Goal: Information Seeking & Learning: Learn about a topic

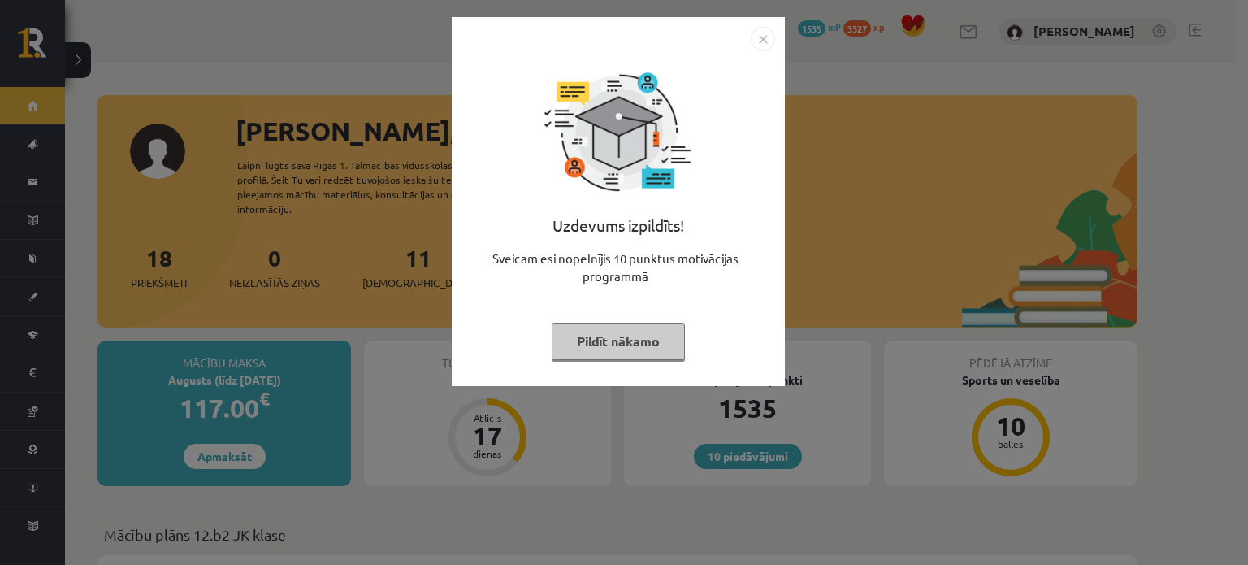
click at [767, 44] on img "Close" at bounding box center [763, 39] width 24 height 24
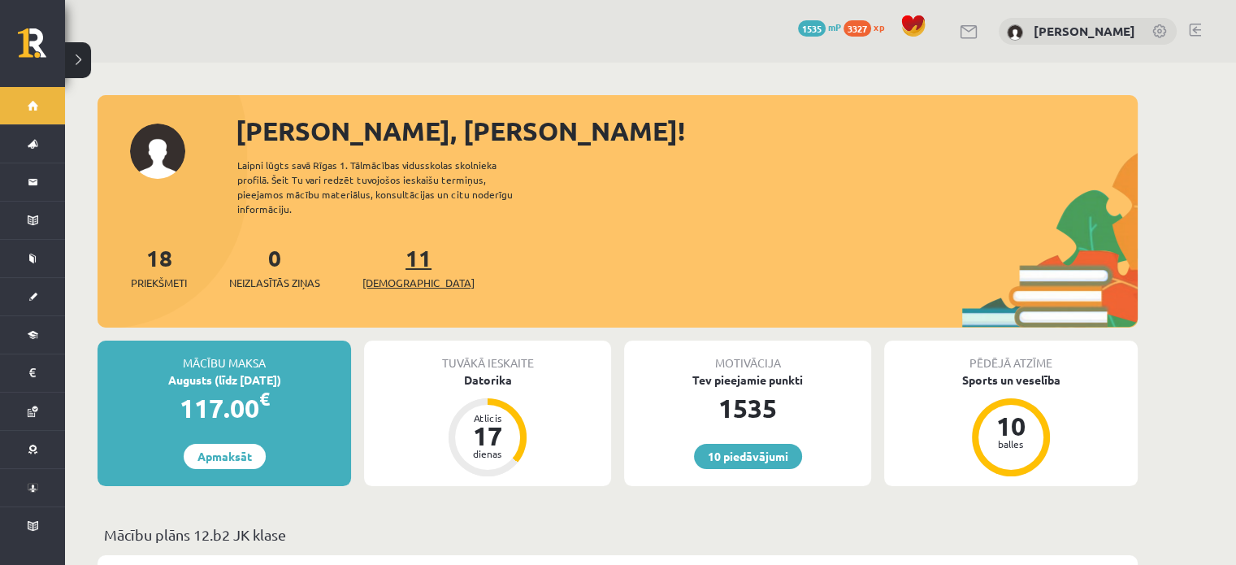
click at [413, 275] on span "[DEMOGRAPHIC_DATA]" at bounding box center [418, 283] width 112 height 16
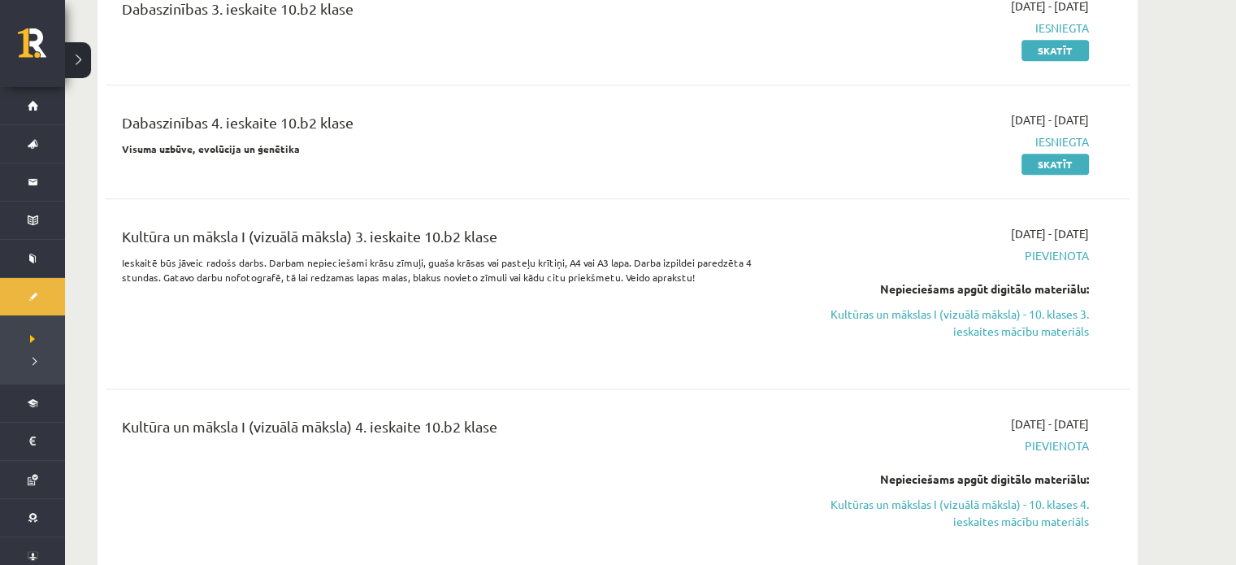
scroll to position [1950, 0]
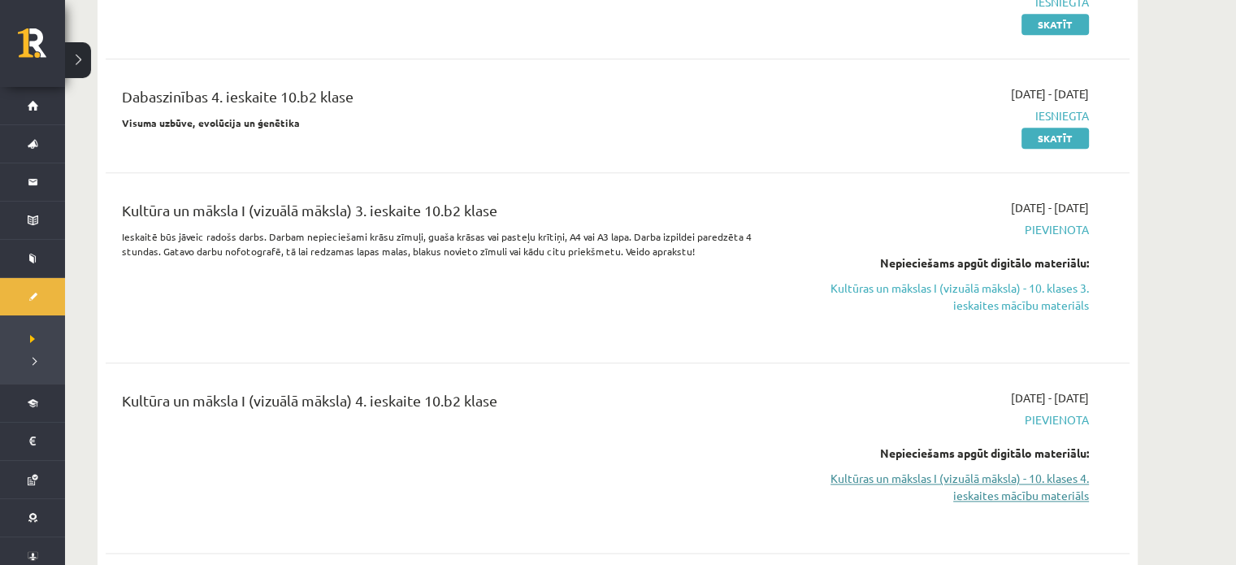
click at [1003, 483] on link "Kultūras un mākslas I (vizuālā māksla) - 10. klases 4. ieskaites mācību materiā…" at bounding box center [936, 487] width 306 height 34
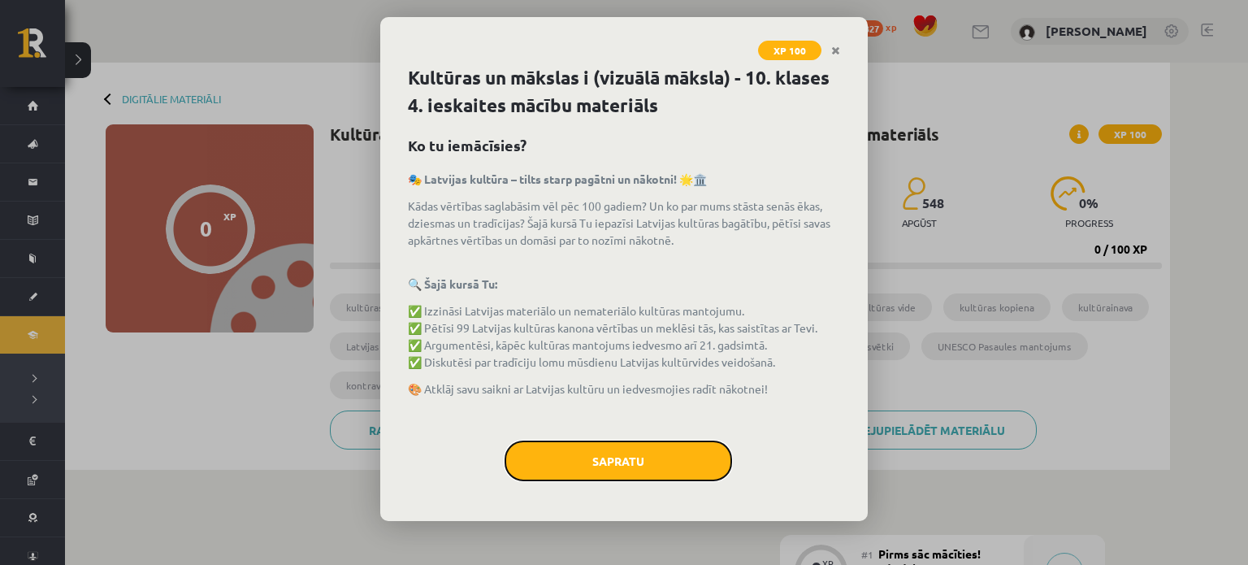
click at [533, 457] on button "Sapratu" at bounding box center [619, 460] width 228 height 41
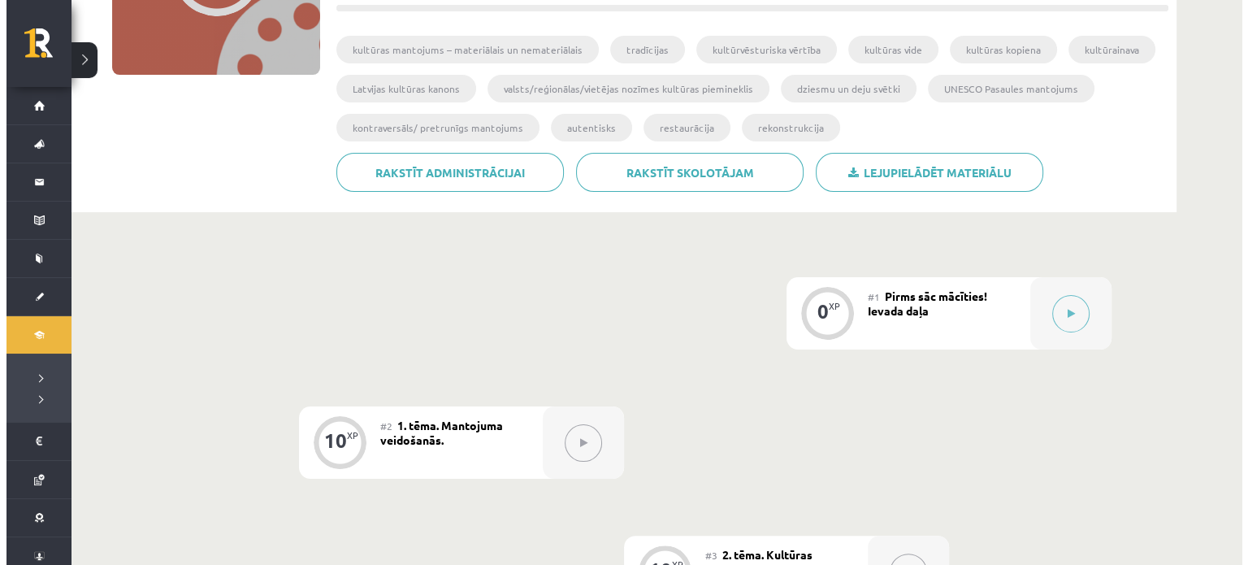
scroll to position [325, 0]
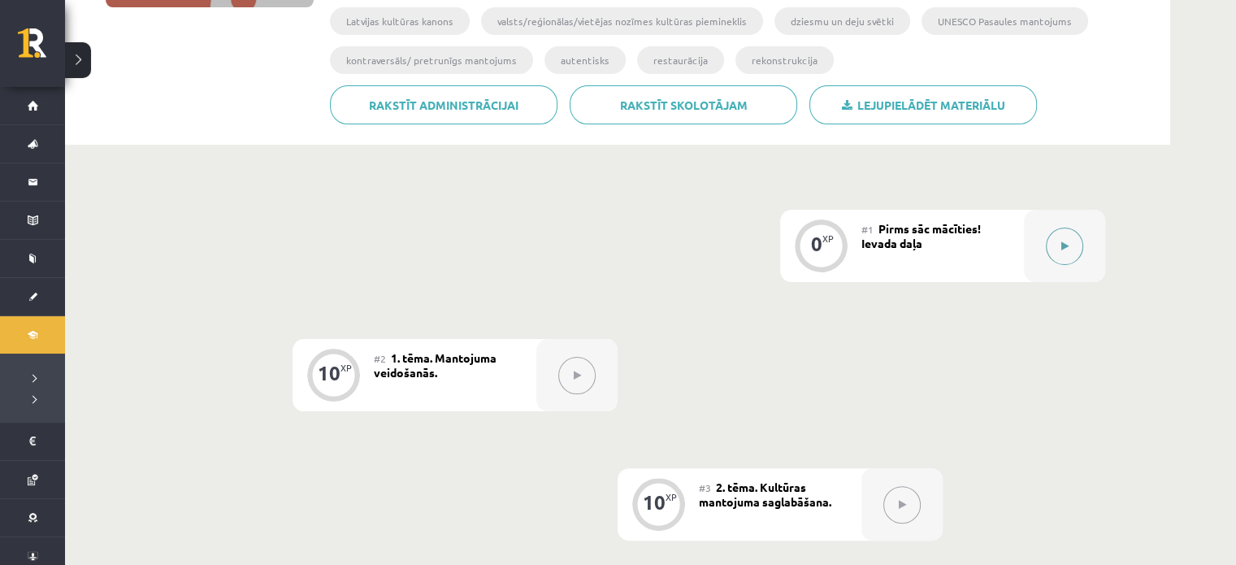
click at [1040, 227] on div at bounding box center [1064, 246] width 81 height 72
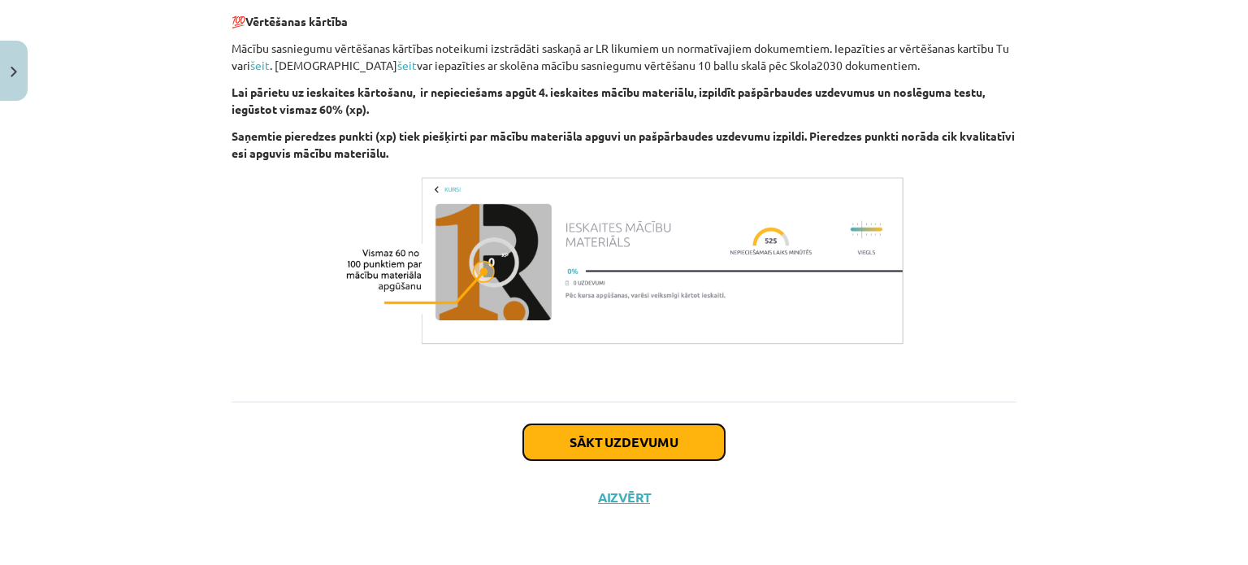
click at [651, 448] on button "Sākt uzdevumu" at bounding box center [624, 442] width 202 height 36
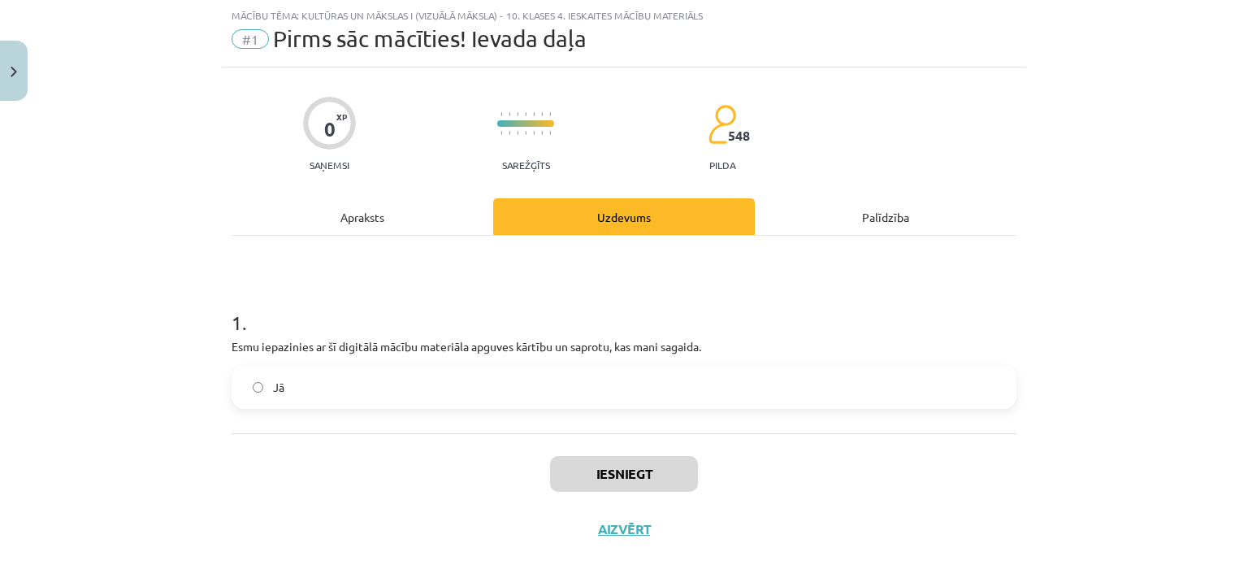
click at [273, 379] on span "Jā" at bounding box center [278, 387] width 11 height 17
click at [599, 467] on button "Iesniegt" at bounding box center [624, 474] width 148 height 36
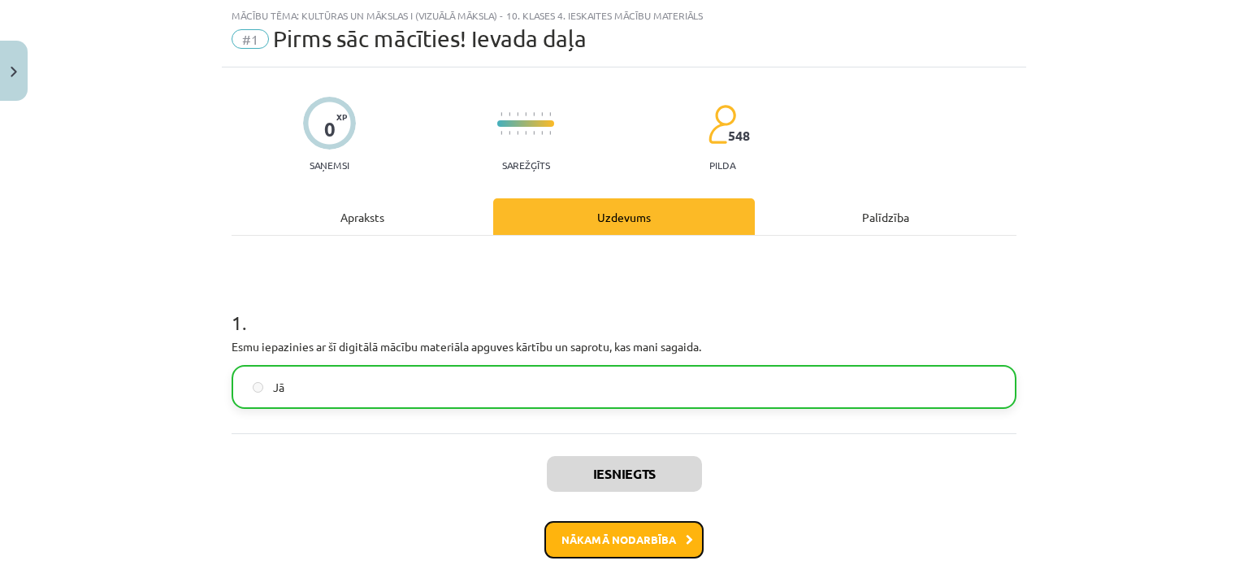
click at [663, 537] on button "Nākamā nodarbība" at bounding box center [623, 539] width 159 height 37
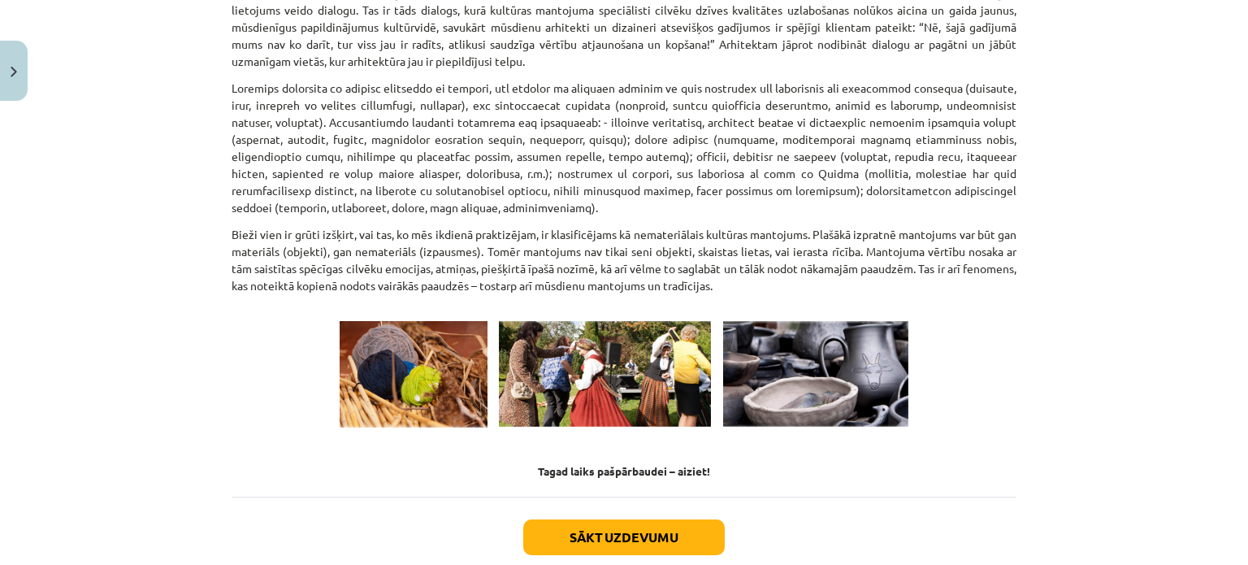
scroll to position [2269, 0]
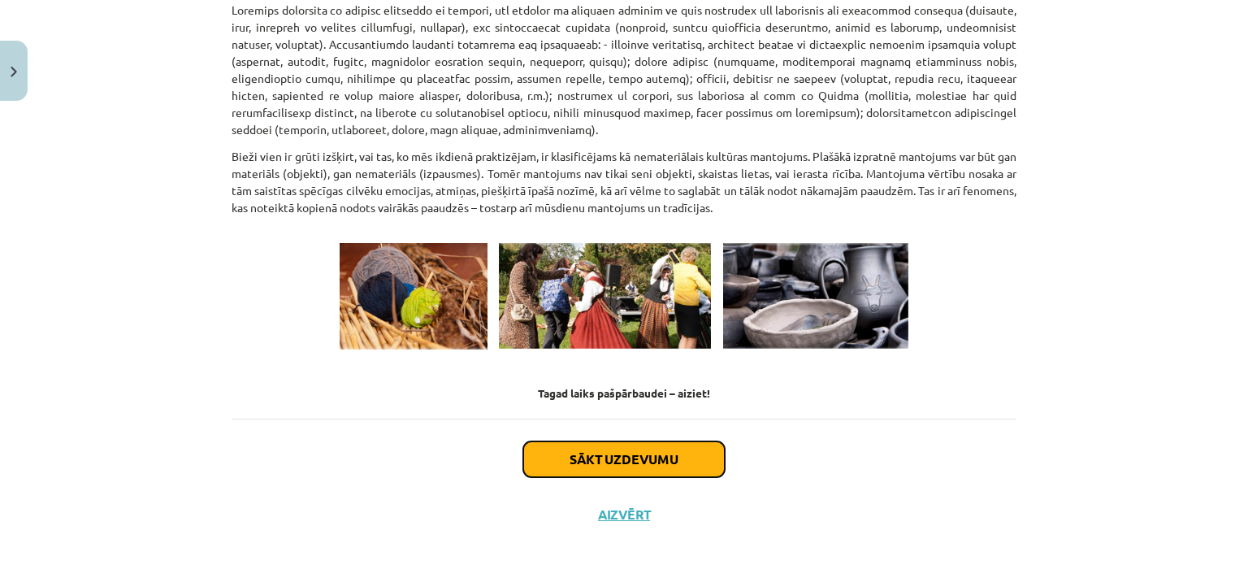
click at [609, 441] on button "Sākt uzdevumu" at bounding box center [624, 459] width 202 height 36
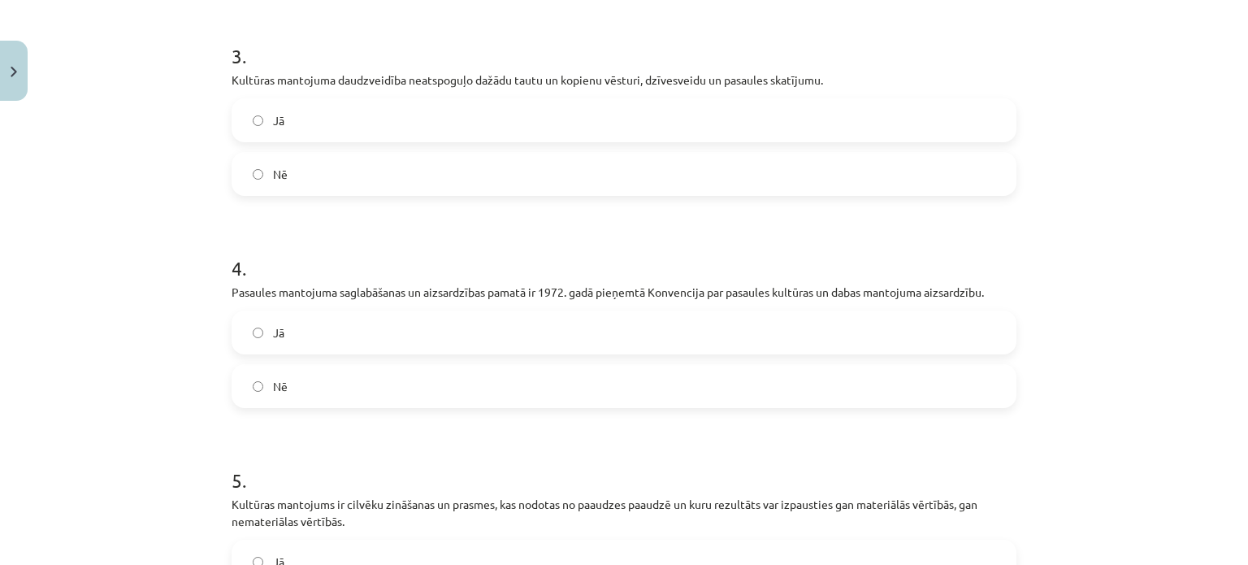
scroll to position [991, 0]
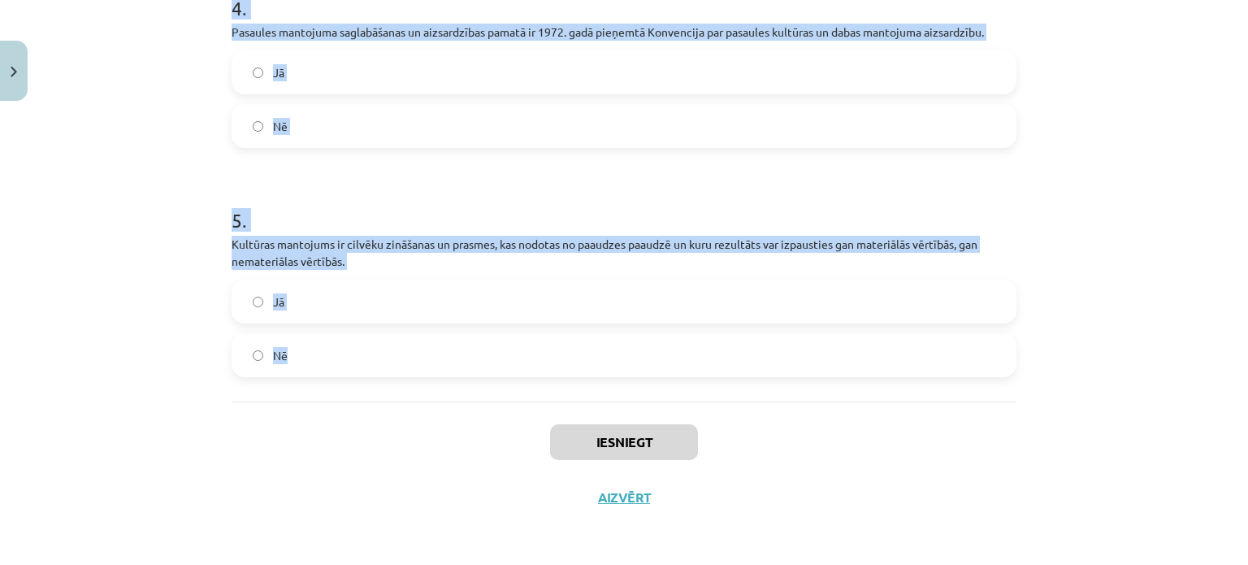
drag, startPoint x: 206, startPoint y: 315, endPoint x: 445, endPoint y: 337, distance: 240.7
click at [446, 344] on div "Mācību tēma: Kultūras un mākslas i (vizuālā māksla) - 10. klases 4. ieskaites m…" at bounding box center [624, 282] width 1248 height 565
copy form "1 . Galvenie partneri starptautiskajam dialogam par pasaules mantojuma saglabāš…"
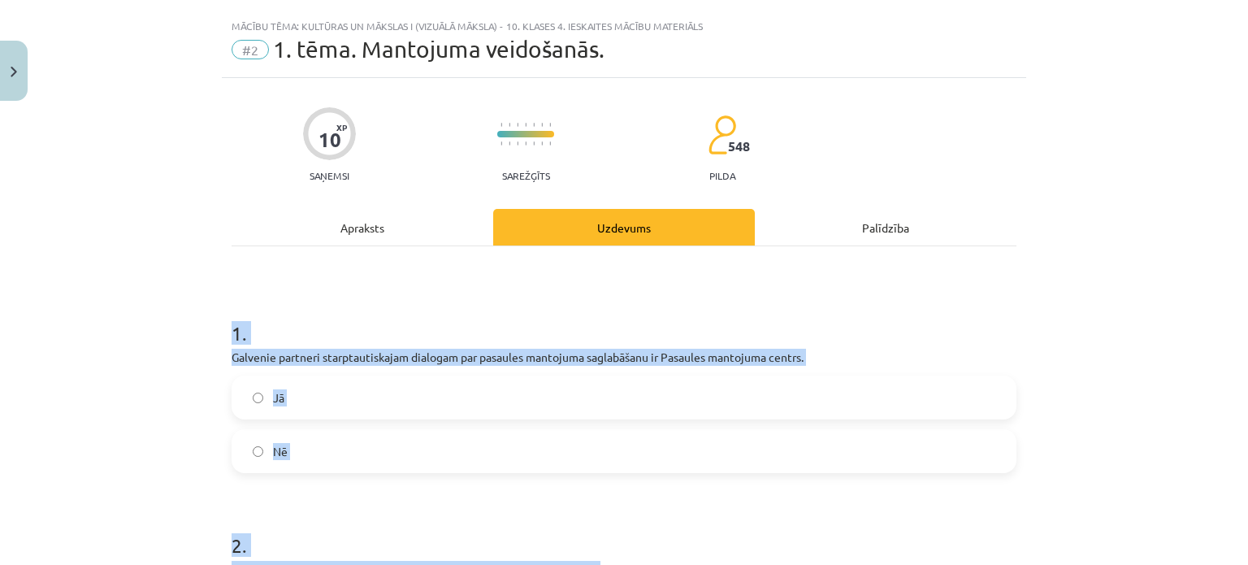
scroll to position [0, 0]
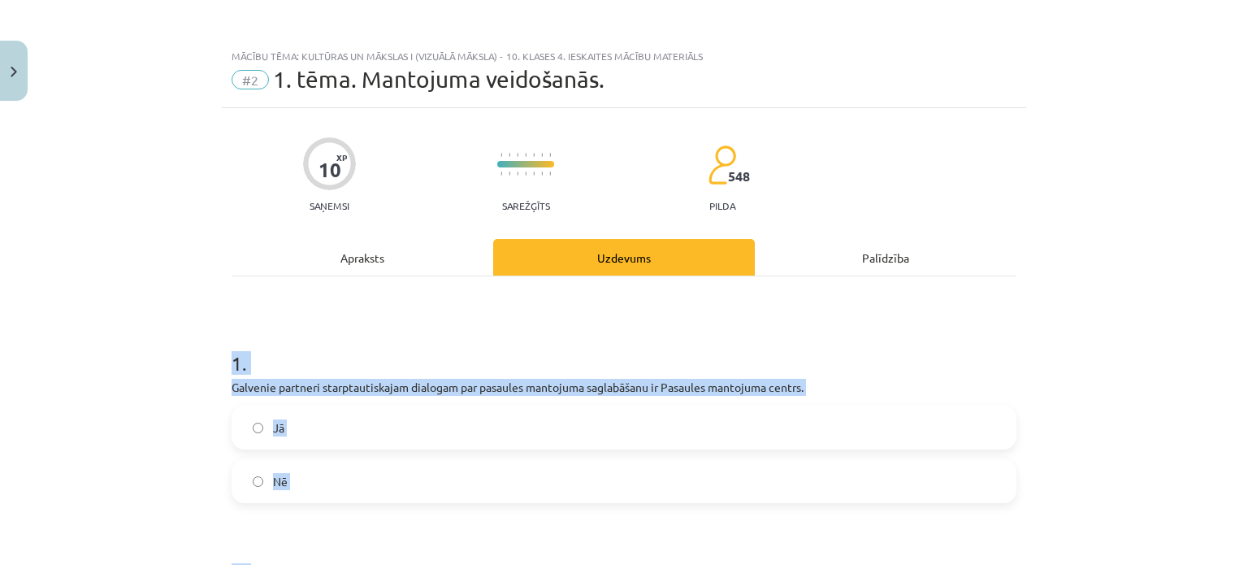
click at [148, 301] on div "Mācību tēma: Kultūras un mākslas i (vizuālā māksla) - 10. klases 4. ieskaites m…" at bounding box center [624, 282] width 1248 height 565
click at [173, 305] on div "Mācību tēma: Kultūras un mākslas i (vizuālā māksla) - 10. klases 4. ieskaites m…" at bounding box center [624, 282] width 1248 height 565
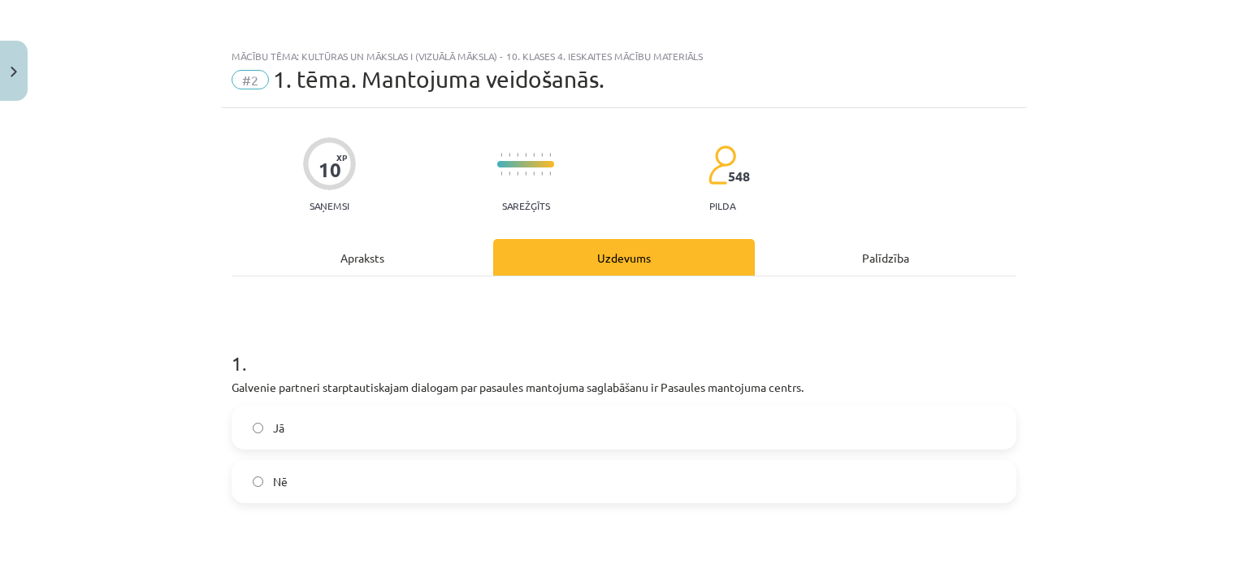
click at [306, 426] on label "Jā" at bounding box center [624, 427] width 782 height 41
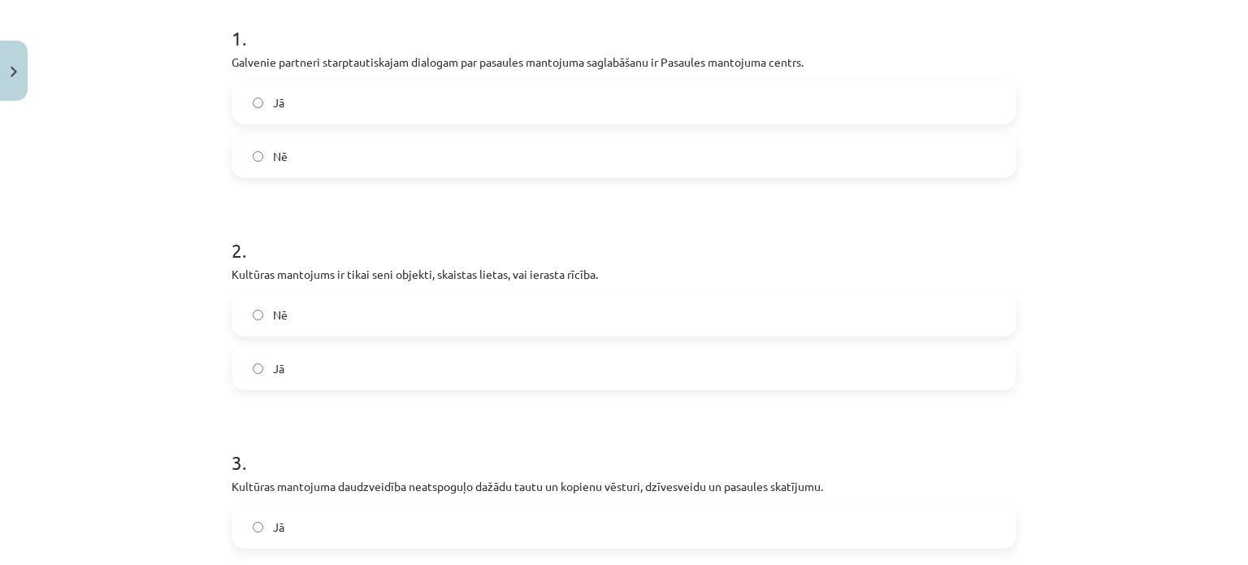
click at [341, 358] on label "Jā" at bounding box center [624, 368] width 782 height 41
click at [335, 337] on div "Nē Jā" at bounding box center [624, 342] width 785 height 98
click at [340, 306] on label "Nē" at bounding box center [624, 314] width 782 height 41
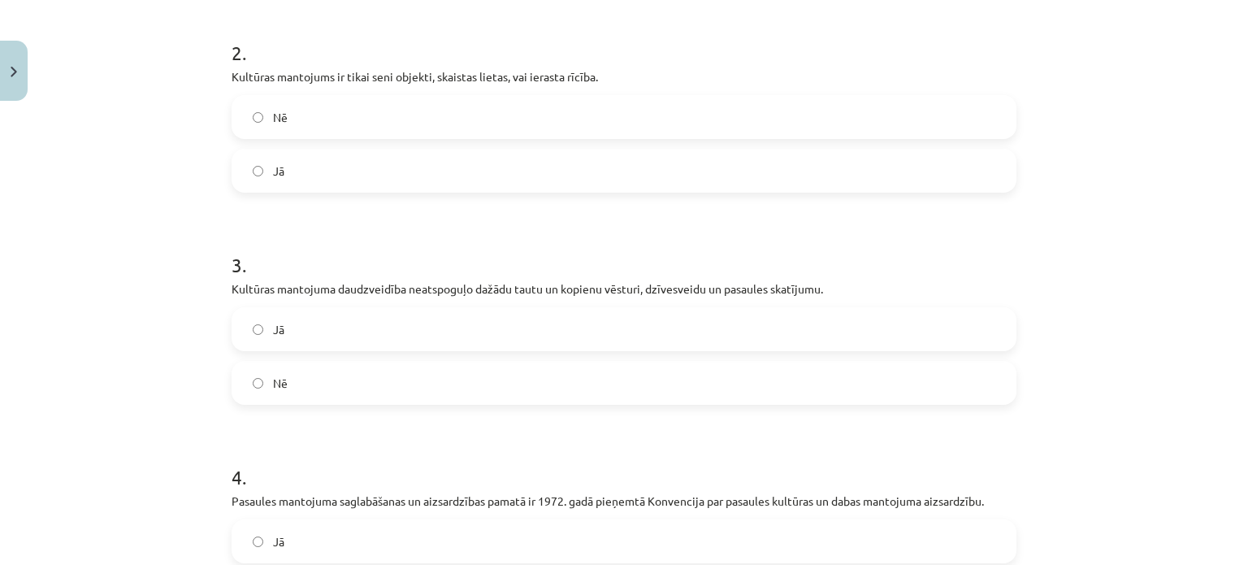
scroll to position [731, 0]
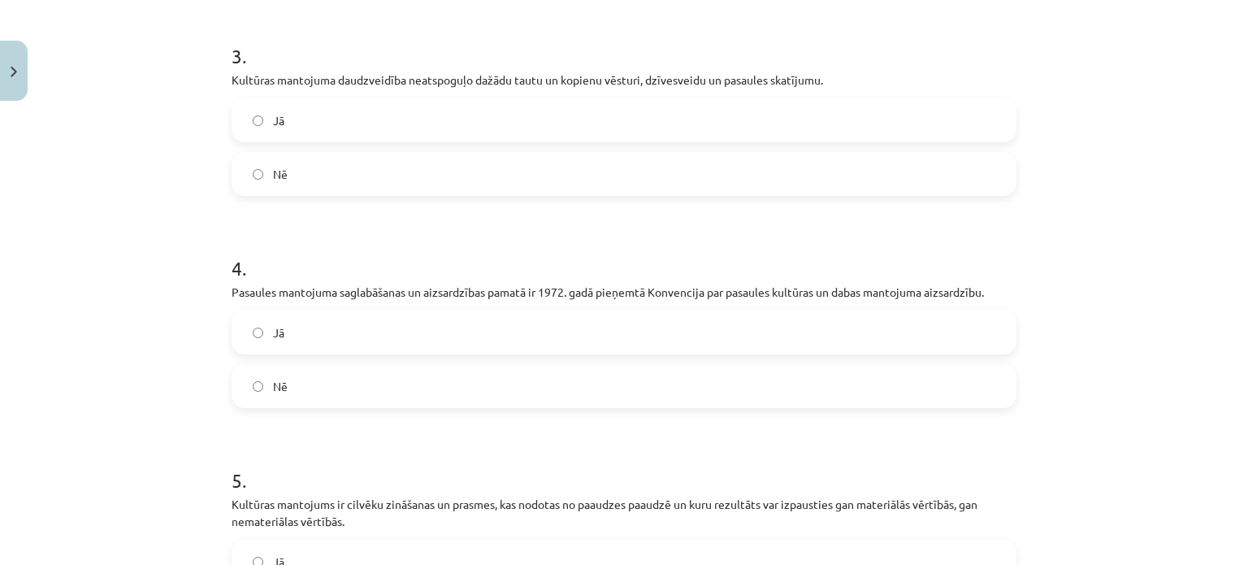
click at [293, 393] on label "Nē" at bounding box center [624, 386] width 782 height 41
click at [280, 178] on span "Nē" at bounding box center [280, 174] width 15 height 17
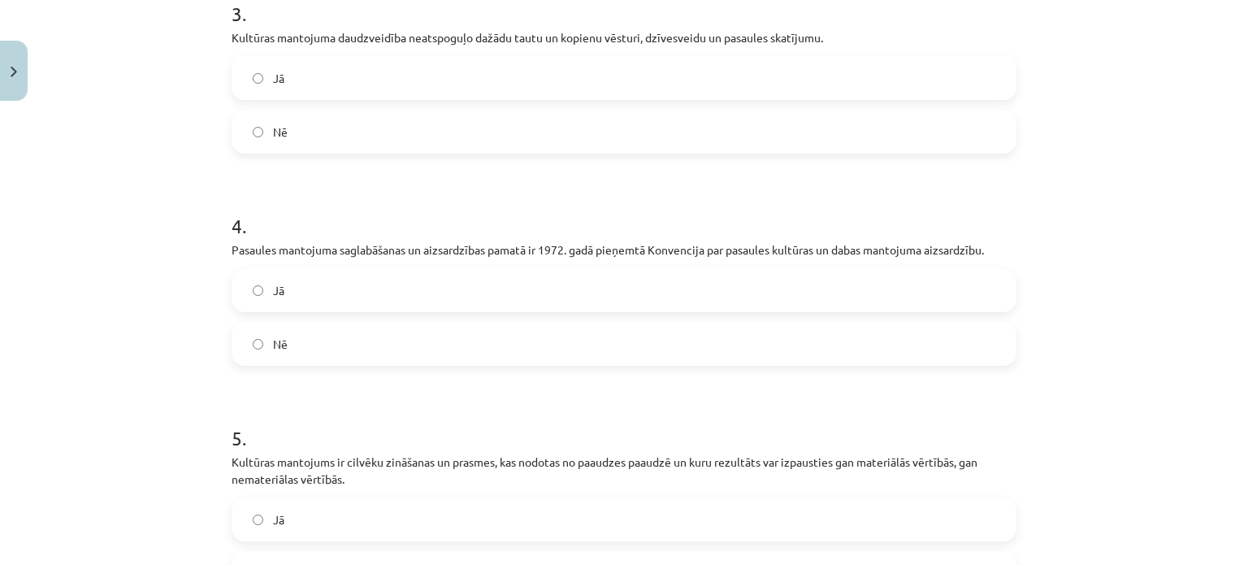
scroll to position [813, 0]
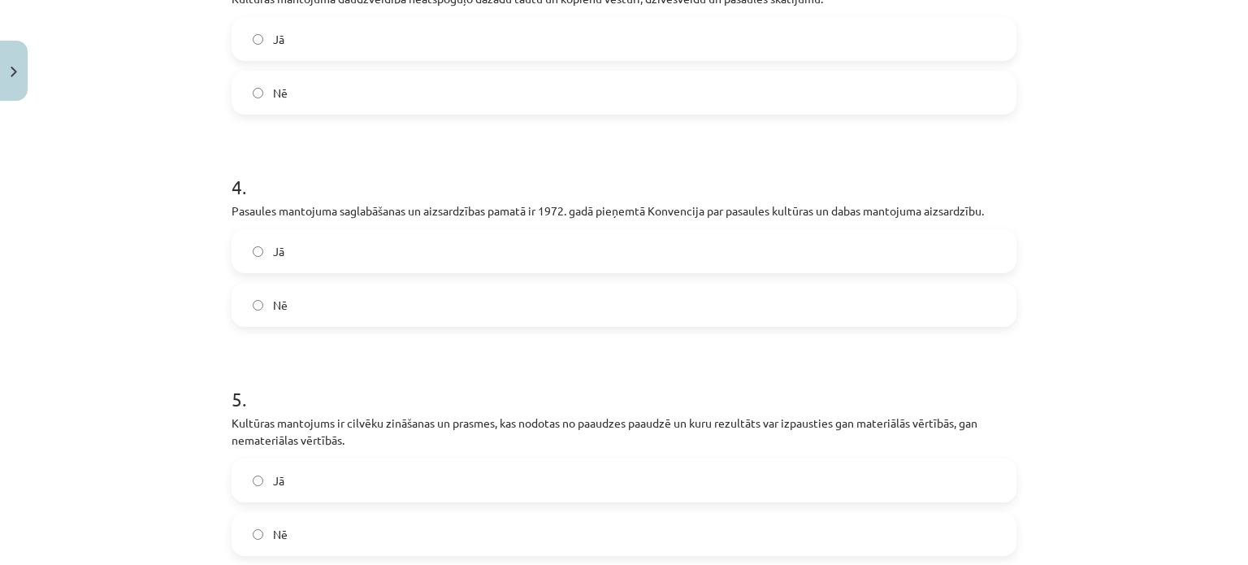
click at [288, 259] on label "Jā" at bounding box center [624, 251] width 782 height 41
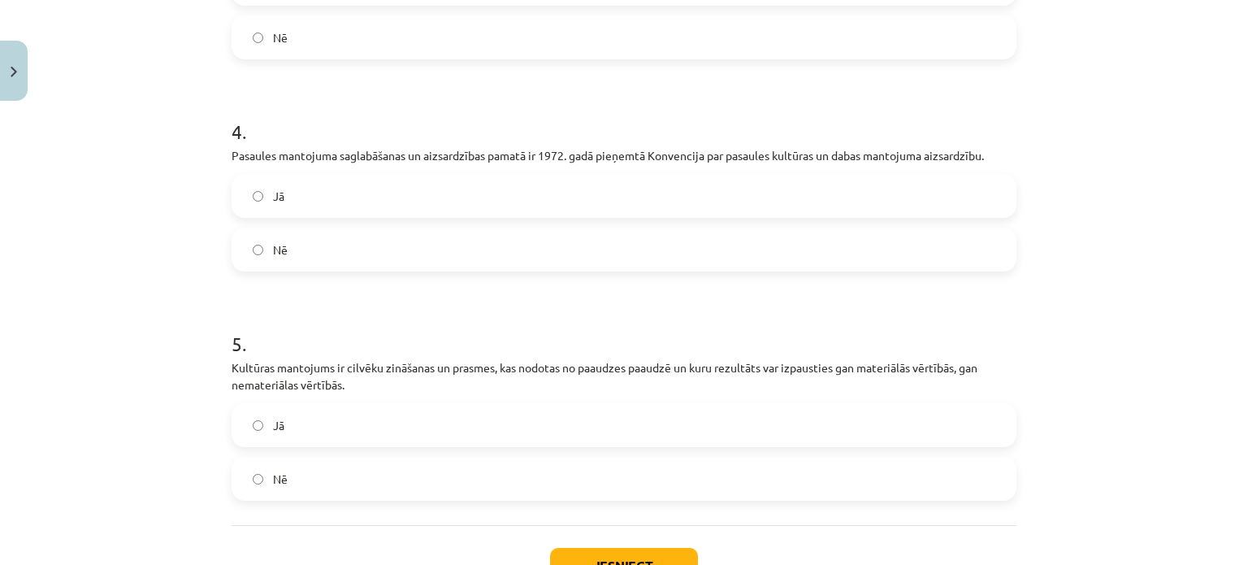
scroll to position [975, 0]
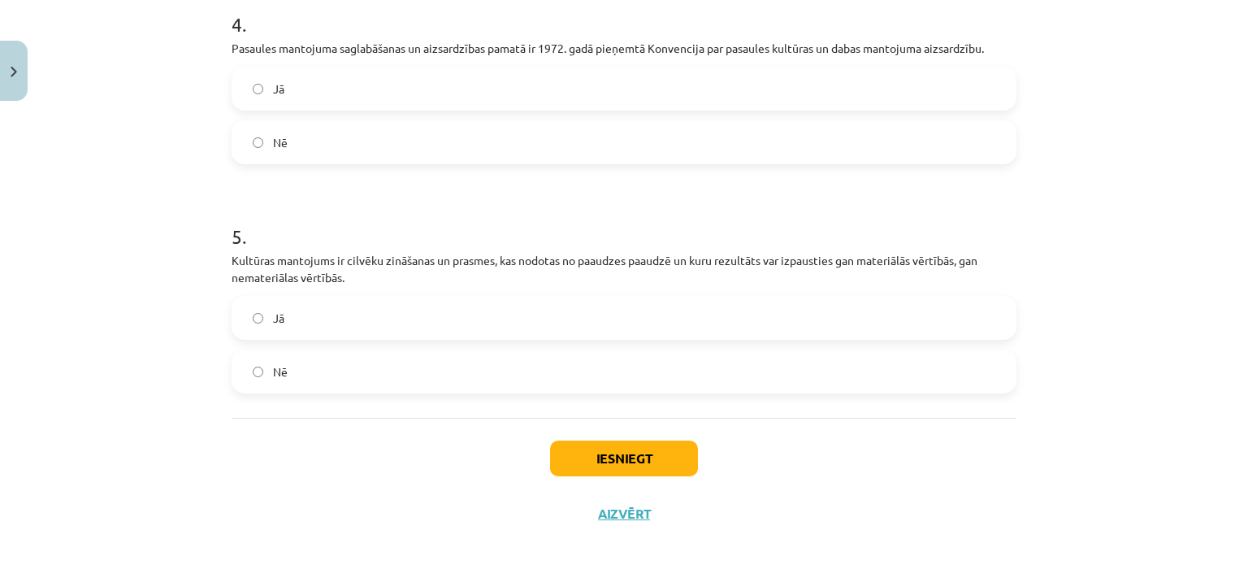
click at [283, 323] on label "Jā" at bounding box center [624, 317] width 782 height 41
click at [627, 467] on button "Iesniegt" at bounding box center [624, 458] width 148 height 36
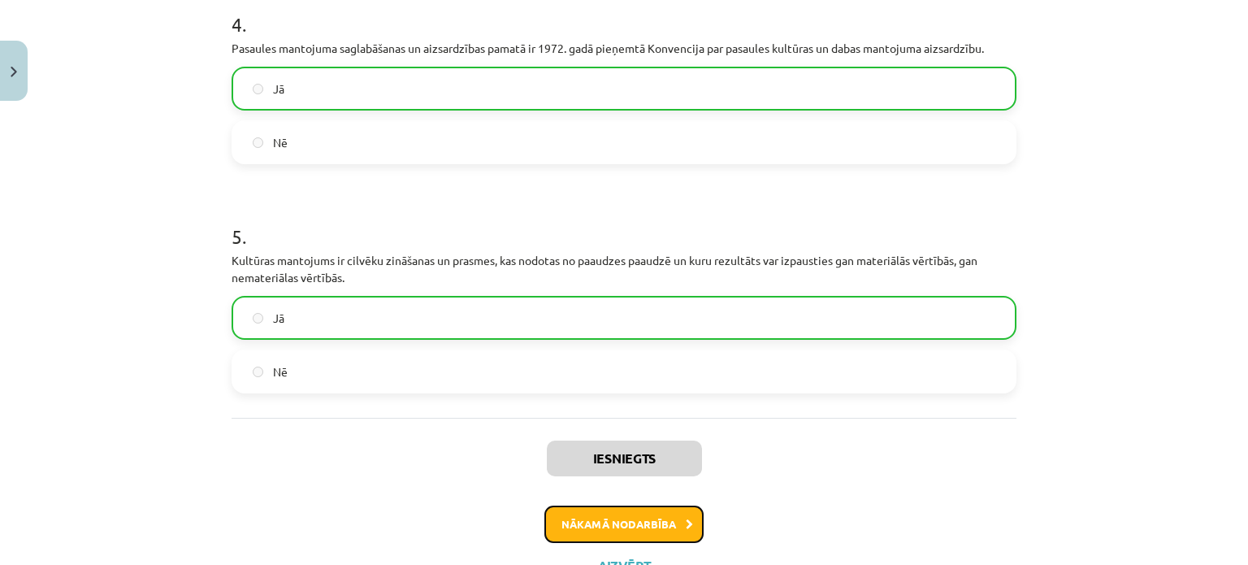
click at [580, 511] on button "Nākamā nodarbība" at bounding box center [623, 523] width 159 height 37
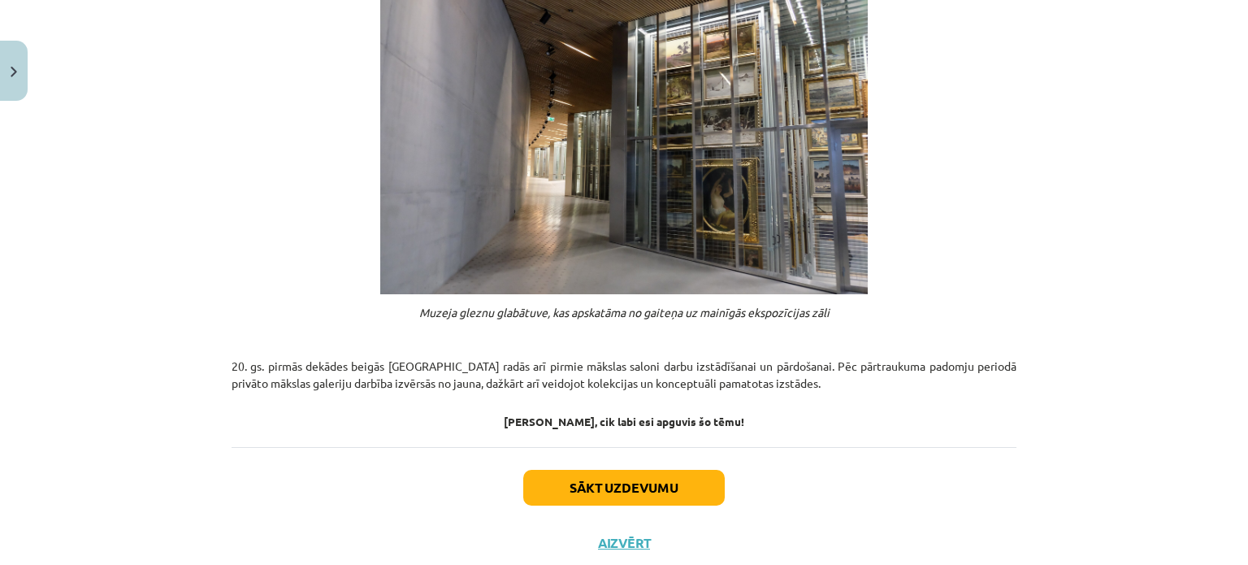
scroll to position [1290, 0]
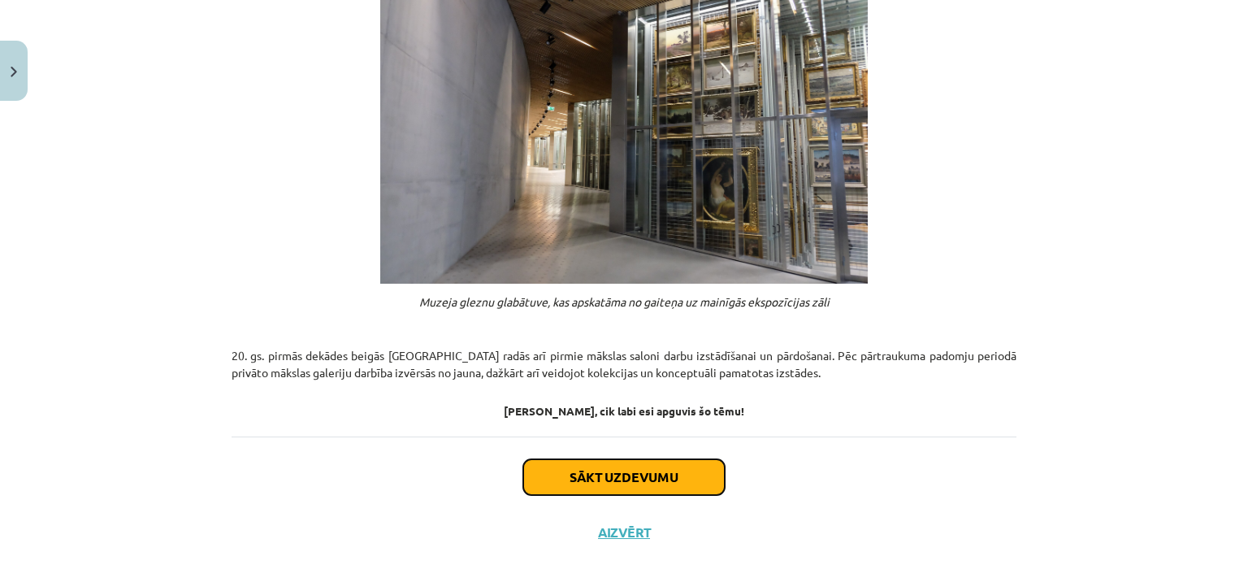
click at [605, 459] on button "Sākt uzdevumu" at bounding box center [624, 477] width 202 height 36
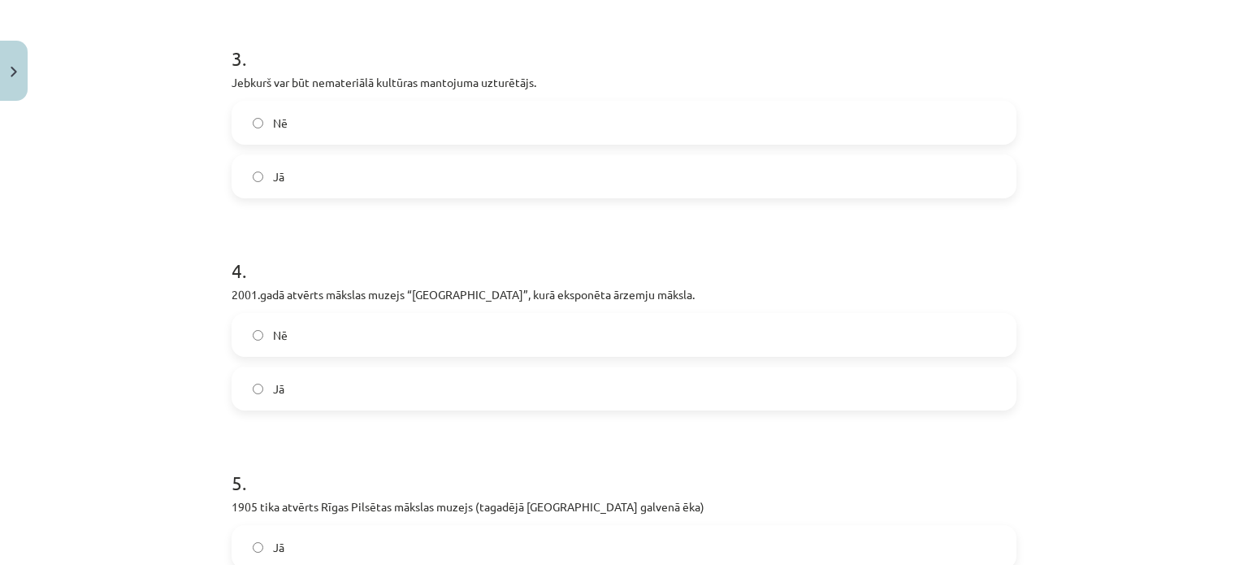
scroll to position [974, 0]
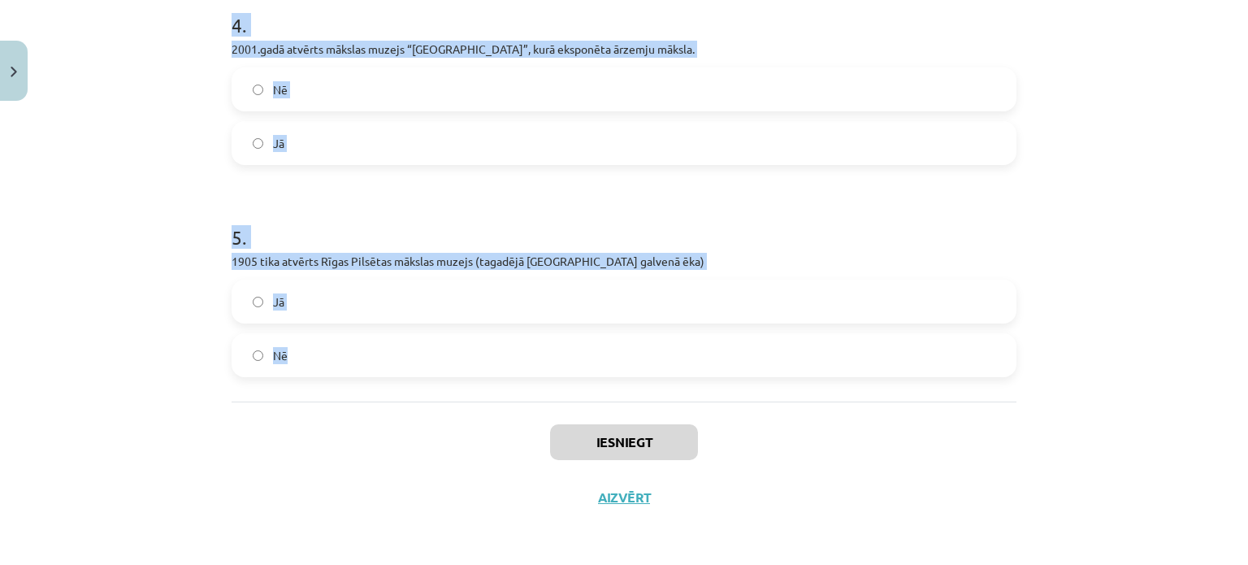
drag, startPoint x: 232, startPoint y: 277, endPoint x: 571, endPoint y: 331, distance: 343.1
copy form ". Latvijas Nacionālais kultūras centrs īstenoja projektu „Satiec savu Meistaru”…"
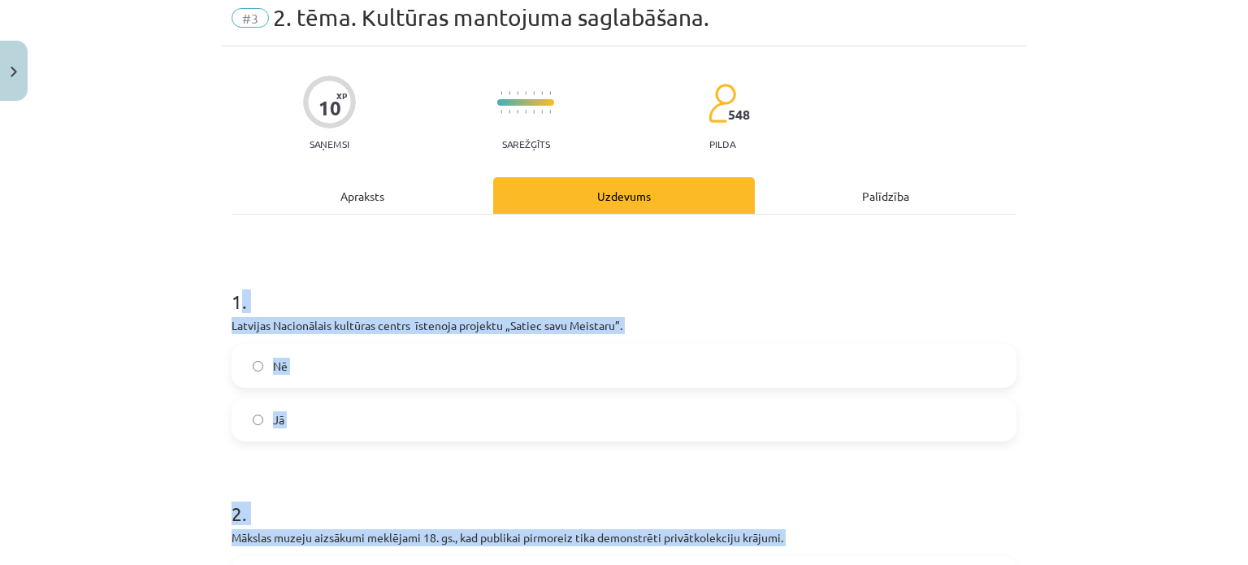
scroll to position [163, 0]
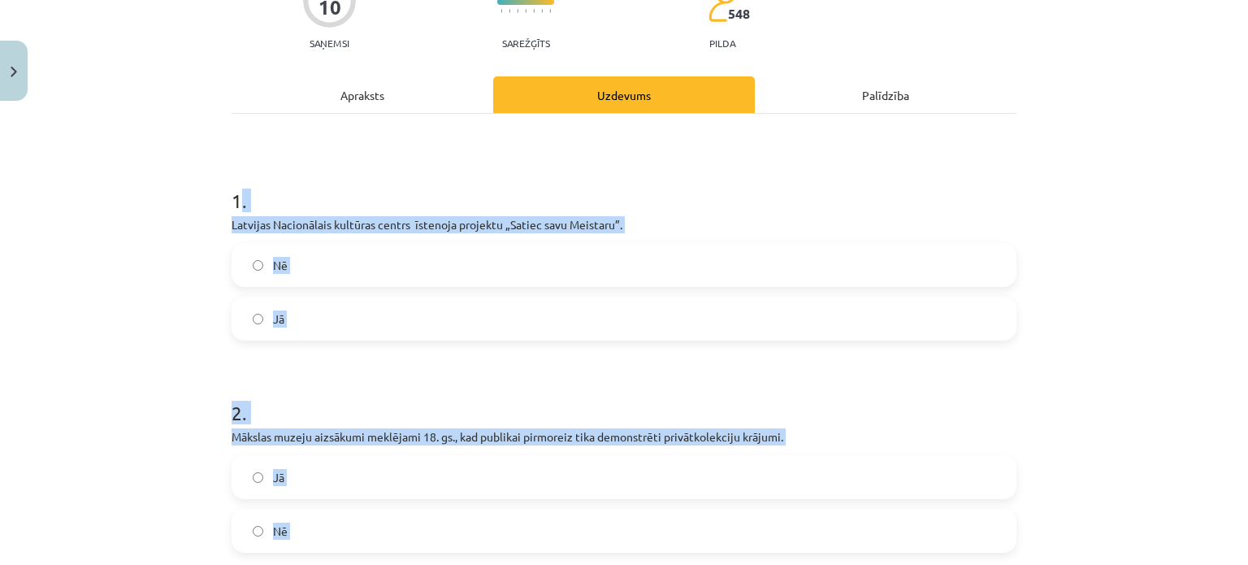
click at [327, 338] on label "Jā" at bounding box center [624, 318] width 782 height 41
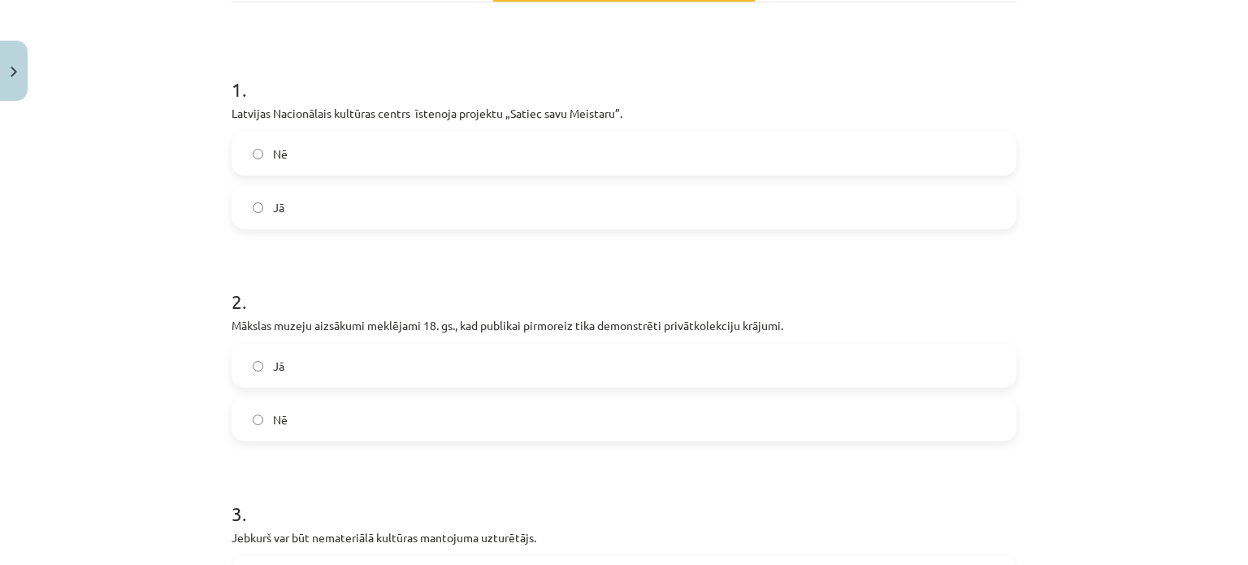
scroll to position [406, 0]
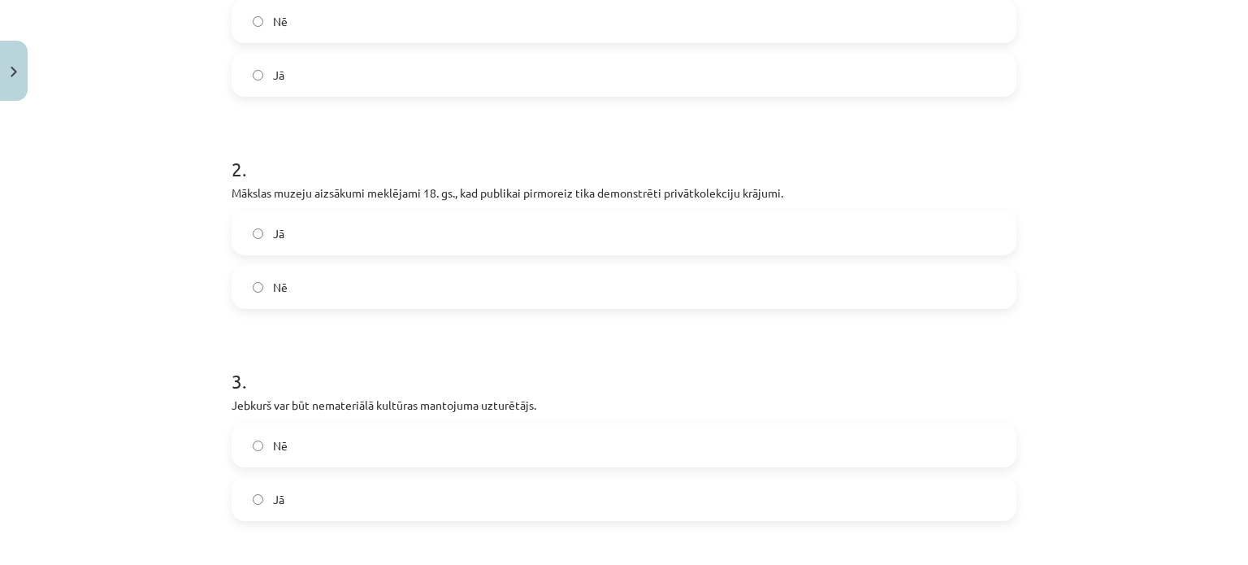
click at [302, 282] on label "Nē" at bounding box center [624, 287] width 782 height 41
click at [273, 491] on span "Jā" at bounding box center [278, 499] width 11 height 17
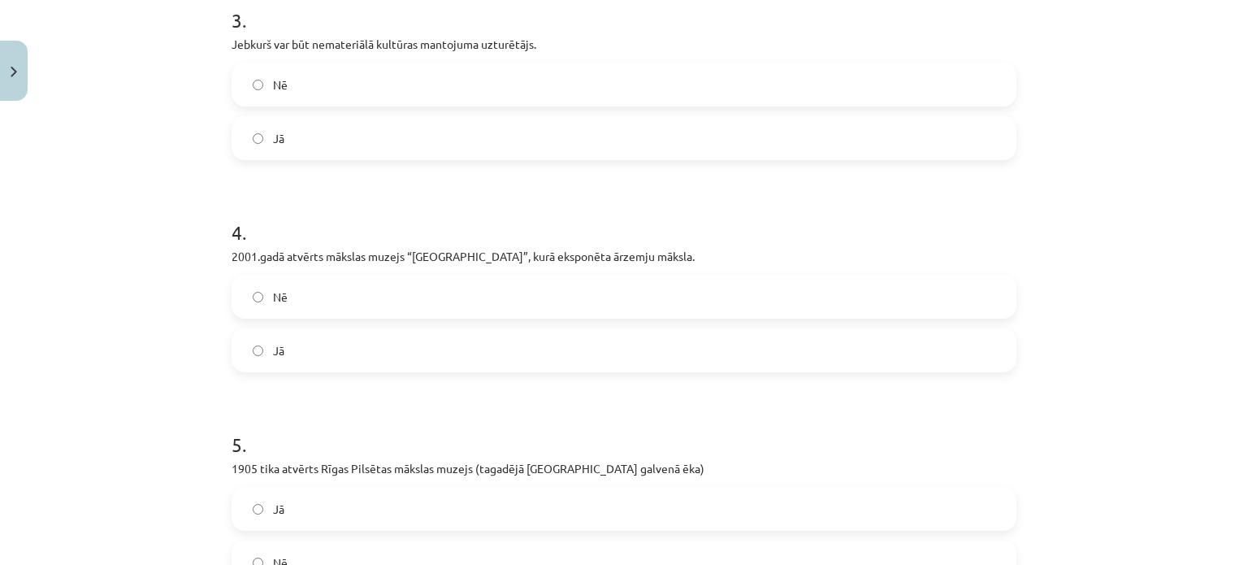
scroll to position [894, 0]
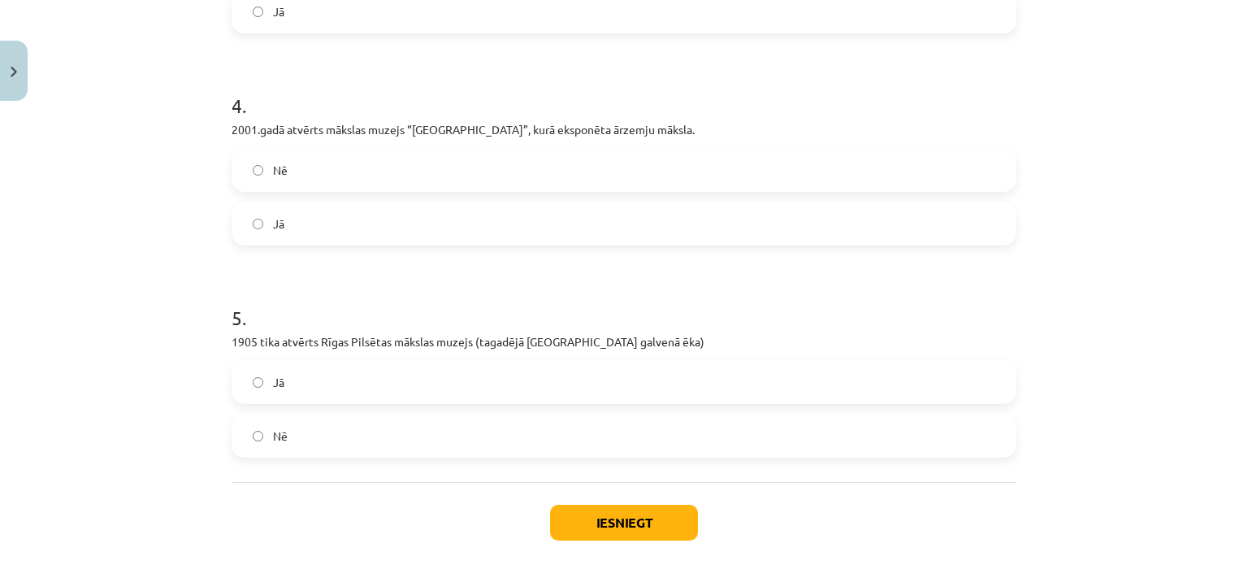
click at [279, 172] on span "Nē" at bounding box center [280, 170] width 15 height 17
click at [278, 394] on label "Jā" at bounding box center [624, 382] width 782 height 41
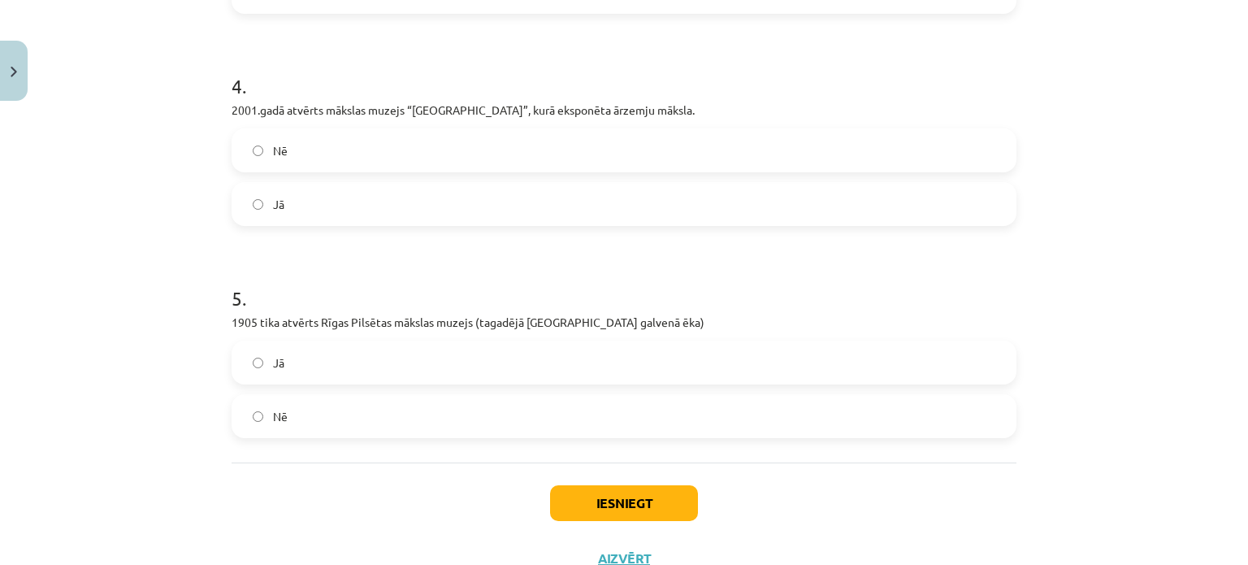
scroll to position [974, 0]
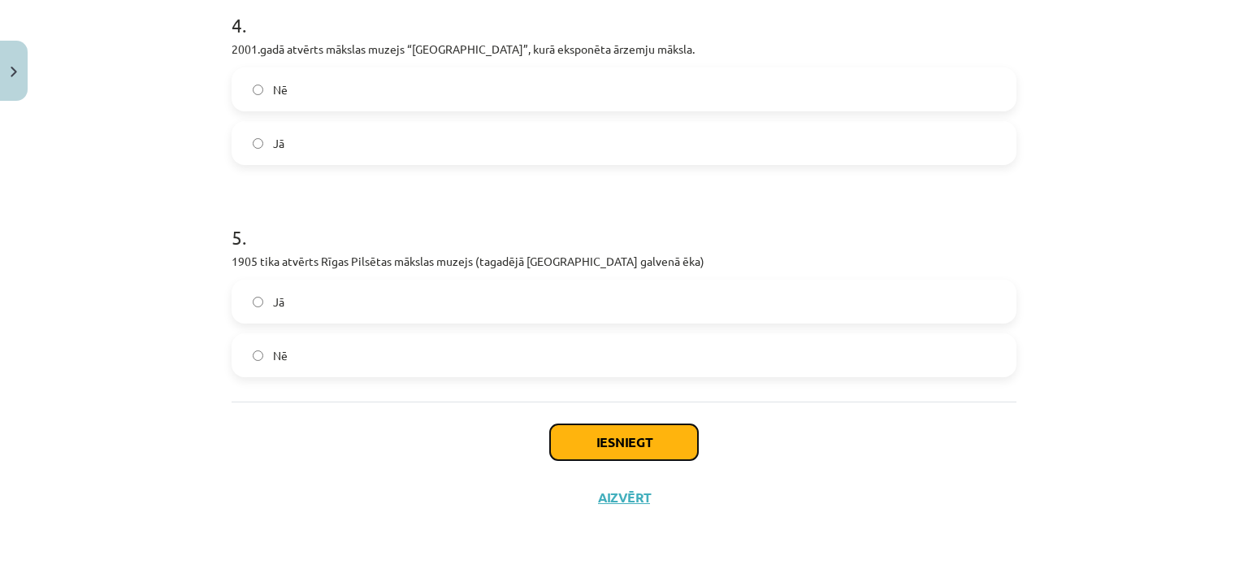
click at [663, 448] on button "Iesniegt" at bounding box center [624, 442] width 148 height 36
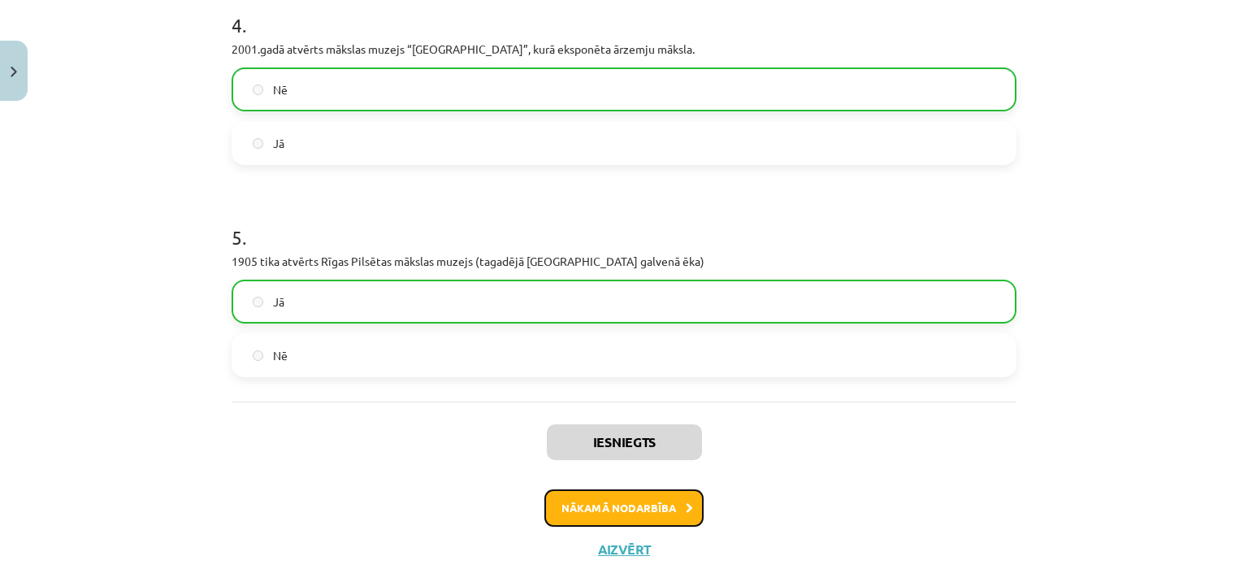
click at [651, 519] on button "Nākamā nodarbība" at bounding box center [623, 507] width 159 height 37
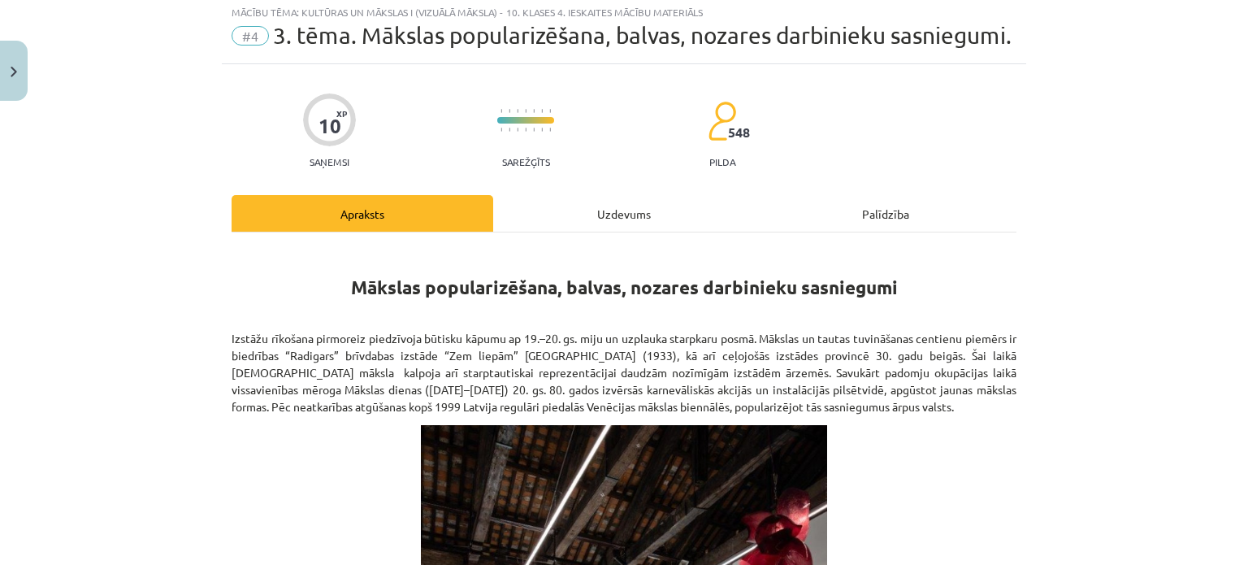
scroll to position [41, 0]
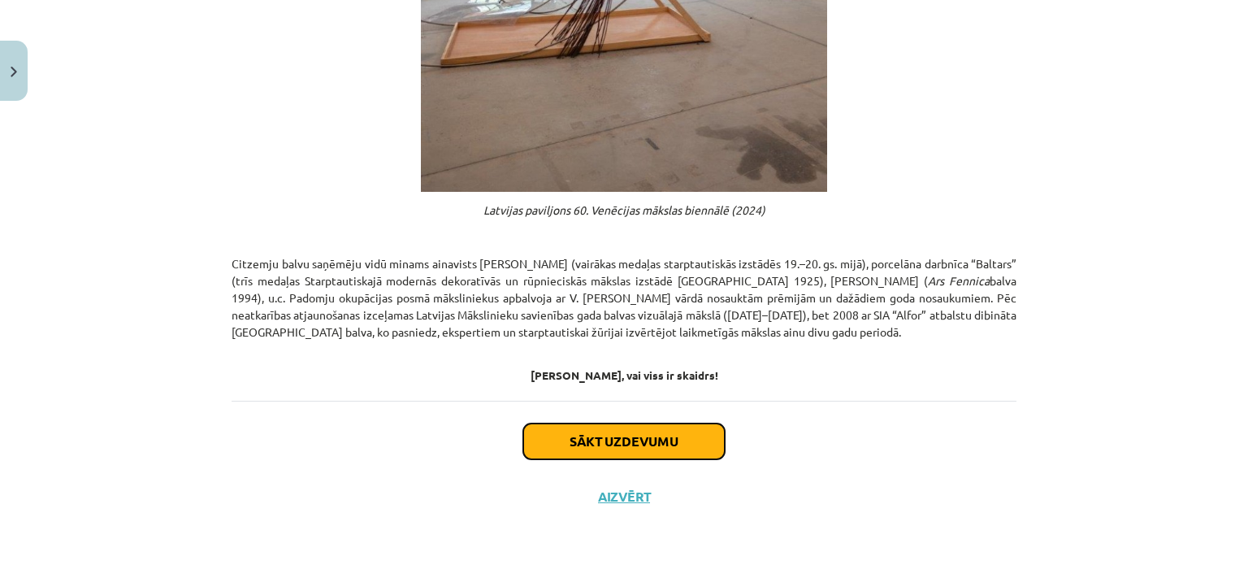
click at [579, 456] on button "Sākt uzdevumu" at bounding box center [624, 441] width 202 height 36
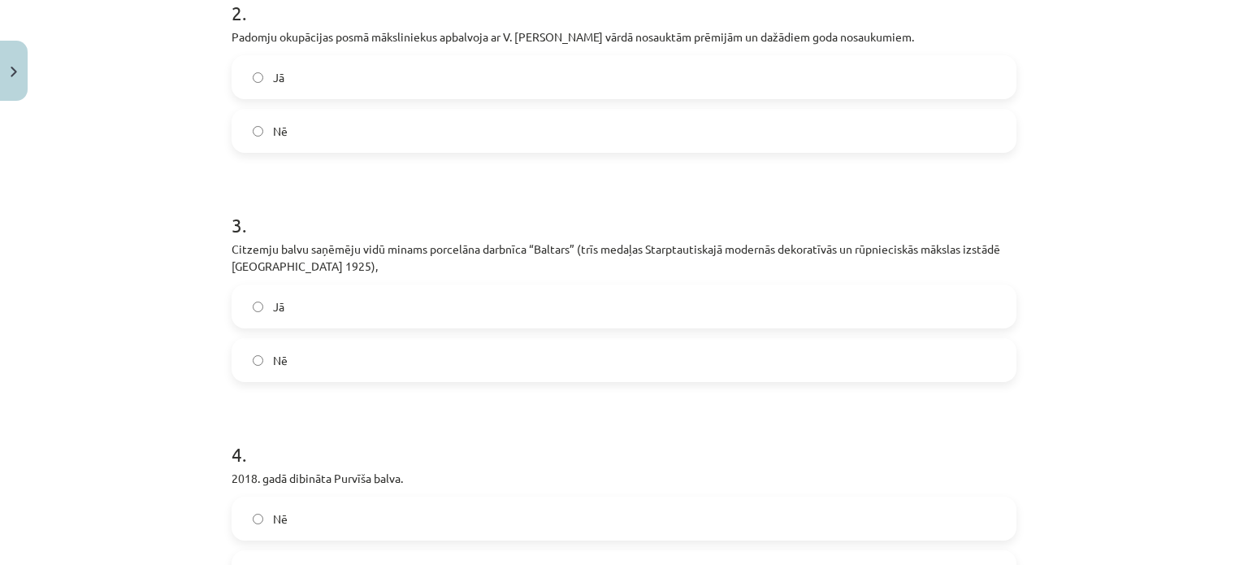
scroll to position [1017, 0]
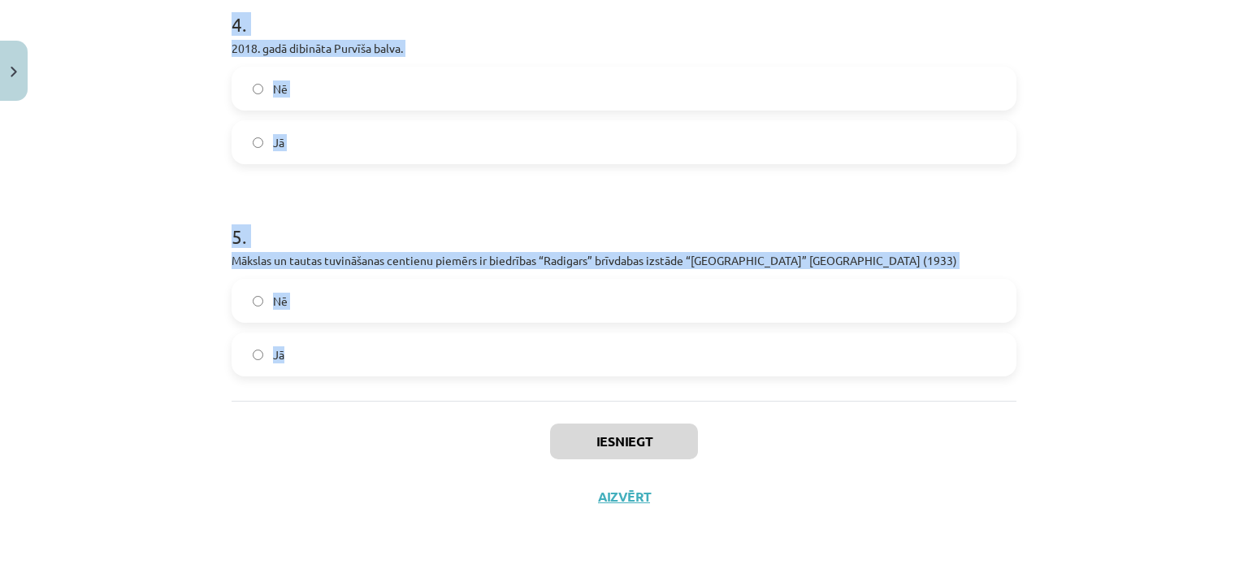
drag, startPoint x: 223, startPoint y: 340, endPoint x: 356, endPoint y: 363, distance: 134.4
copy form "1 . Mākslas dienas (1959–1989) 20. gs. 80. gados izvērsās karnevāliskās akcijās…"
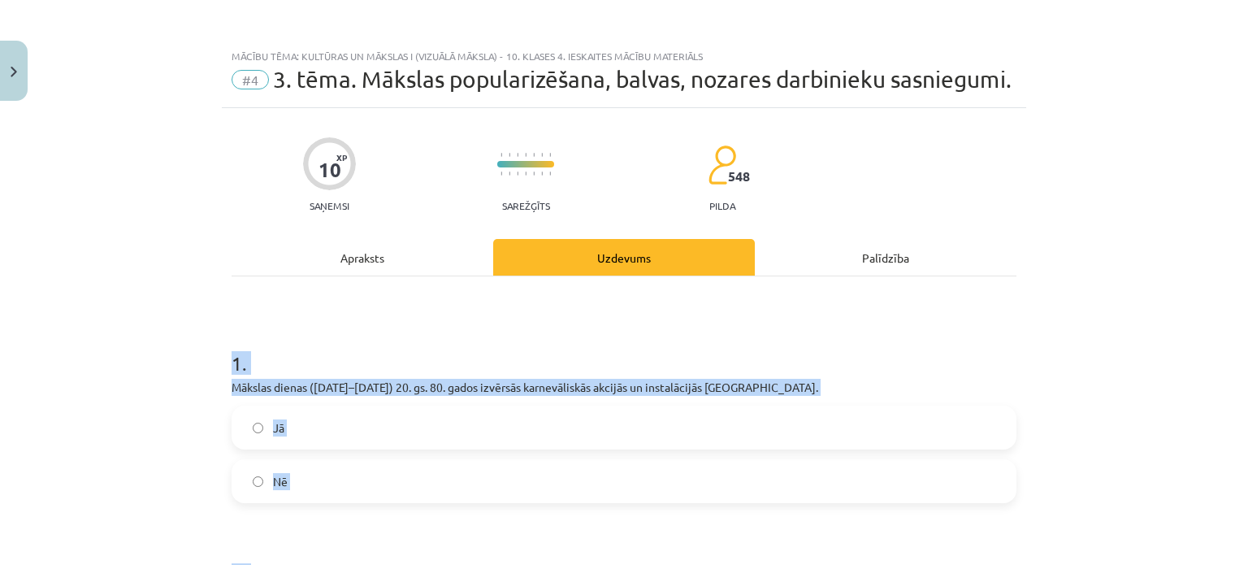
scroll to position [244, 0]
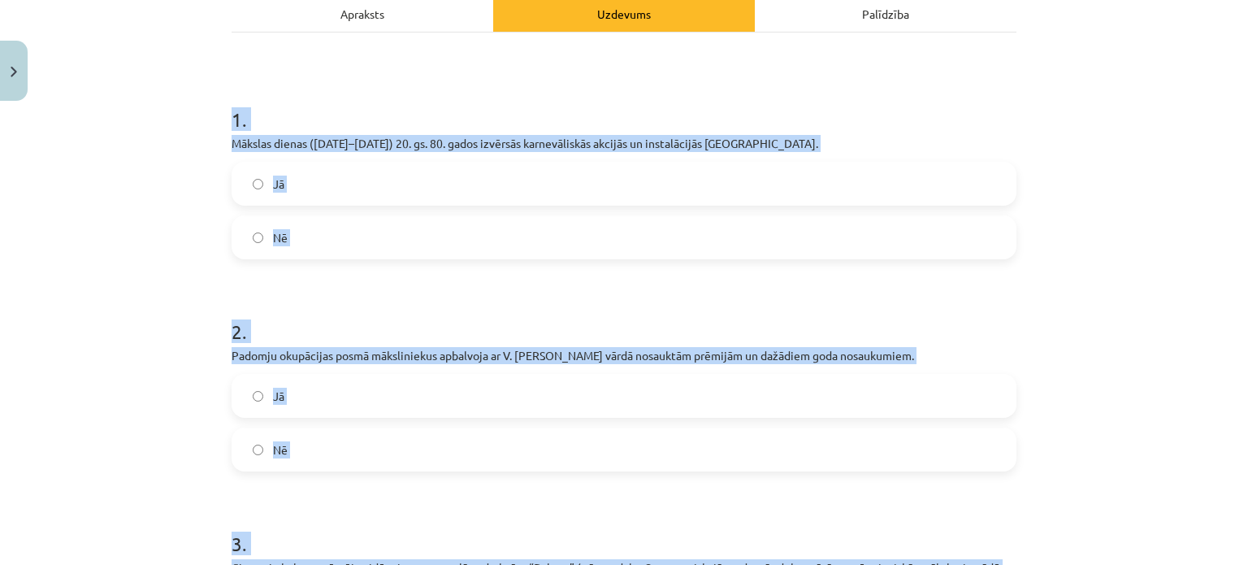
click at [312, 204] on label "Jā" at bounding box center [624, 183] width 782 height 41
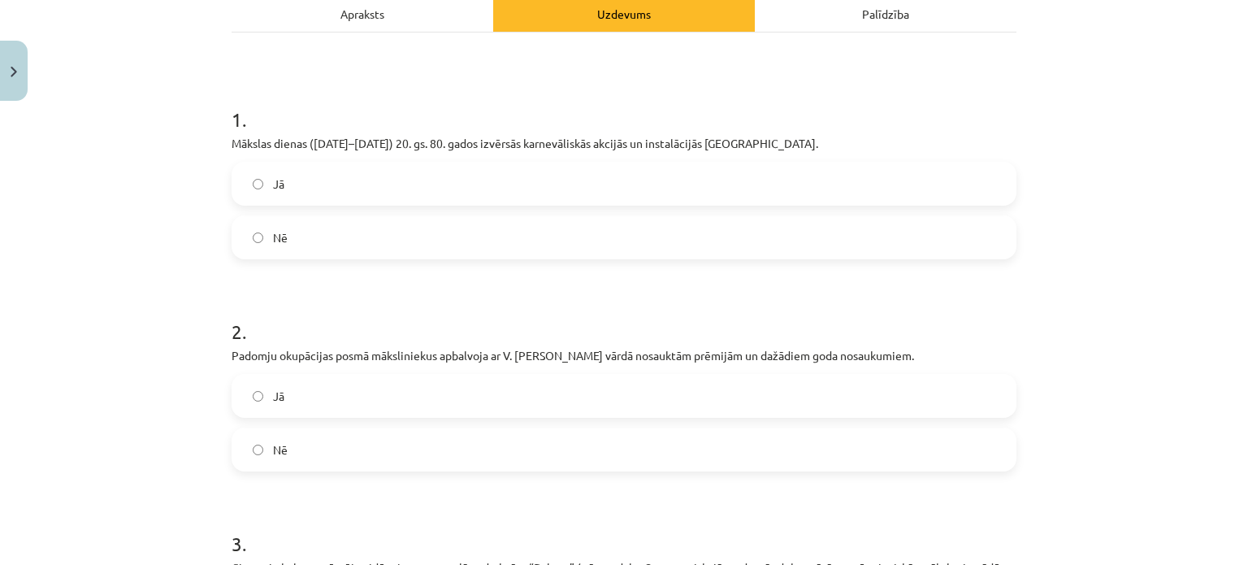
click at [304, 403] on label "Jā" at bounding box center [624, 395] width 782 height 41
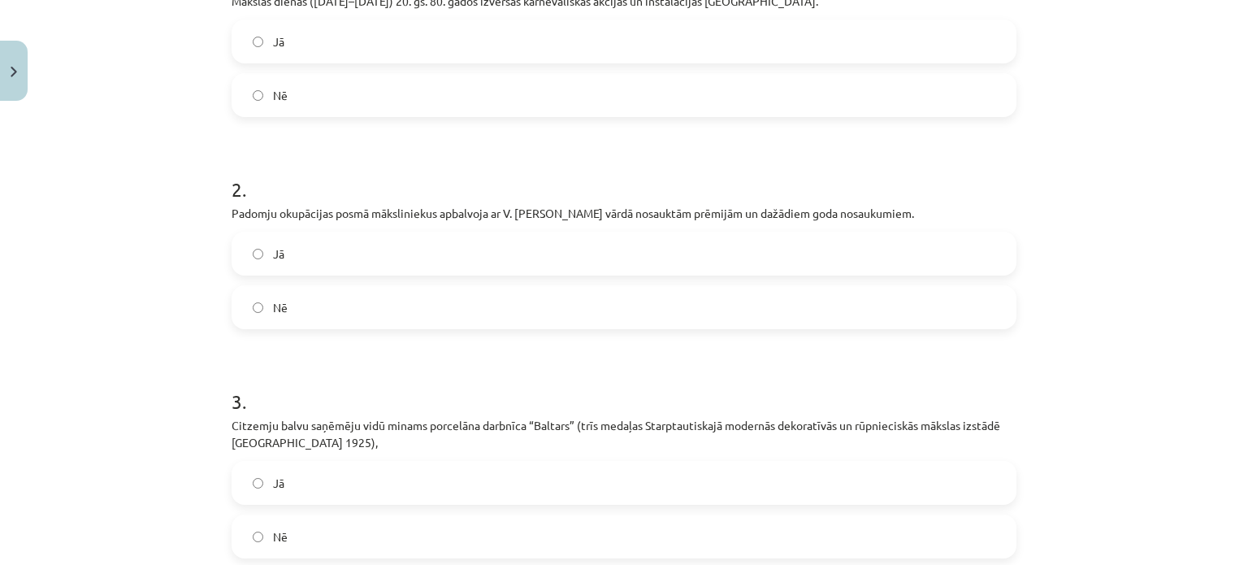
scroll to position [488, 0]
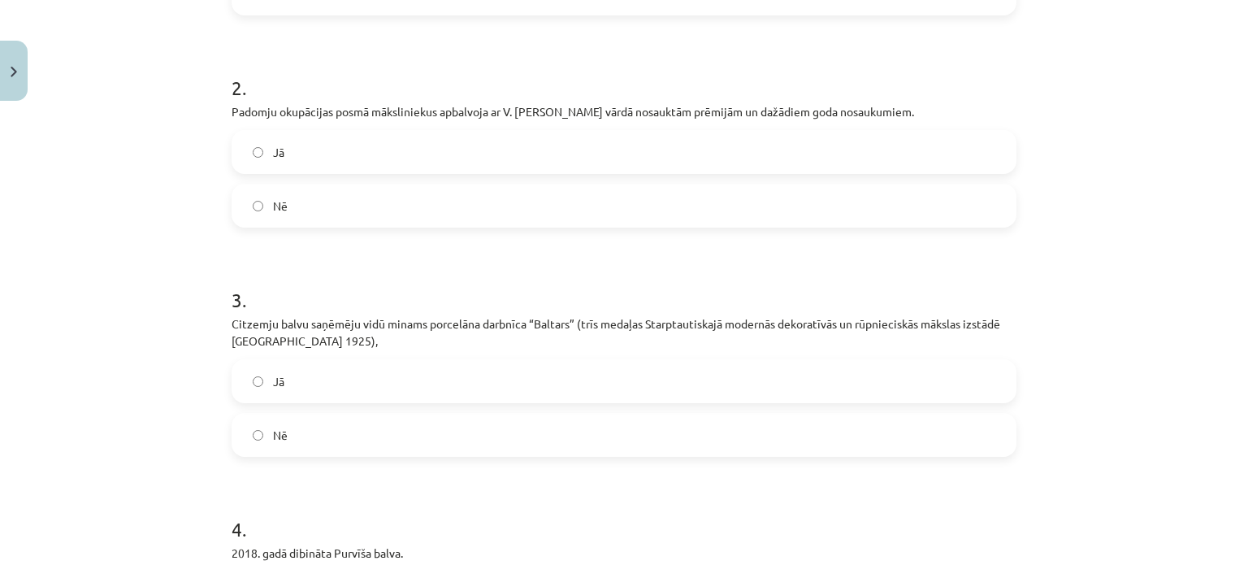
click at [309, 401] on label "Jā" at bounding box center [624, 381] width 782 height 41
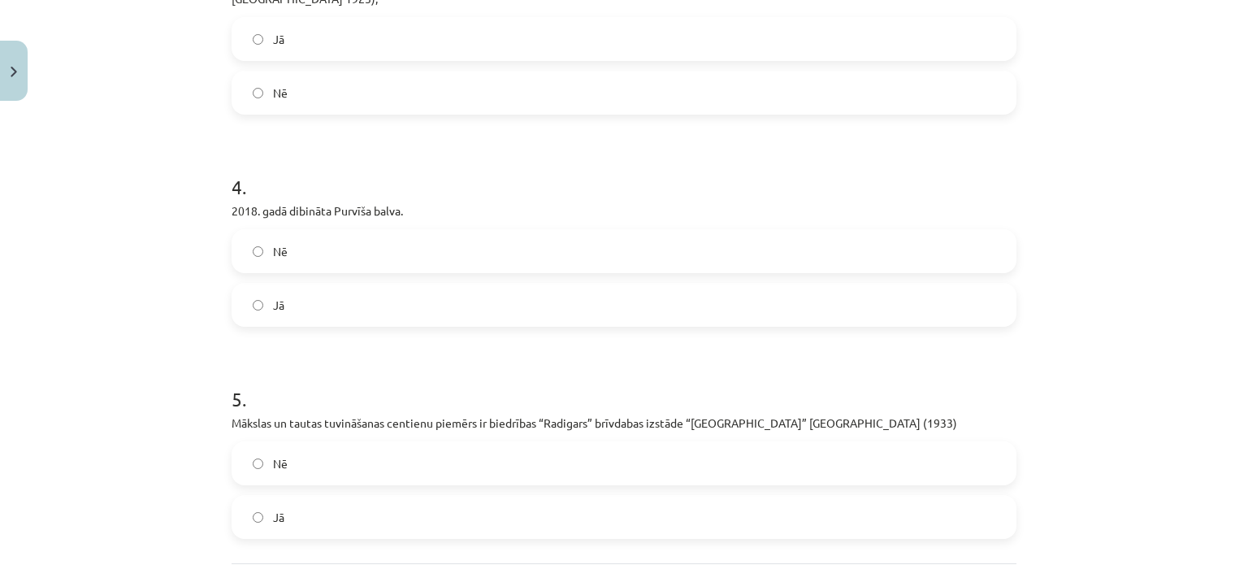
scroll to position [975, 0]
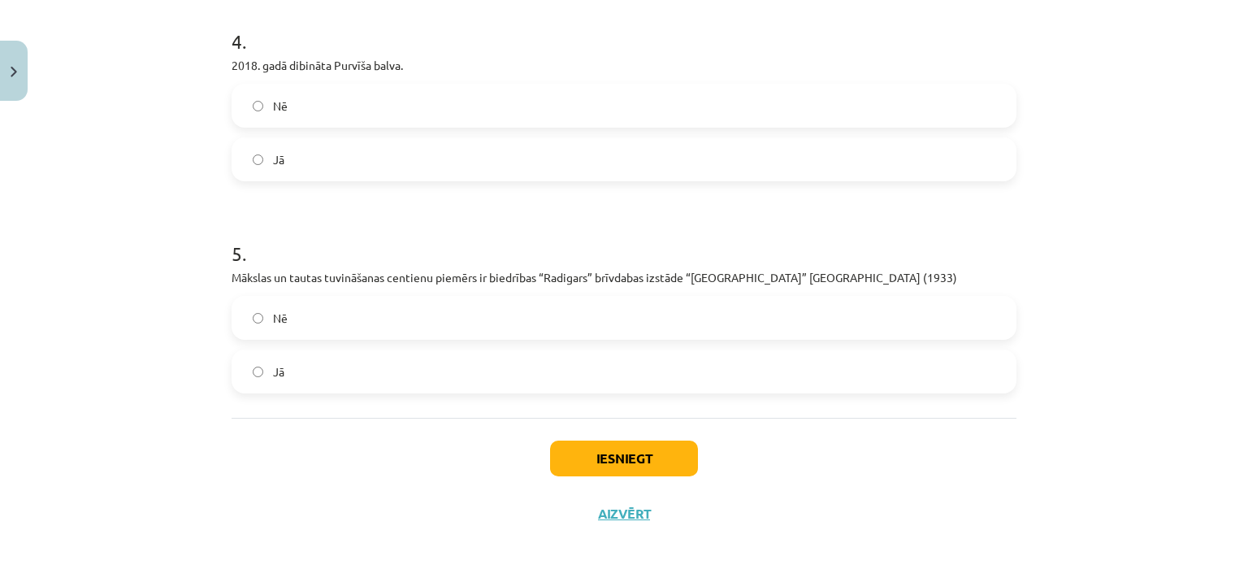
click at [322, 126] on label "Nē" at bounding box center [624, 105] width 782 height 41
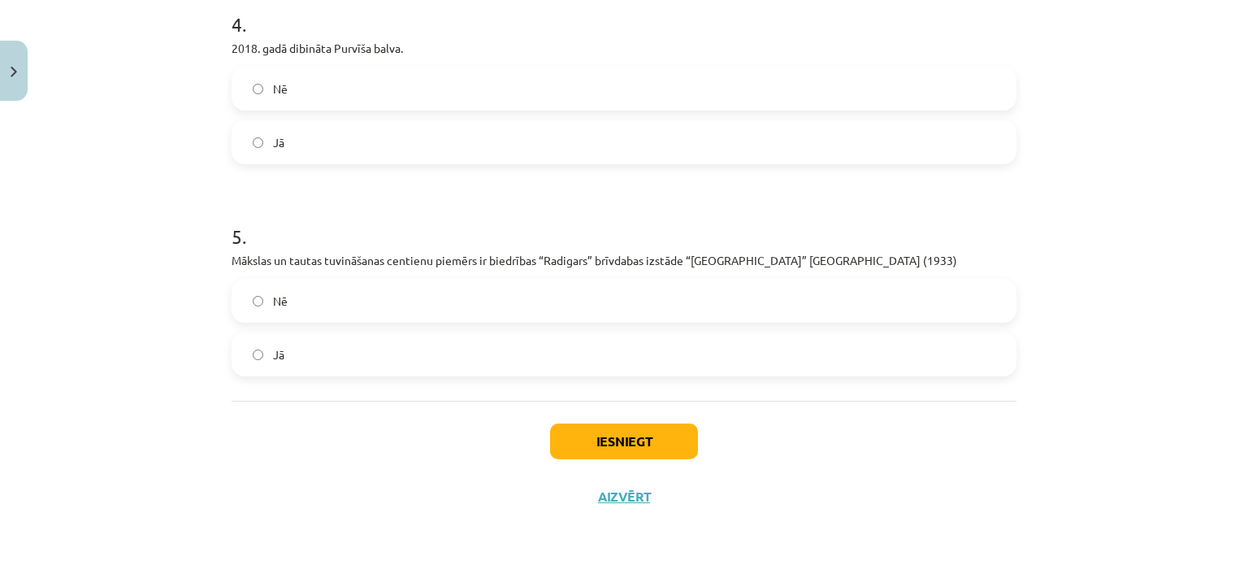
scroll to position [1017, 0]
click at [297, 371] on label "Jā" at bounding box center [624, 354] width 782 height 41
click at [614, 440] on button "Iesniegt" at bounding box center [624, 441] width 148 height 36
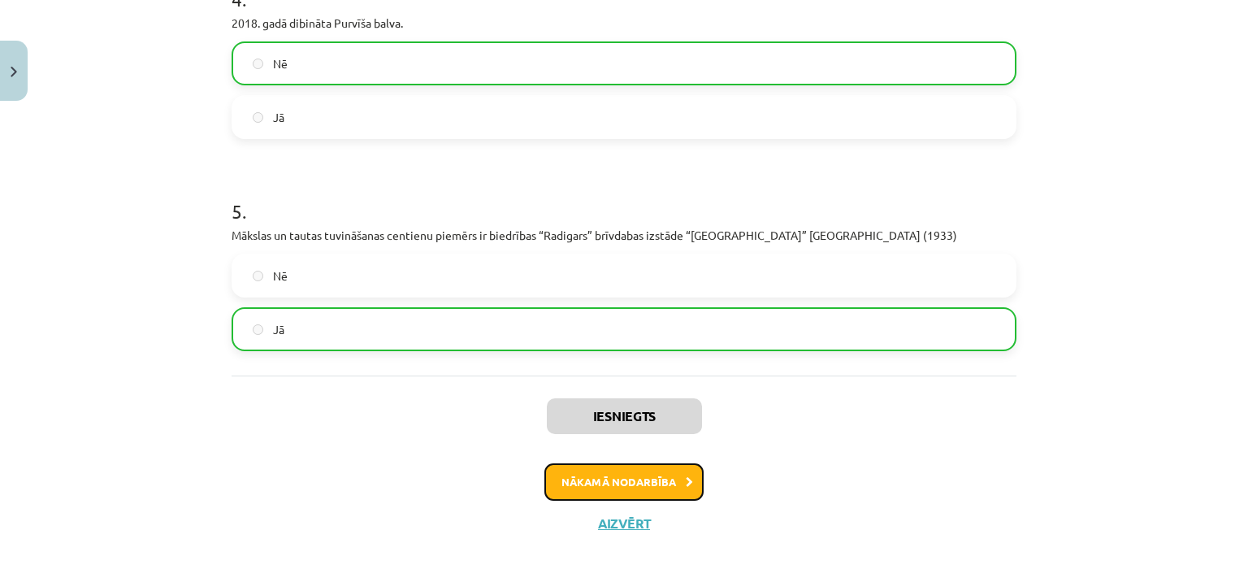
click at [579, 501] on button "Nākamā nodarbība" at bounding box center [623, 481] width 159 height 37
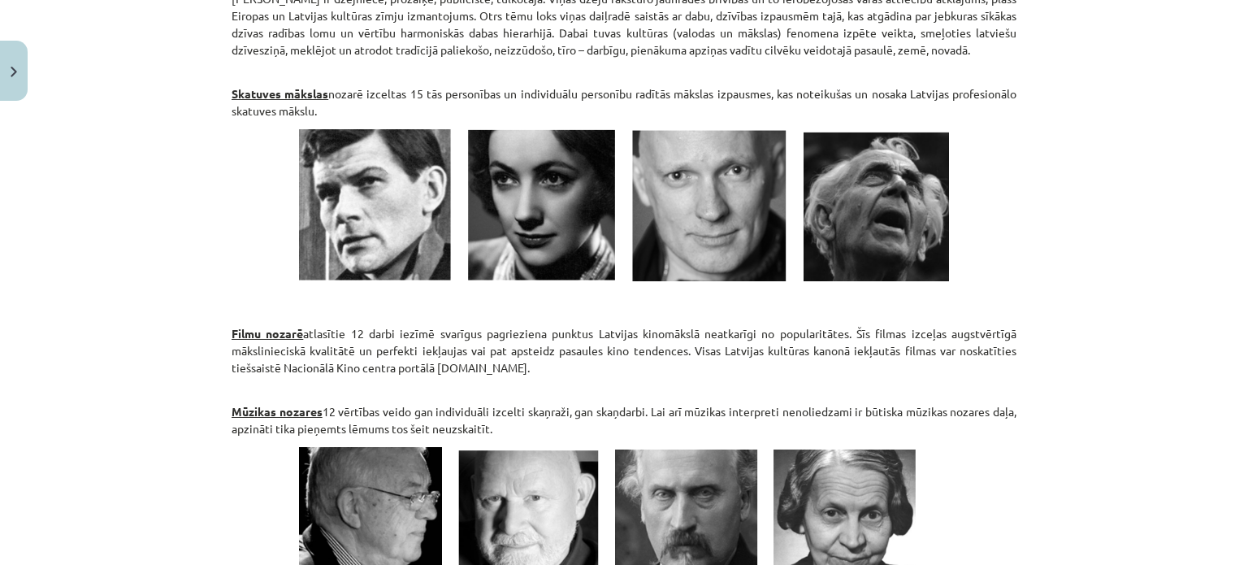
scroll to position [2478, 0]
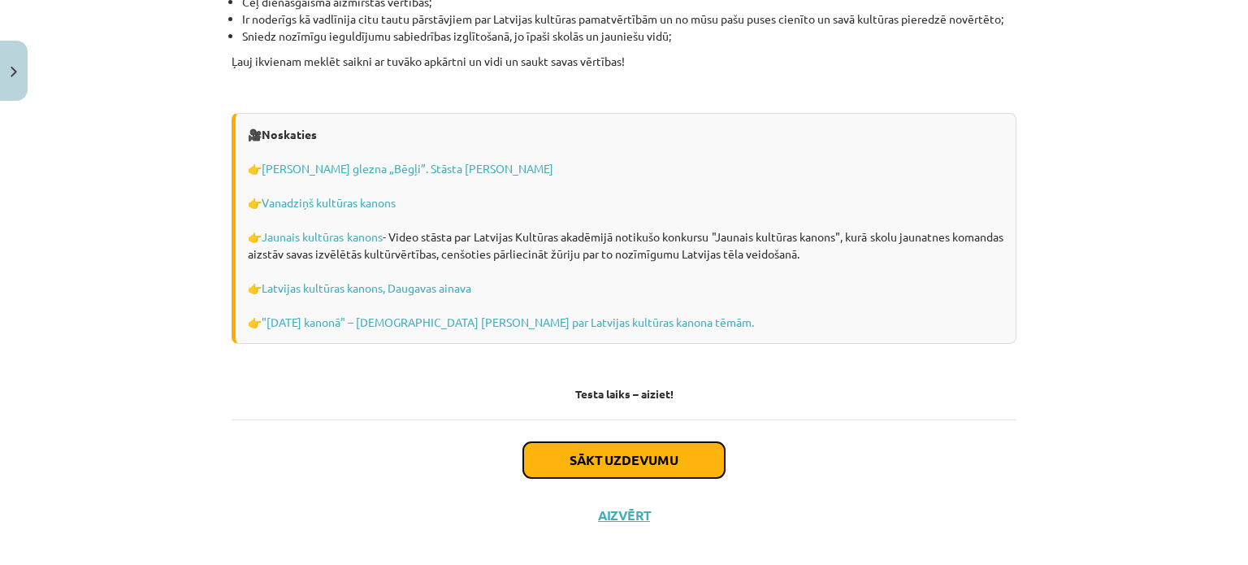
click at [648, 442] on button "Sākt uzdevumu" at bounding box center [624, 460] width 202 height 36
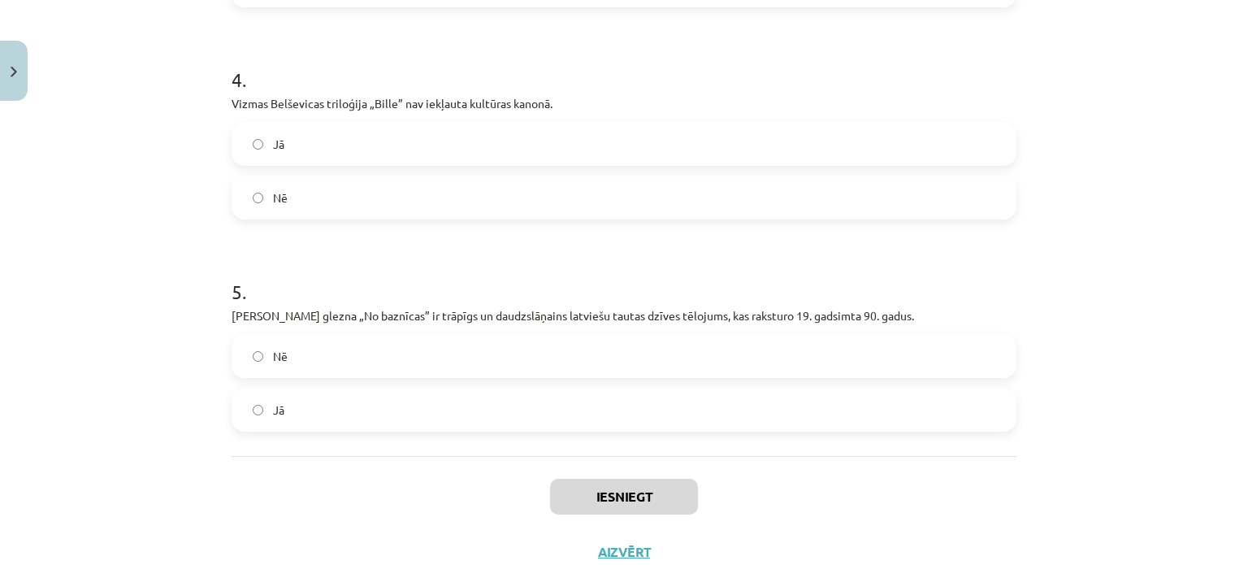
scroll to position [991, 0]
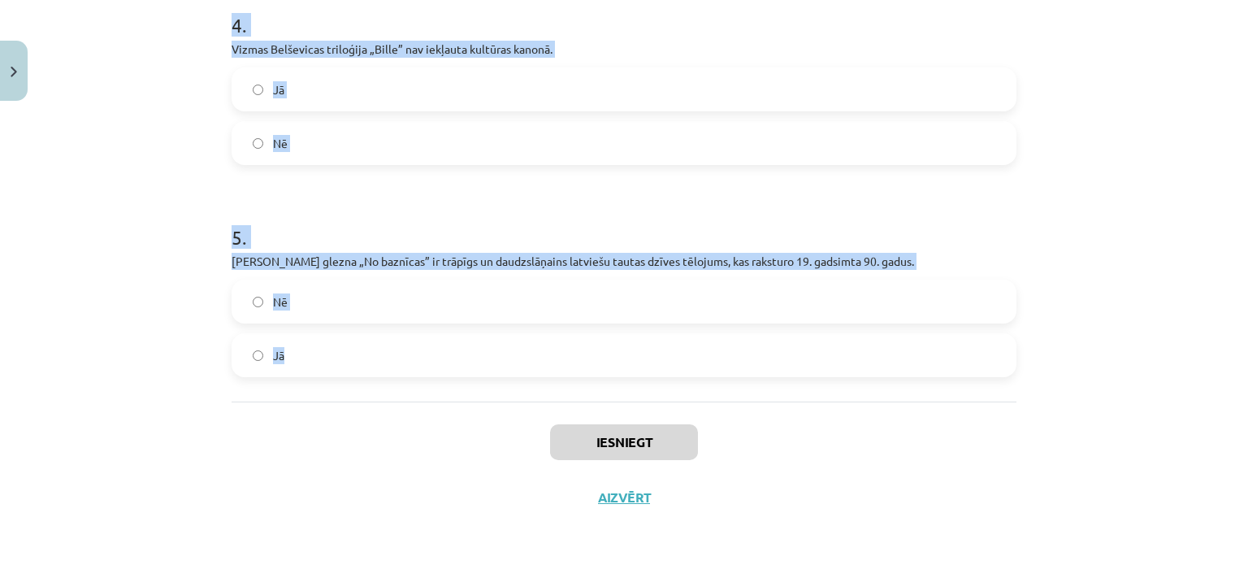
drag, startPoint x: 221, startPoint y: 300, endPoint x: 346, endPoint y: 398, distance: 159.1
copy form "1 . Emīls Dārziņš būtu pelnījis, lai Latvijas kultūras kanonā iekļauj ne tikai …"
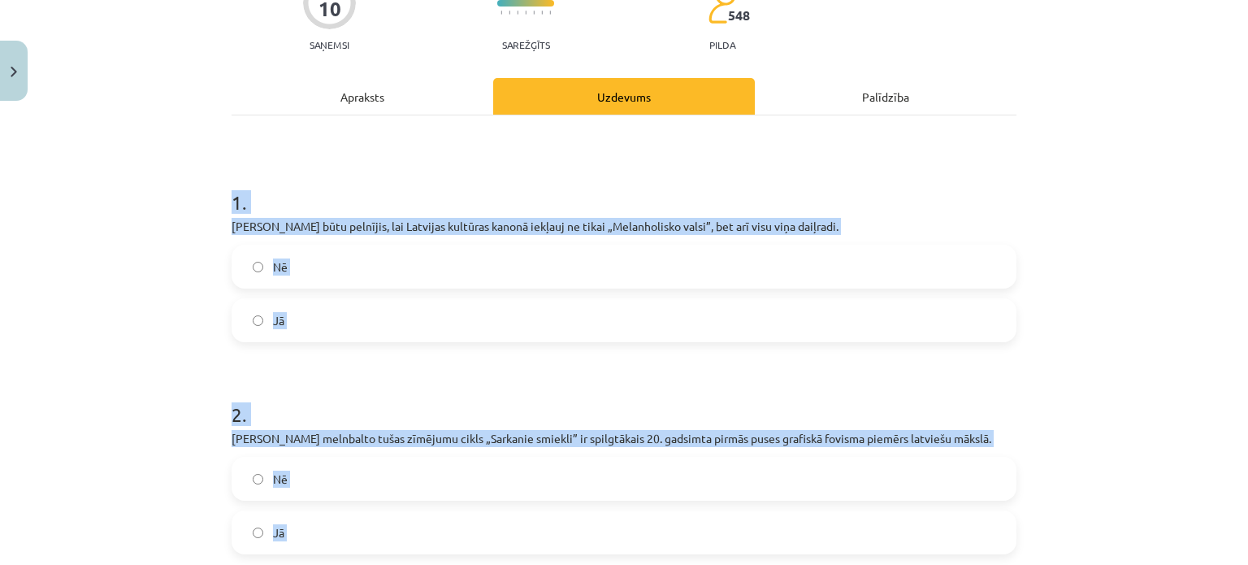
scroll to position [98, 0]
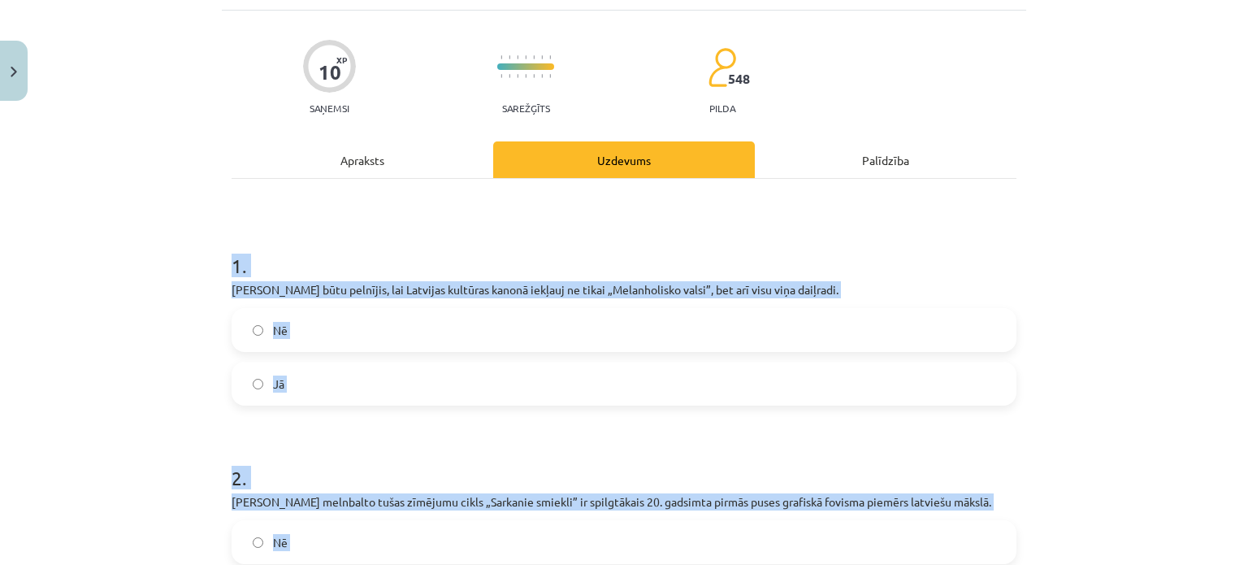
click at [403, 397] on label "Jā" at bounding box center [624, 383] width 782 height 41
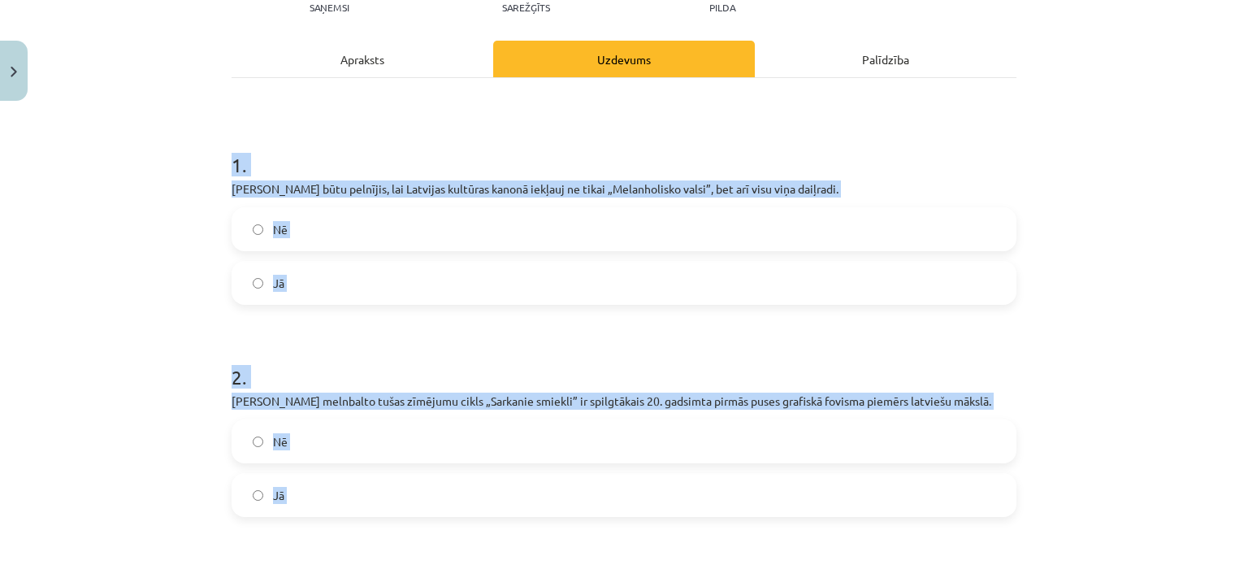
scroll to position [423, 0]
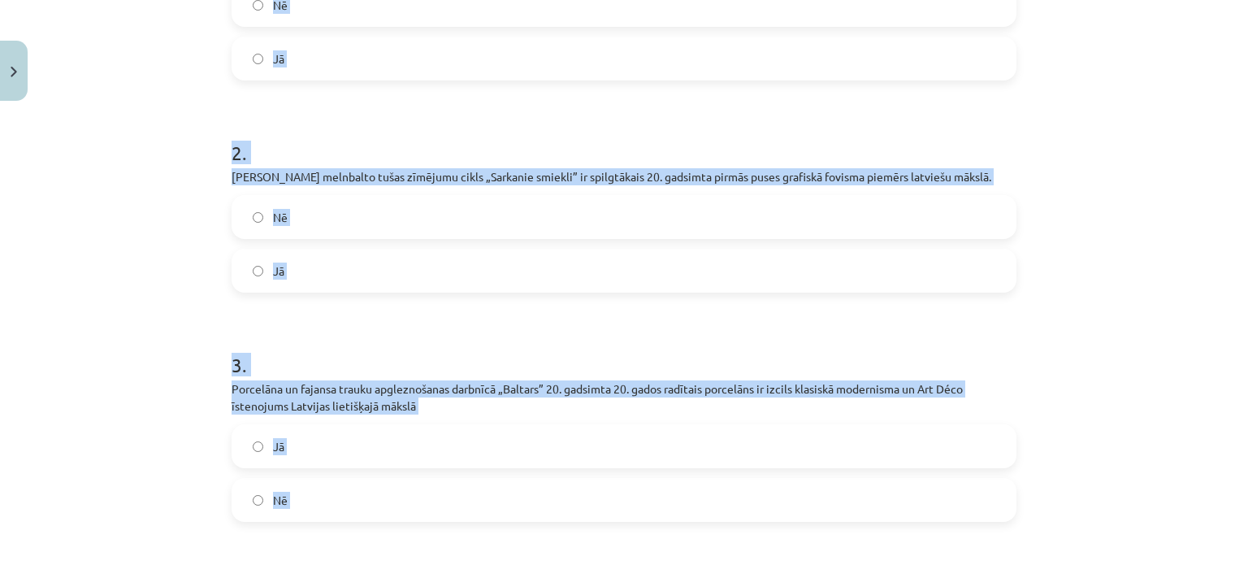
click at [348, 280] on label "Jā" at bounding box center [624, 270] width 782 height 41
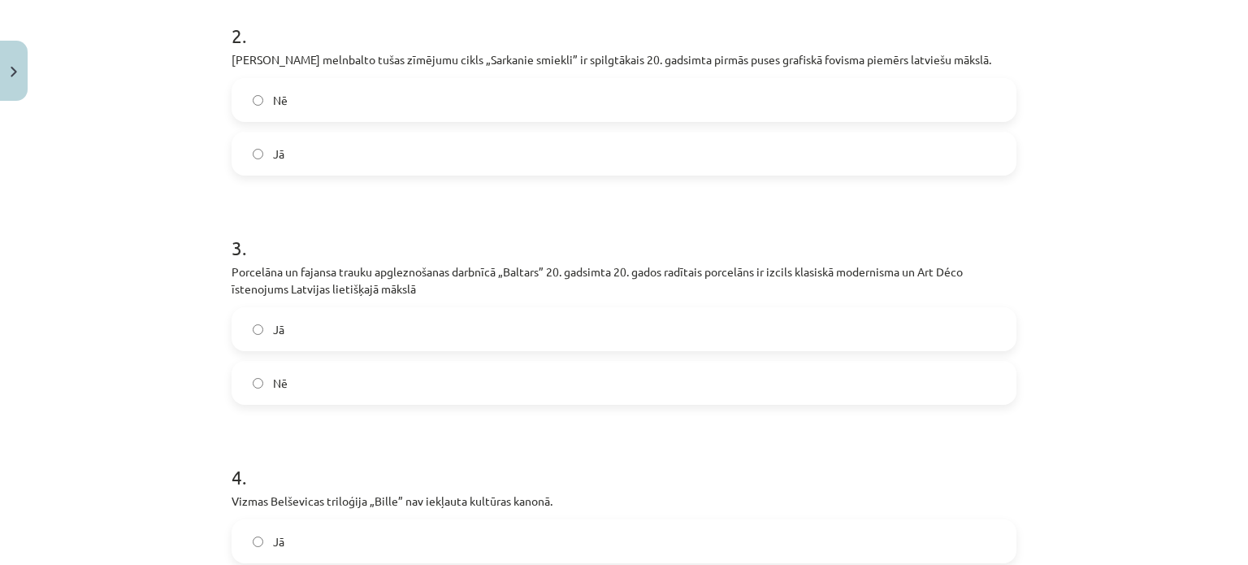
scroll to position [666, 0]
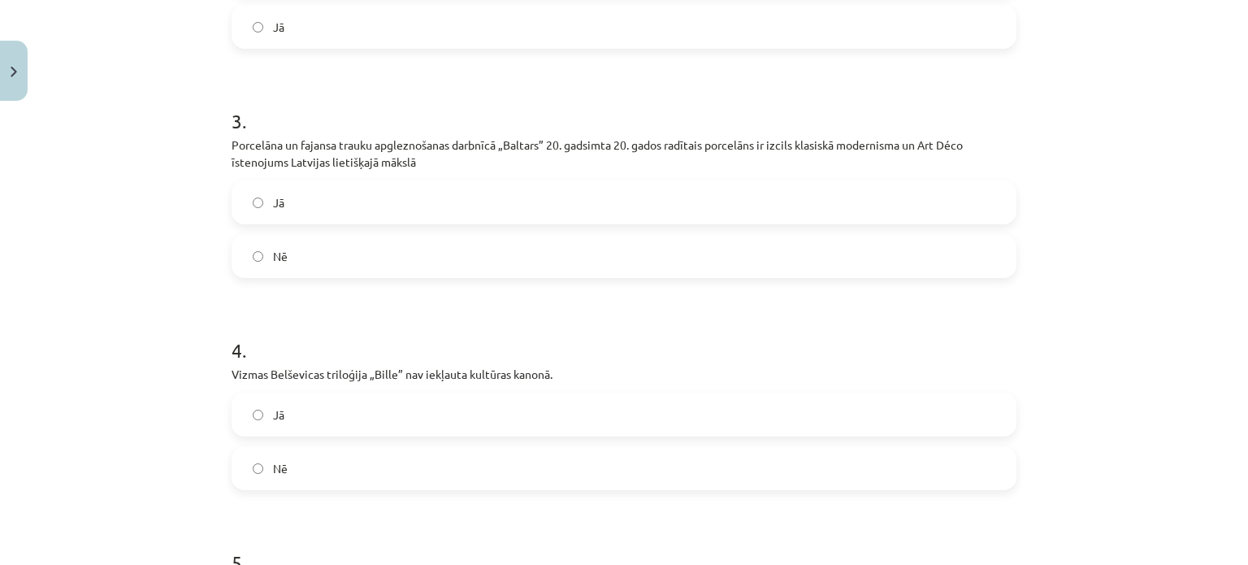
click at [286, 215] on label "Jā" at bounding box center [624, 202] width 782 height 41
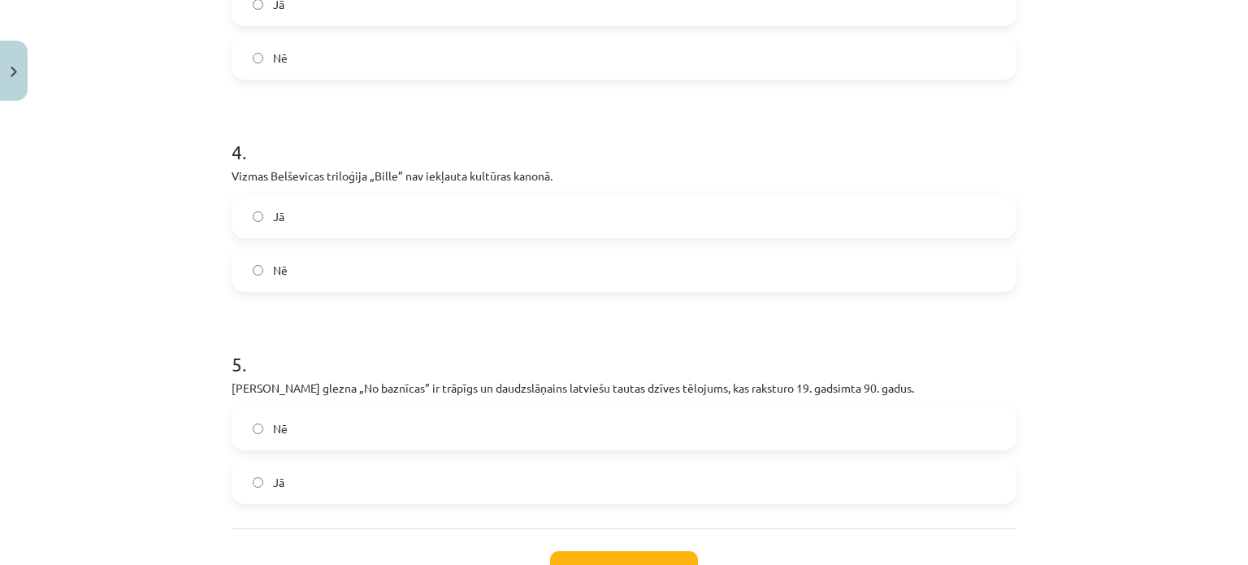
scroll to position [991, 0]
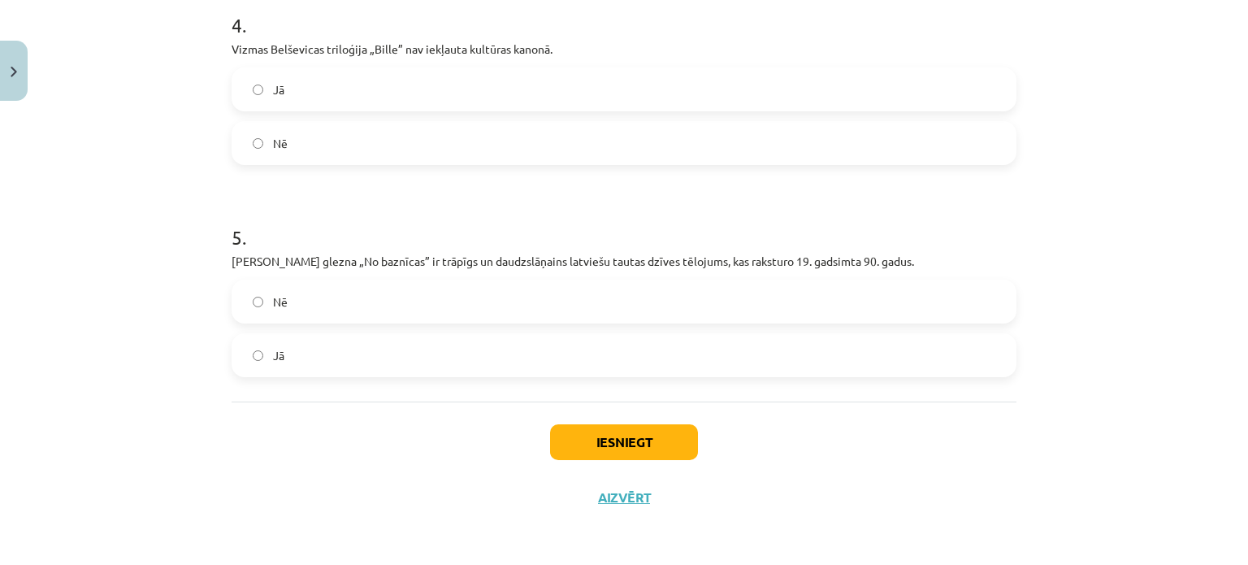
click at [302, 149] on label "Nē" at bounding box center [624, 143] width 782 height 41
drag, startPoint x: 300, startPoint y: 360, endPoint x: 312, endPoint y: 315, distance: 46.3
click at [301, 358] on label "Jā" at bounding box center [624, 355] width 782 height 41
click at [666, 457] on button "Iesniegt" at bounding box center [624, 442] width 148 height 36
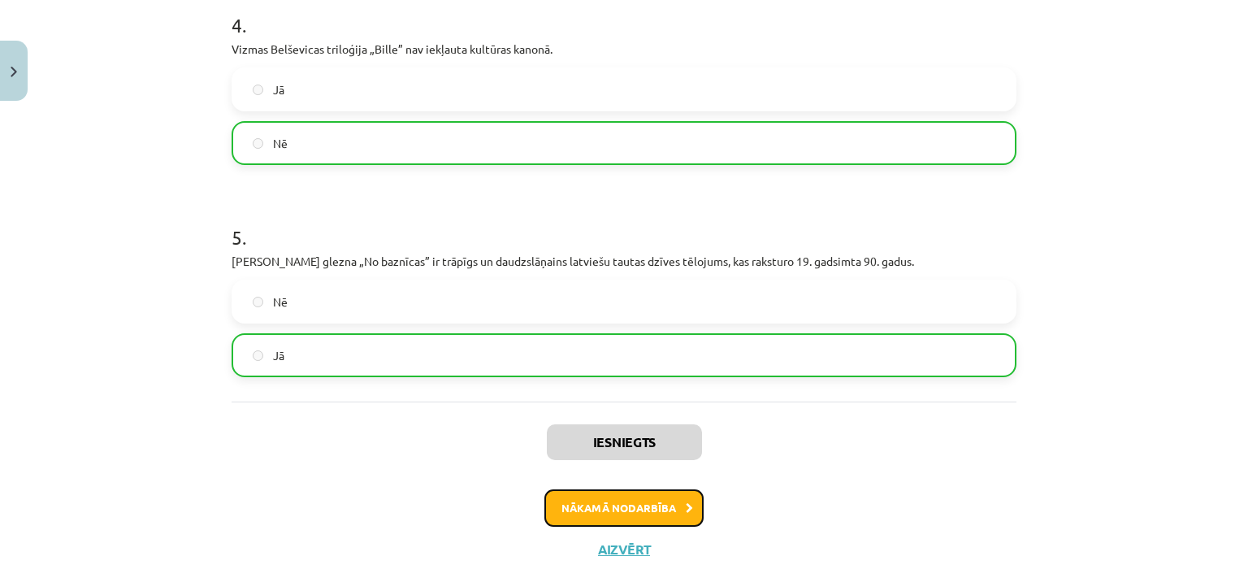
click at [609, 516] on button "Nākamā nodarbība" at bounding box center [623, 507] width 159 height 37
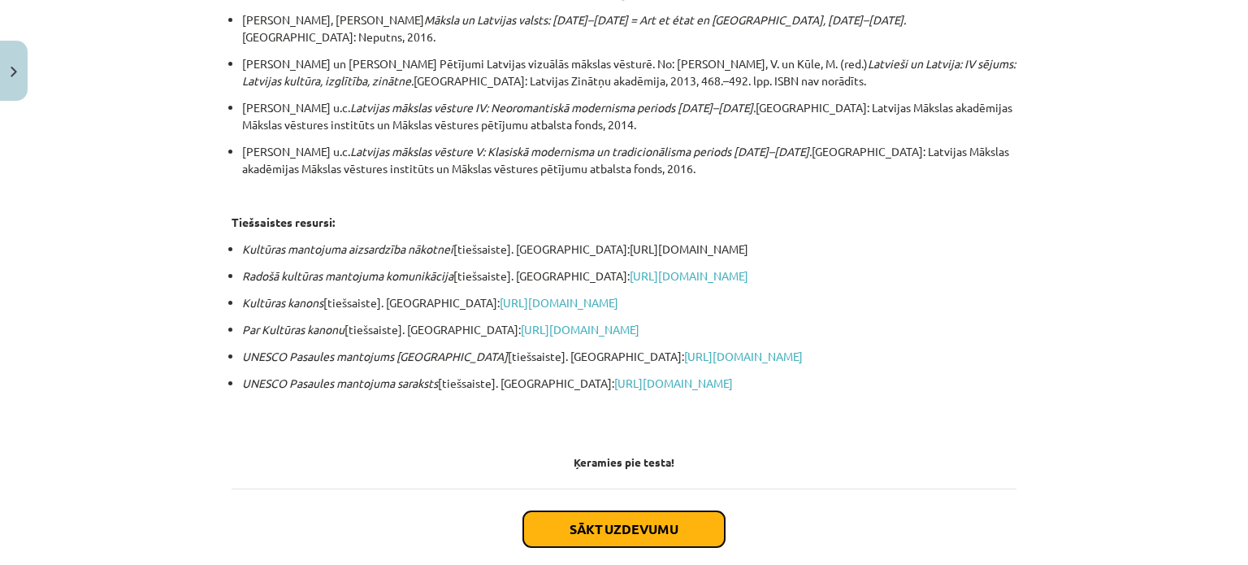
click at [614, 511] on button "Sākt uzdevumu" at bounding box center [624, 529] width 202 height 36
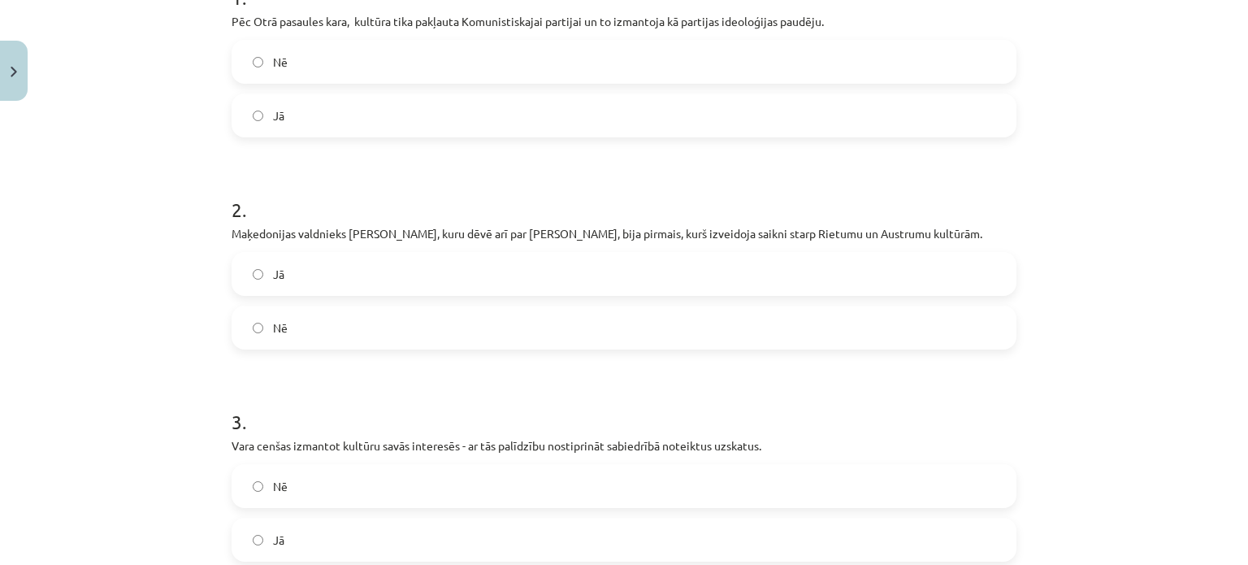
scroll to position [974, 0]
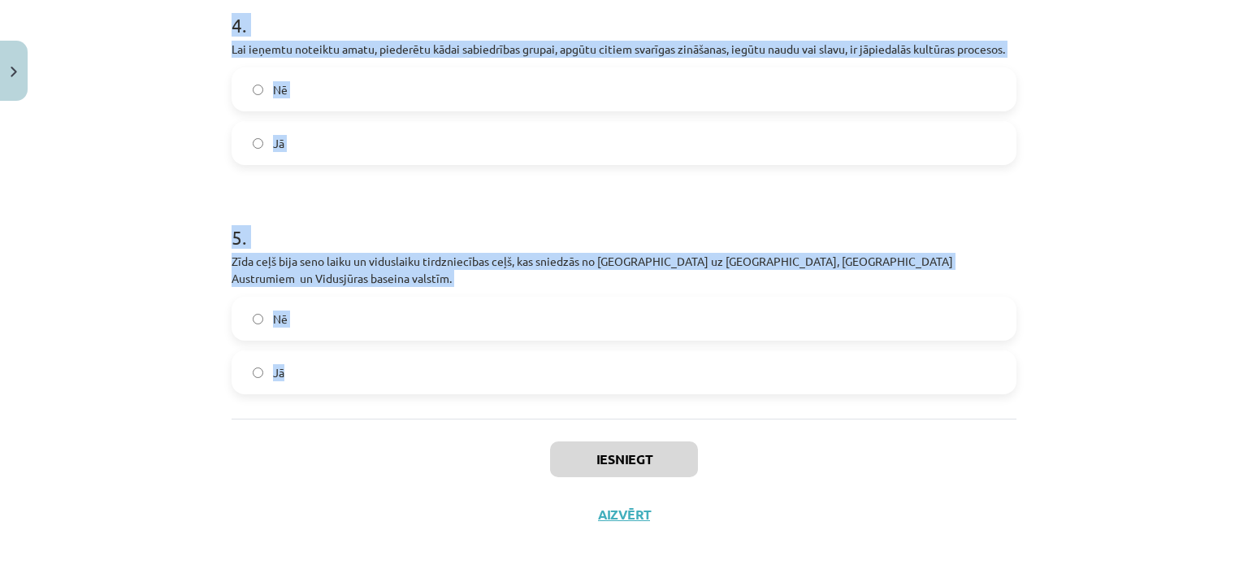
drag, startPoint x: 189, startPoint y: 250, endPoint x: 630, endPoint y: 306, distance: 444.8
click at [640, 379] on div "Mācību tēma: Kultūras un mākslas i (vizuālā māksla) - 10. klases 4. ieskaites m…" at bounding box center [624, 282] width 1248 height 565
copy form "1 . Pēc Otrā pasaules kara, kultūra tika pakļauta Komunistiskajai partijai un t…"
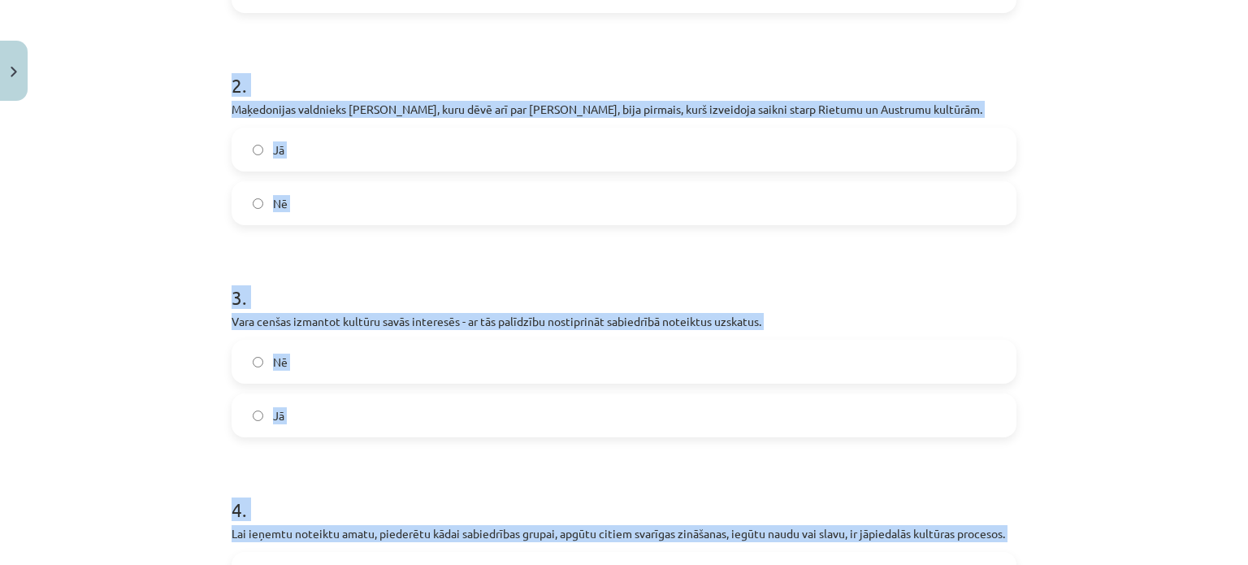
scroll to position [162, 0]
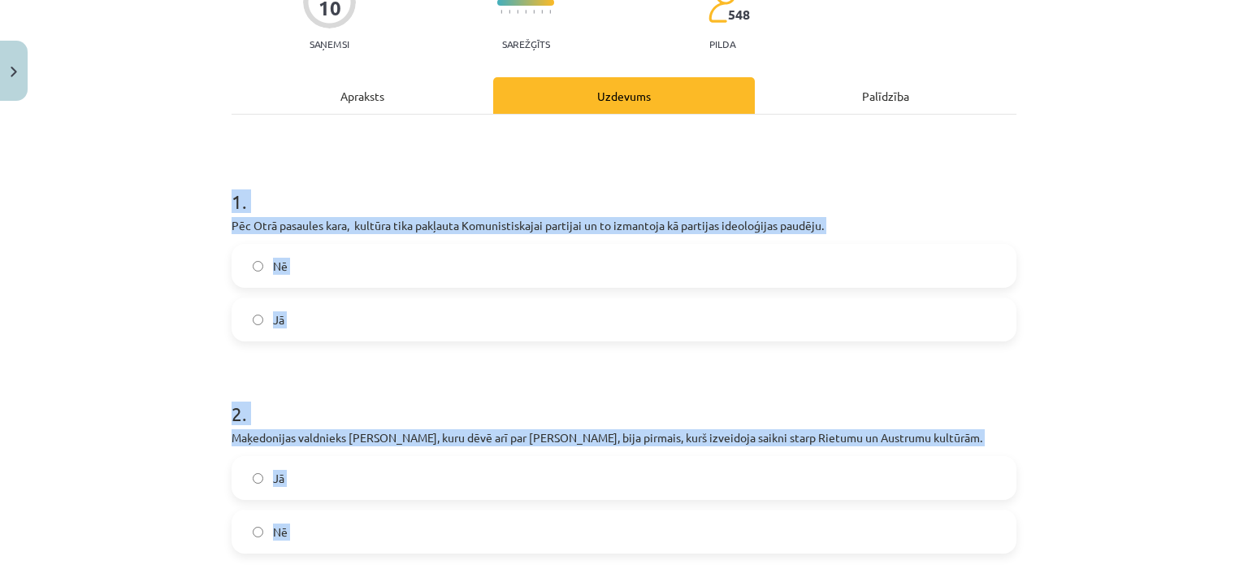
click at [290, 315] on label "Jā" at bounding box center [624, 319] width 782 height 41
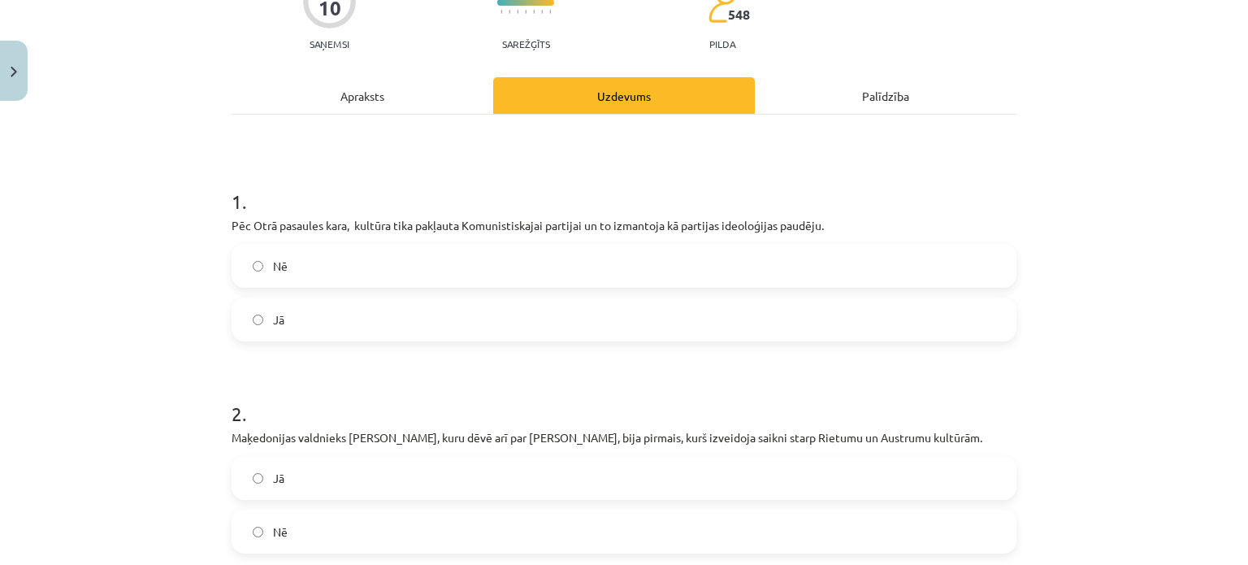
click at [252, 484] on label "Jā" at bounding box center [624, 477] width 782 height 41
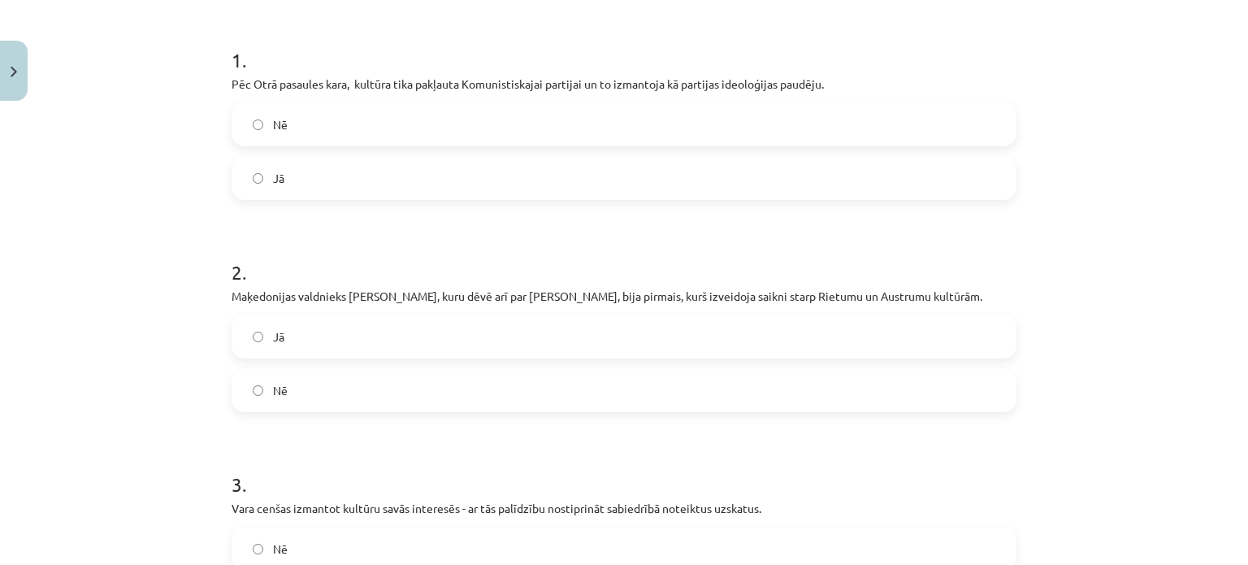
scroll to position [405, 0]
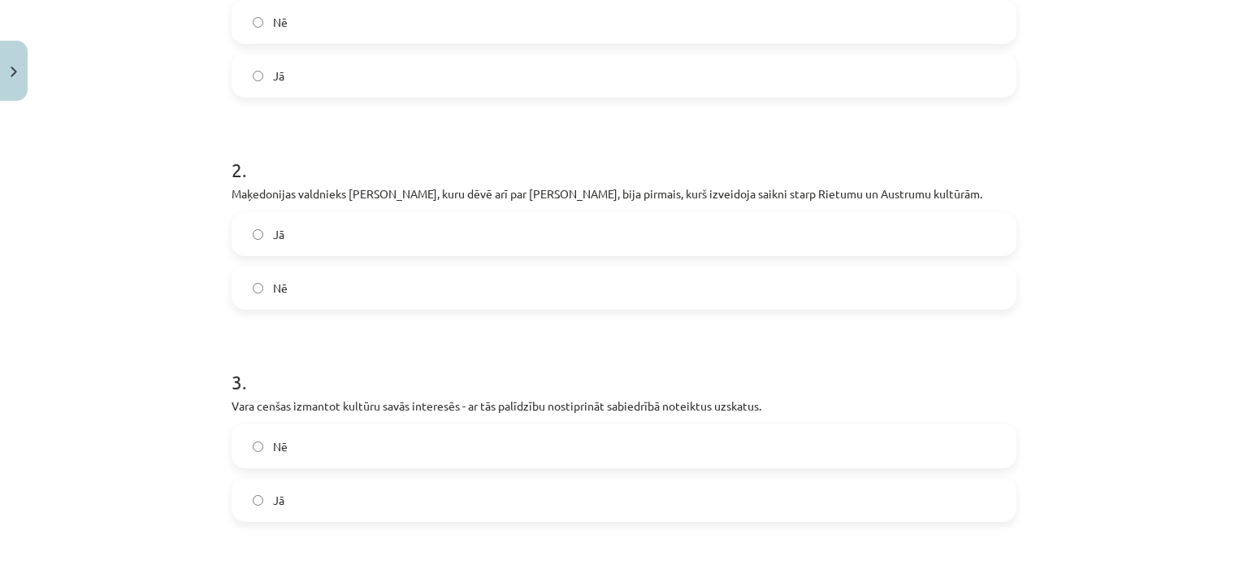
click at [307, 491] on label "Jā" at bounding box center [624, 499] width 782 height 41
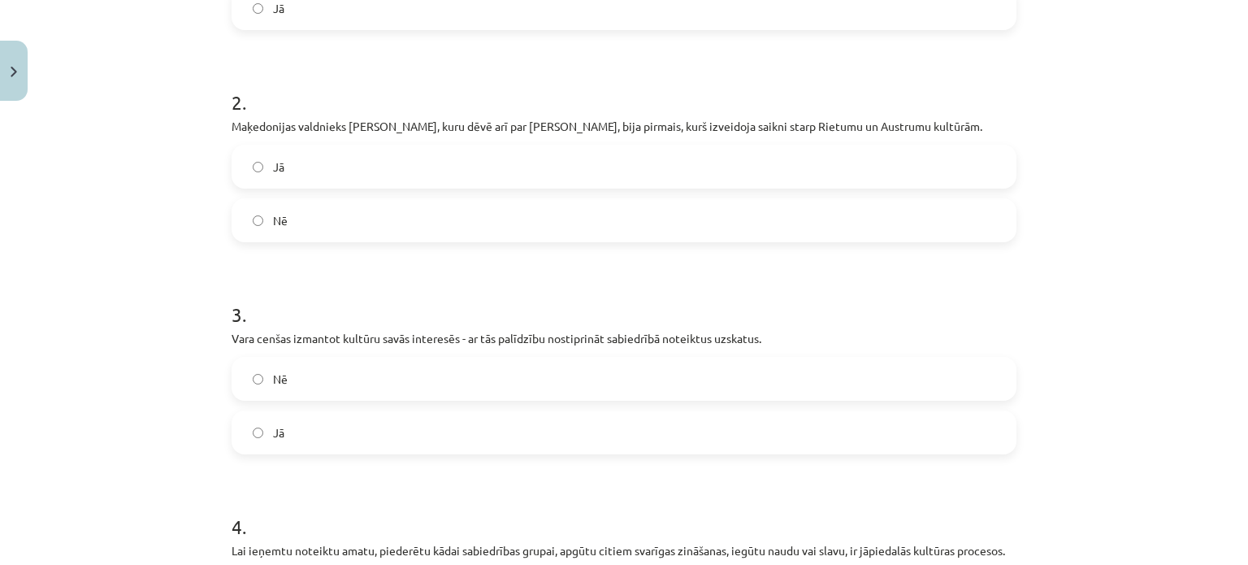
scroll to position [731, 0]
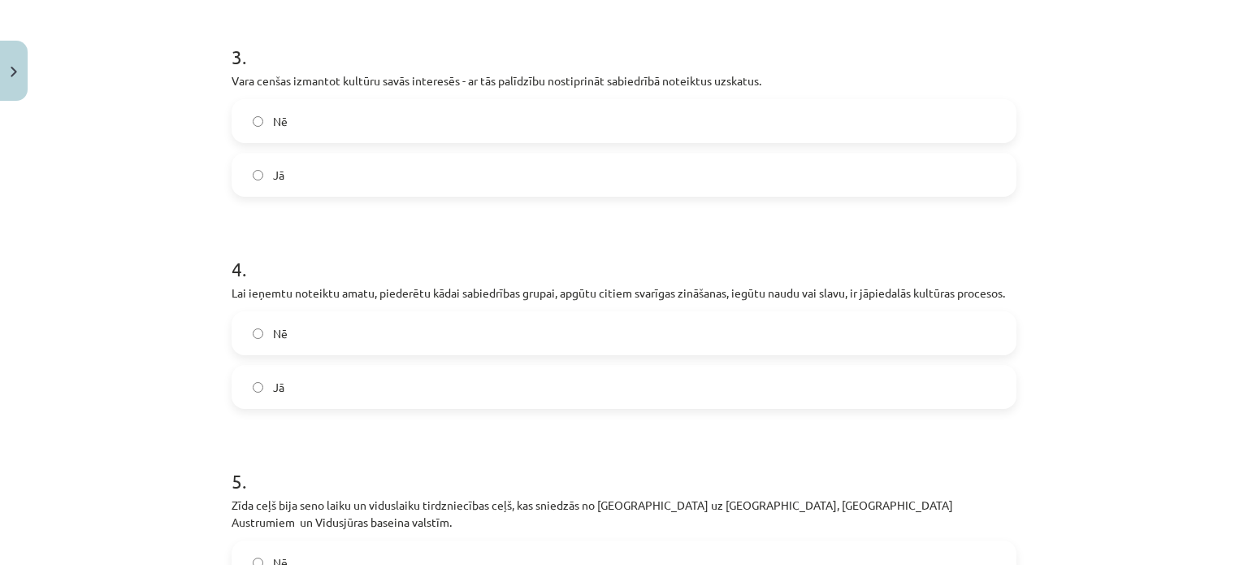
click at [321, 398] on label "Jā" at bounding box center [624, 386] width 782 height 41
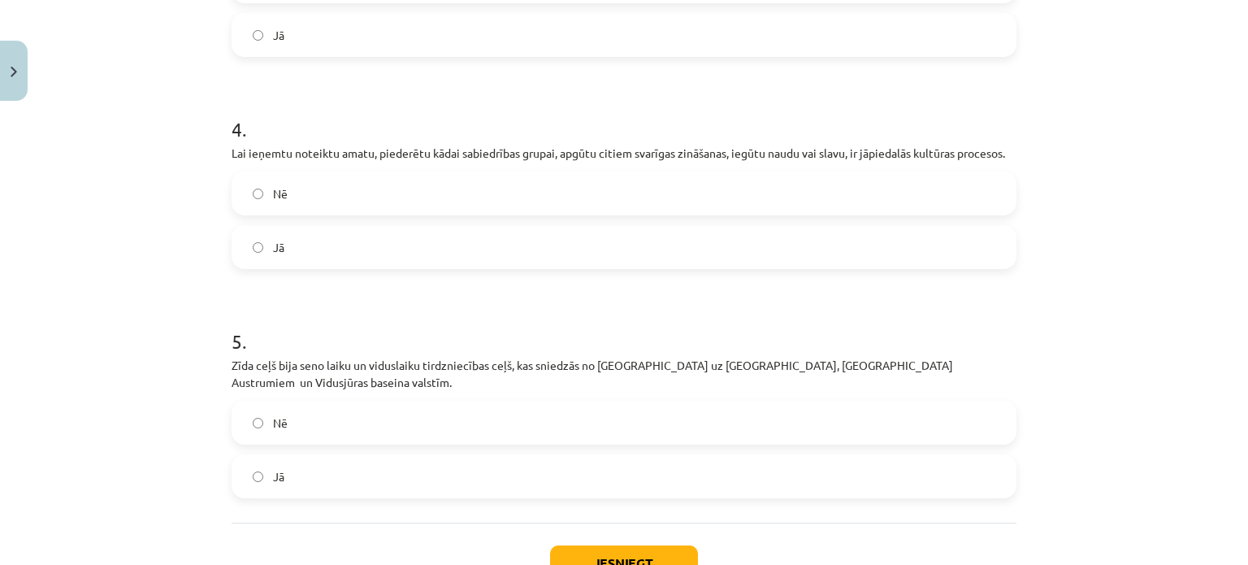
scroll to position [974, 0]
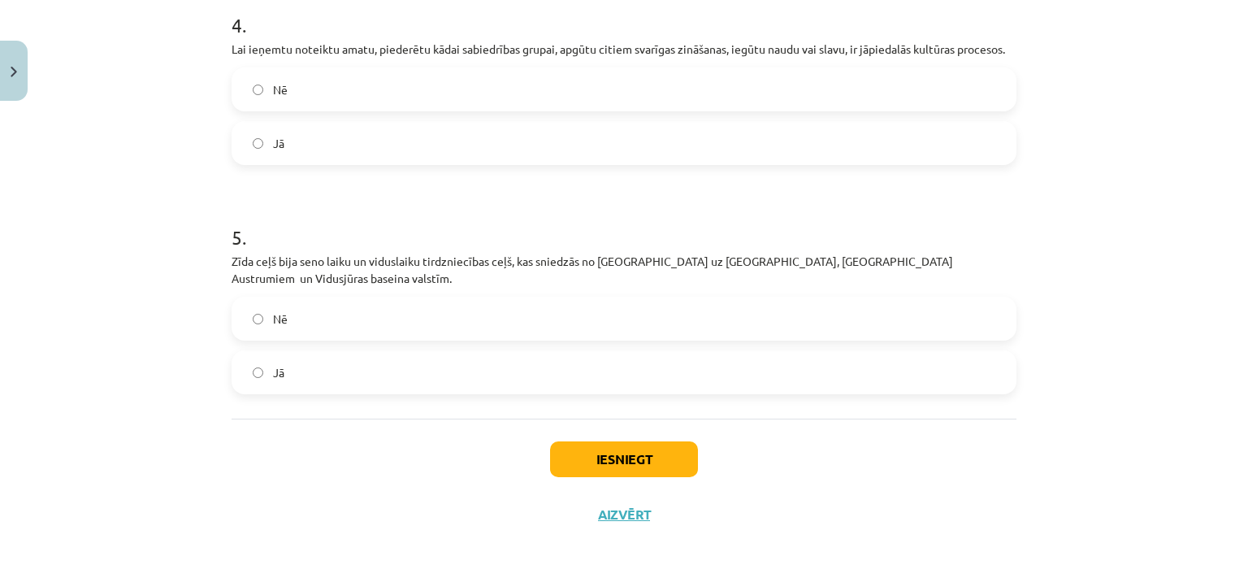
click at [286, 355] on label "Jā" at bounding box center [624, 372] width 782 height 41
click at [593, 441] on button "Iesniegt" at bounding box center [624, 459] width 148 height 36
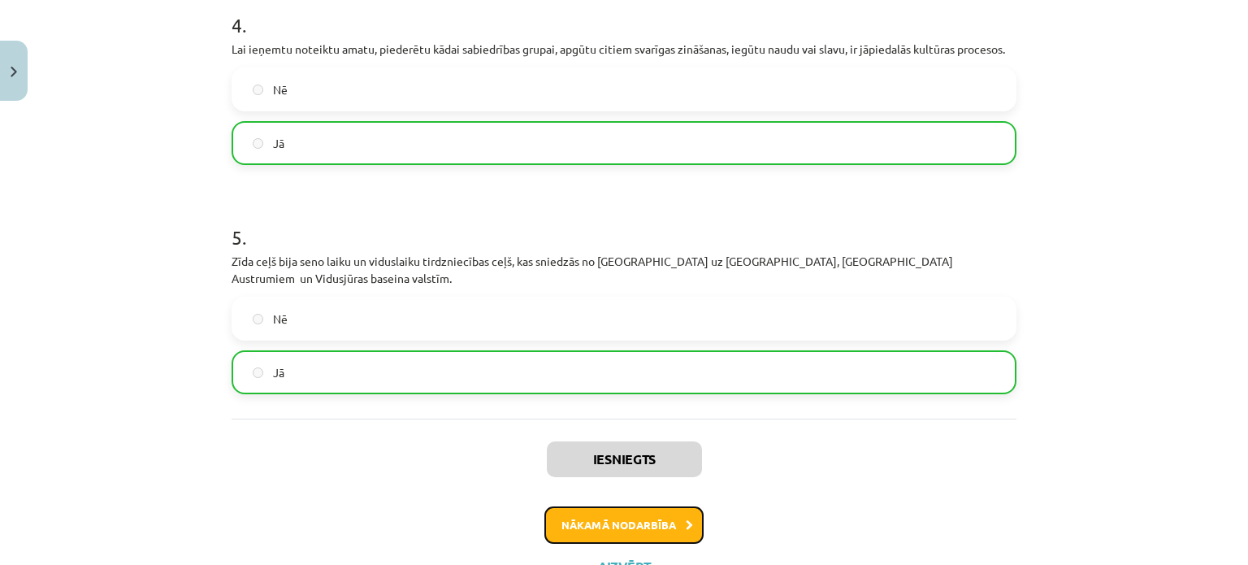
click at [679, 518] on button "Nākamā nodarbība" at bounding box center [623, 524] width 159 height 37
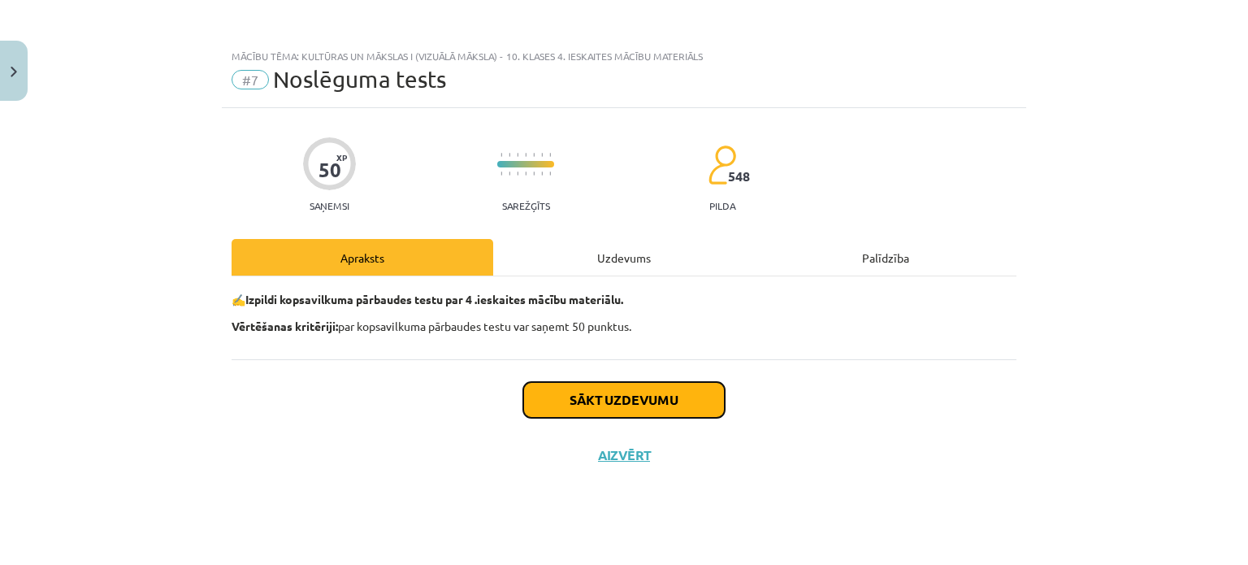
click at [662, 413] on button "Sākt uzdevumu" at bounding box center [624, 400] width 202 height 36
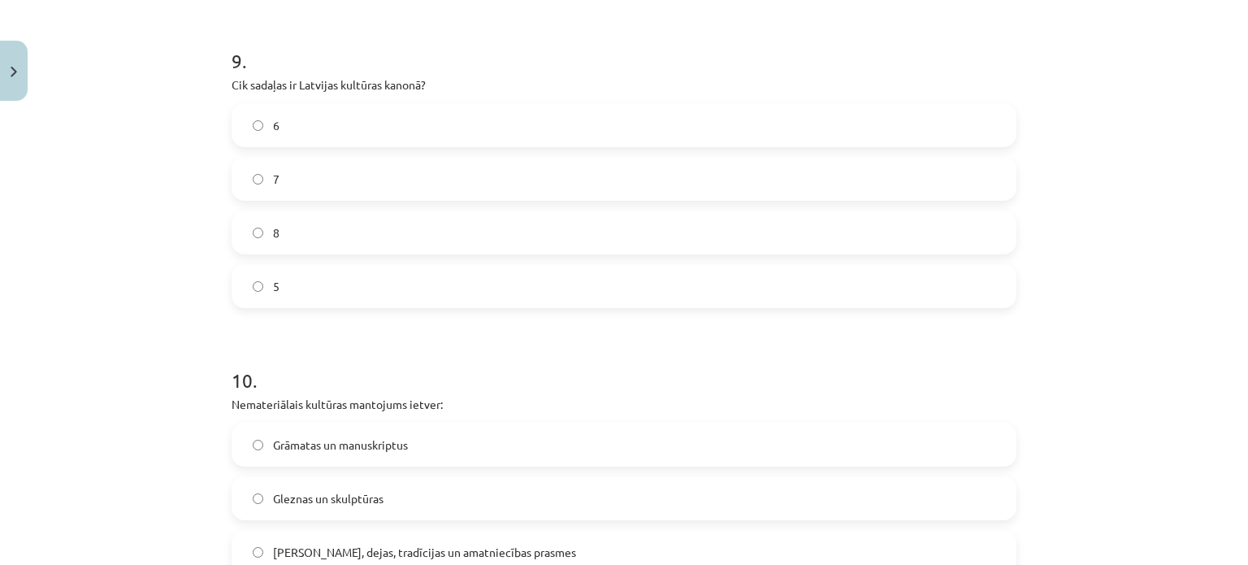
scroll to position [3506, 0]
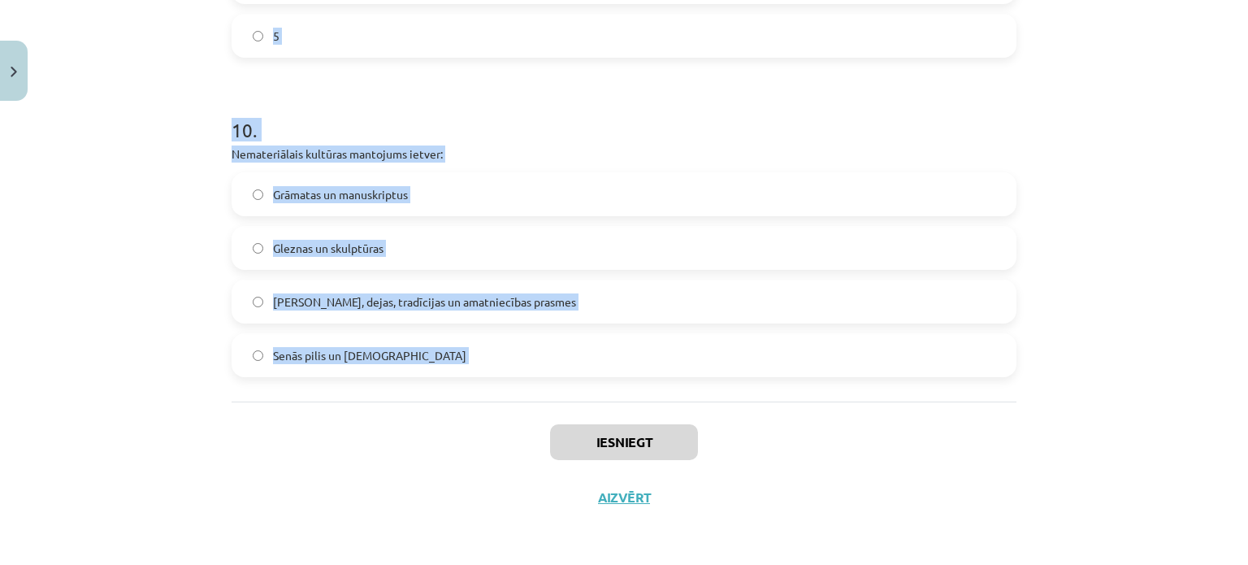
drag, startPoint x: 183, startPoint y: 324, endPoint x: 398, endPoint y: 376, distance: 221.5
click at [392, 405] on div "Mācību tēma: Kultūras un mākslas i (vizuālā māksla) - 10. klases 4. ieskaites m…" at bounding box center [624, 282] width 1248 height 565
drag, startPoint x: 351, startPoint y: 369, endPoint x: 358, endPoint y: 340, distance: 29.2
drag, startPoint x: 358, startPoint y: 340, endPoint x: 341, endPoint y: 360, distance: 25.4
drag, startPoint x: 382, startPoint y: 352, endPoint x: 374, endPoint y: 354, distance: 8.5
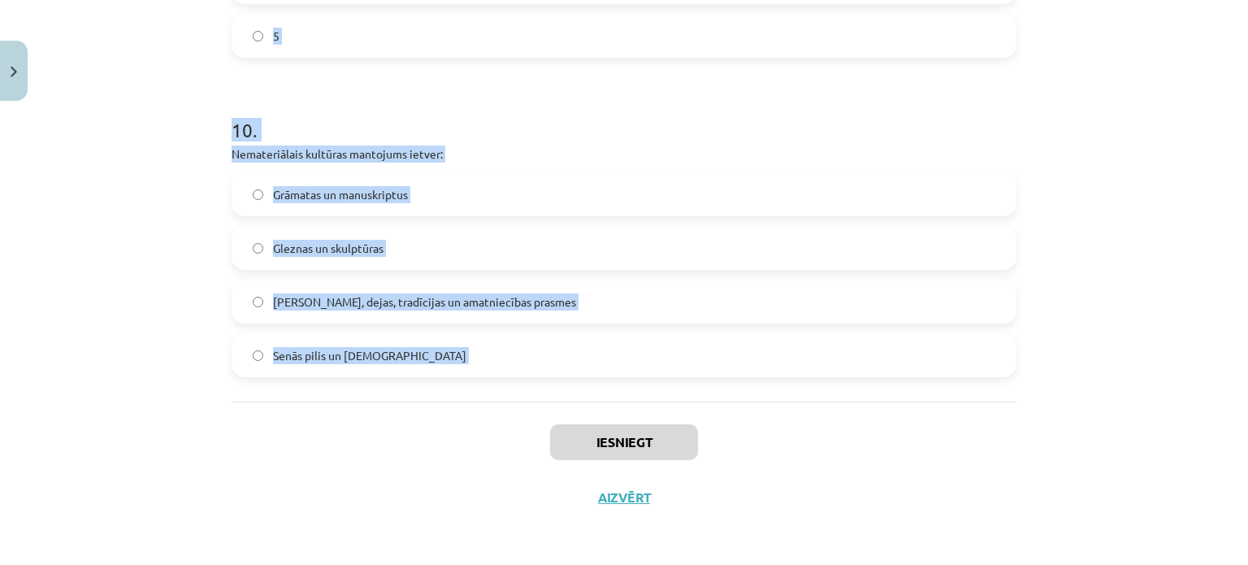
copy form "1 . Kurš no šiem darbiem ir iekļauts Latvijas kultūras kanonā? Brāļu Kaudzīšu r…"
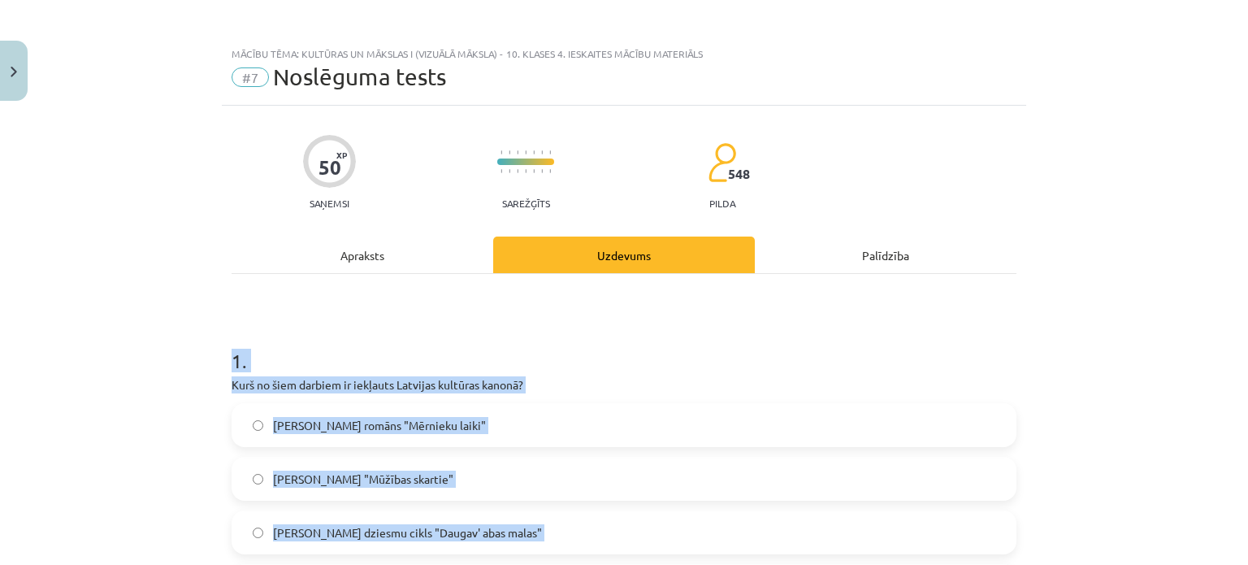
scroll to position [0, 0]
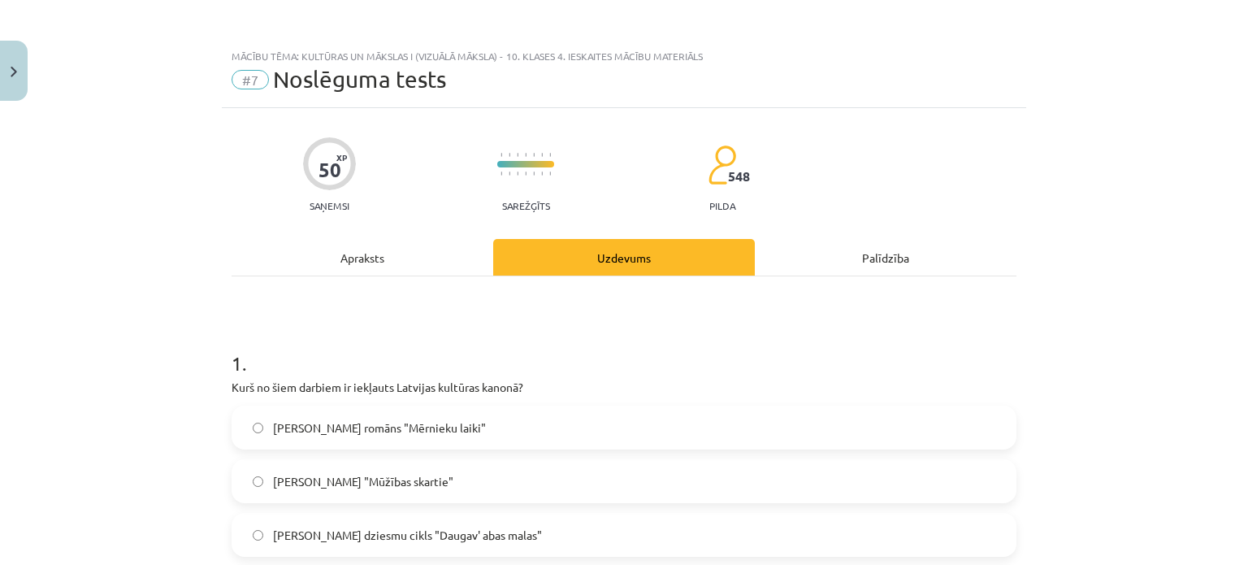
click at [191, 271] on div "Mācību tēma: Kultūras un mākslas i (vizuālā māksla) - 10. klases 4. ieskaites m…" at bounding box center [624, 282] width 1248 height 565
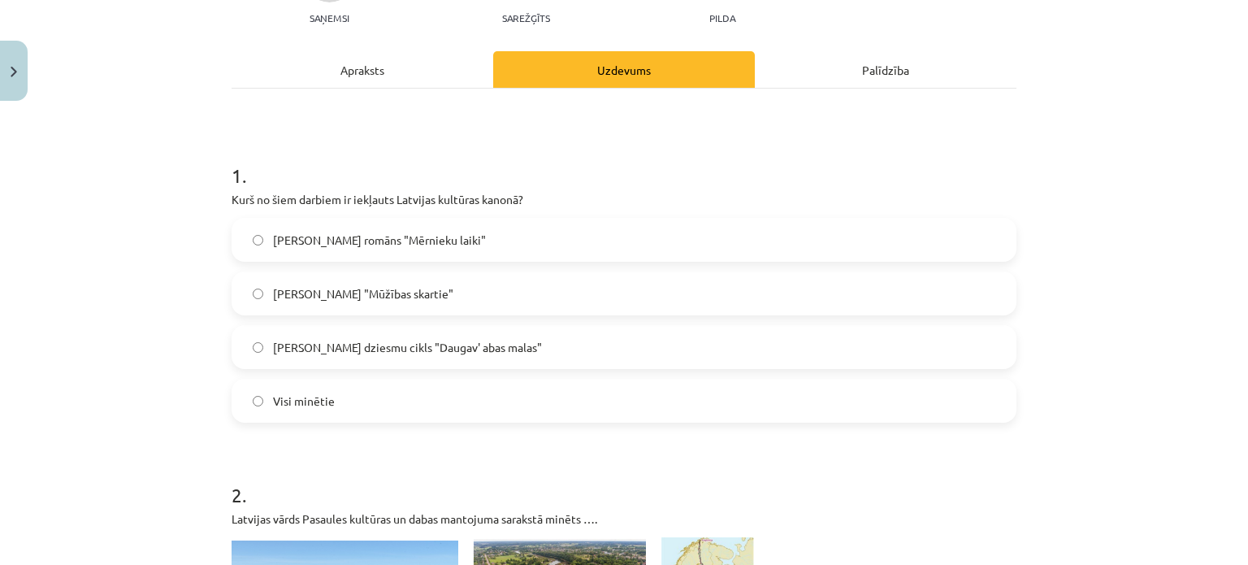
scroll to position [325, 0]
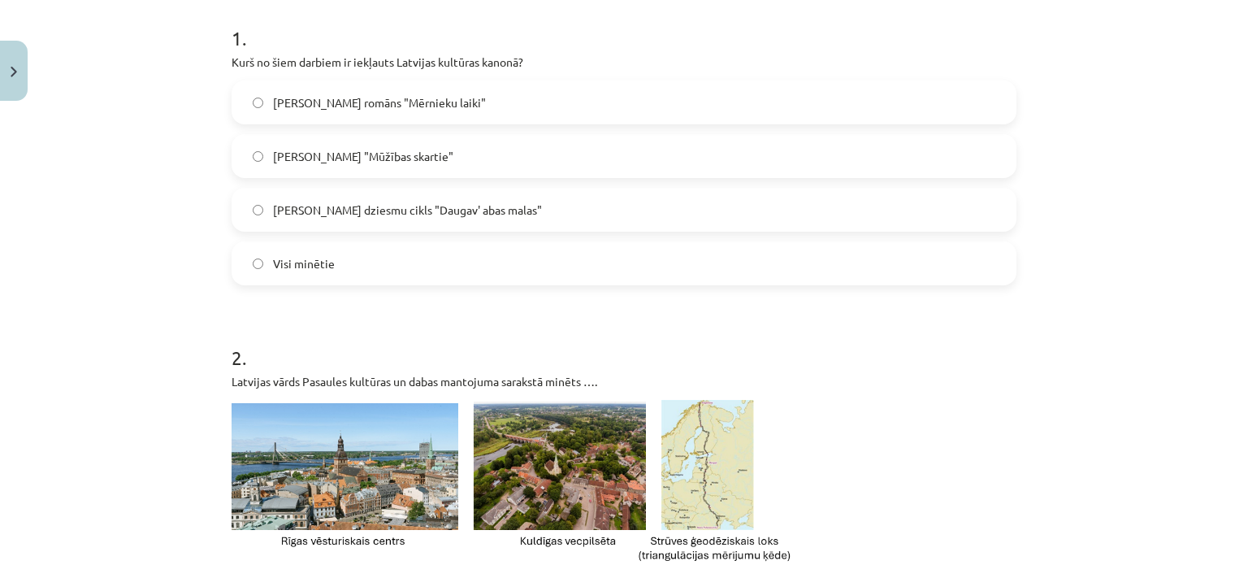
click at [323, 263] on span "Visi minētie" at bounding box center [304, 263] width 62 height 17
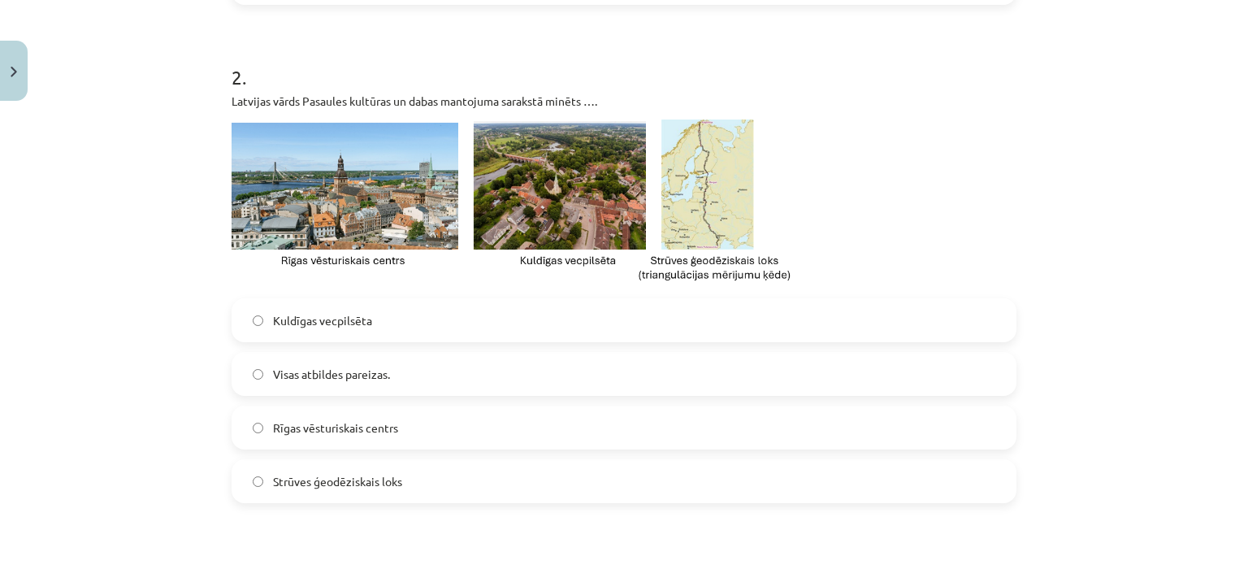
scroll to position [731, 0]
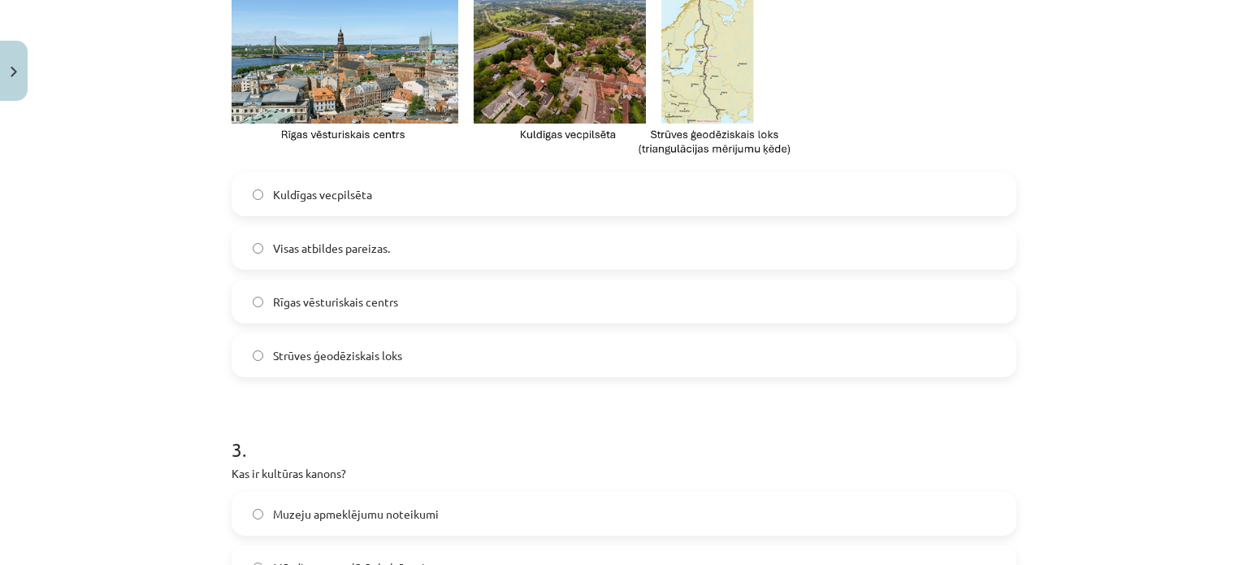
click at [391, 241] on label "Visas atbildes pareizas." at bounding box center [624, 248] width 782 height 41
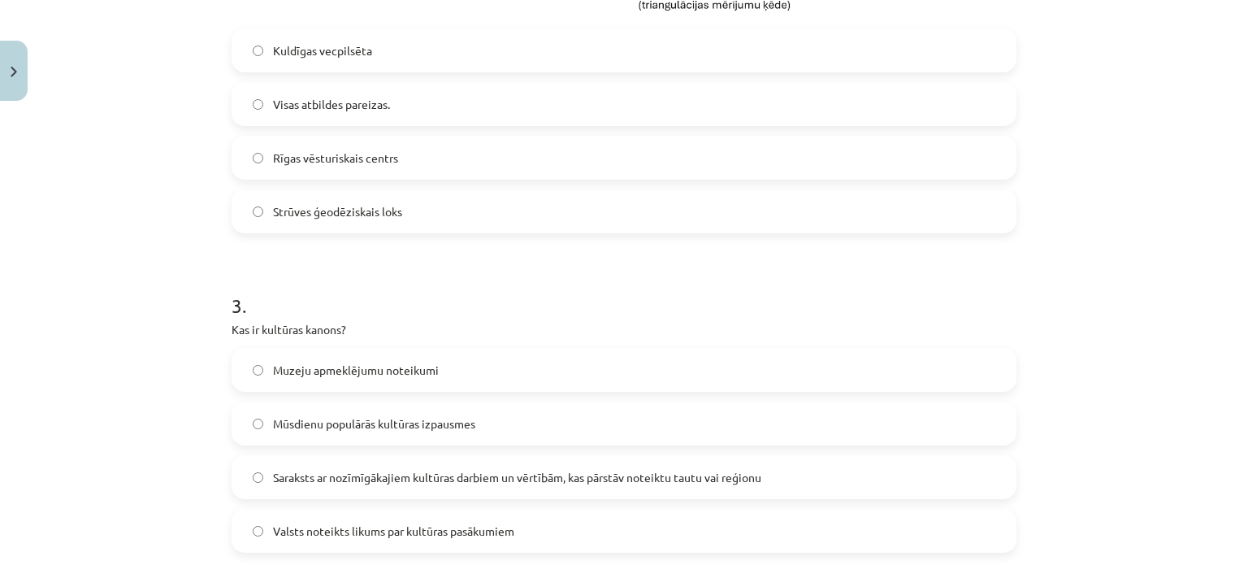
scroll to position [975, 0]
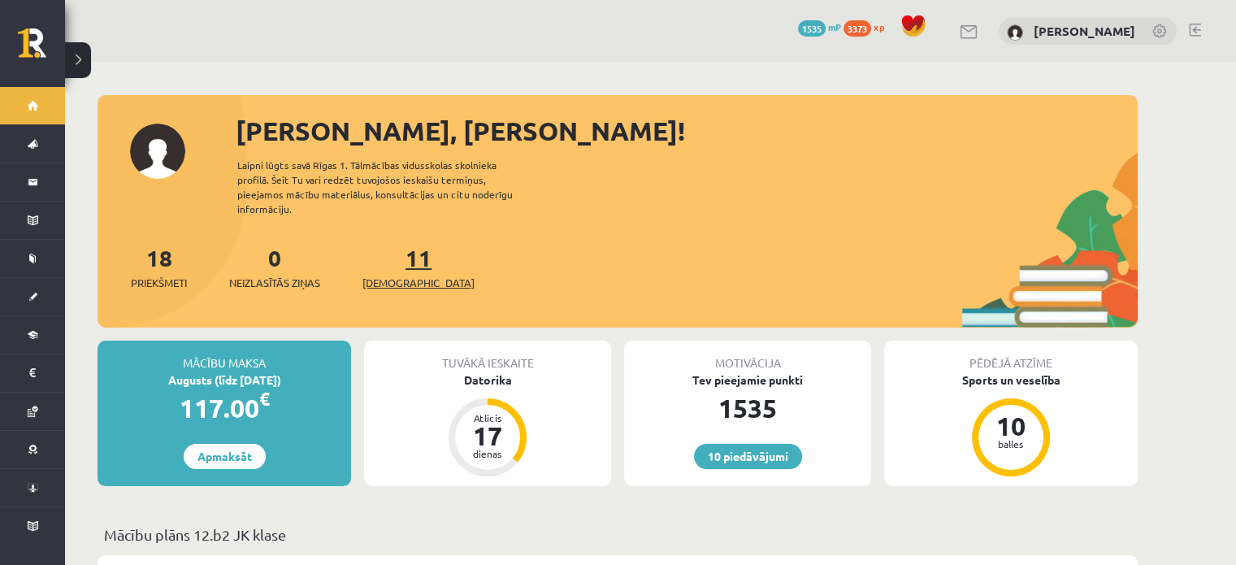
click at [409, 275] on span "[DEMOGRAPHIC_DATA]" at bounding box center [418, 283] width 112 height 16
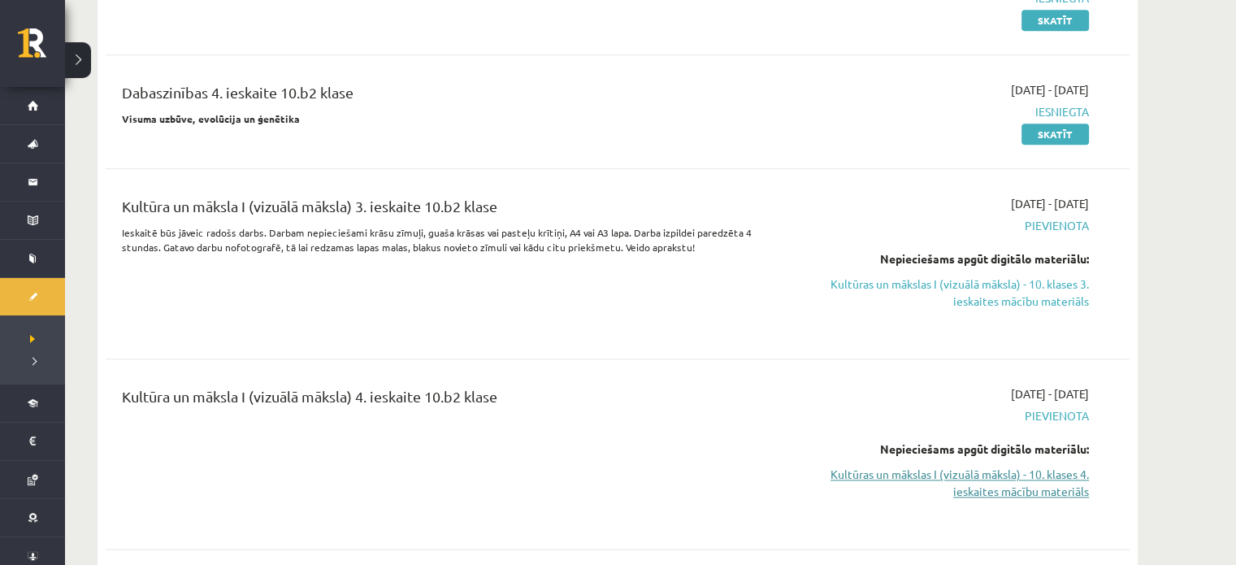
scroll to position [2113, 0]
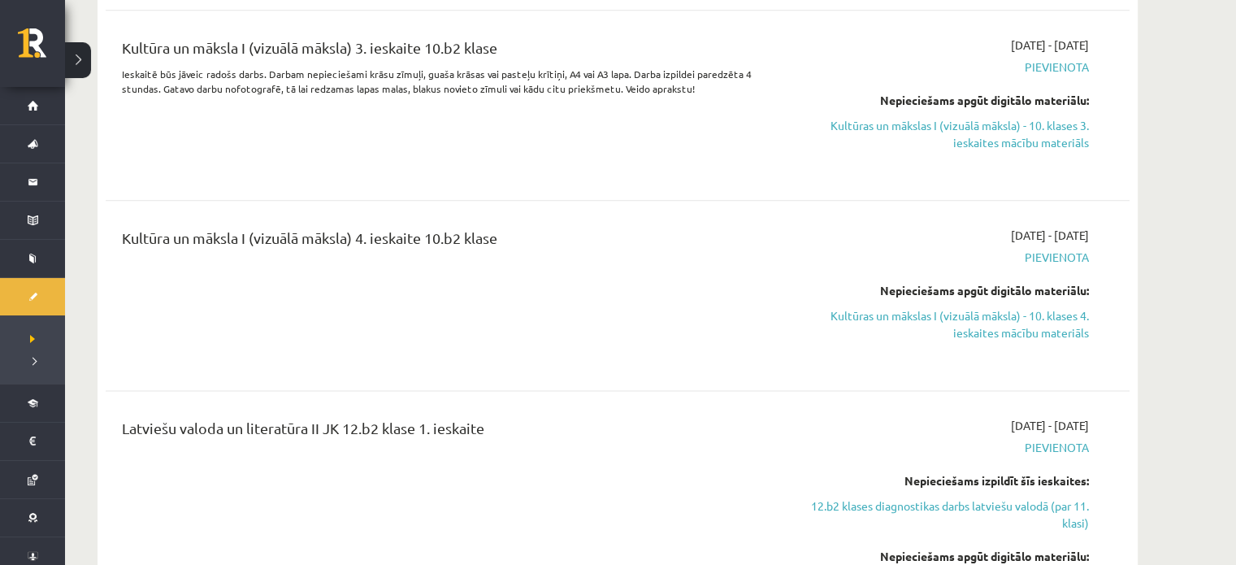
drag, startPoint x: 1034, startPoint y: 316, endPoint x: 690, endPoint y: 71, distance: 423.0
click at [1034, 316] on link "Kultūras un mākslas I (vizuālā māksla) - 10. klases 4. ieskaites mācību materiā…" at bounding box center [936, 324] width 306 height 34
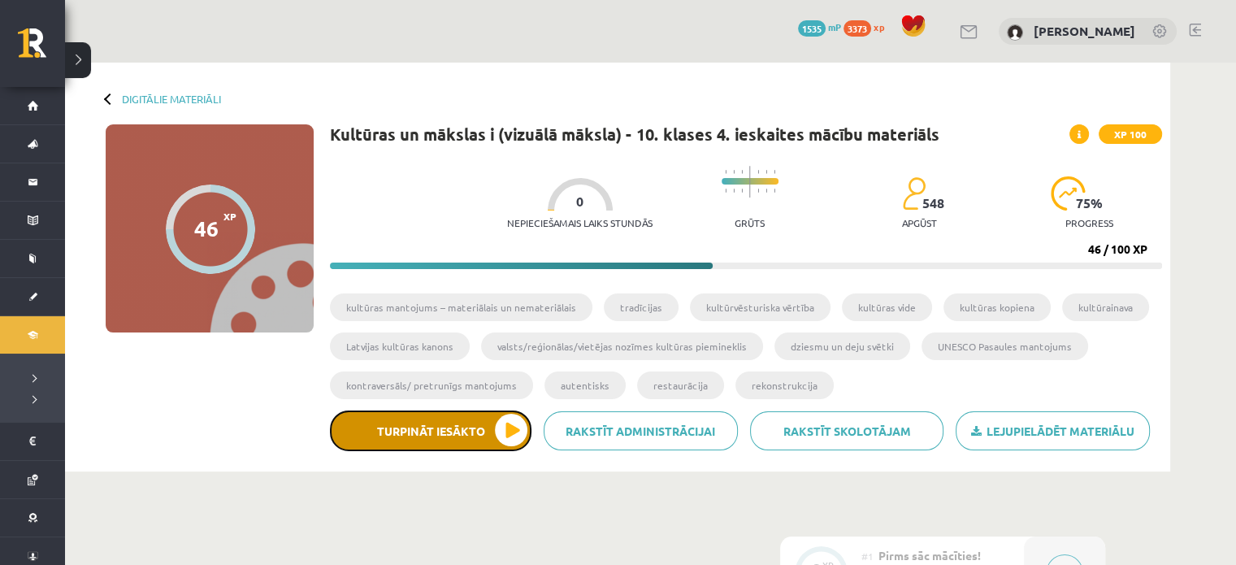
click at [514, 423] on button "Turpināt iesākto" at bounding box center [431, 430] width 202 height 41
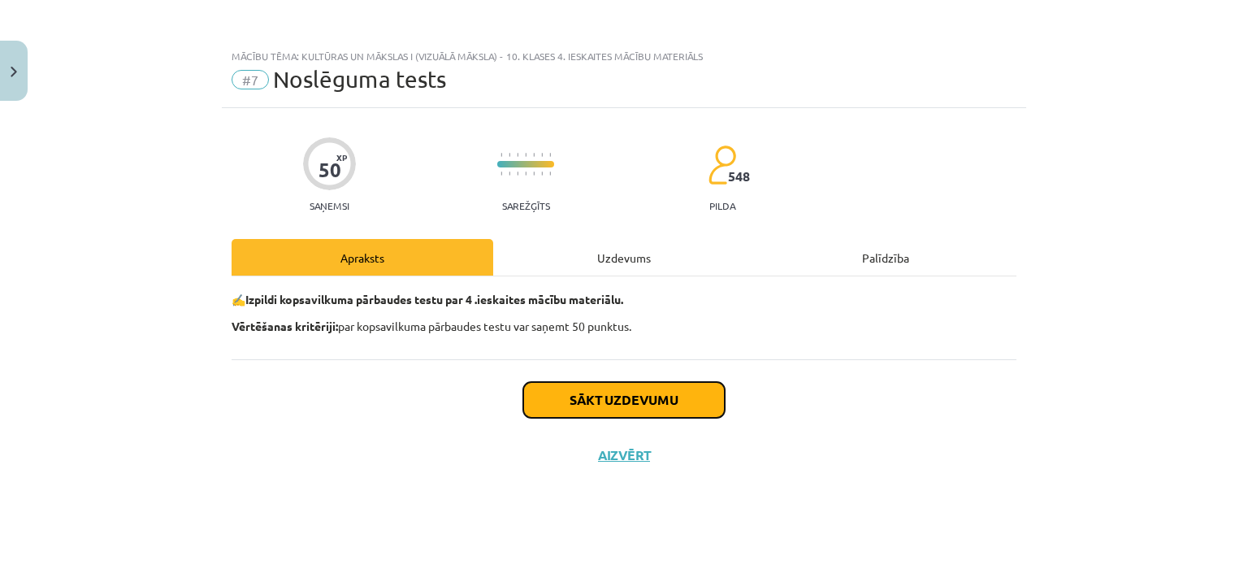
click at [597, 394] on button "Sākt uzdevumu" at bounding box center [624, 400] width 202 height 36
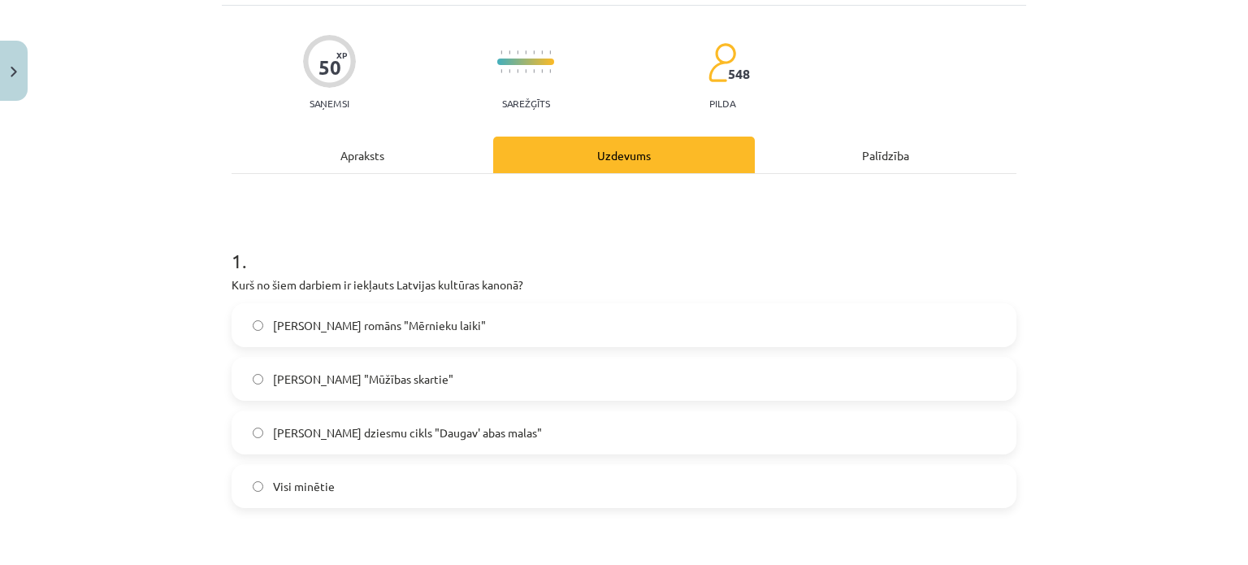
scroll to position [163, 0]
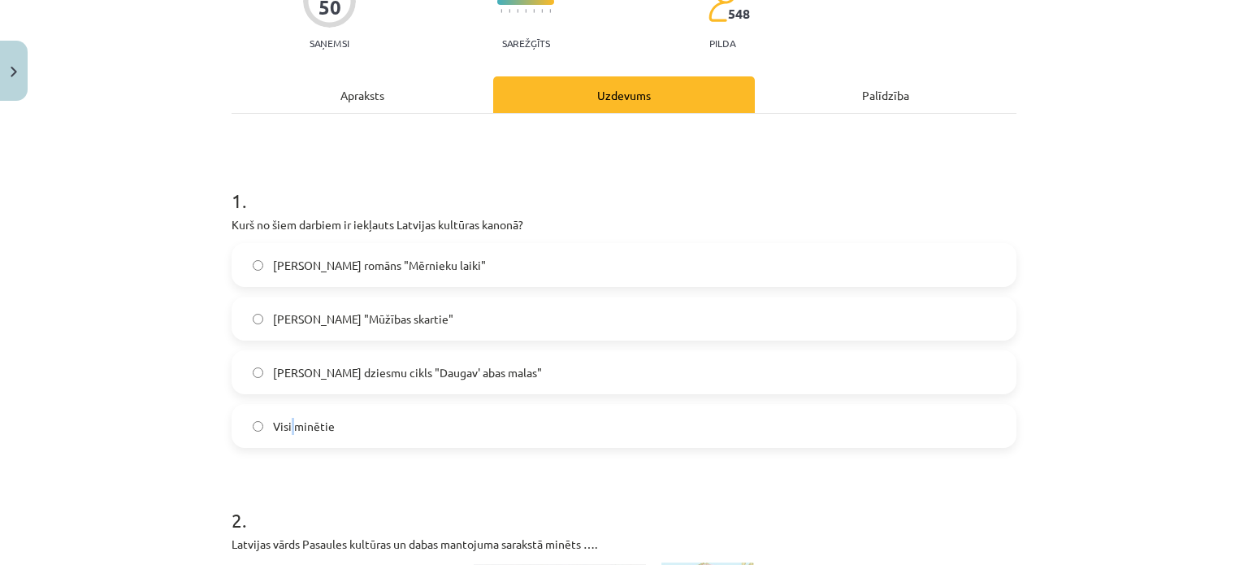
click at [286, 427] on span "Visi minētie" at bounding box center [304, 426] width 62 height 17
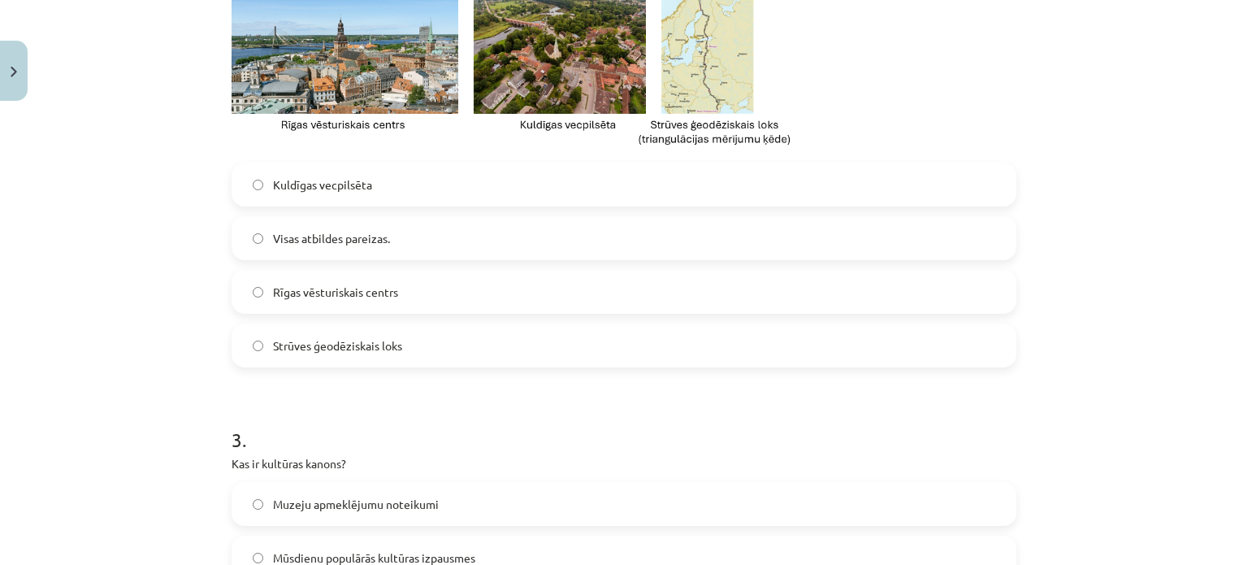
scroll to position [813, 0]
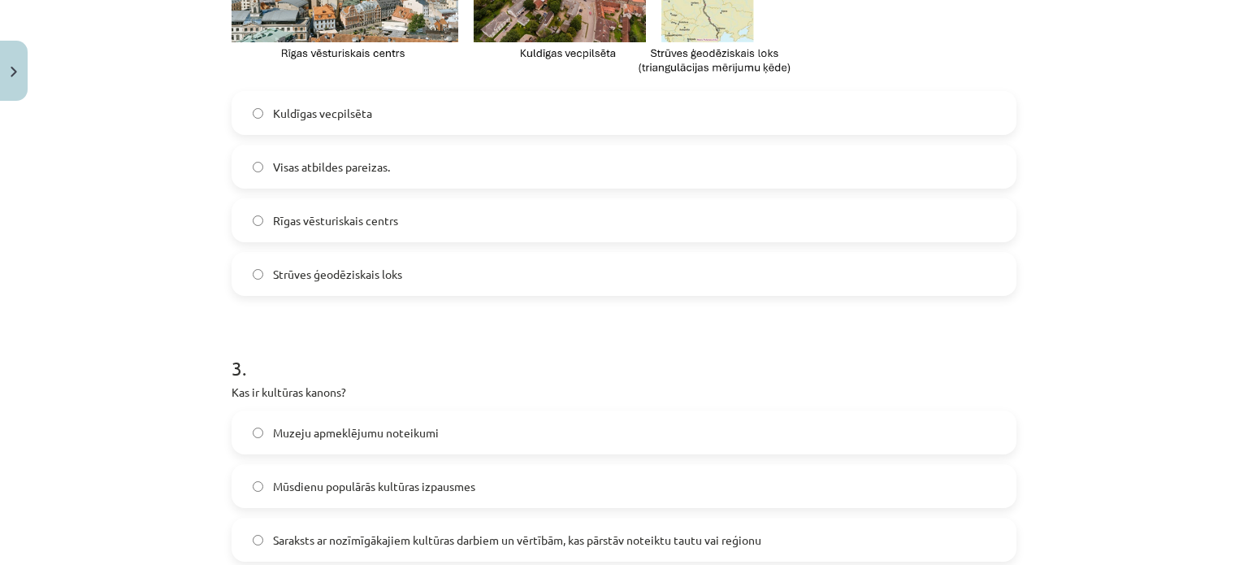
click at [358, 177] on label "Visas atbildes pareizas." at bounding box center [624, 166] width 782 height 41
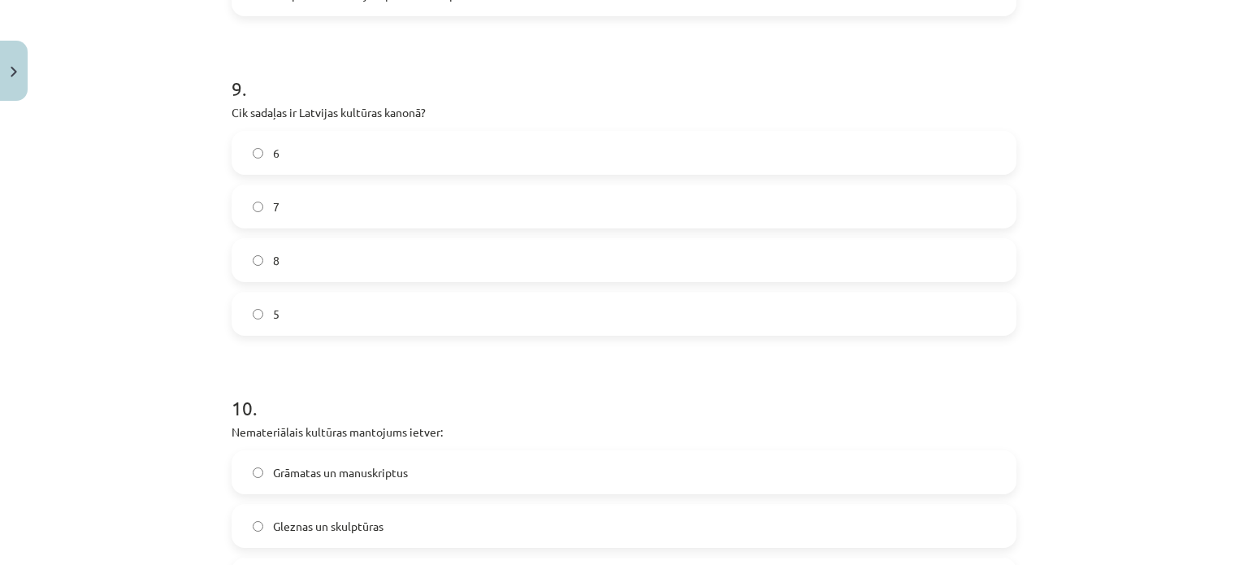
scroll to position [3506, 0]
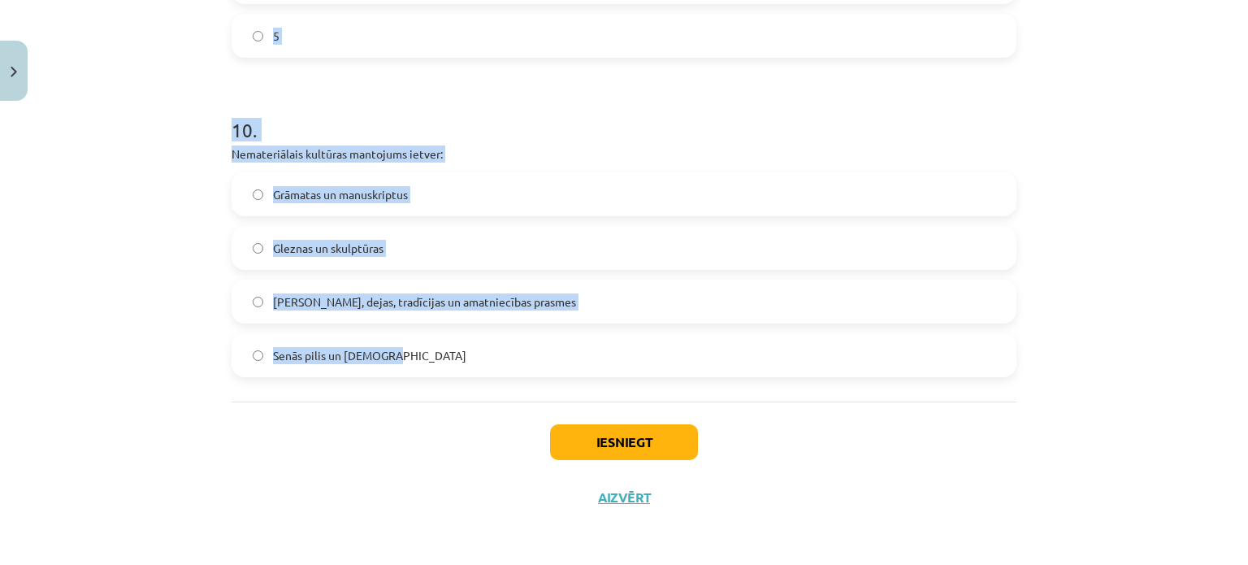
drag, startPoint x: 400, startPoint y: 477, endPoint x: 361, endPoint y: 384, distance: 101.3
click at [423, 366] on div "Mācību tēma: Kultūras un mākslas i (vizuālā māksla) - 10. klases 4. ieskaites m…" at bounding box center [624, 282] width 1248 height 565
copy form "3 . Kas ir kultūras kanons? Muzeju apmeklējumu noteikumi Mūsdienu populārās kul…"
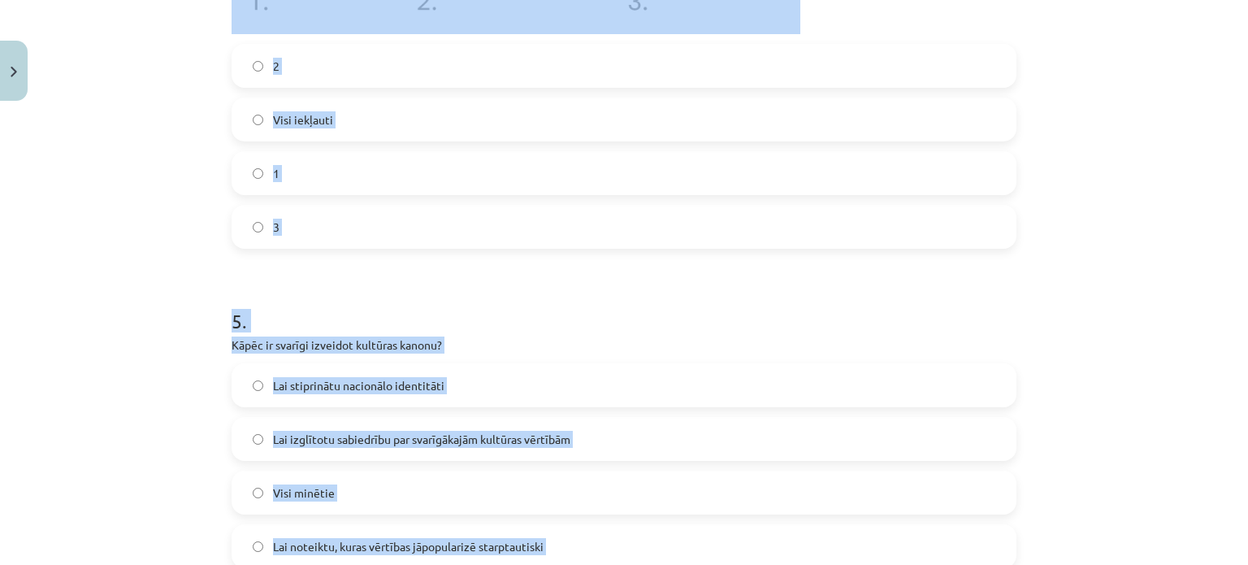
click at [109, 301] on div "Mācību tēma: Kultūras un mākslas i (vizuālā māksla) - 10. klases 4. ieskaites m…" at bounding box center [624, 282] width 1248 height 565
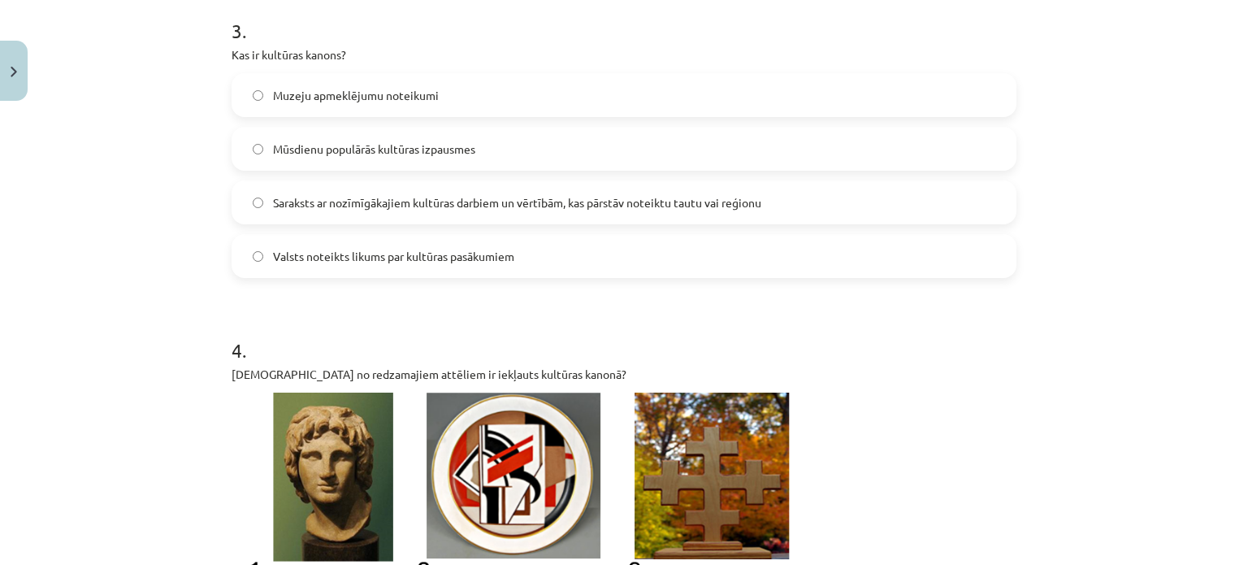
scroll to position [1069, 0]
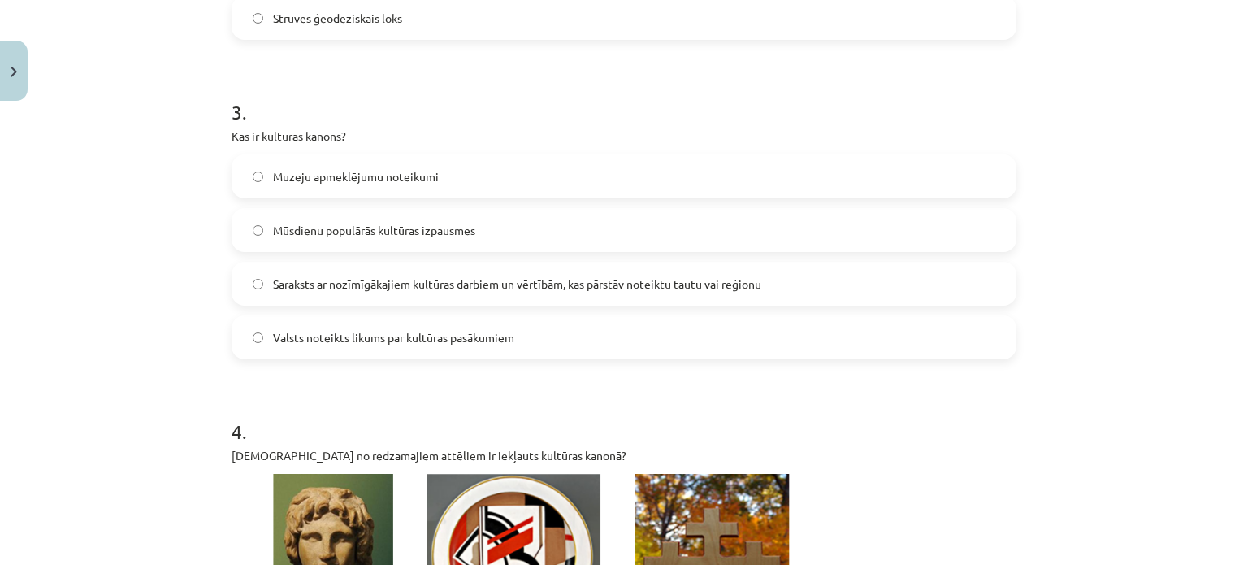
click at [428, 298] on label "Saraksts ar nozīmīgākajiem kultūras darbiem un vērtībām, kas pārstāv noteiktu t…" at bounding box center [624, 283] width 782 height 41
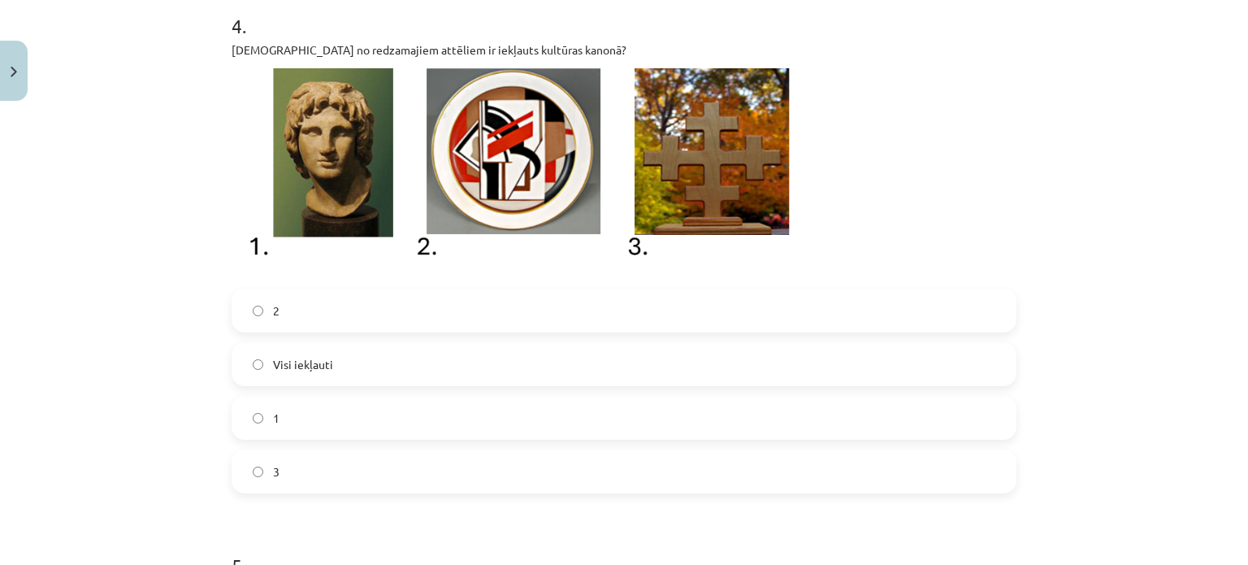
scroll to position [1475, 0]
click at [269, 444] on div "2 Visi iekļauti 1 3" at bounding box center [624, 390] width 785 height 205
click at [273, 463] on span "3" at bounding box center [276, 470] width 7 height 17
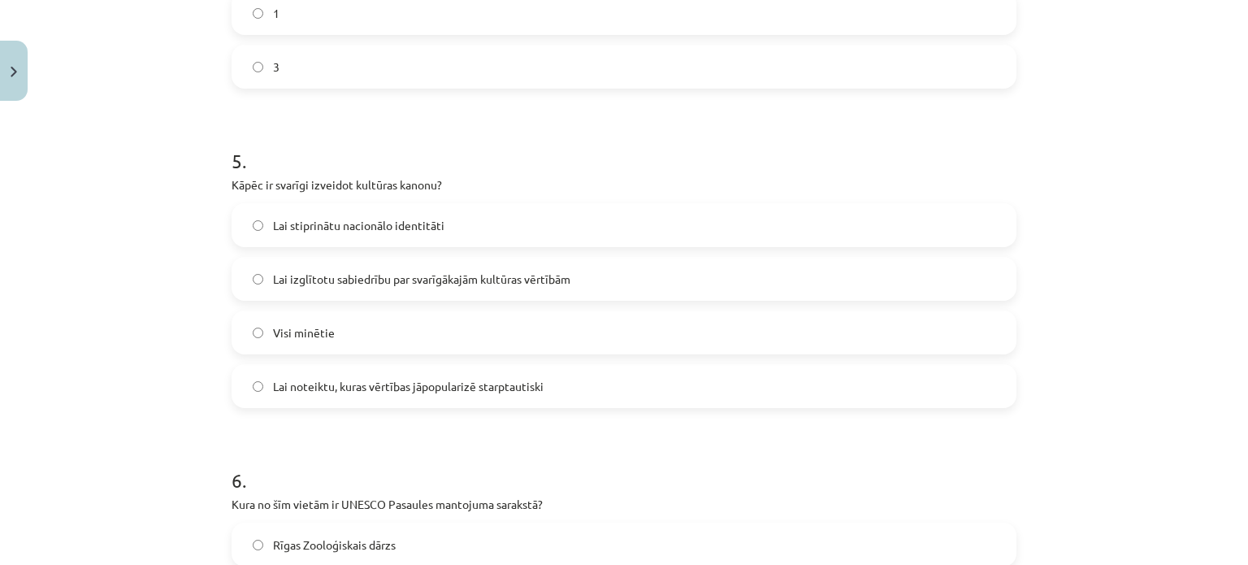
scroll to position [1881, 0]
click at [306, 334] on span "Visi minētie" at bounding box center [304, 330] width 62 height 17
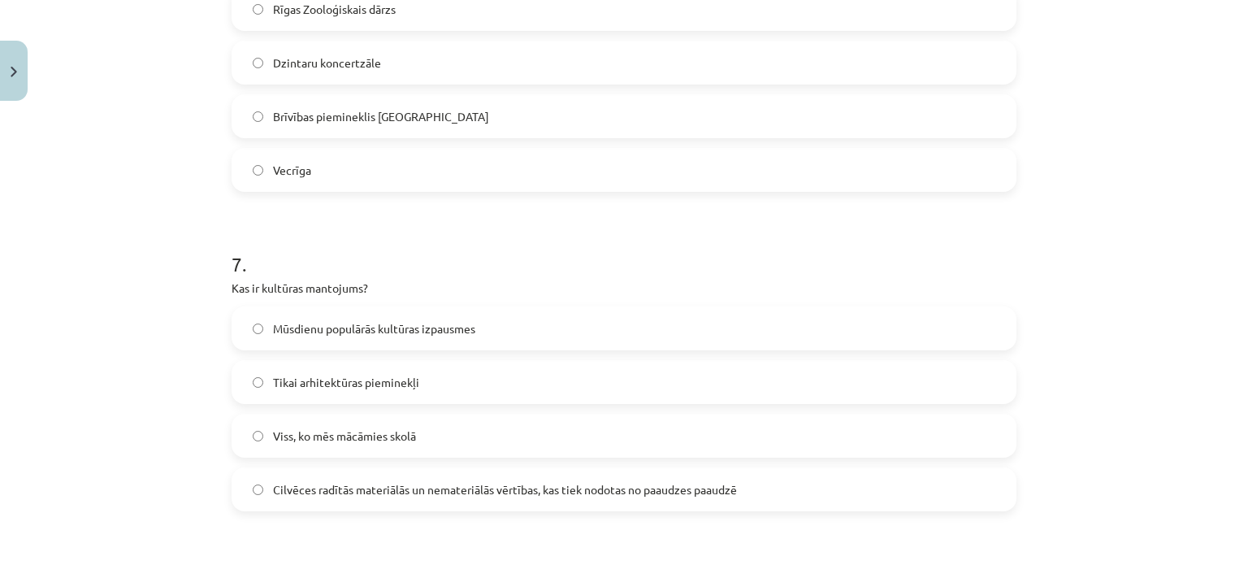
scroll to position [2531, 0]
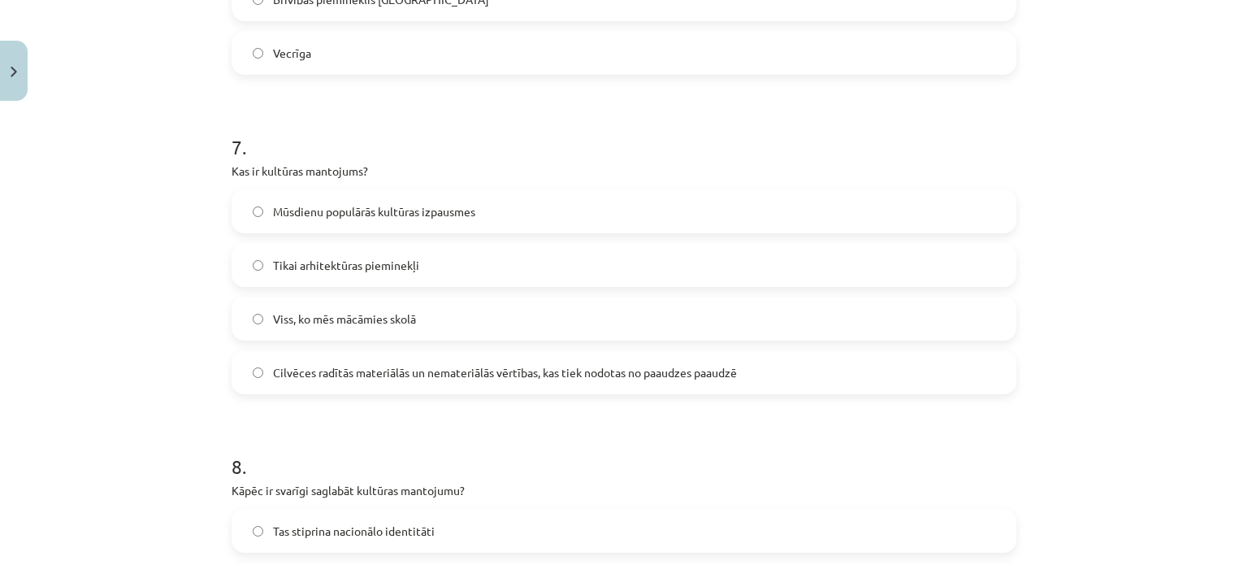
click at [402, 381] on label "Cilvēces radītās materiālās un nemateriālās vērtības, kas tiek nodotas no paaud…" at bounding box center [624, 372] width 782 height 41
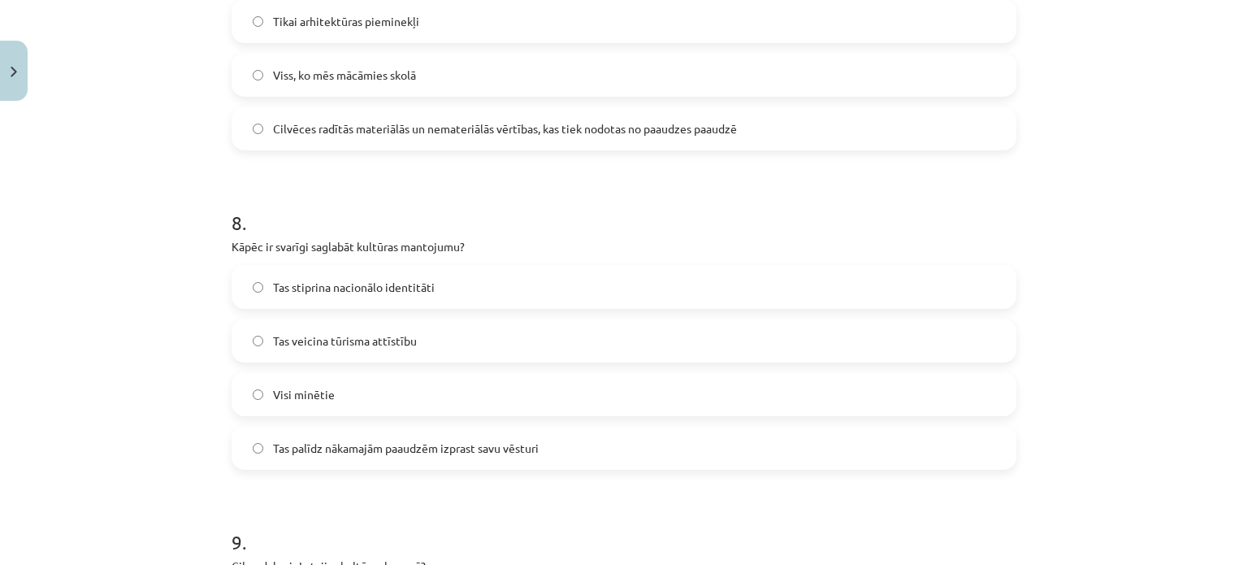
click at [341, 410] on label "Visi minētie" at bounding box center [624, 394] width 782 height 41
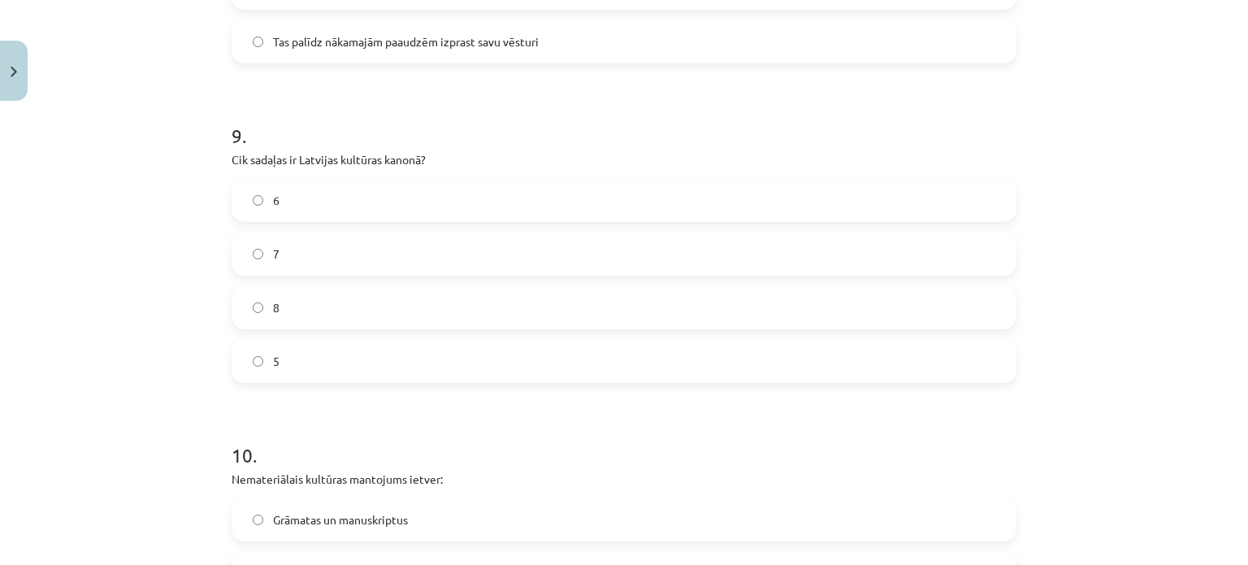
scroll to position [3263, 0]
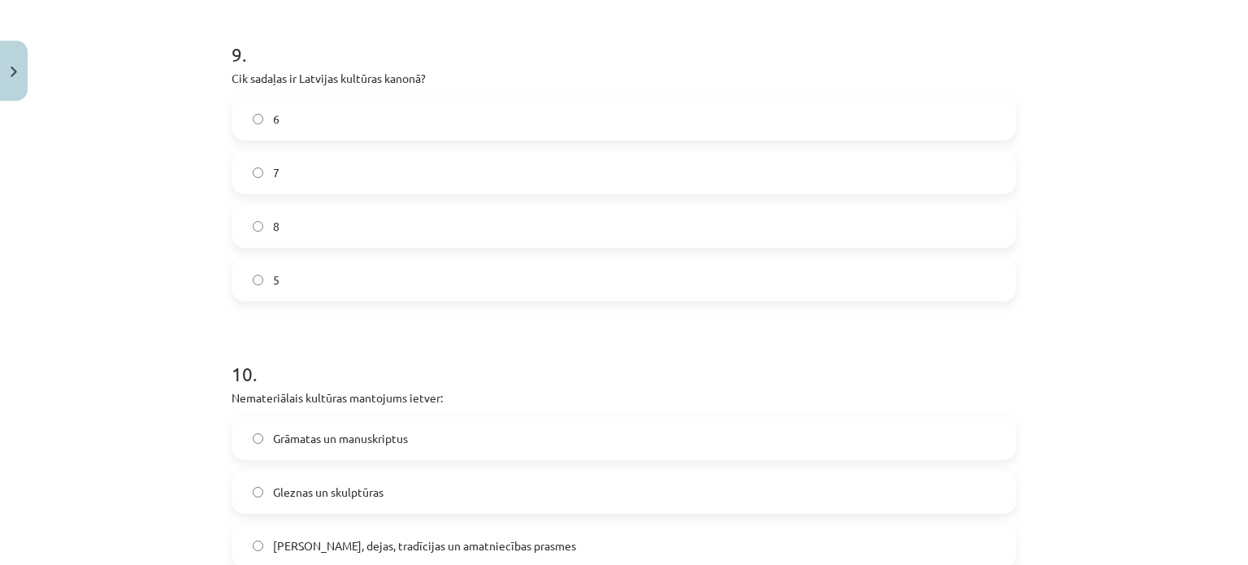
click at [302, 176] on label "7" at bounding box center [624, 172] width 782 height 41
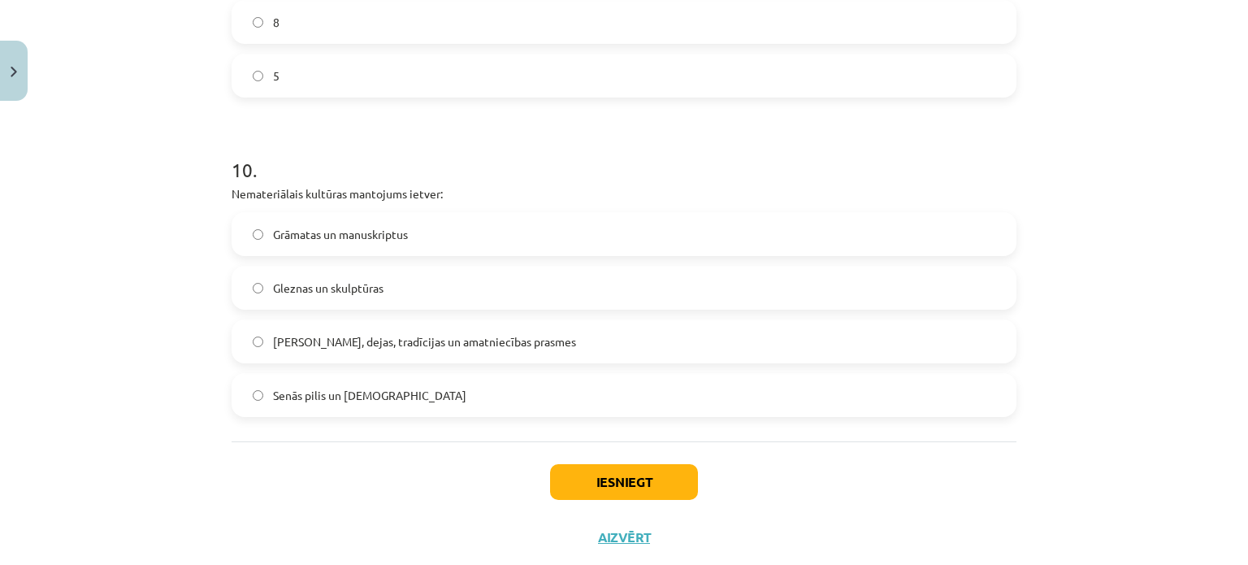
scroll to position [3506, 0]
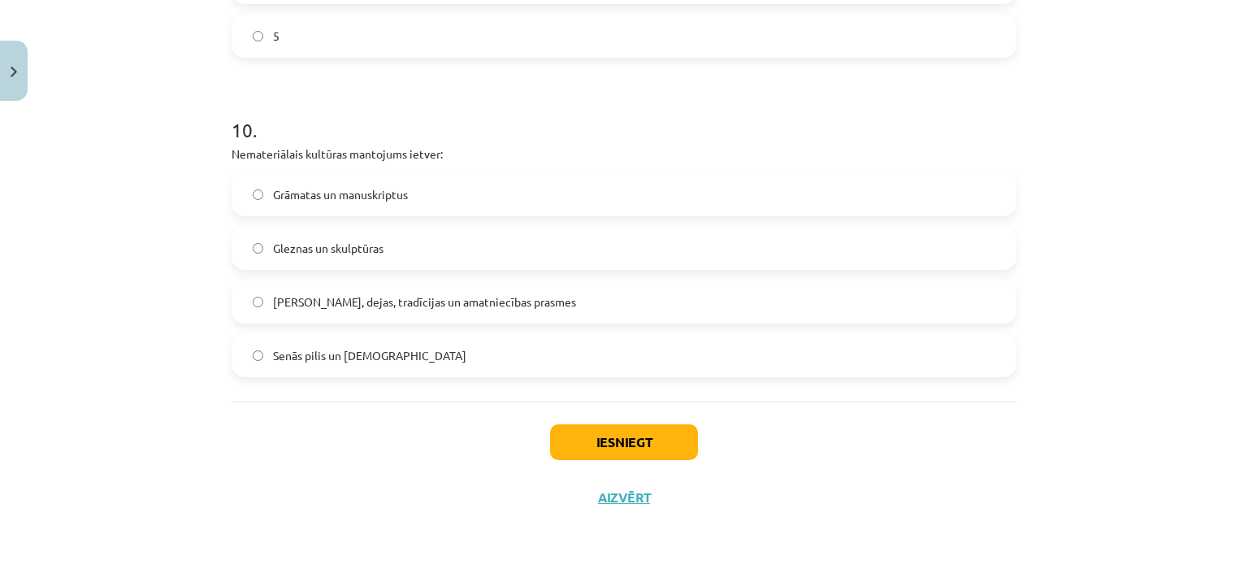
click at [343, 310] on label "Dziesmas, dejas, tradīcijas un amatniecības prasmes" at bounding box center [624, 301] width 782 height 41
click at [646, 455] on button "Iesniegt" at bounding box center [624, 442] width 148 height 36
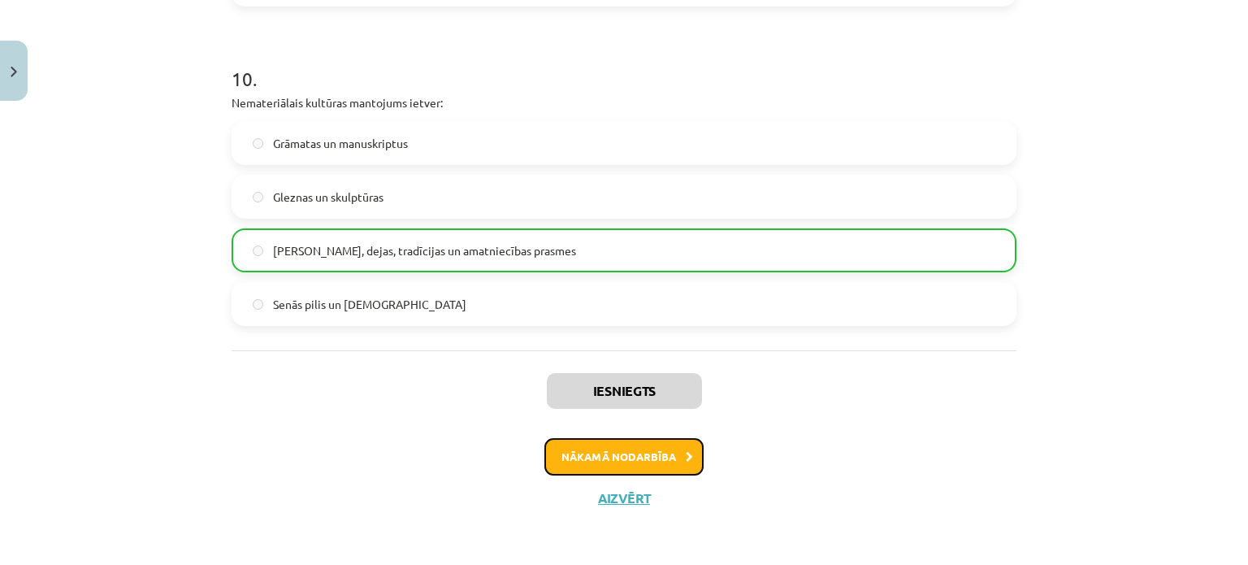
click at [561, 471] on button "Nākamā nodarbība" at bounding box center [623, 456] width 159 height 37
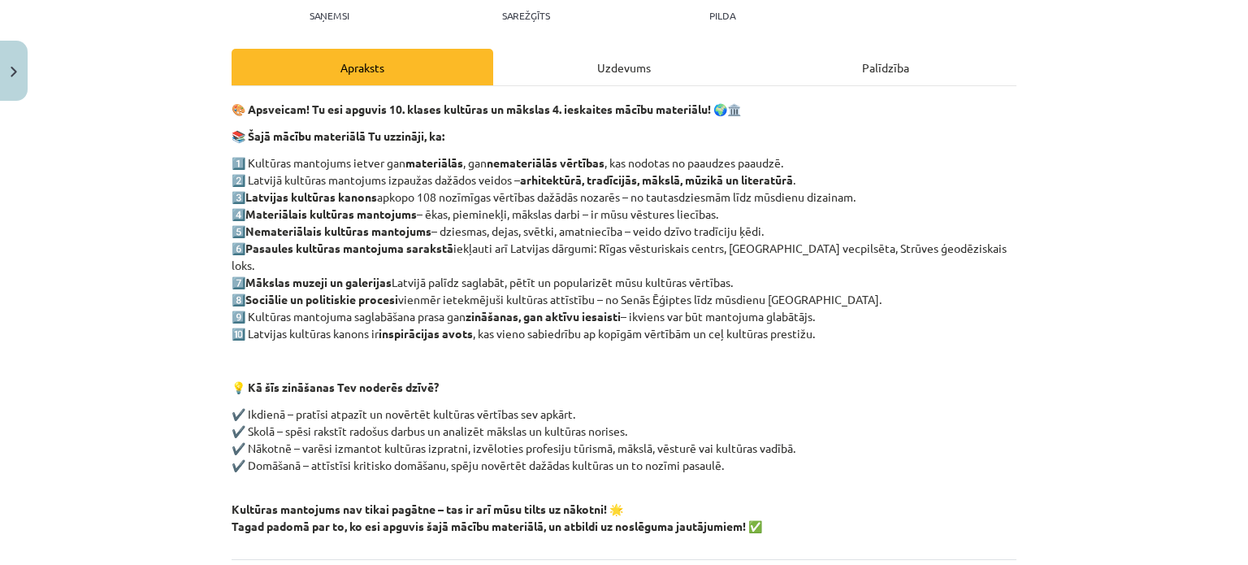
scroll to position [331, 0]
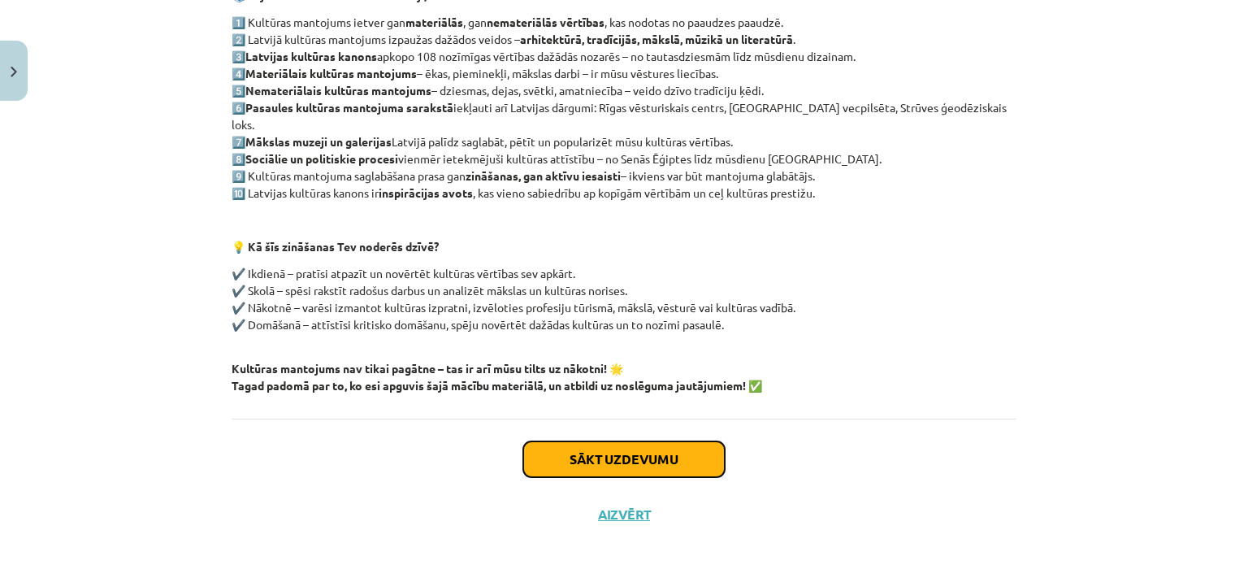
click at [583, 441] on button "Sākt uzdevumu" at bounding box center [624, 459] width 202 height 36
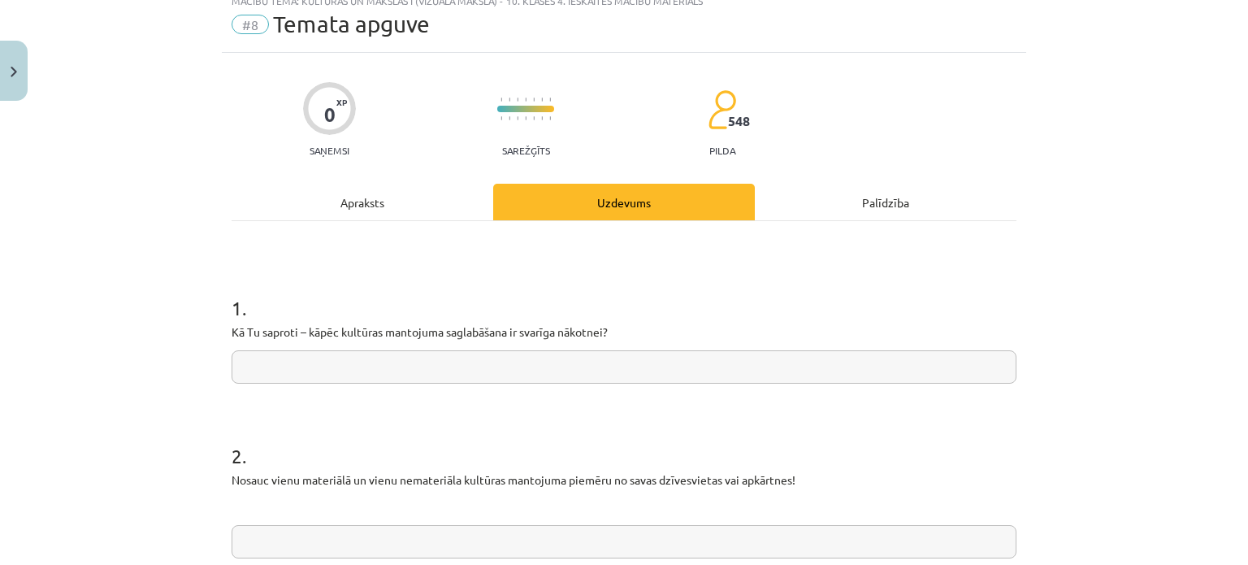
scroll to position [41, 0]
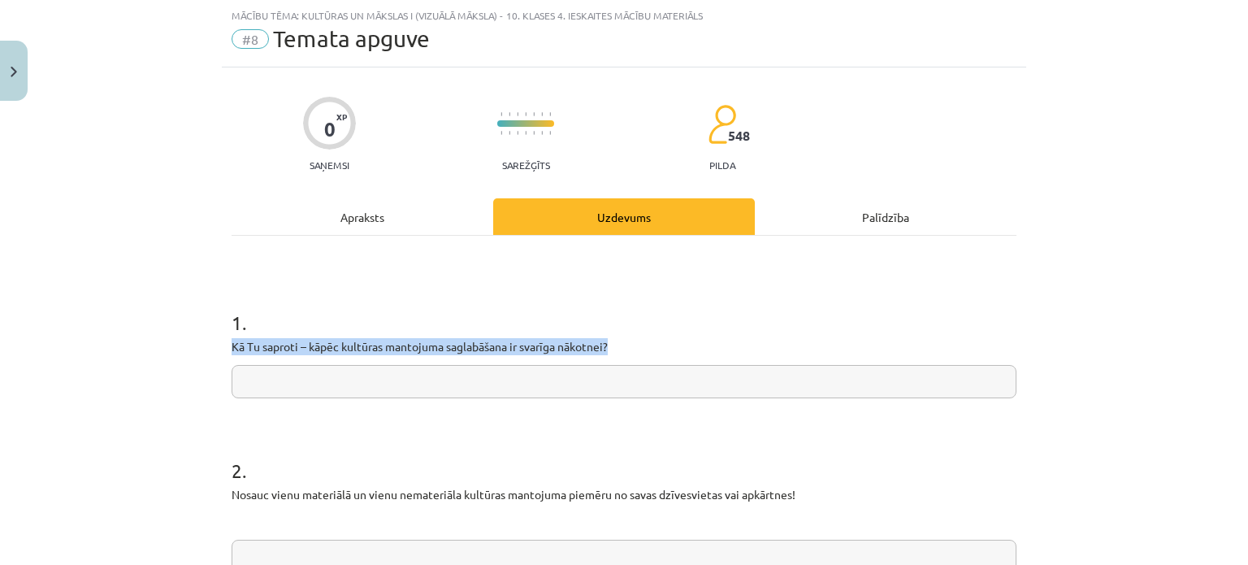
drag, startPoint x: 199, startPoint y: 337, endPoint x: 614, endPoint y: 341, distance: 415.3
click at [614, 341] on div "Mācību tēma: Kultūras un mākslas i (vizuālā māksla) - 10. klases 4. ieskaites m…" at bounding box center [624, 282] width 1248 height 565
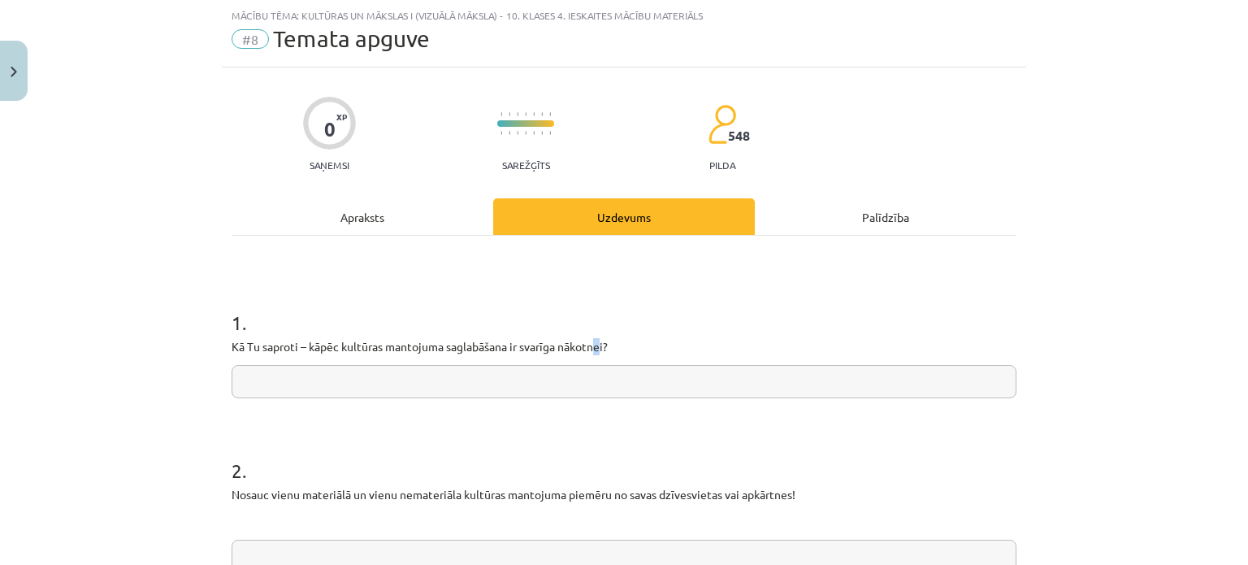
click at [596, 346] on p "Kā Tu saproti – kāpēc kultūras mantojuma saglabāšana ir svarīga nākotnei?" at bounding box center [624, 346] width 785 height 17
copy p
click at [358, 371] on input "text" at bounding box center [624, 381] width 785 height 33
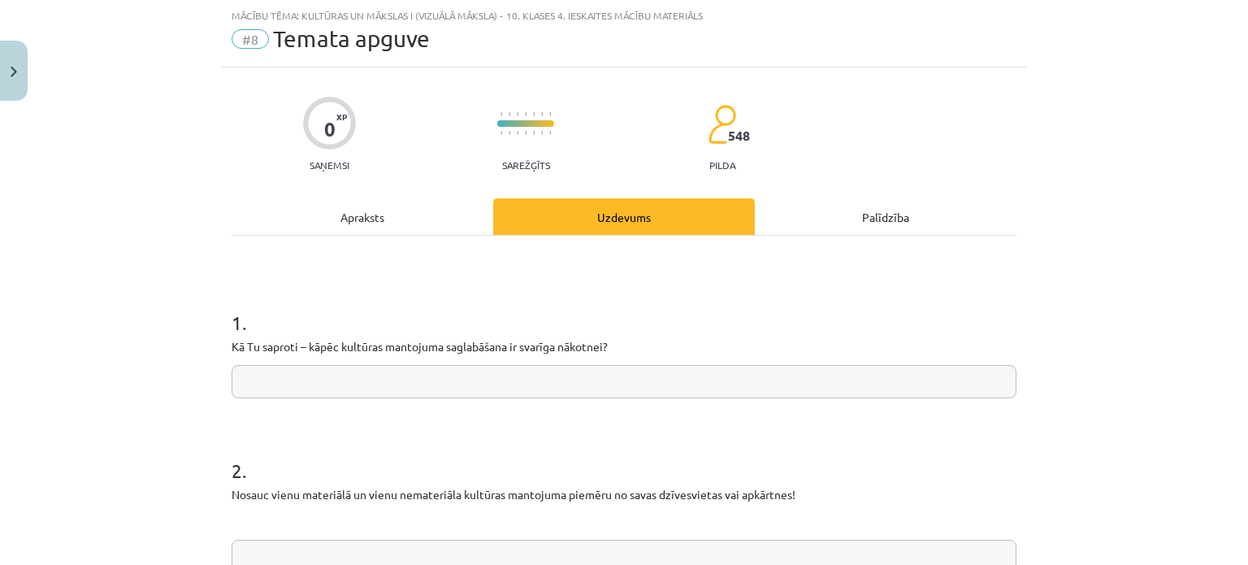
paste input "**********"
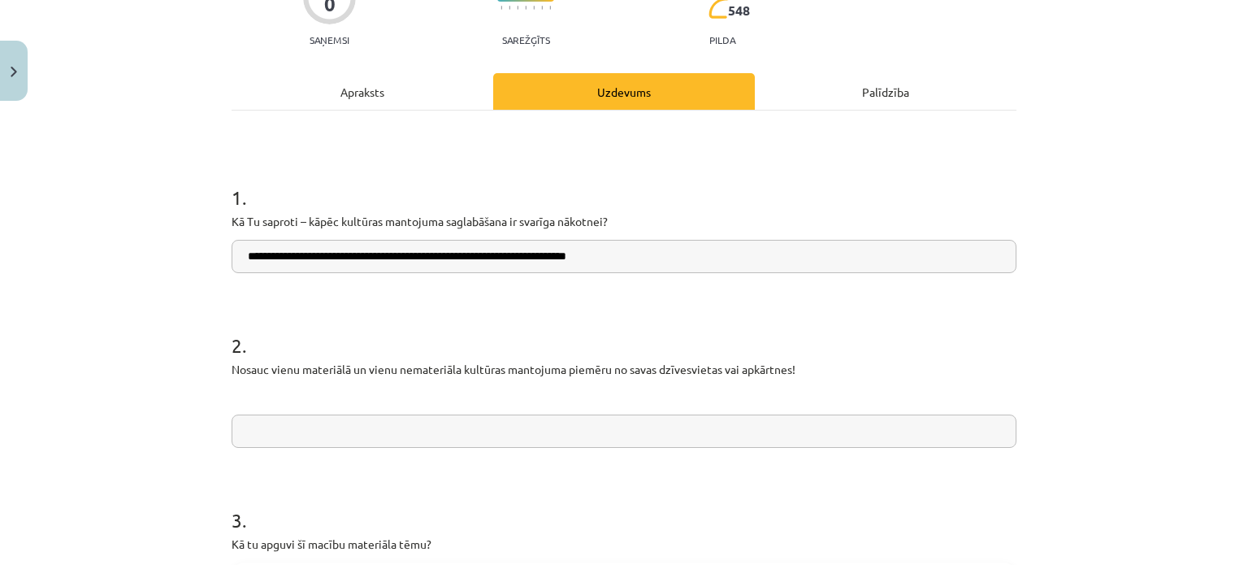
scroll to position [366, 0]
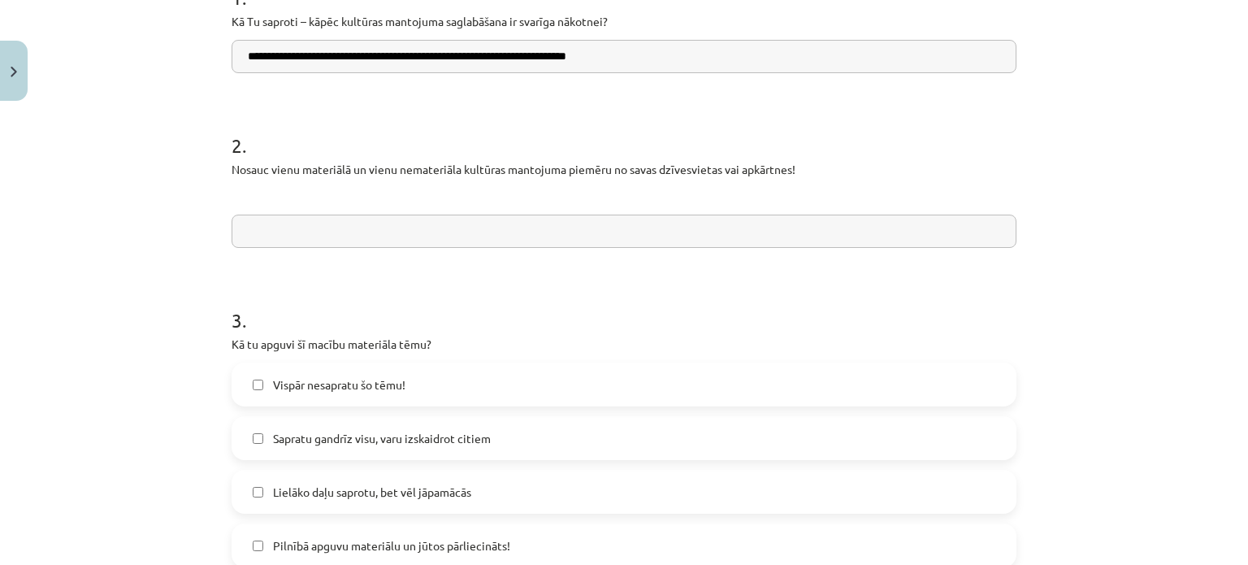
type input "**********"
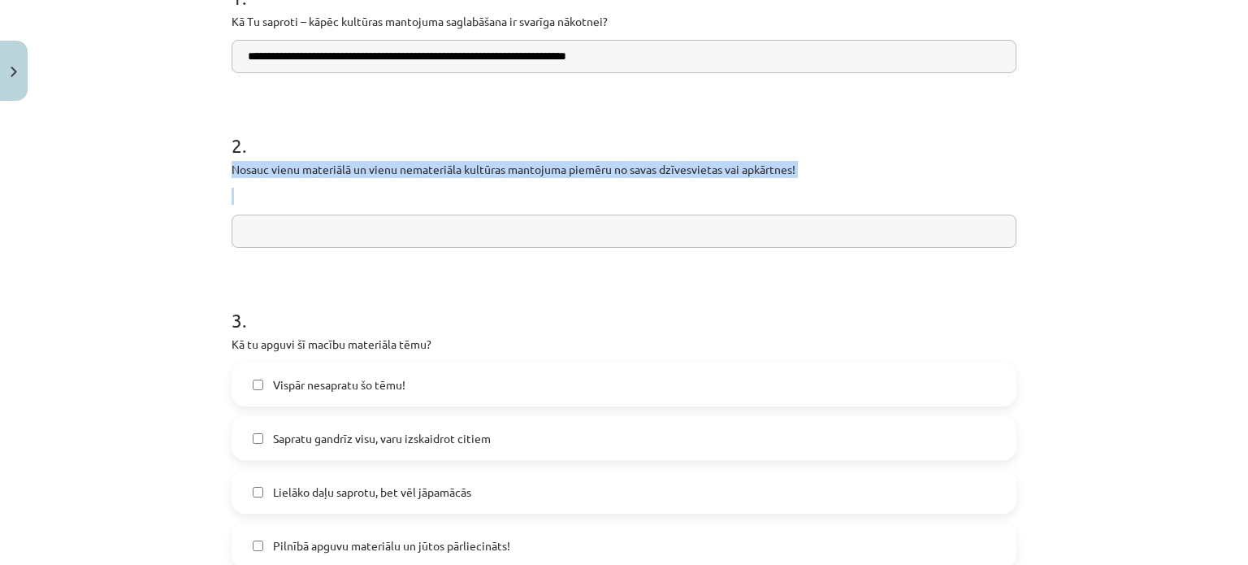
drag, startPoint x: 217, startPoint y: 165, endPoint x: 890, endPoint y: 190, distance: 673.3
click at [897, 196] on div "**********" at bounding box center [624, 351] width 804 height 1218
copy div "Nosauc vienu materiālā un vienu nemateriāla kultūras mantojuma piemēru no savas…"
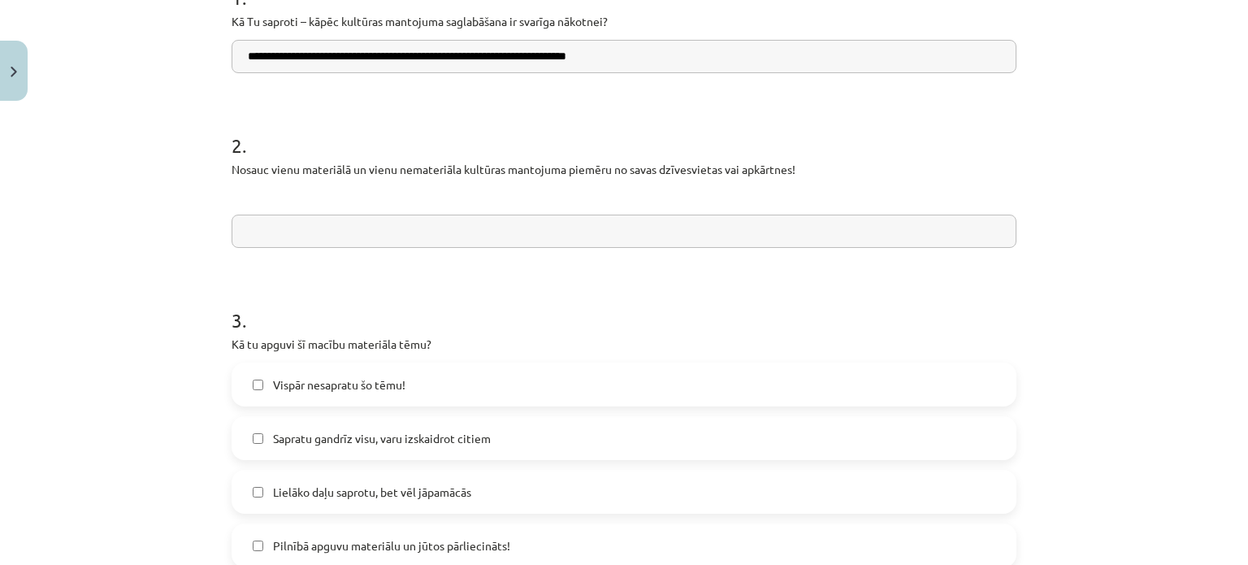
click at [422, 228] on input "text" at bounding box center [624, 231] width 785 height 33
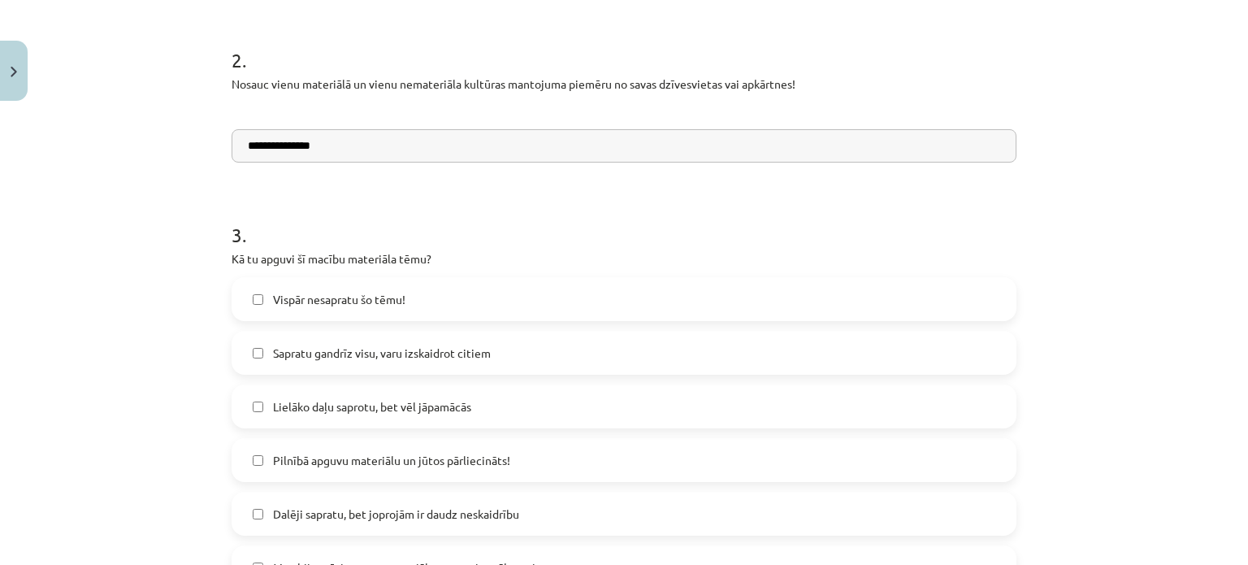
scroll to position [528, 0]
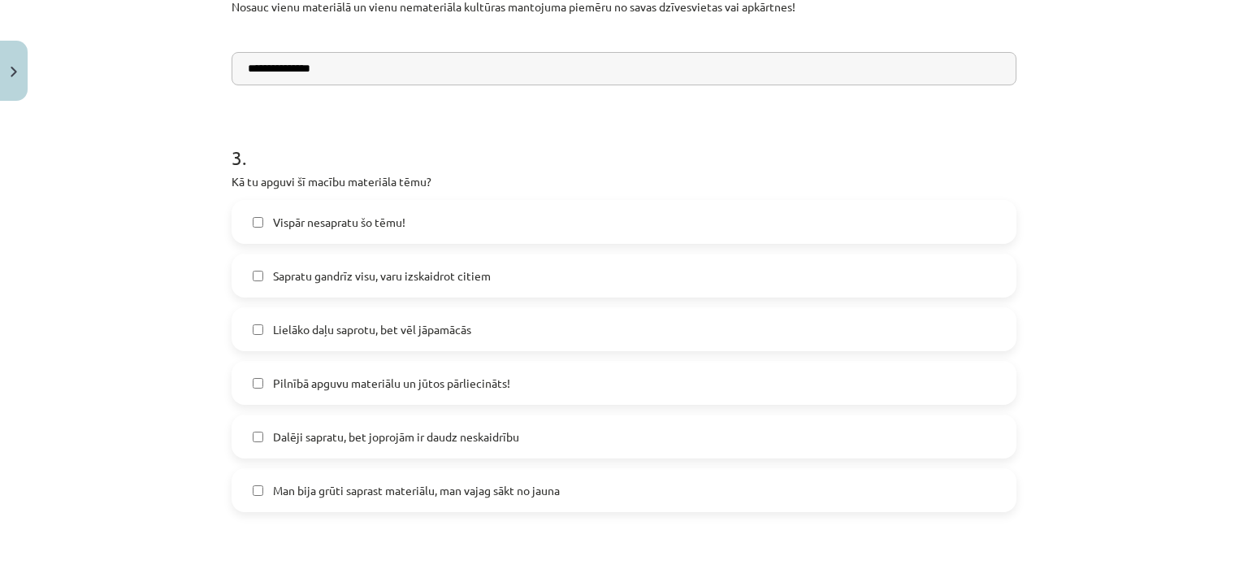
type input "**********"
click at [345, 343] on label "Lielāko daļu saprotu, bet vēl jāpamācās" at bounding box center [624, 329] width 782 height 41
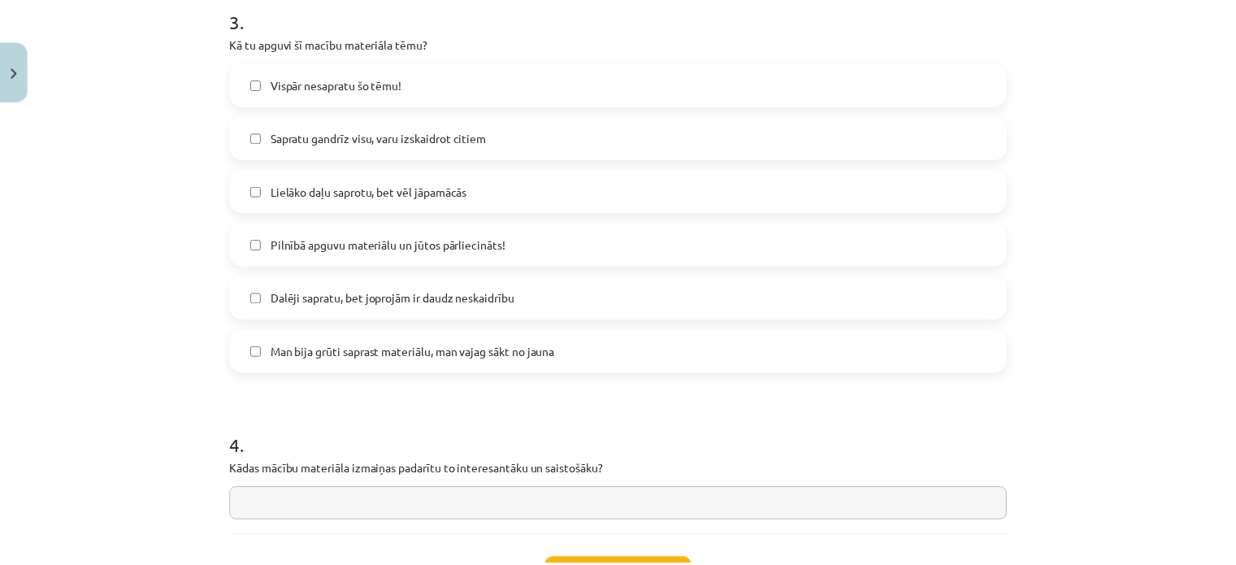
scroll to position [772, 0]
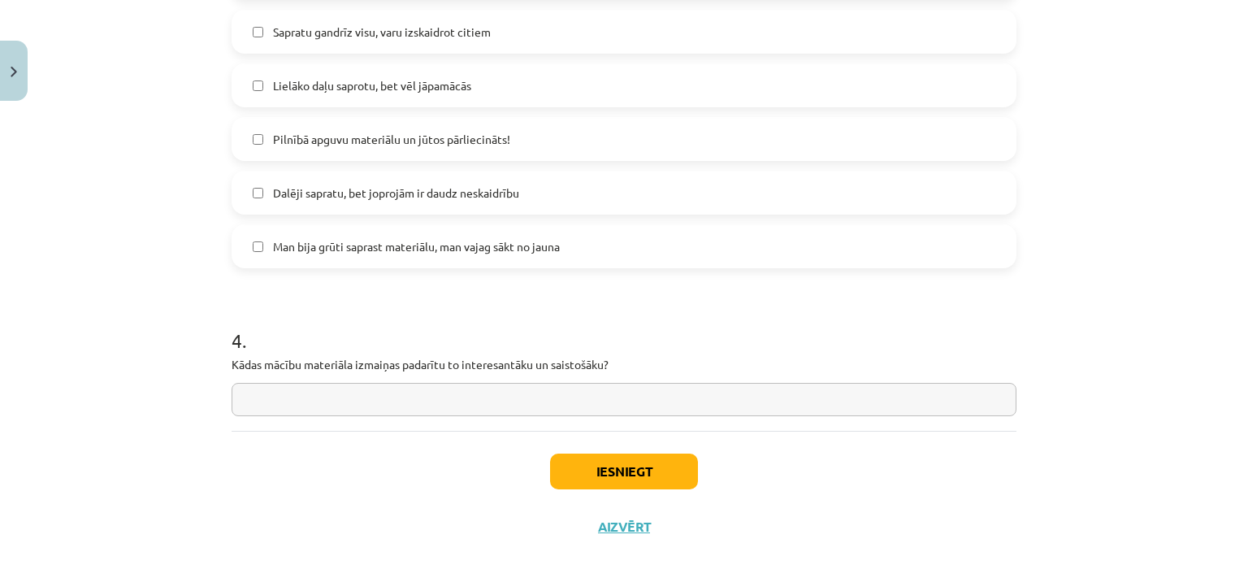
click at [341, 393] on input "text" at bounding box center [624, 399] width 785 height 33
type input "**********"
click at [568, 465] on button "Iesniegt" at bounding box center [624, 471] width 148 height 36
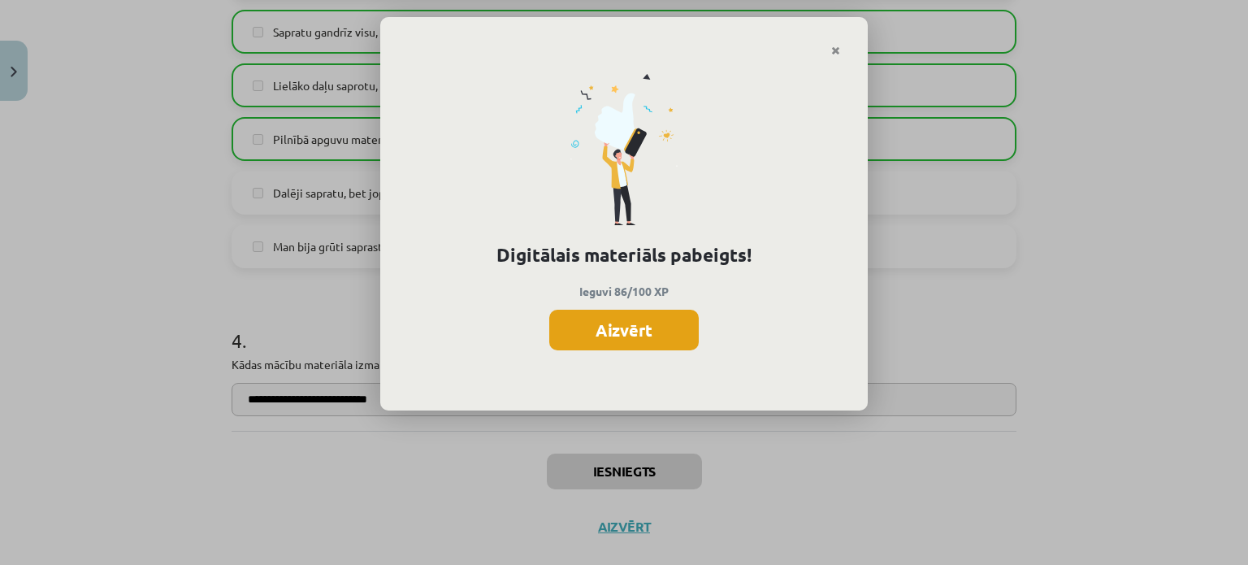
click at [553, 311] on button "Aizvērt" at bounding box center [624, 330] width 150 height 41
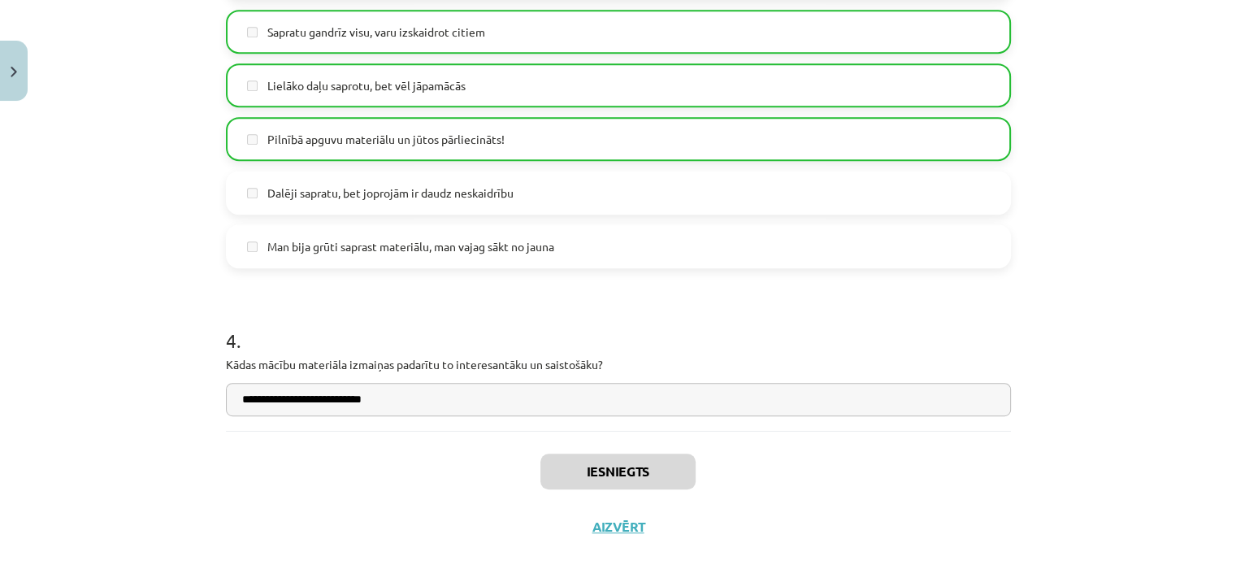
click at [594, 535] on div "Iesniegts Aizvērt" at bounding box center [618, 488] width 785 height 114
click at [596, 529] on button "Aizvērt" at bounding box center [619, 526] width 62 height 16
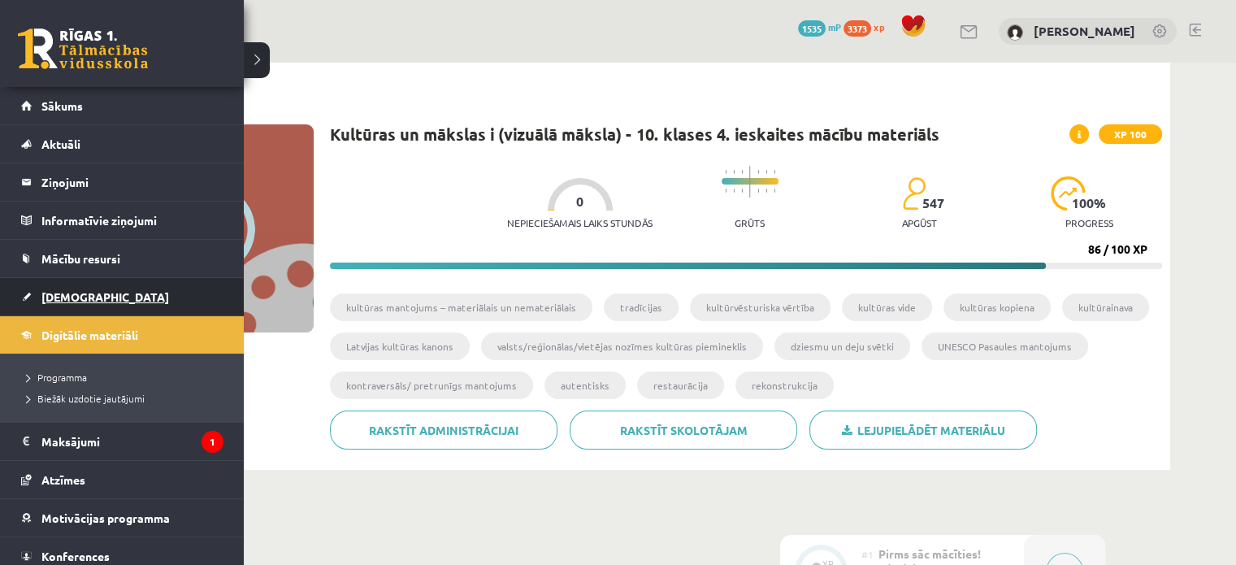
click at [60, 304] on link "[DEMOGRAPHIC_DATA]" at bounding box center [122, 296] width 202 height 37
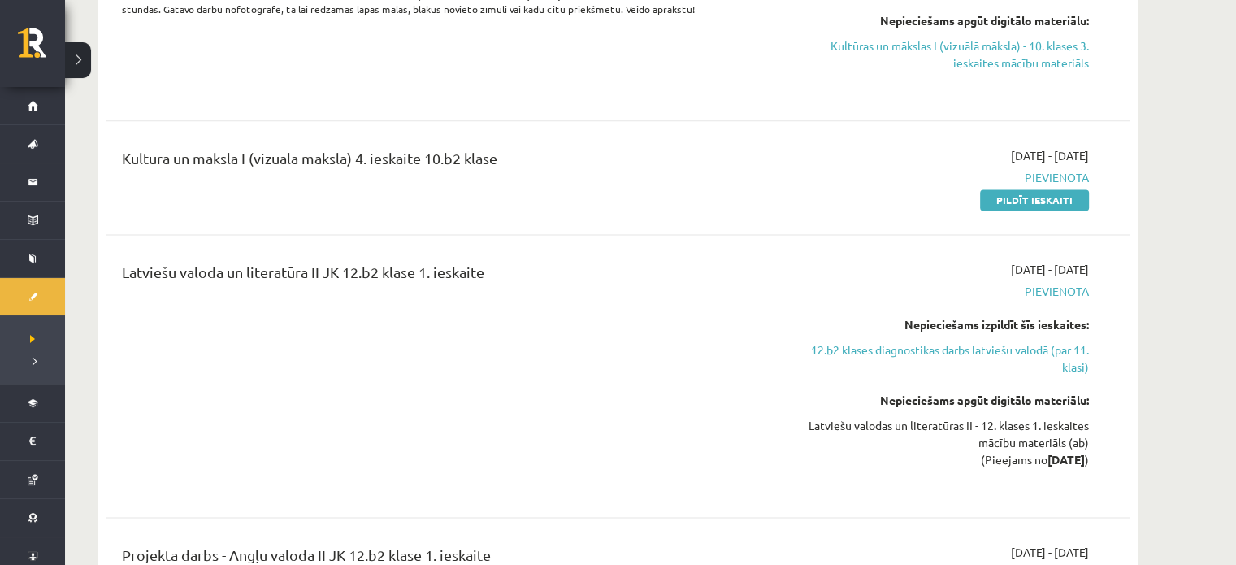
scroll to position [2194, 0]
click at [974, 340] on link "12.b2 klases diagnostikas darbs latviešu valodā (par 11. klasi)" at bounding box center [936, 357] width 306 height 34
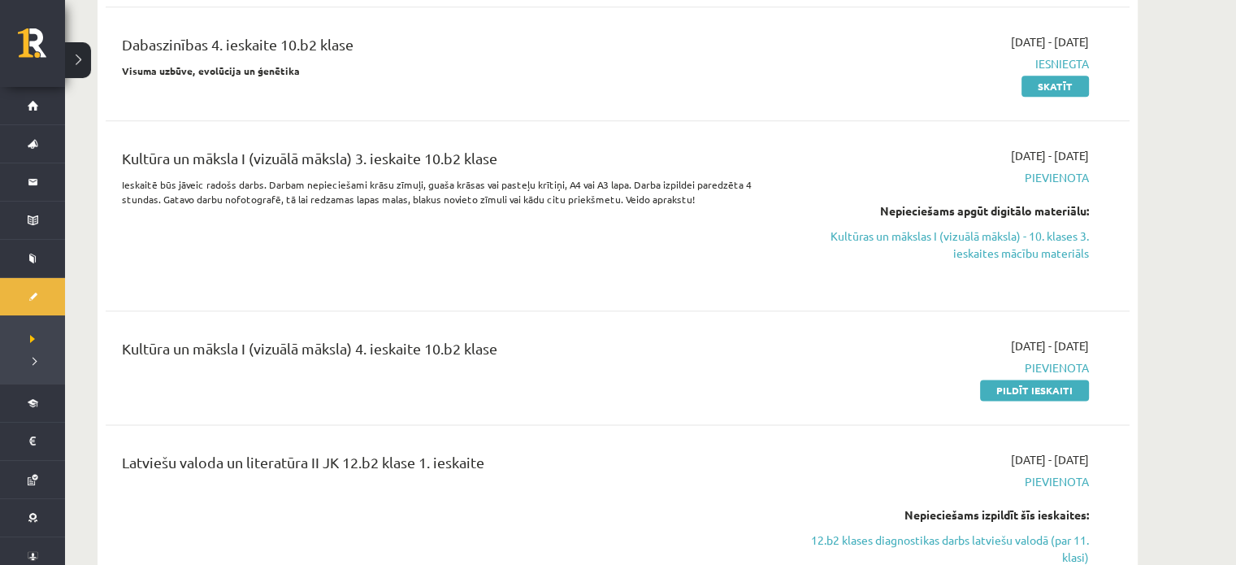
scroll to position [2126, 0]
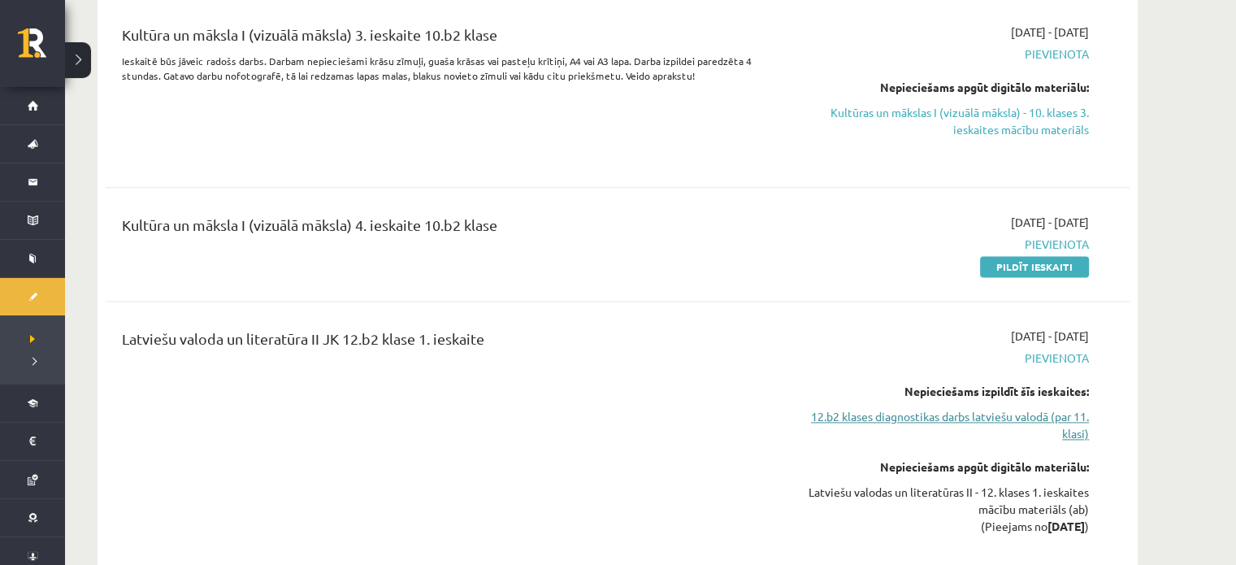
click at [1002, 408] on link "12.b2 klases diagnostikas darbs latviešu valodā (par 11. klasi)" at bounding box center [936, 425] width 306 height 34
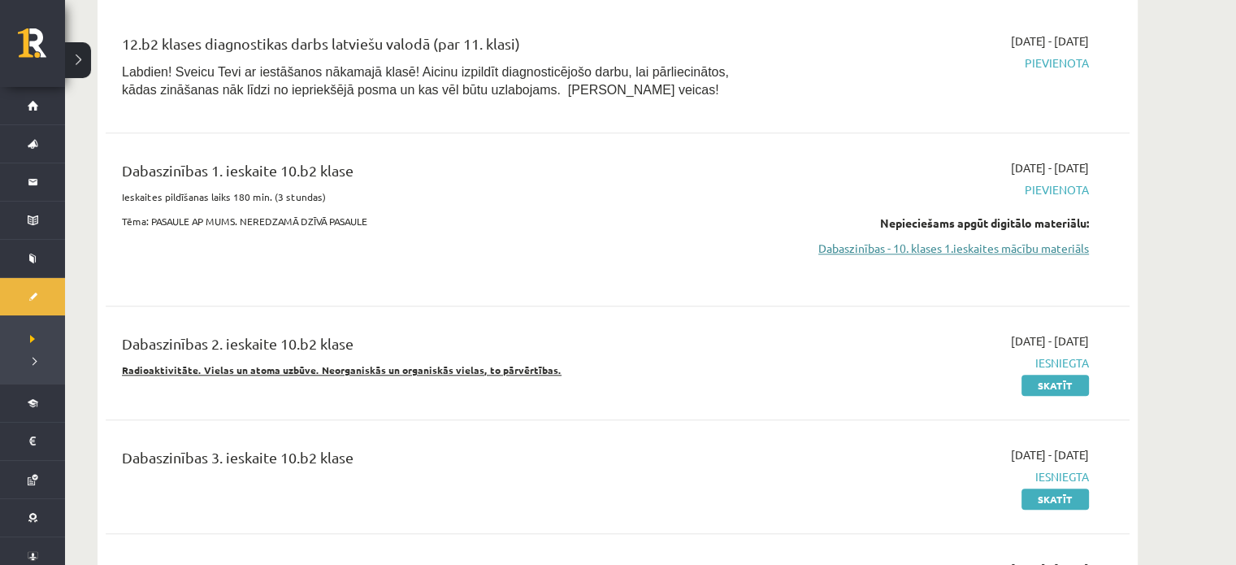
click at [1021, 240] on link "Dabaszinības - 10. klases 1.ieskaites mācību materiāls" at bounding box center [936, 248] width 306 height 17
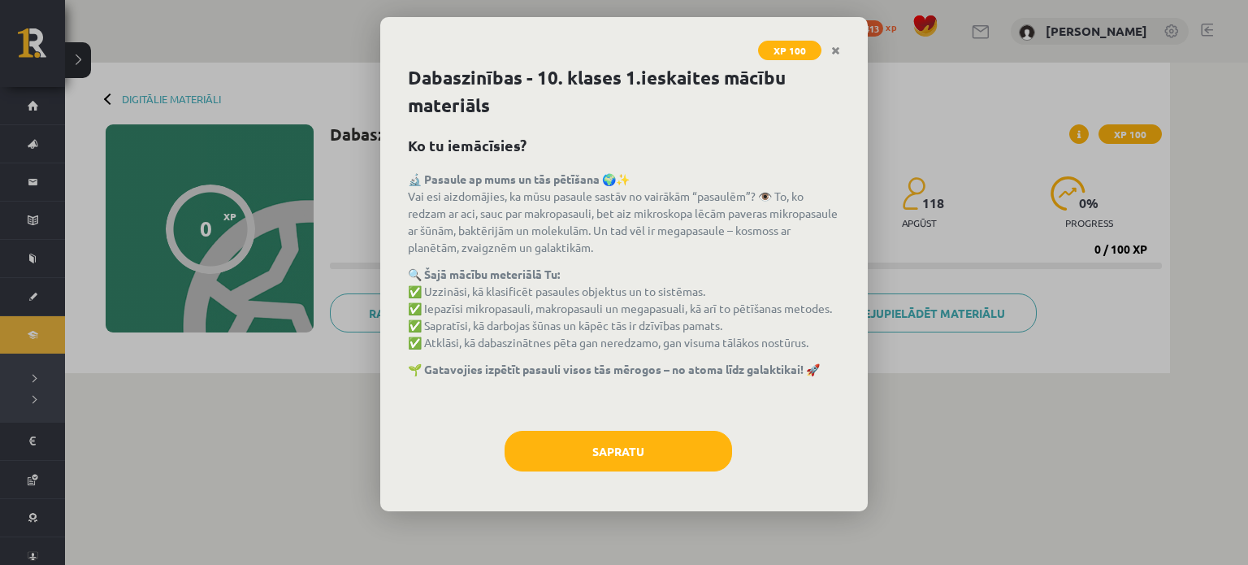
drag, startPoint x: 729, startPoint y: 516, endPoint x: 683, endPoint y: 475, distance: 61.6
click at [733, 508] on div "XP 100 Dabaszinības - 10. klases 1.ieskaites mācību materiāls Ko tu iemācīsies?…" at bounding box center [624, 282] width 1248 height 565
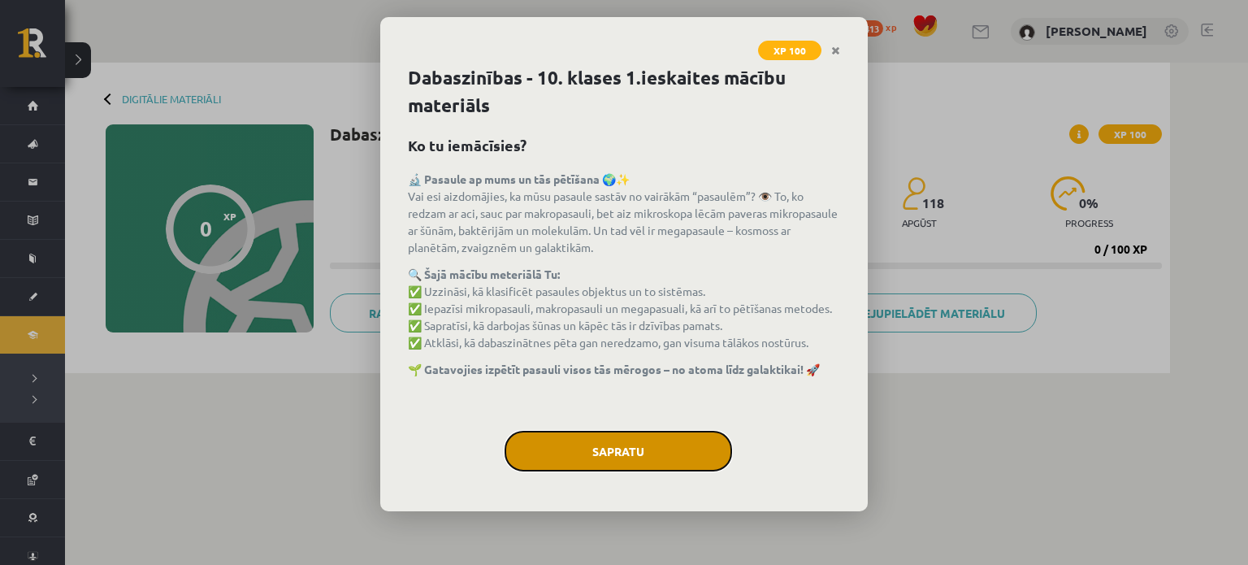
click at [645, 465] on button "Sapratu" at bounding box center [619, 451] width 228 height 41
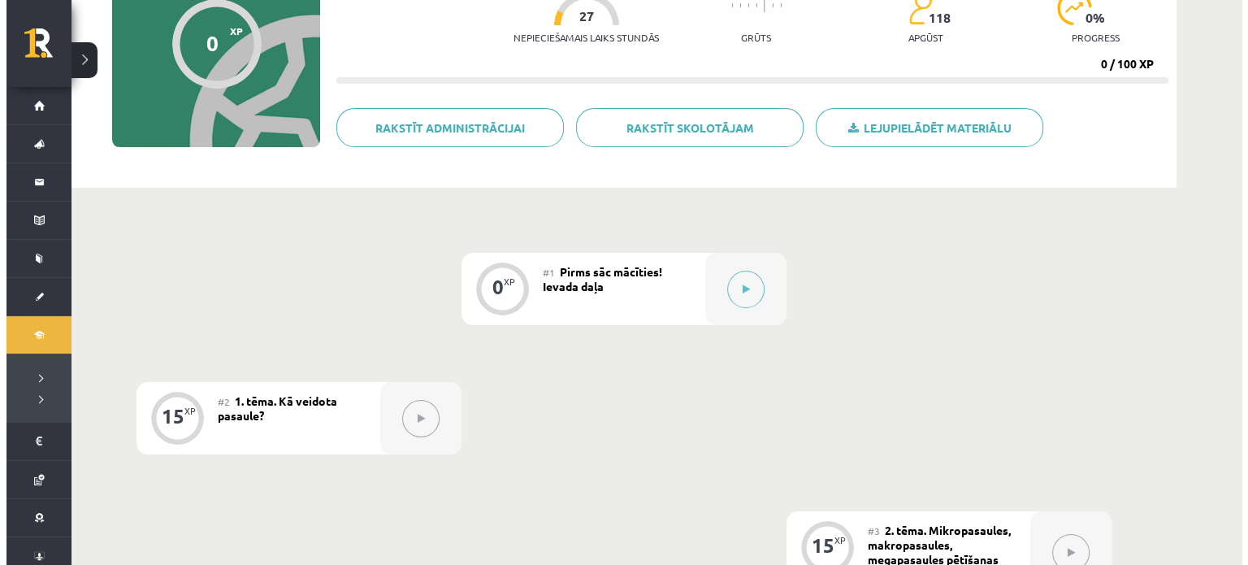
scroll to position [121, 0]
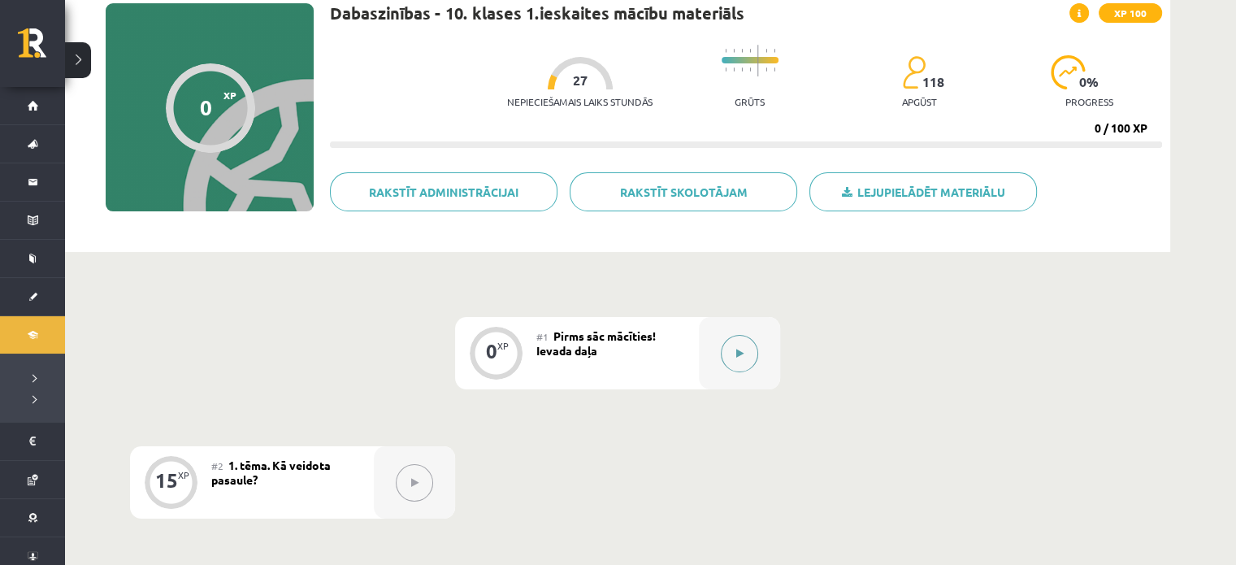
click at [735, 363] on button at bounding box center [739, 353] width 37 height 37
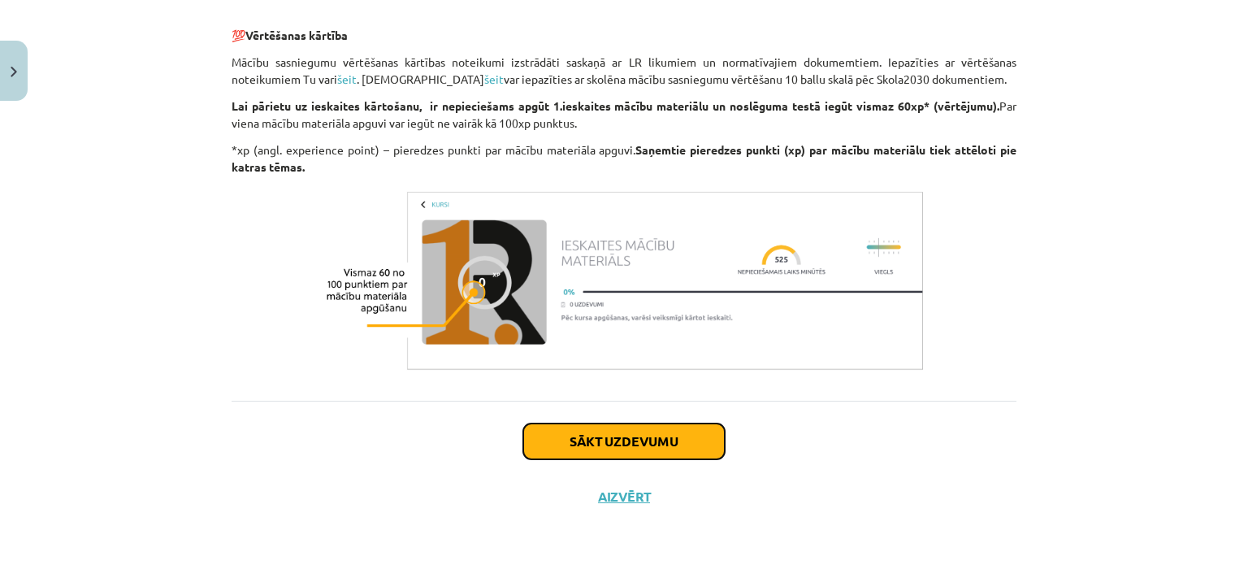
click at [573, 436] on button "Sākt uzdevumu" at bounding box center [624, 441] width 202 height 36
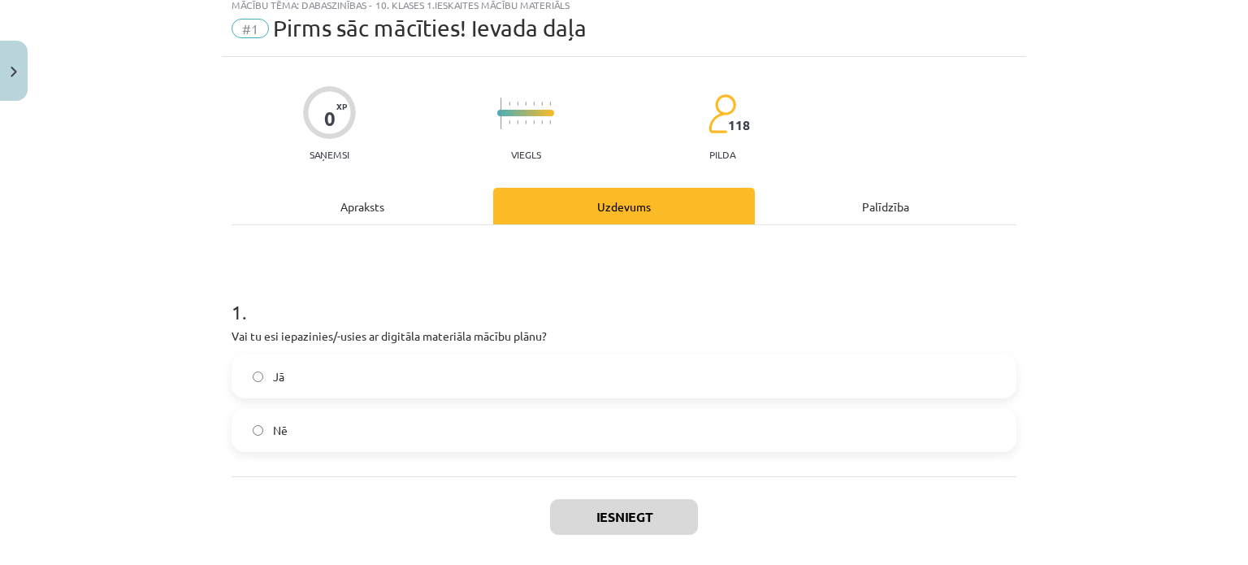
scroll to position [41, 0]
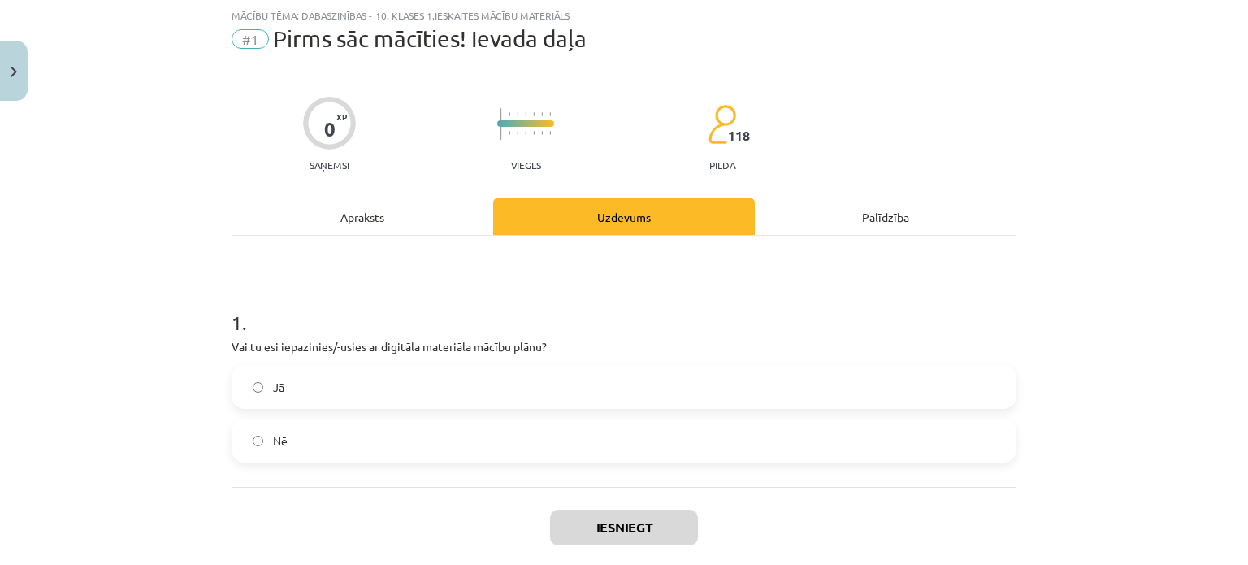
drag, startPoint x: 470, startPoint y: 388, endPoint x: 509, endPoint y: 412, distance: 45.6
click at [471, 388] on label "Jā" at bounding box center [624, 386] width 782 height 41
click at [580, 526] on button "Iesniegt" at bounding box center [624, 527] width 148 height 36
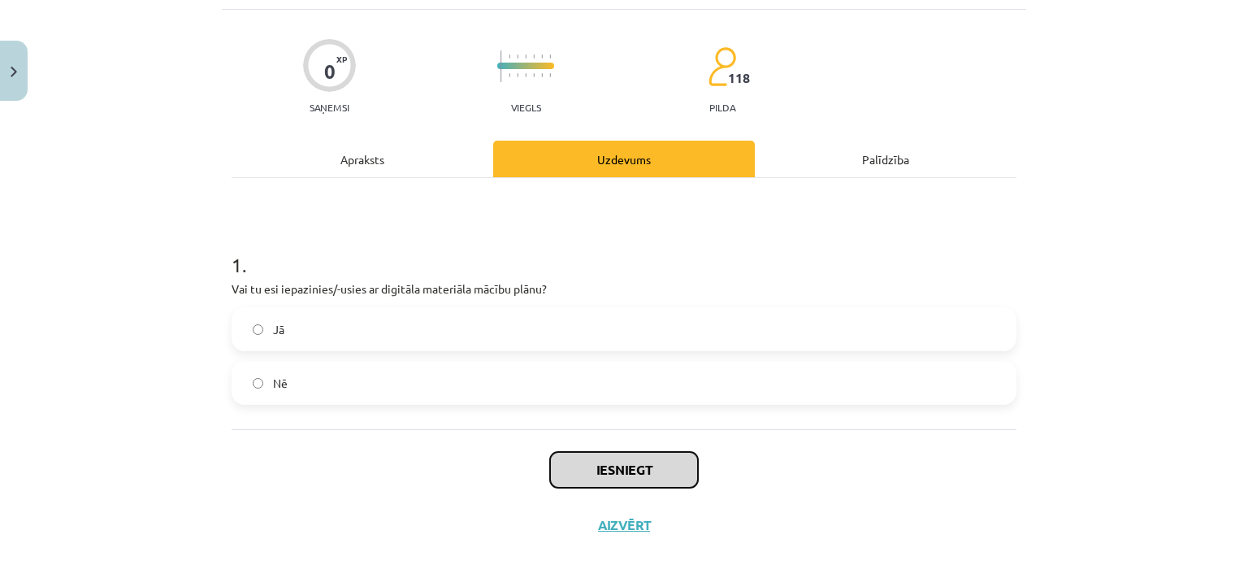
scroll to position [126, 0]
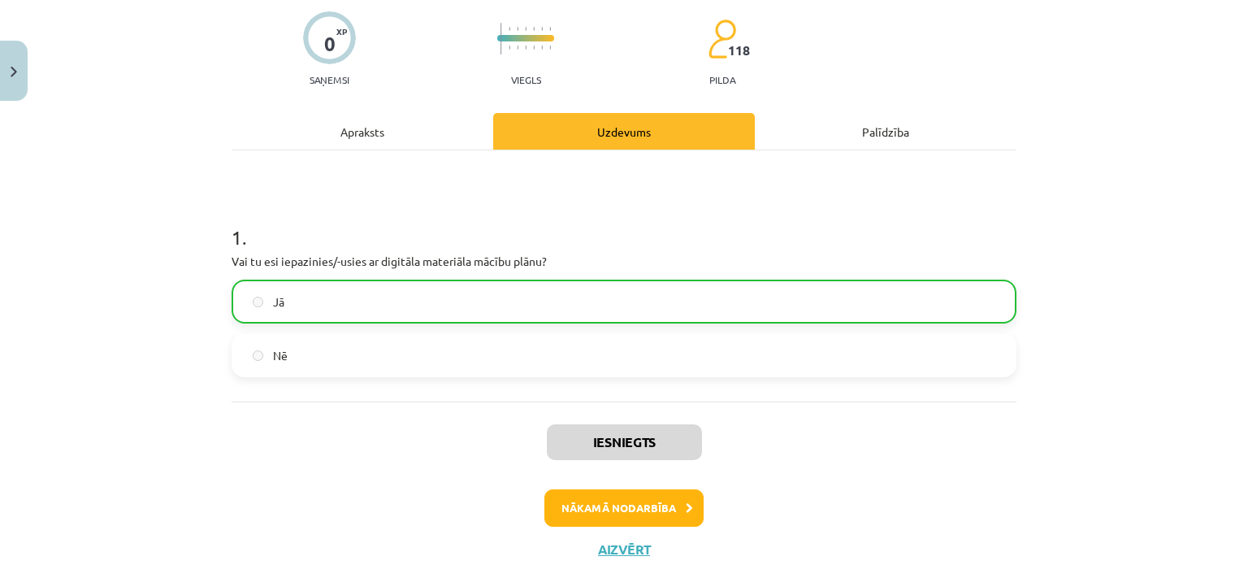
click at [621, 481] on div "Iesniegts Nākamā nodarbība Aizvērt" at bounding box center [624, 484] width 785 height 166
click at [611, 496] on button "Nākamā nodarbība" at bounding box center [623, 507] width 159 height 37
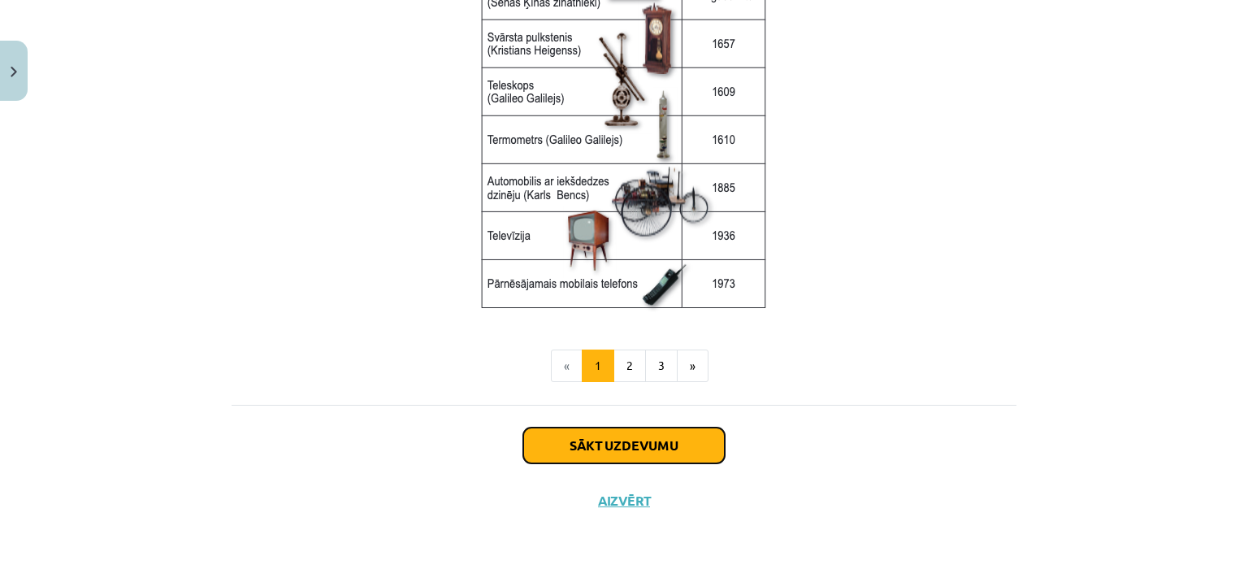
click at [605, 449] on button "Sākt uzdevumu" at bounding box center [624, 445] width 202 height 36
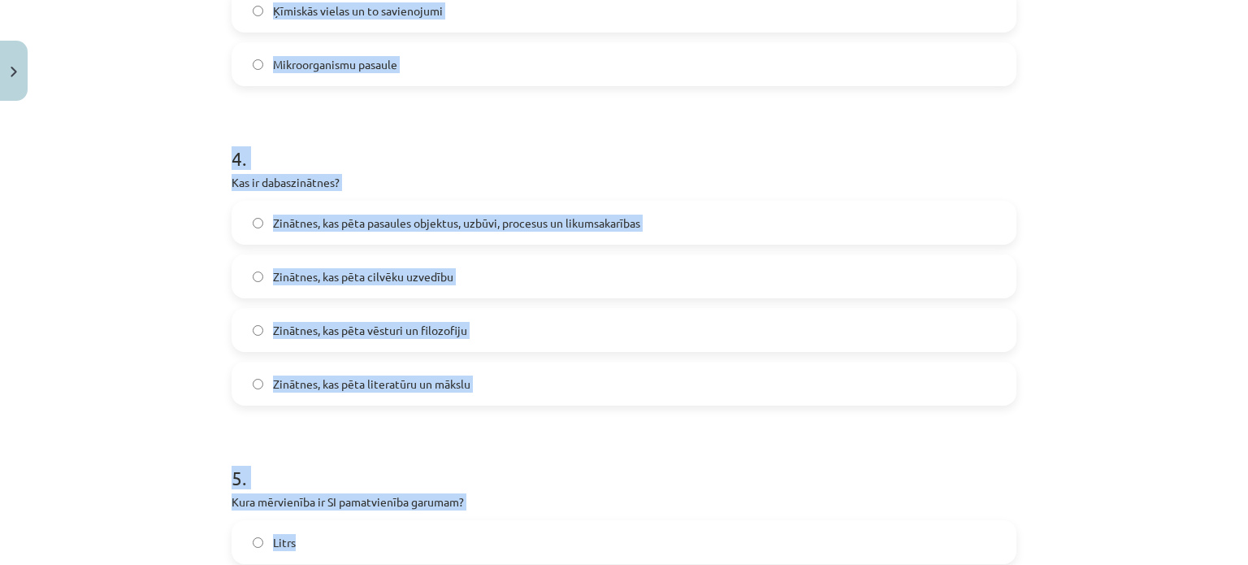
scroll to position [1511, 0]
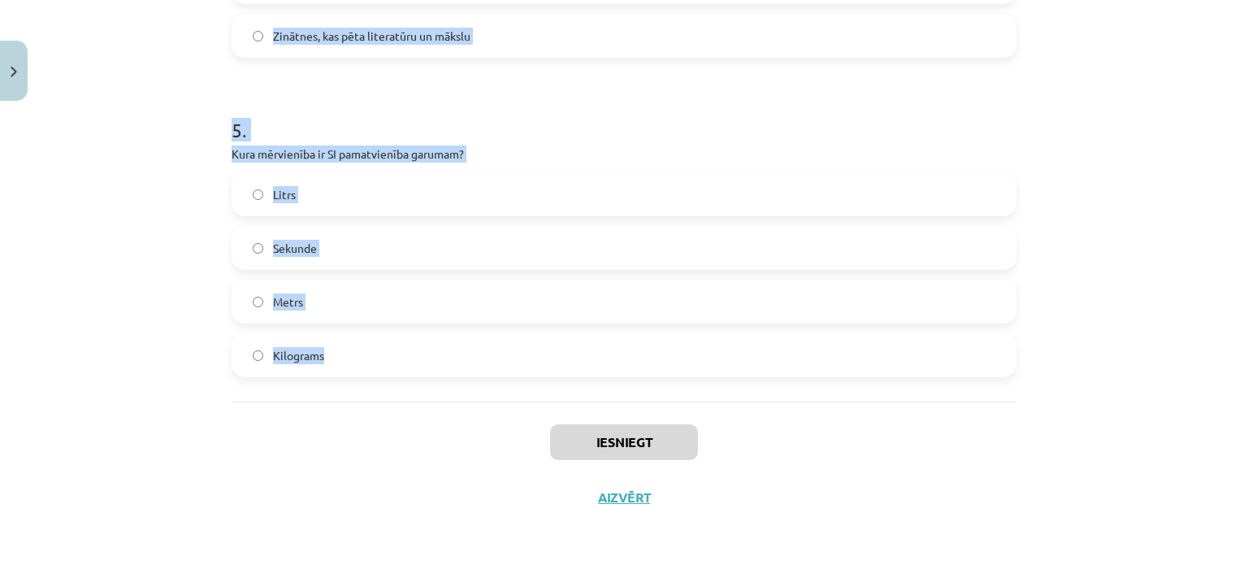
drag, startPoint x: 224, startPoint y: 327, endPoint x: 101, endPoint y: 288, distance: 129.8
copy form "1 . Kurš zinātnieks izstrādāja gravitācijas teoriju? Nikolajs Koperniks Alberts…"
drag, startPoint x: 301, startPoint y: 367, endPoint x: 305, endPoint y: 357, distance: 11.1
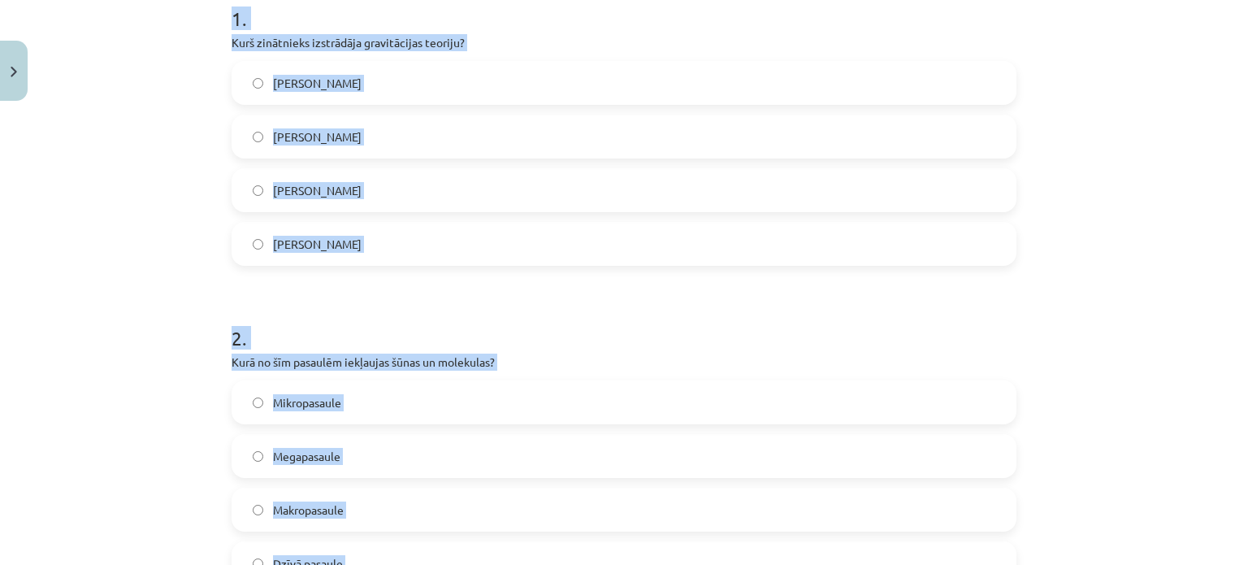
scroll to position [210, 0]
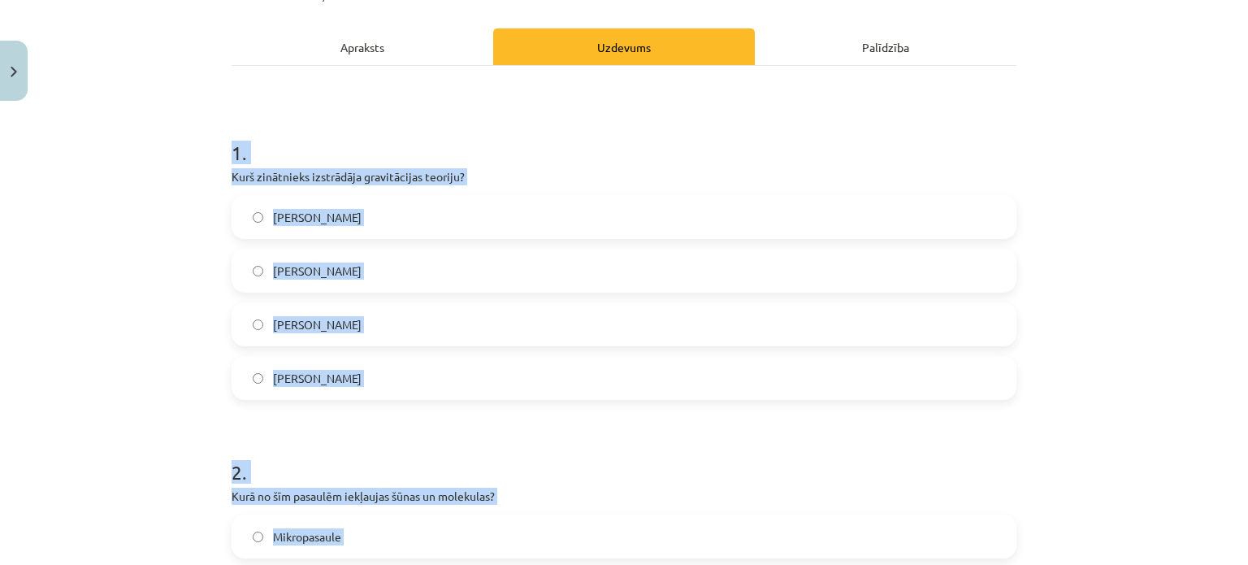
drag, startPoint x: 198, startPoint y: 287, endPoint x: 218, endPoint y: 281, distance: 20.3
click at [197, 287] on div "Mācību tēma: Dabaszinības - 10. klases 1.ieskaites mācību materiāls #2 1. tēma.…" at bounding box center [624, 282] width 1248 height 565
click at [185, 288] on div "Mācību tēma: Dabaszinības - 10. klases 1.ieskaites mācību materiāls #2 1. tēma.…" at bounding box center [624, 282] width 1248 height 565
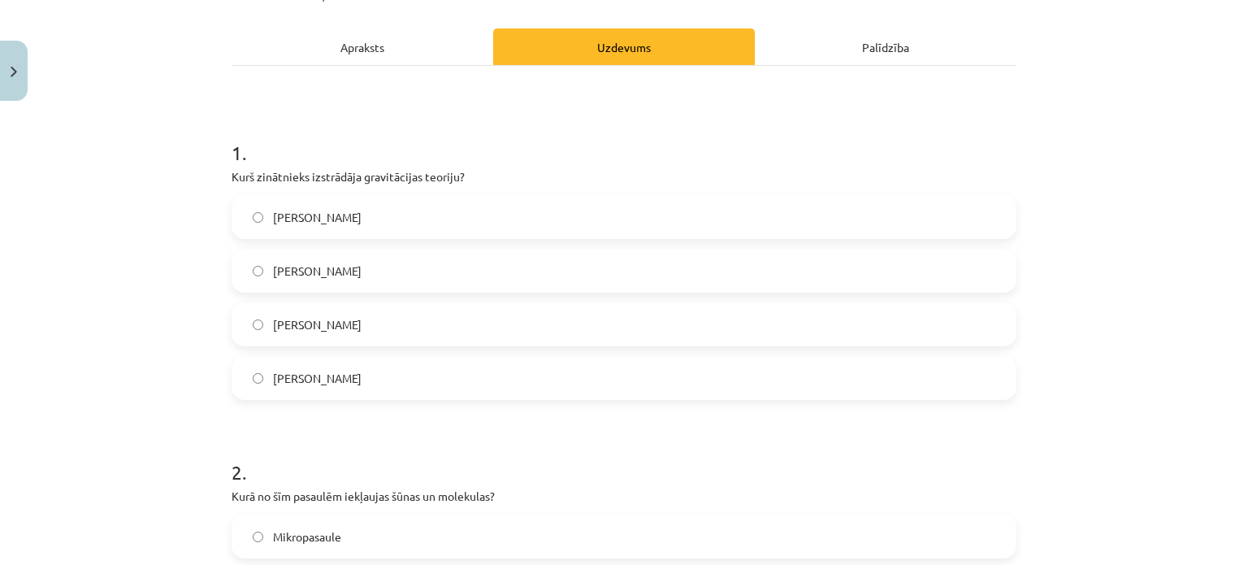
drag, startPoint x: 379, startPoint y: 332, endPoint x: 375, endPoint y: 323, distance: 9.5
click at [379, 332] on label "Īzaks Ņūtons" at bounding box center [624, 324] width 782 height 41
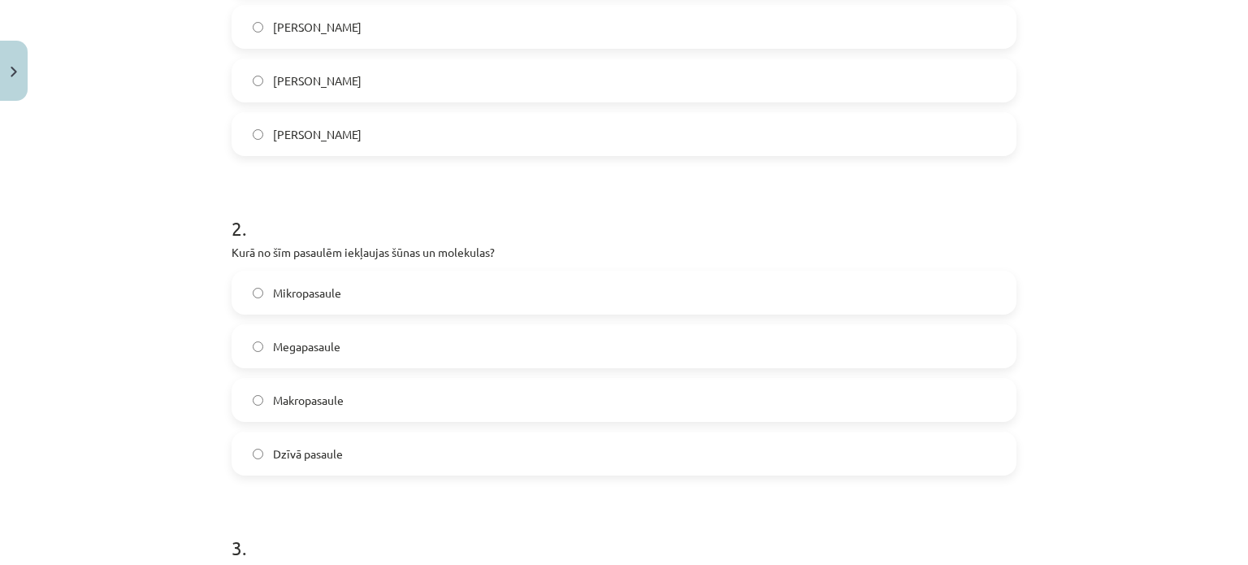
scroll to position [617, 0]
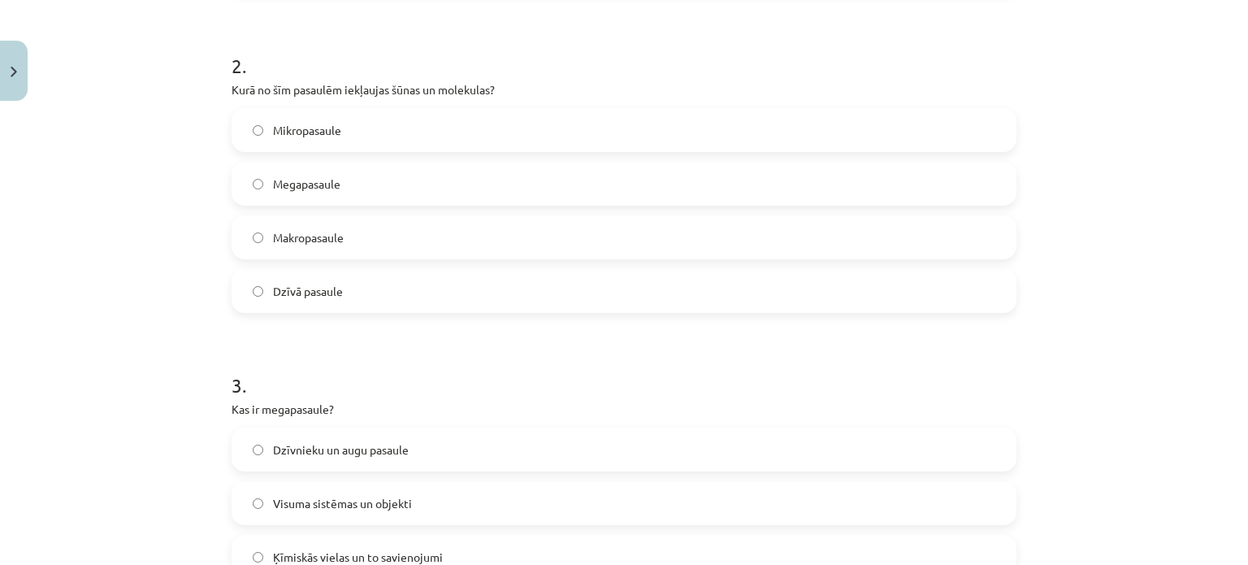
click at [361, 129] on label "Mikropasaule" at bounding box center [624, 130] width 782 height 41
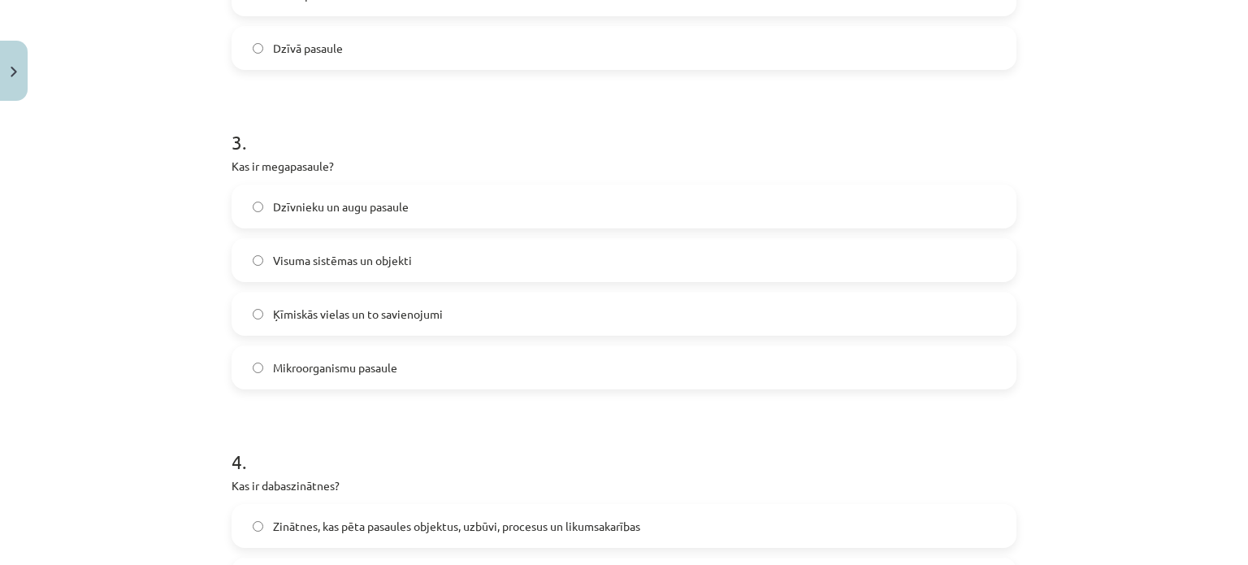
scroll to position [861, 0]
click at [388, 276] on label "Visuma sistēmas un objekti" at bounding box center [624, 259] width 782 height 41
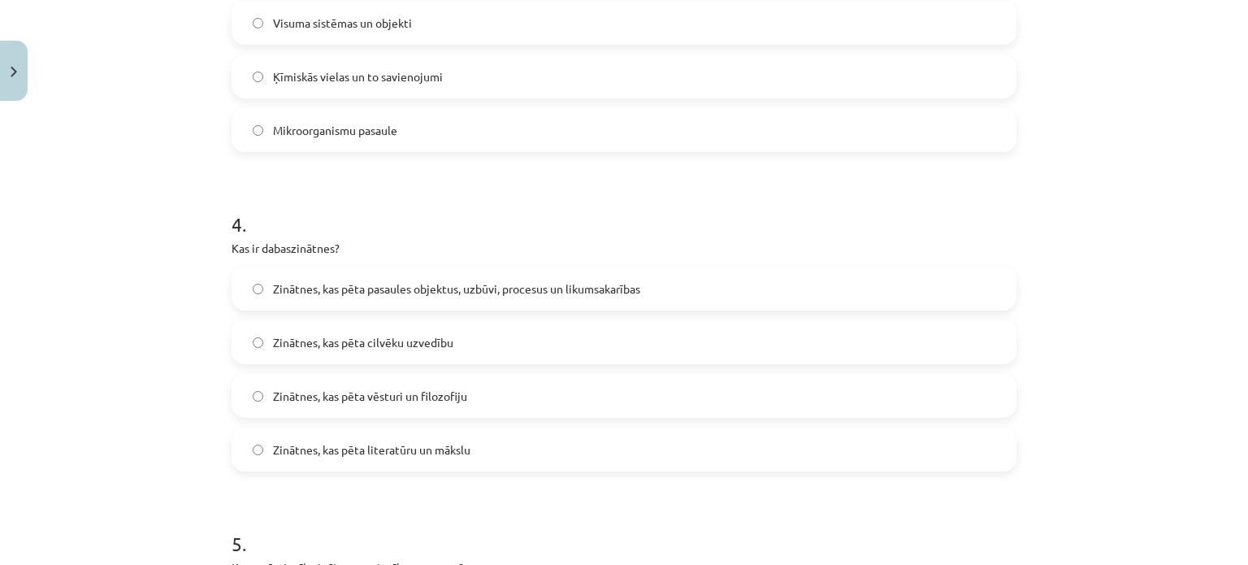
scroll to position [1186, 0]
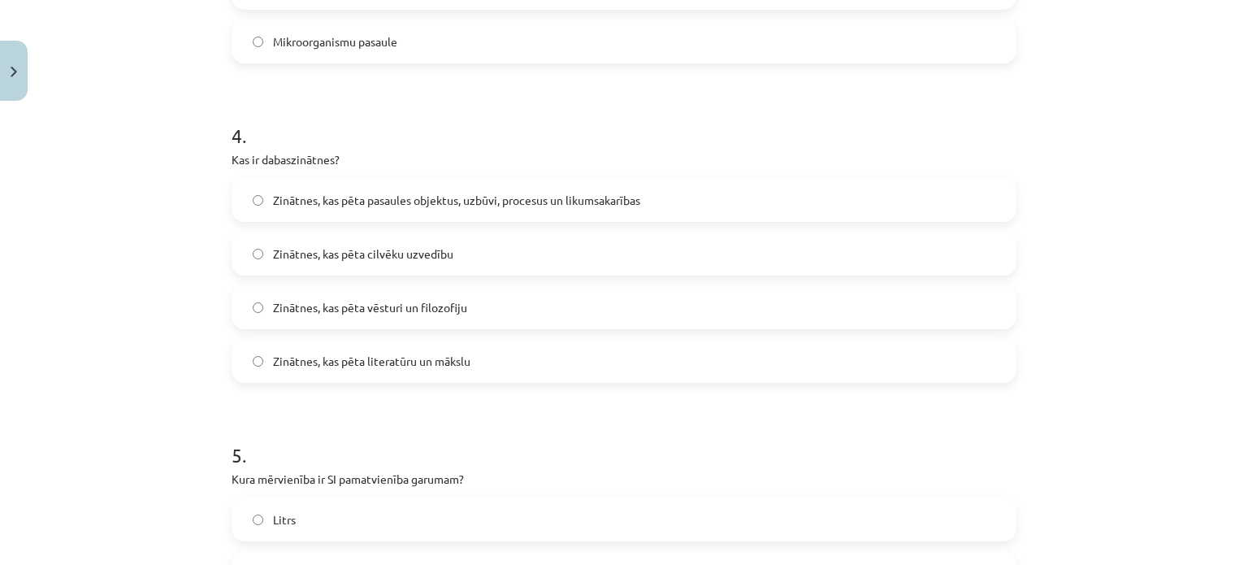
click at [473, 207] on span "Zinātnes, kas pēta pasaules objektus, uzbūvi, procesus un likumsakarības" at bounding box center [456, 200] width 367 height 17
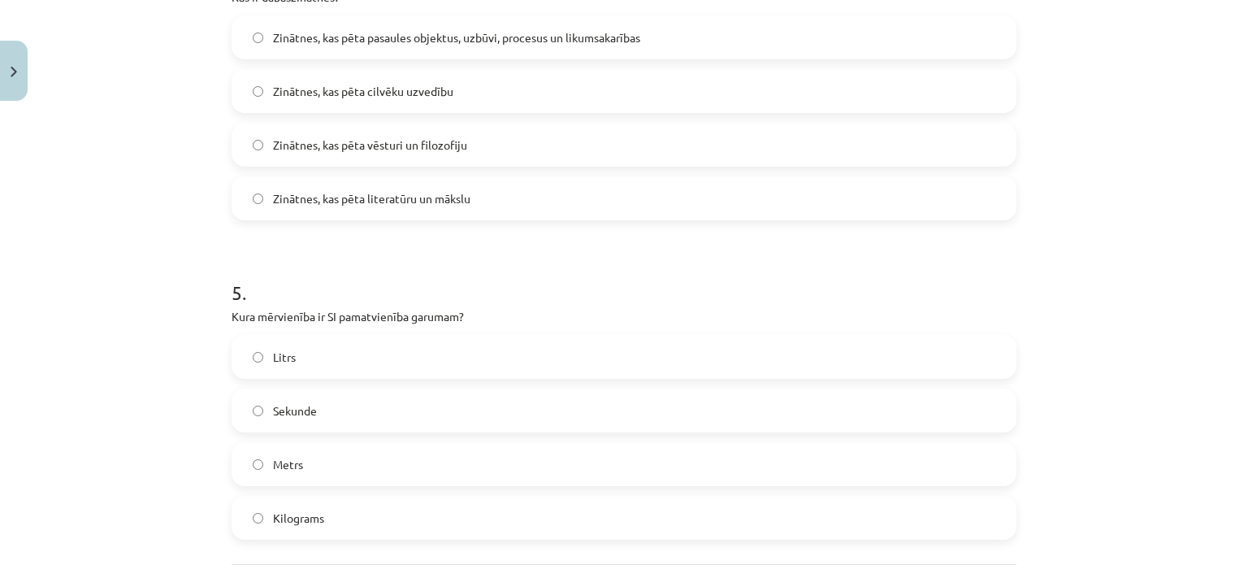
scroll to position [1511, 0]
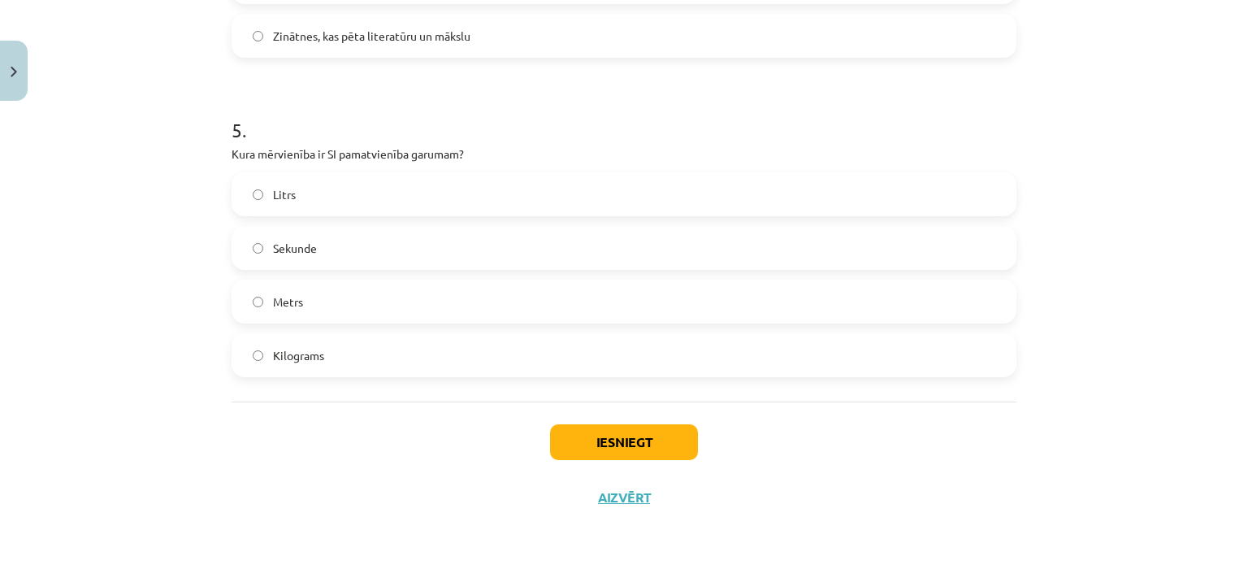
click at [340, 288] on label "Metrs" at bounding box center [624, 301] width 782 height 41
click at [614, 433] on button "Iesniegt" at bounding box center [624, 442] width 148 height 36
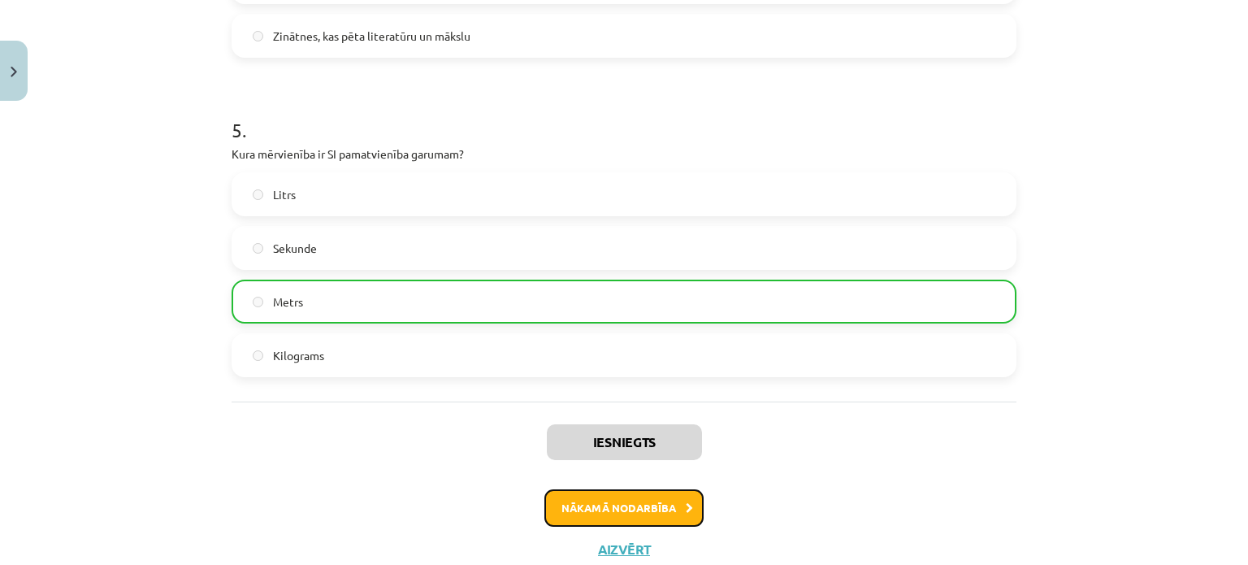
click at [661, 497] on button "Nākamā nodarbība" at bounding box center [623, 507] width 159 height 37
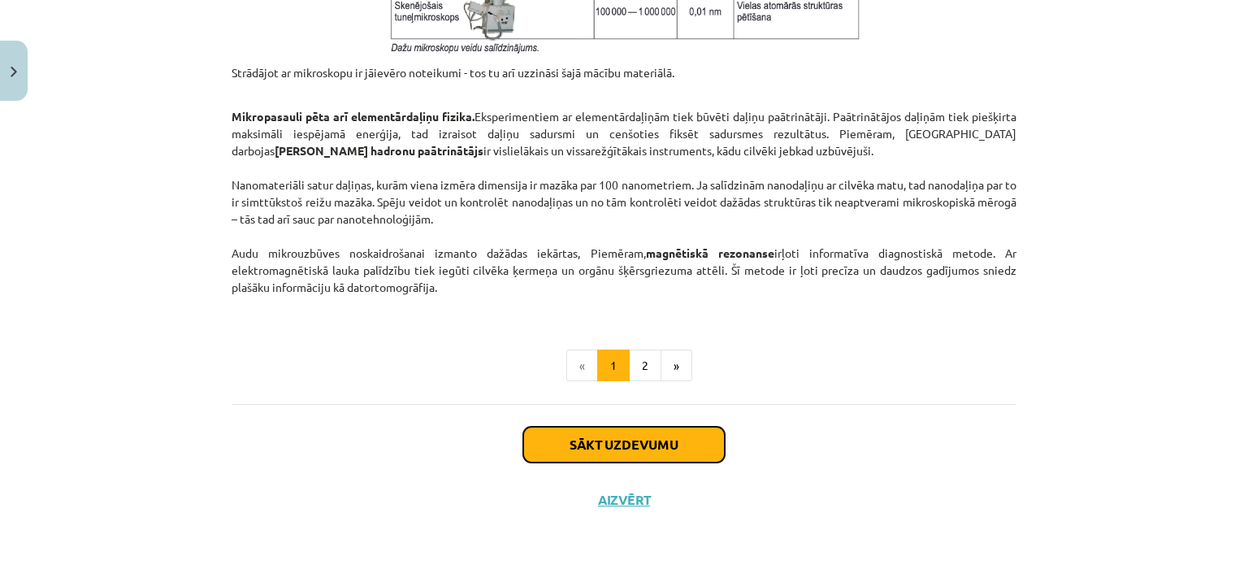
click at [569, 431] on button "Sākt uzdevumu" at bounding box center [624, 445] width 202 height 36
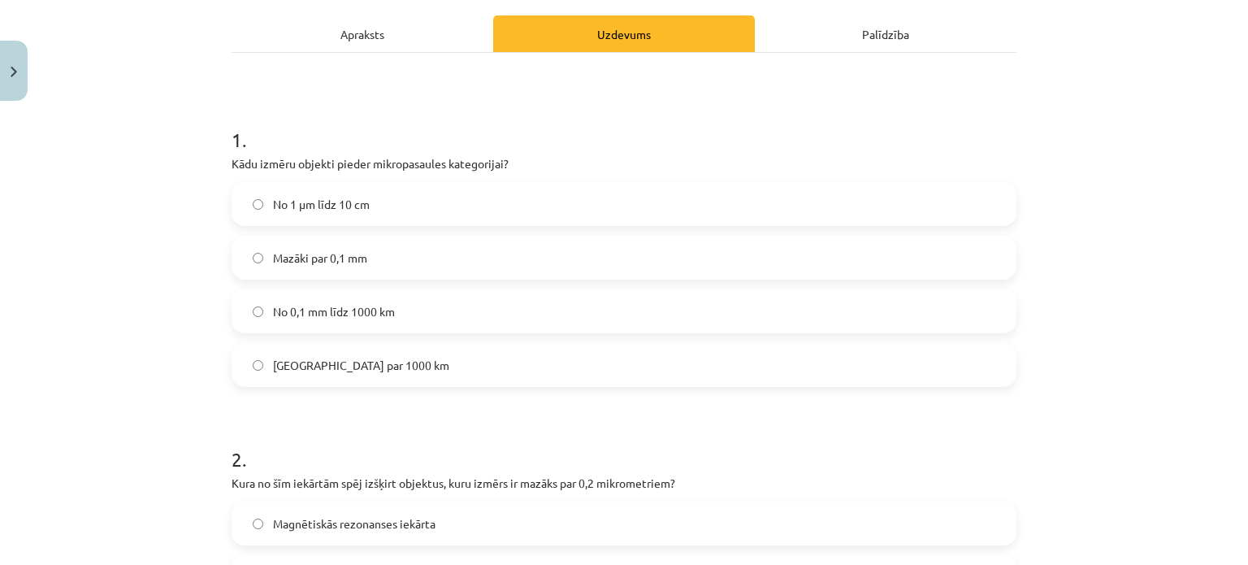
scroll to position [250, 0]
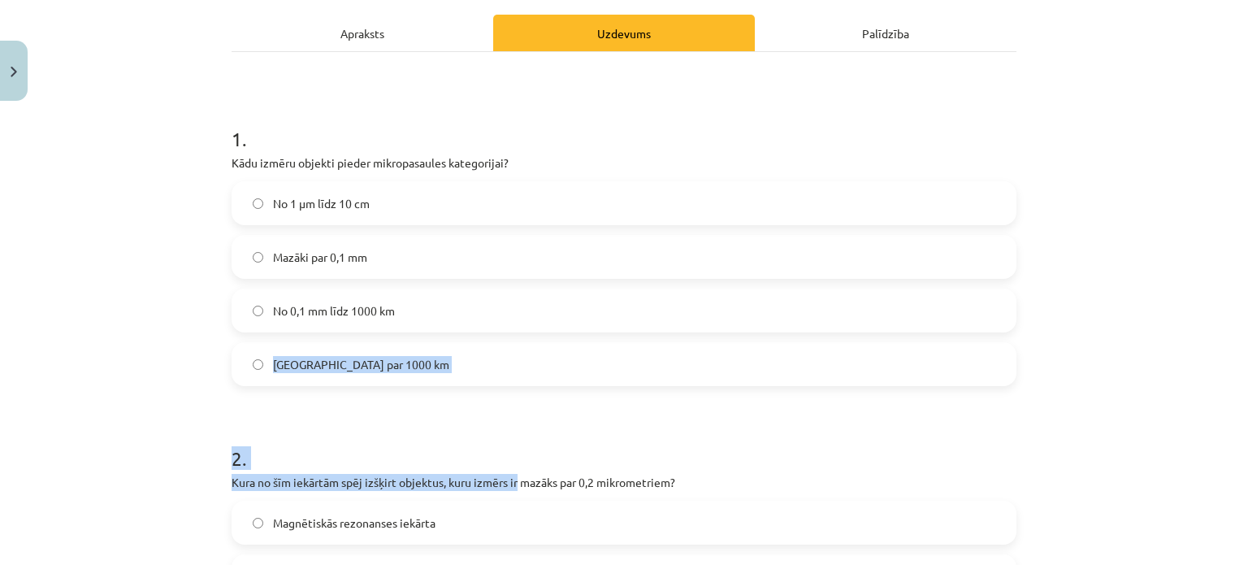
drag, startPoint x: 337, startPoint y: 395, endPoint x: 514, endPoint y: 439, distance: 181.7
click at [514, 466] on div "Mācību tēma: Dabaszinības - 10. klases 1.ieskaites mācību materiāls #3 2. tēma.…" at bounding box center [624, 282] width 1248 height 565
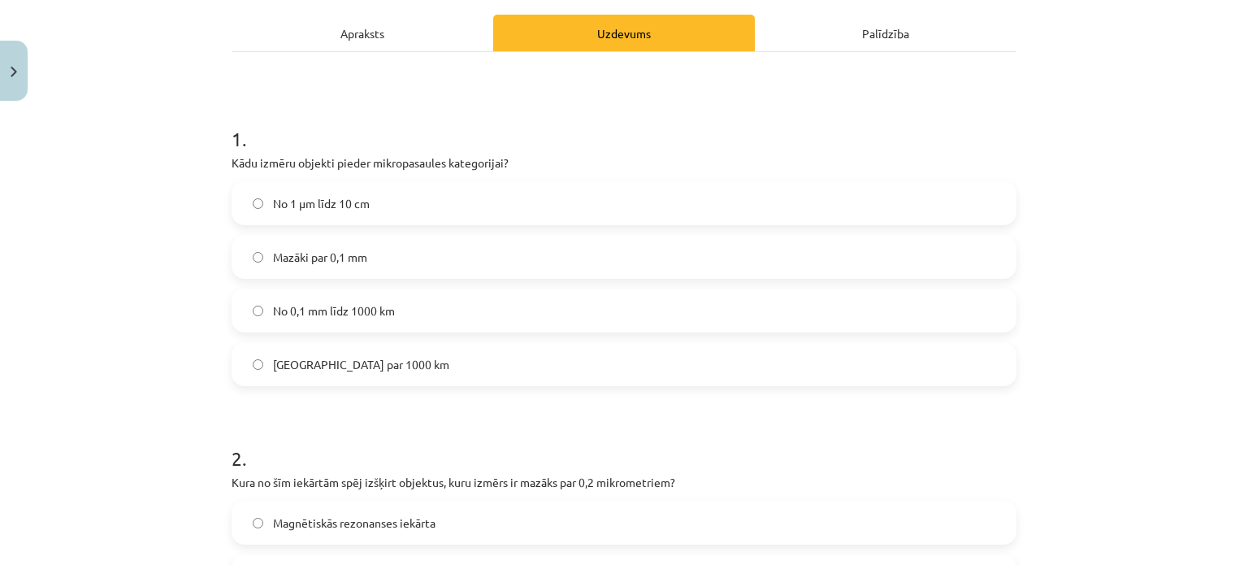
click at [137, 179] on div "Mācību tēma: Dabaszinības - 10. klases 1.ieskaites mācību materiāls #3 2. tēma.…" at bounding box center [624, 282] width 1248 height 565
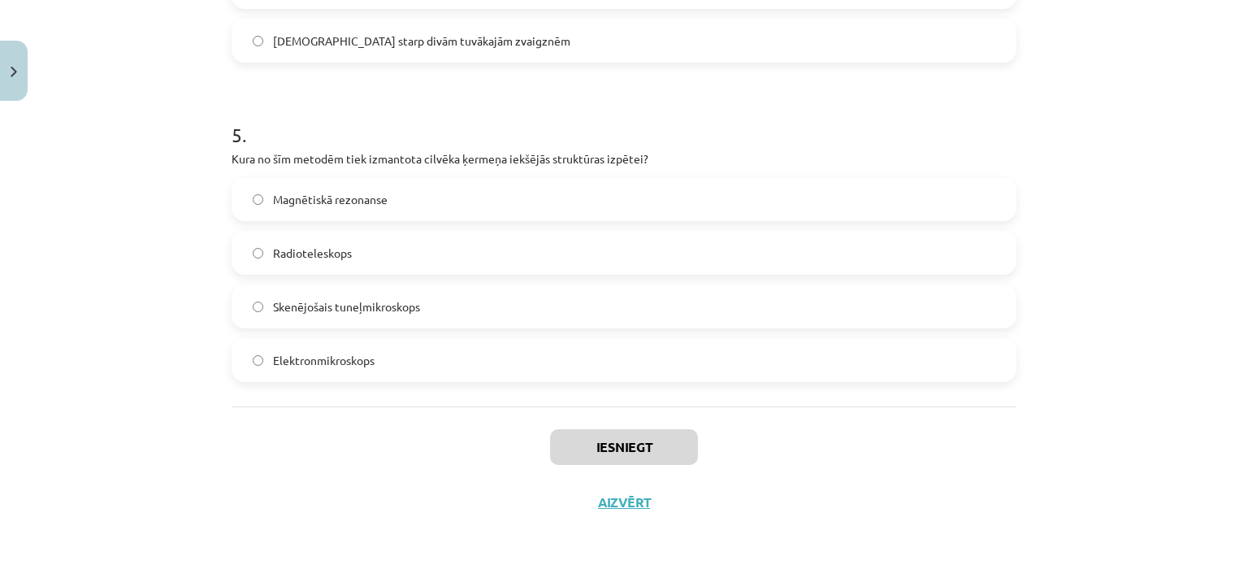
scroll to position [1537, 0]
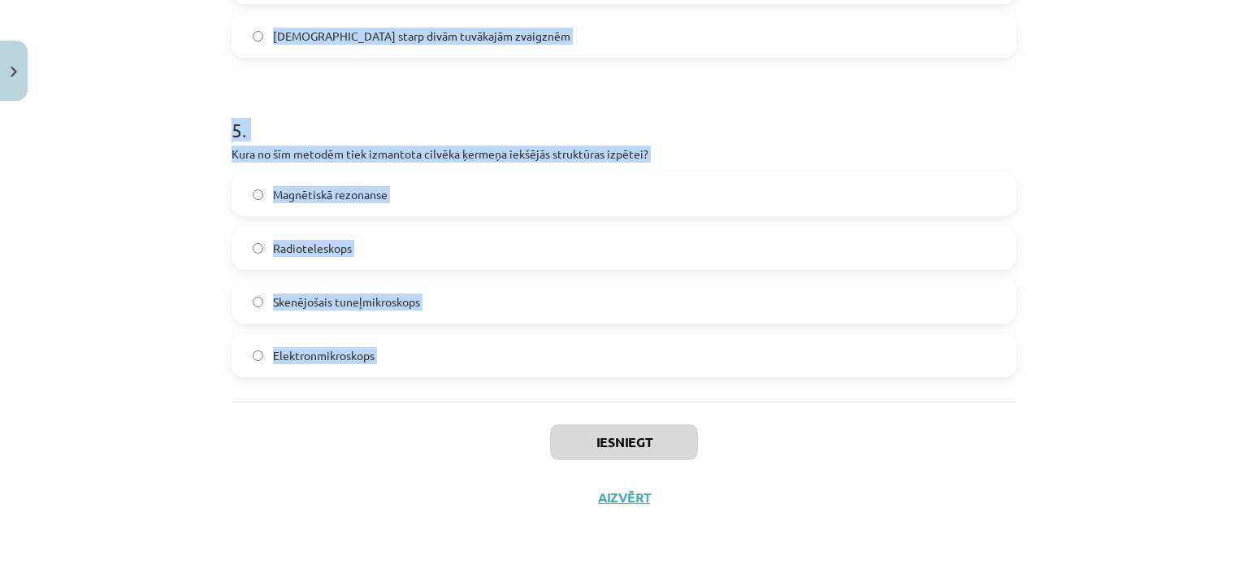
drag, startPoint x: 335, startPoint y: 144, endPoint x: 480, endPoint y: 393, distance: 288.8
copy form "1 . Kādu izmēru objekti pieder mikropasaules kategorijai? No 1 μm līdz 10 cm Ma…"
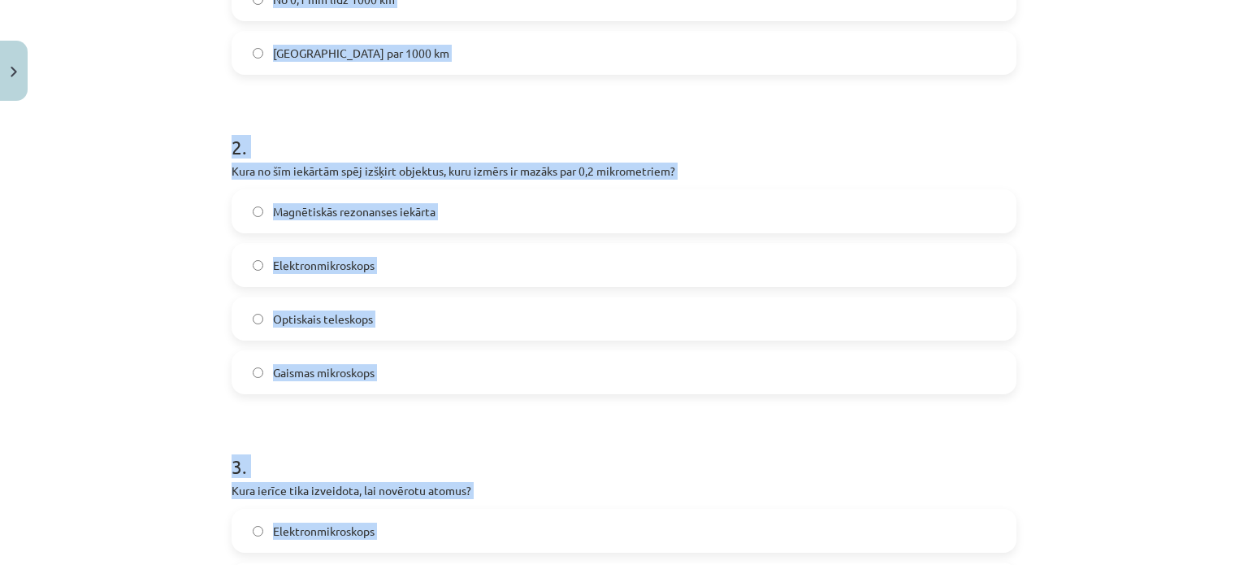
click at [139, 384] on div "Mācību tēma: Dabaszinības - 10. klases 1.ieskaites mācību materiāls #3 2. tēma.…" at bounding box center [624, 282] width 1248 height 565
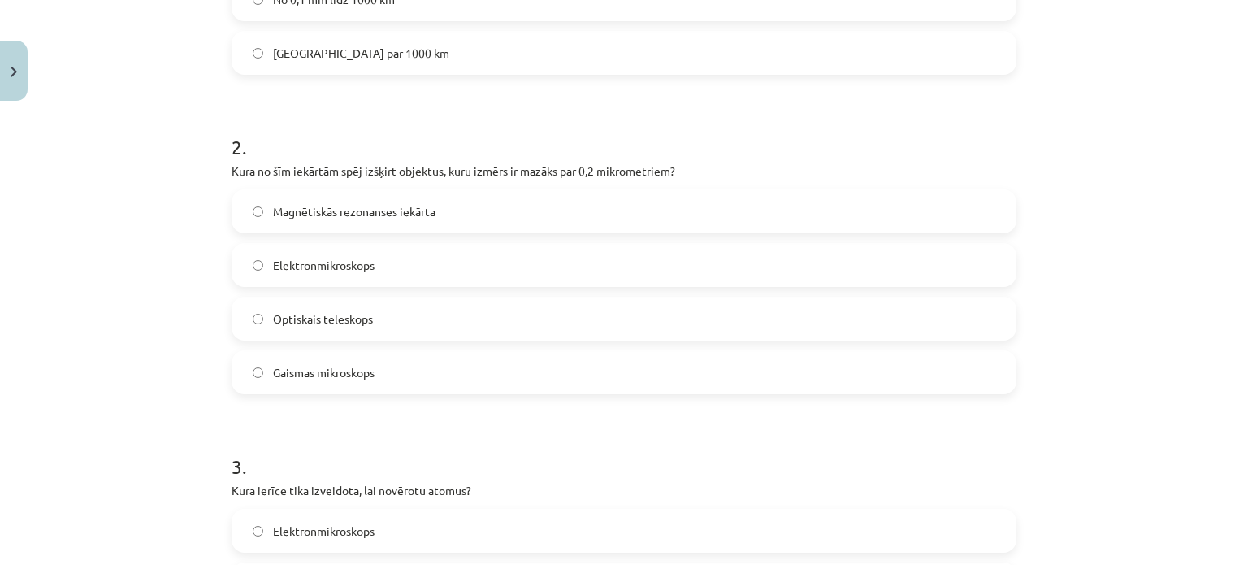
scroll to position [236, 0]
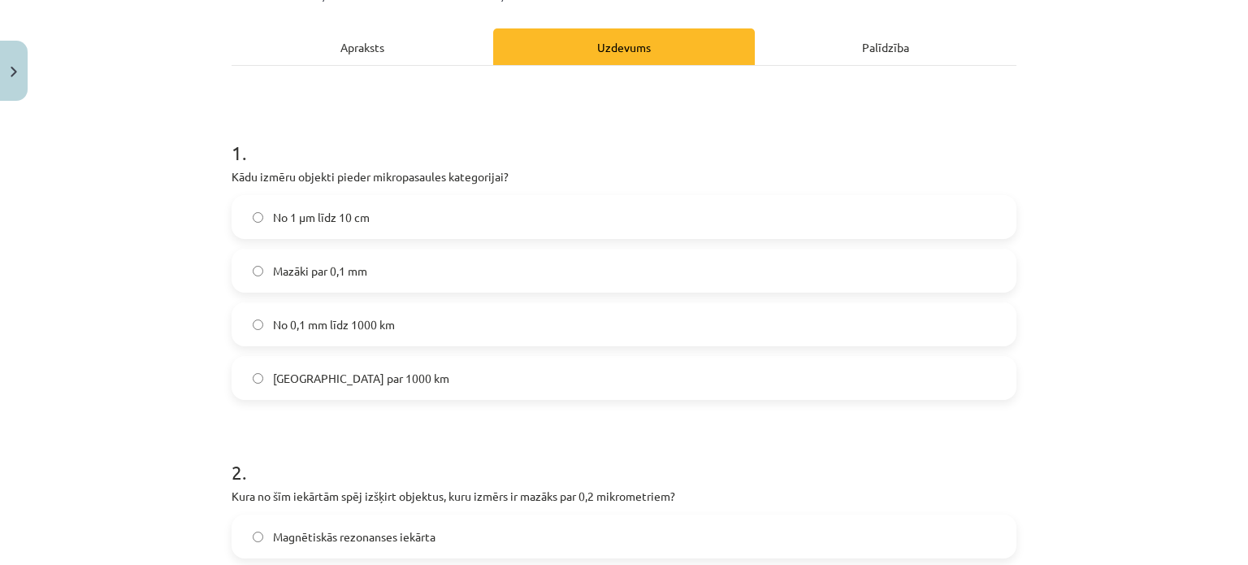
drag, startPoint x: 304, startPoint y: 271, endPoint x: 354, endPoint y: 93, distance: 185.0
click at [304, 272] on span "Mazāki par 0,1 mm" at bounding box center [320, 270] width 94 height 17
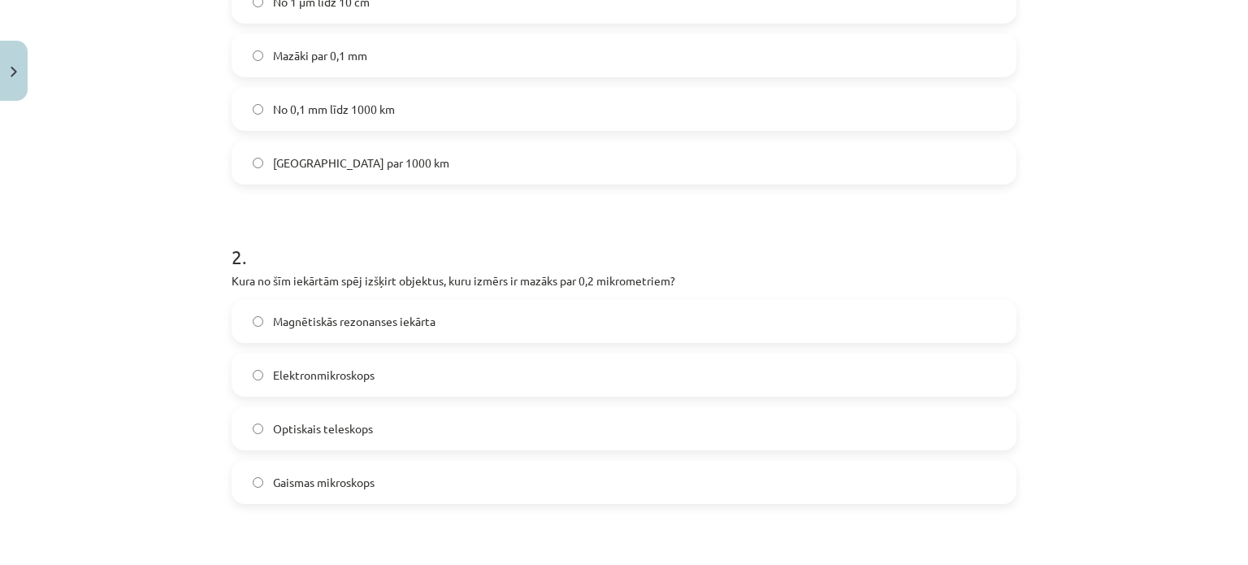
scroll to position [480, 0]
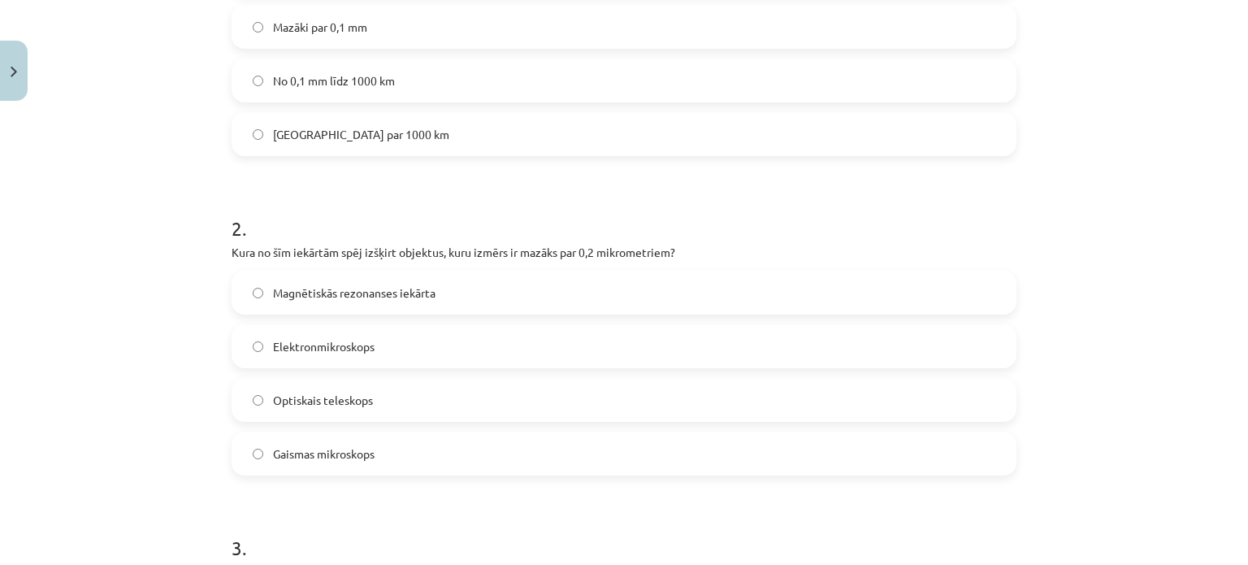
click at [304, 353] on span "Elektronmikroskops" at bounding box center [324, 346] width 102 height 17
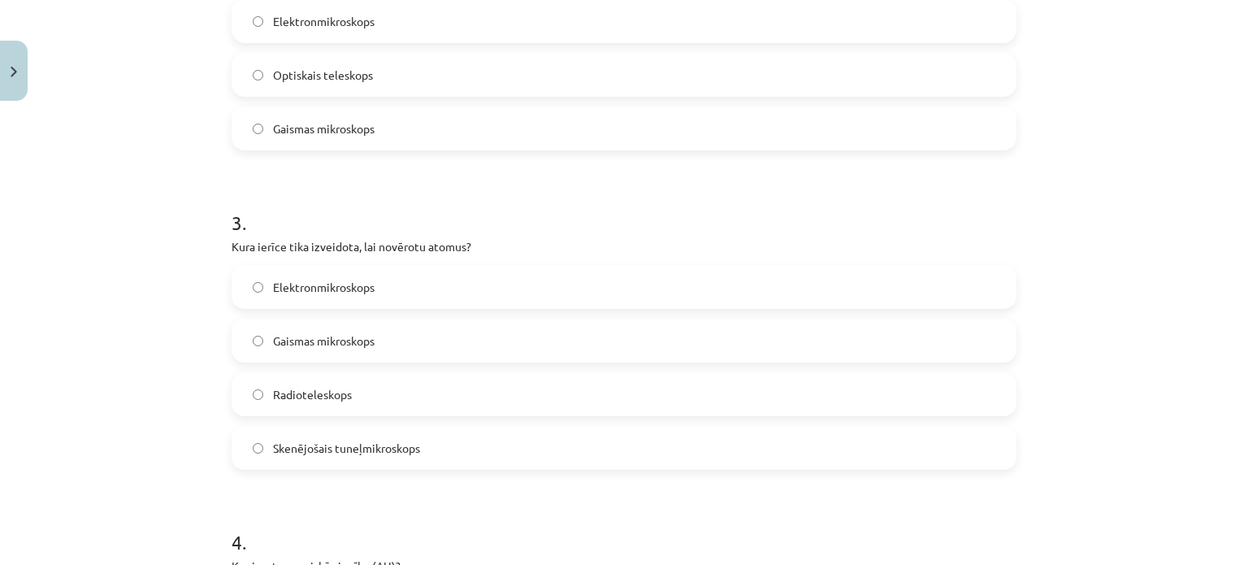
click at [299, 440] on span "Skenējošais tuneļmikroskops" at bounding box center [346, 448] width 147 height 17
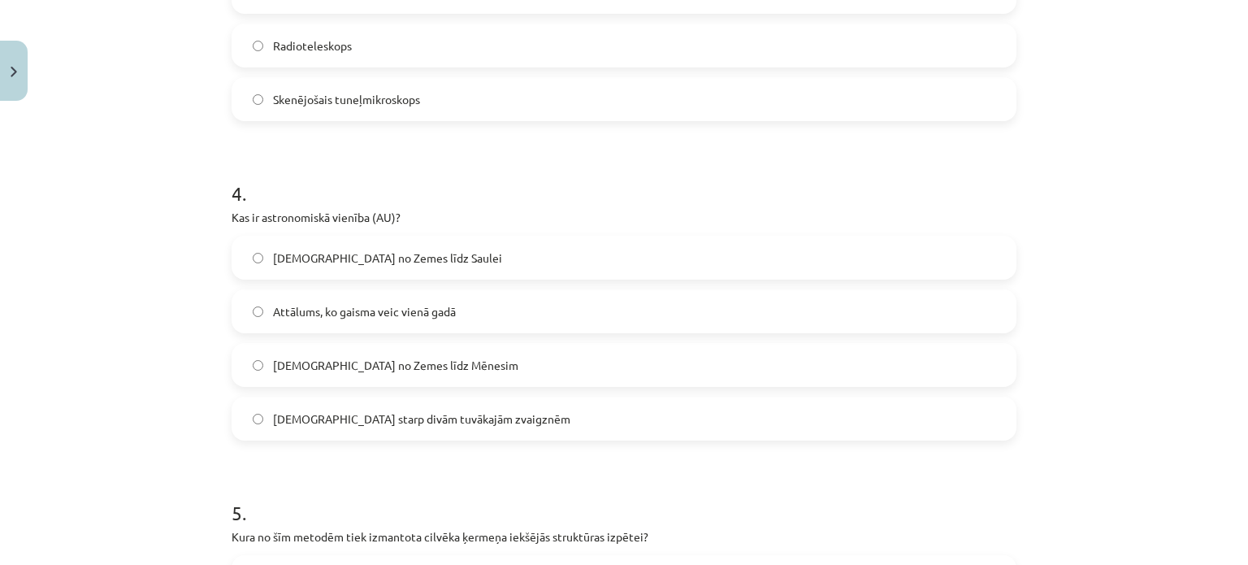
scroll to position [1293, 0]
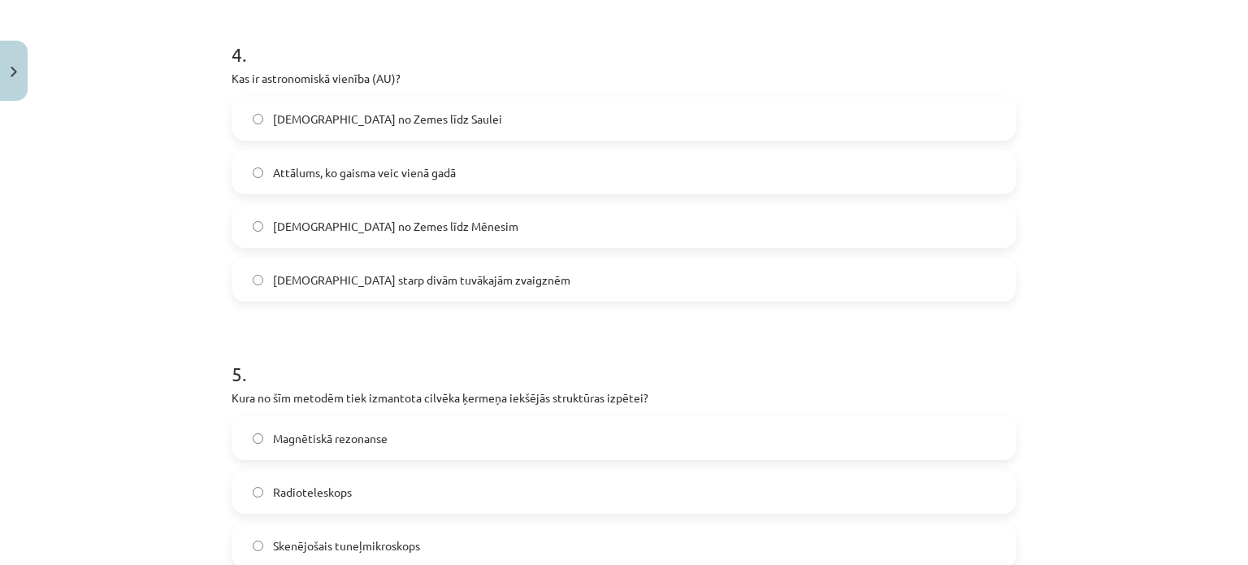
click at [439, 125] on label "Attālums no Zemes līdz Saulei" at bounding box center [624, 118] width 782 height 41
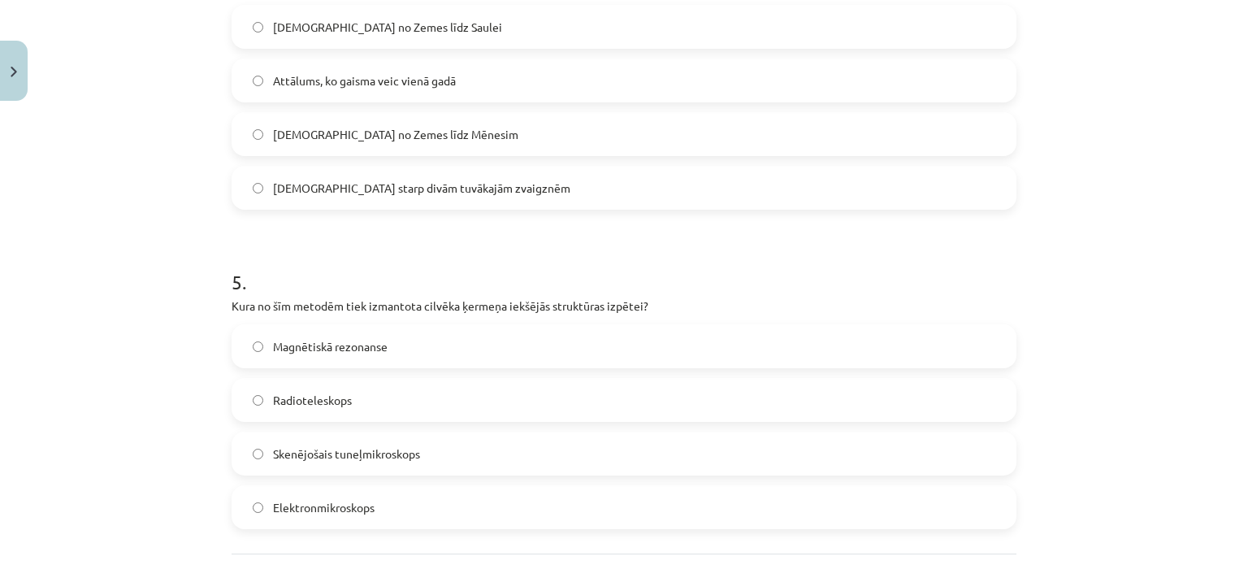
scroll to position [1455, 0]
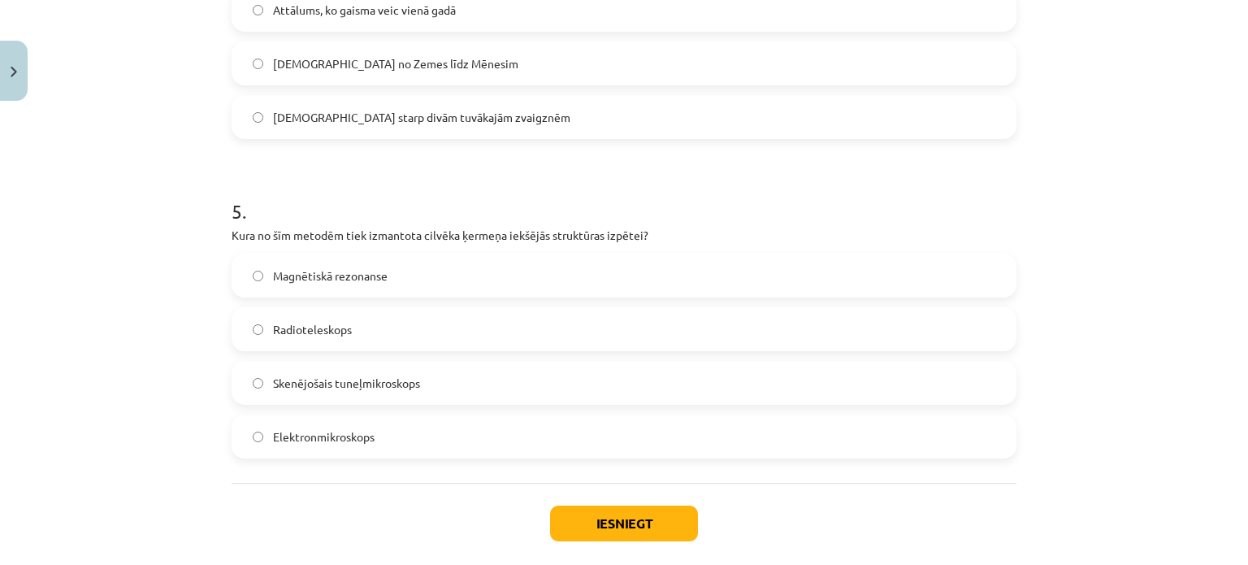
click at [328, 275] on label "Magnētiskā rezonanse" at bounding box center [624, 275] width 782 height 41
click at [331, 275] on span "Magnētiskā rezonanse" at bounding box center [330, 275] width 115 height 17
click at [575, 509] on button "Iesniegt" at bounding box center [624, 523] width 148 height 36
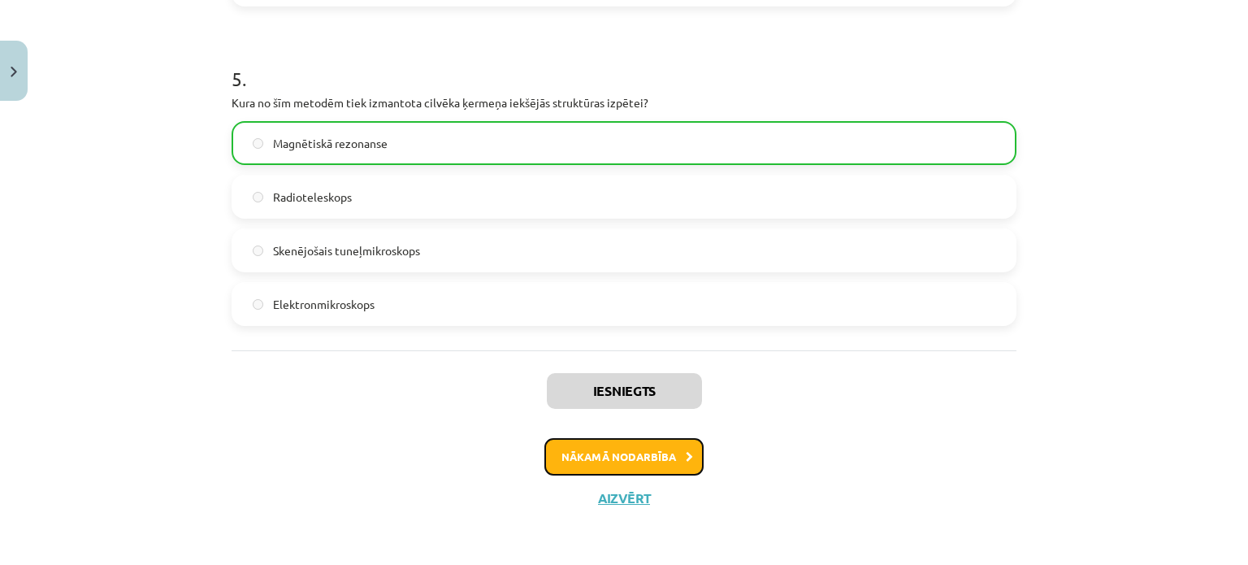
click at [650, 438] on button "Nākamā nodarbība" at bounding box center [623, 456] width 159 height 37
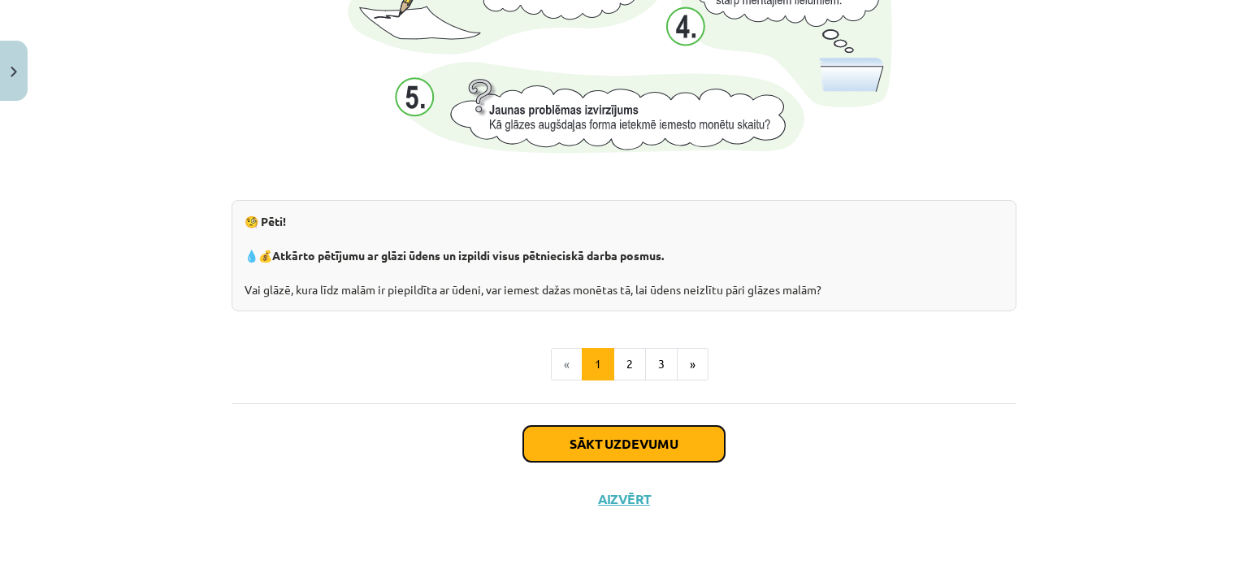
click at [584, 436] on button "Sākt uzdevumu" at bounding box center [624, 444] width 202 height 36
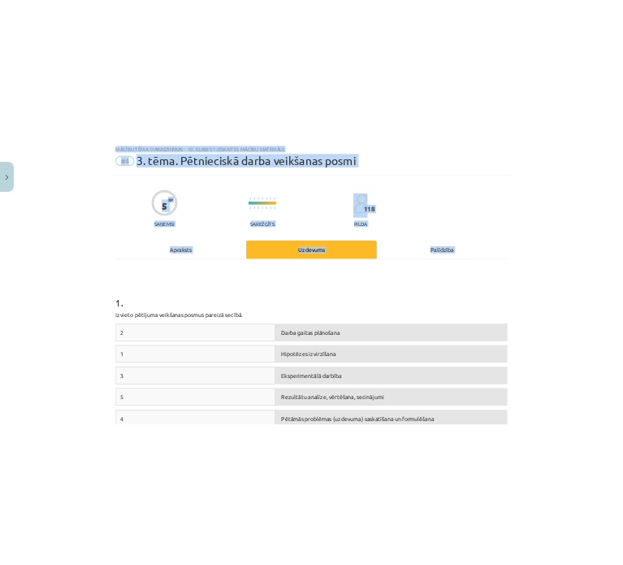
scroll to position [262, 0]
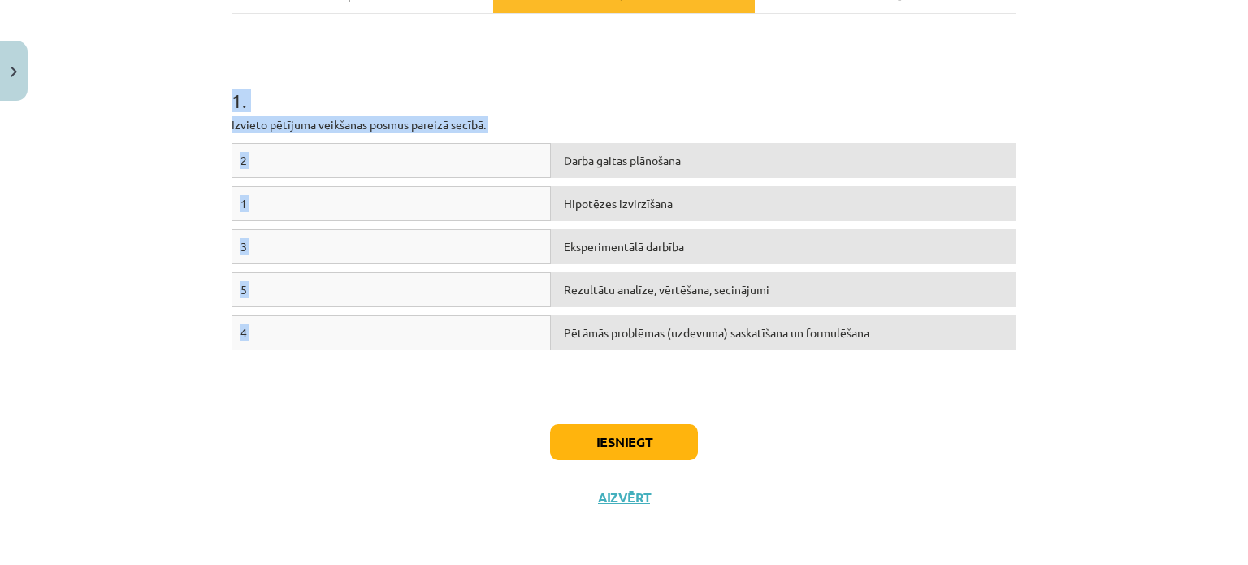
drag, startPoint x: 208, startPoint y: 312, endPoint x: 763, endPoint y: 353, distance: 556.5
click at [763, 353] on div "Mācību tēma: Dabaszinības - 10. klases 1.ieskaites mācību materiāls #4 3. tēma.…" at bounding box center [624, 282] width 1248 height 565
click at [609, 32] on div "1 . Izvieto pētījuma veikšanas posmus pareizā secībā. 2 Darba gaitas plānošana …" at bounding box center [624, 207] width 785 height 358
drag, startPoint x: 557, startPoint y: 93, endPoint x: 665, endPoint y: 255, distance: 194.5
click at [666, 257] on div "1 . Izvieto pētījuma veikšanas posmus pareizā secībā. 2 Darba gaitas plānošana …" at bounding box center [624, 207] width 785 height 358
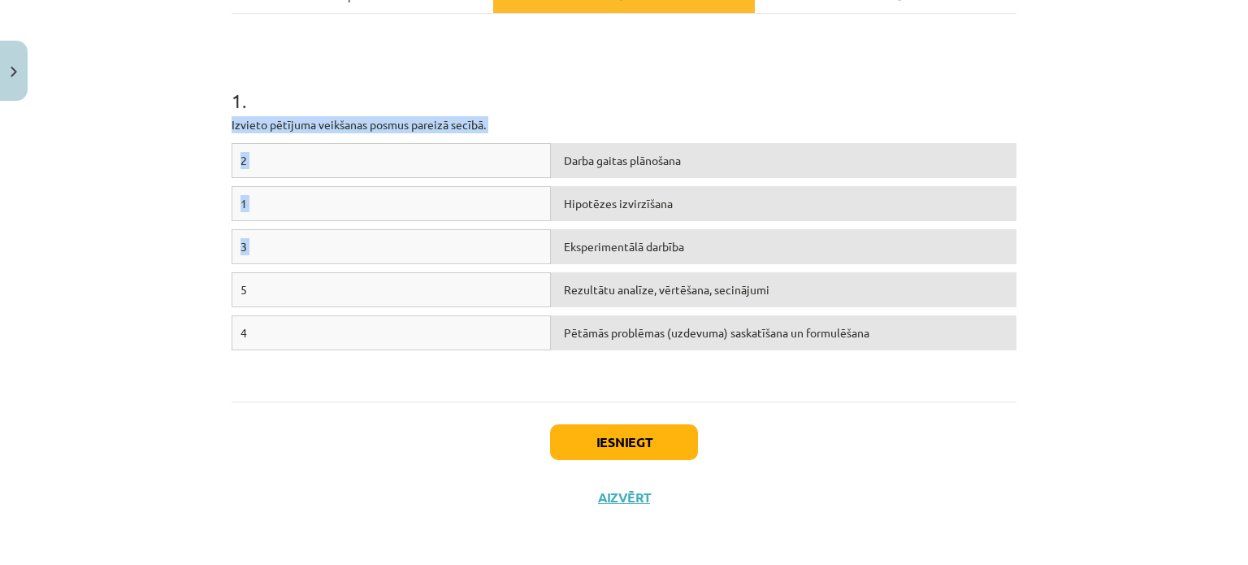
click at [522, 64] on h1 "1 ." at bounding box center [624, 86] width 785 height 50
drag, startPoint x: 228, startPoint y: 123, endPoint x: 568, endPoint y: 106, distance: 340.1
click at [579, 136] on div "1 . Izvieto pētījuma veikšanas posmus pareizā secībā. 2 Darba gaitas plānošana …" at bounding box center [624, 207] width 785 height 358
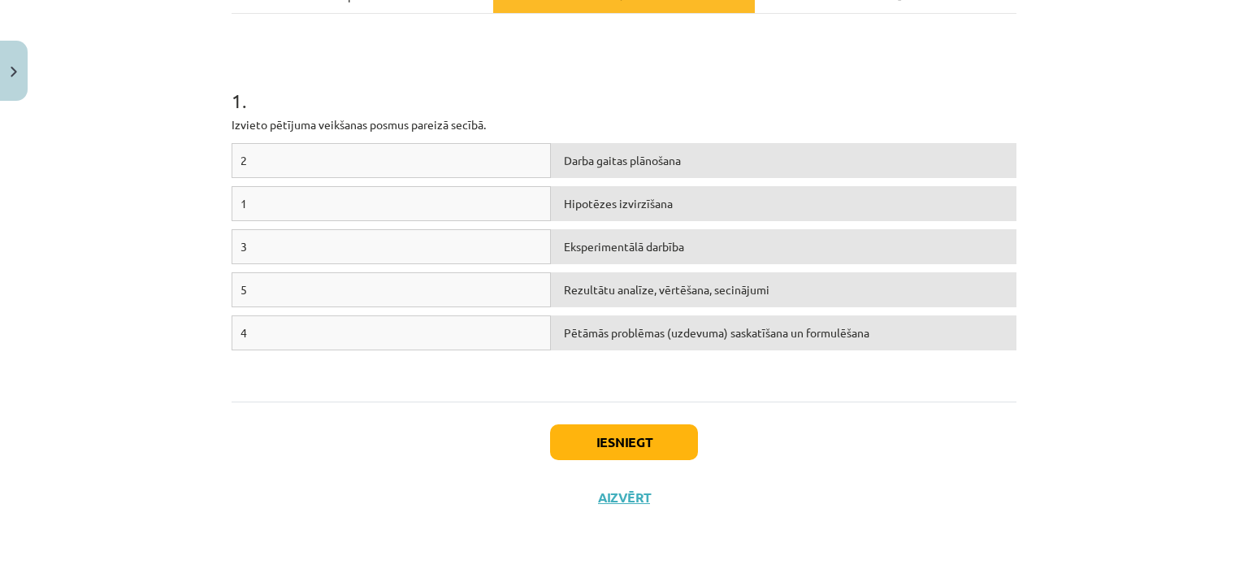
click at [546, 51] on div "1 . Izvieto pētījuma veikšanas posmus pareizā secībā. 2 Darba gaitas plānošana …" at bounding box center [624, 207] width 785 height 358
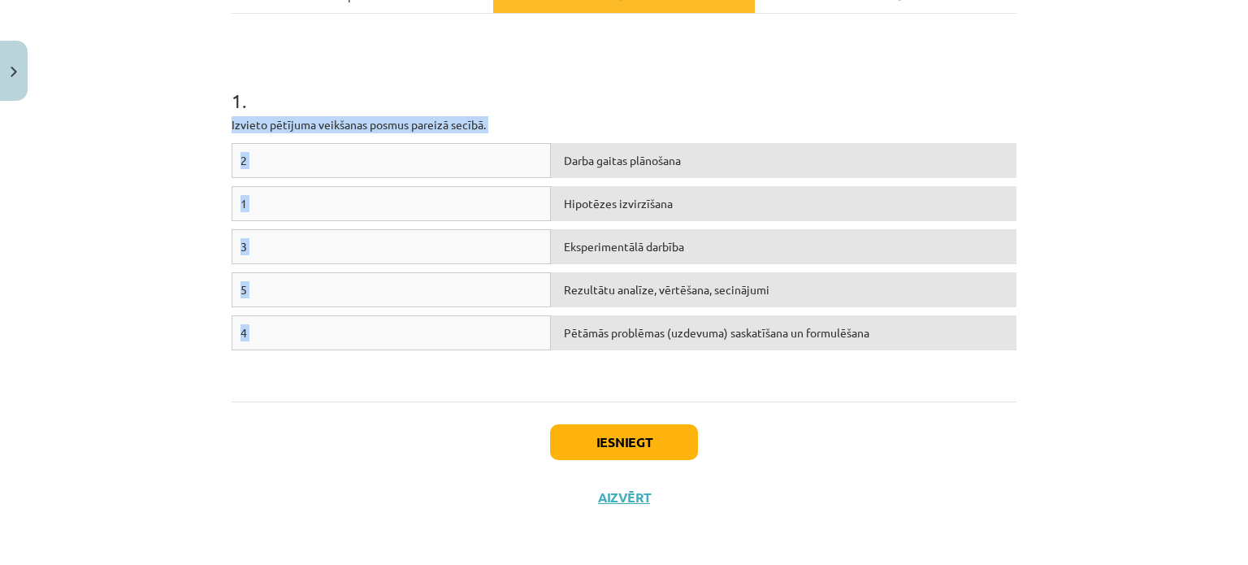
drag, startPoint x: 210, startPoint y: 128, endPoint x: 707, endPoint y: 337, distance: 539.7
click at [707, 337] on div "Mācību tēma: Dabaszinības - 10. klases 1.ieskaites mācību materiāls #4 3. tēma.…" at bounding box center [624, 282] width 1248 height 565
drag, startPoint x: 424, startPoint y: 128, endPoint x: 426, endPoint y: 119, distance: 9.9
copy div "Izvieto pētījuma veikšanas posmus pareizā secībā. 2 Darba gaitas plānošana 1 Hi…"
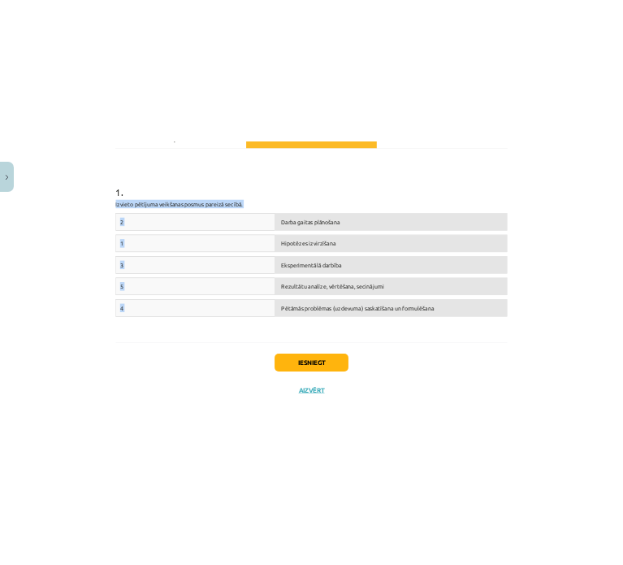
scroll to position [201, 0]
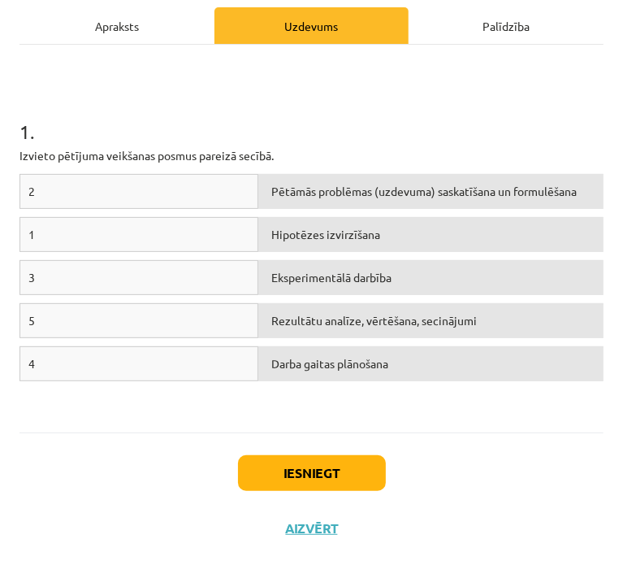
click at [317, 132] on h1 "1 ." at bounding box center [312, 117] width 584 height 50
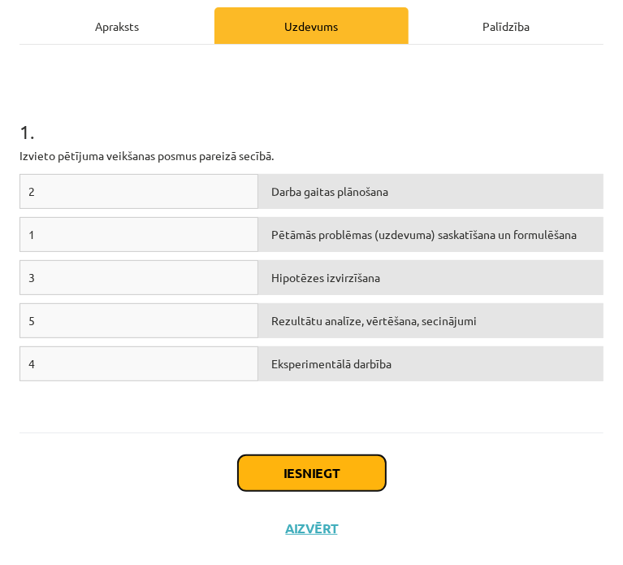
click at [340, 455] on button "Iesniegt" at bounding box center [312, 473] width 148 height 36
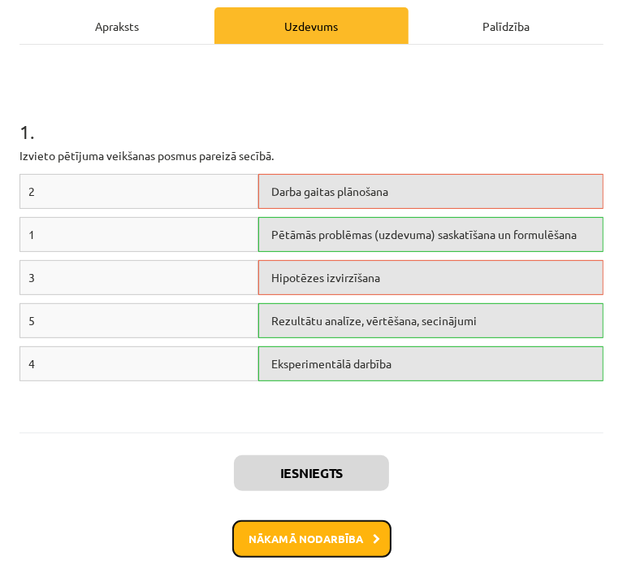
click at [315, 533] on button "Nākamā nodarbība" at bounding box center [311, 538] width 159 height 37
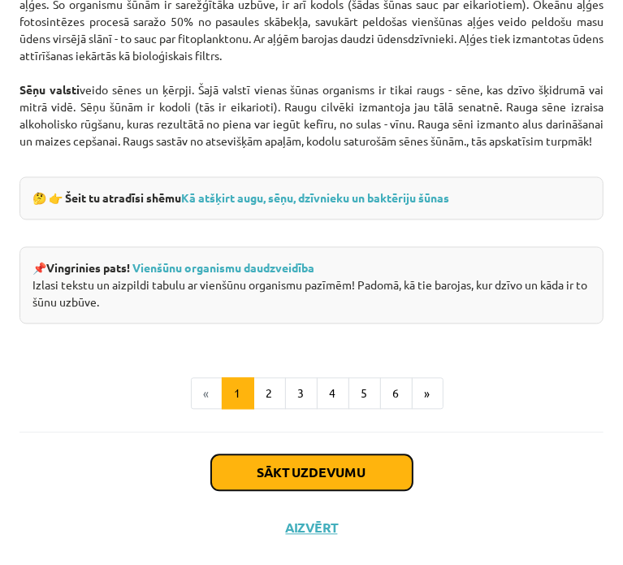
click at [288, 477] on button "Sākt uzdevumu" at bounding box center [312, 472] width 202 height 36
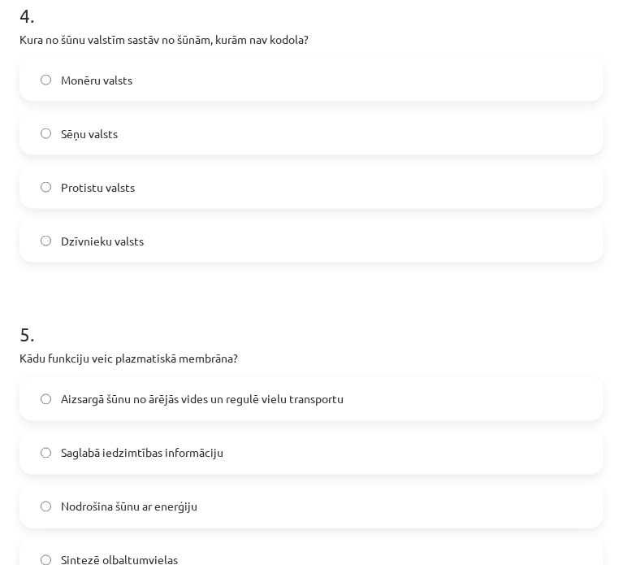
scroll to position [1449, 0]
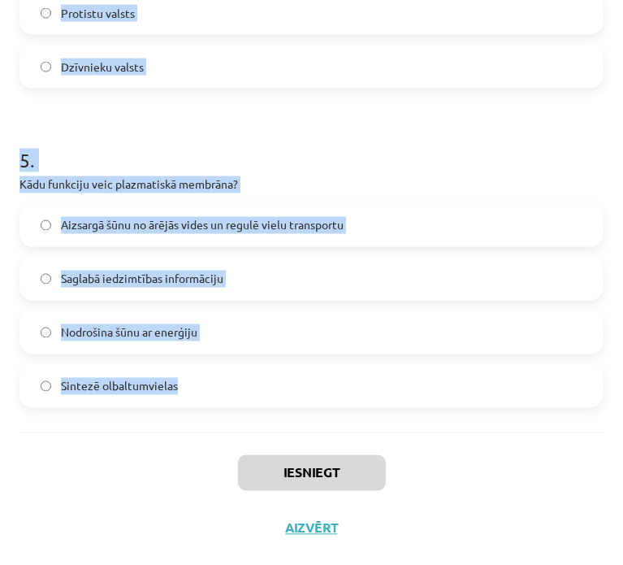
drag, startPoint x: 15, startPoint y: 306, endPoint x: 221, endPoint y: 392, distance: 223.2
copy form "1 . Kuru funkciju veic Goldži komplekss šūnā? Nodrošina šūnu ar skābekli Sintez…"
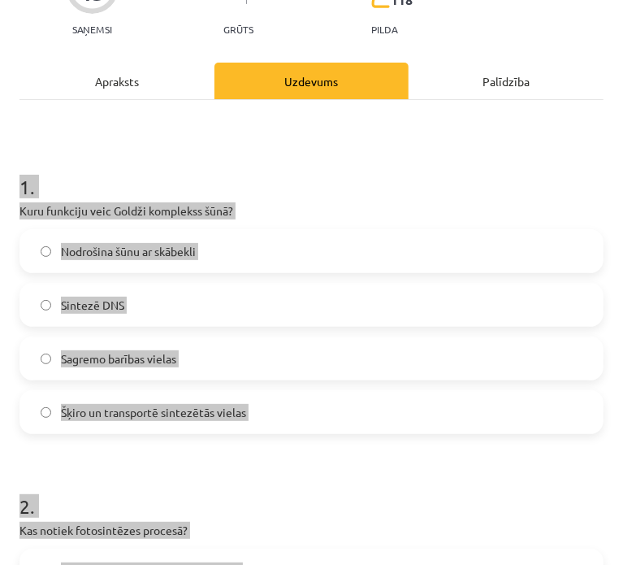
scroll to position [67, 0]
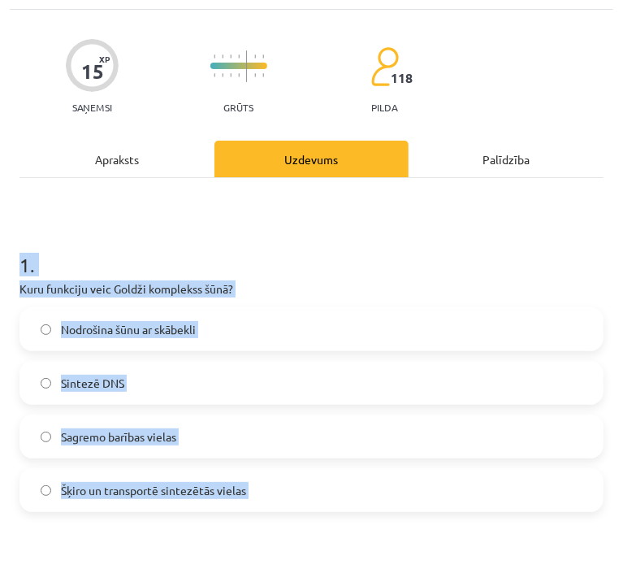
click at [165, 244] on h1 "1 ." at bounding box center [312, 250] width 584 height 50
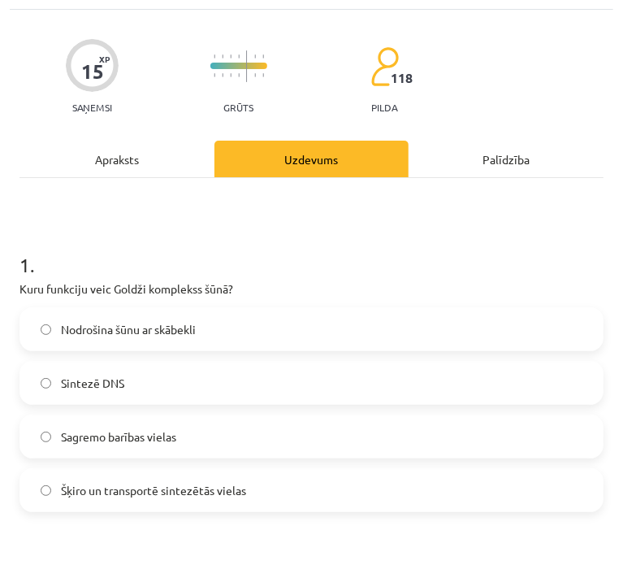
click at [153, 494] on span "Šķiro un transportē sintezētās vielas" at bounding box center [153, 490] width 185 height 17
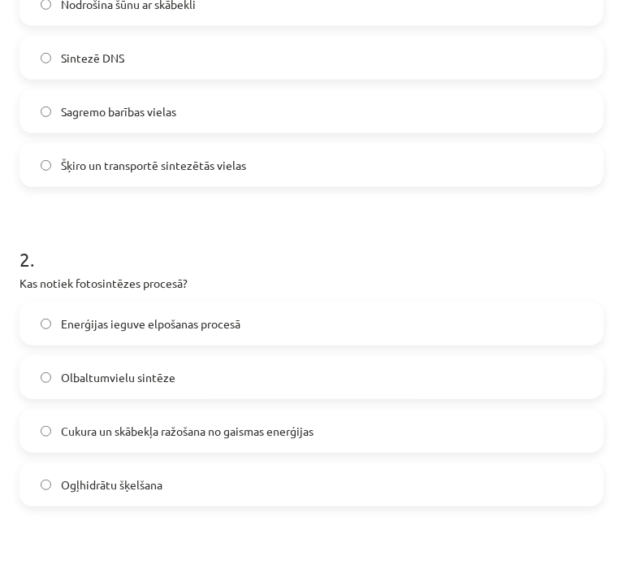
scroll to position [555, 0]
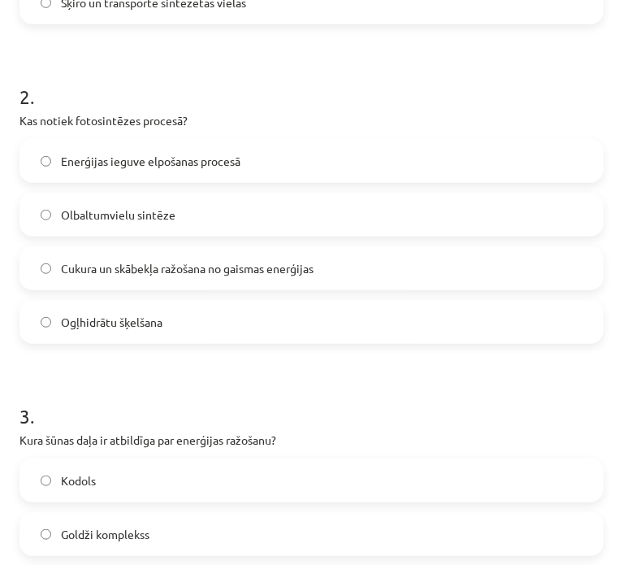
click at [237, 271] on span "Cukura un skābekļa ražošana no gaismas enerģijas" at bounding box center [187, 268] width 253 height 17
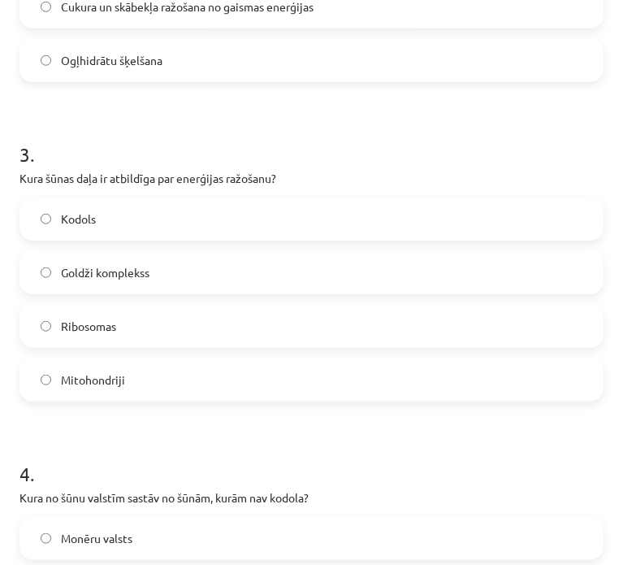
scroll to position [880, 0]
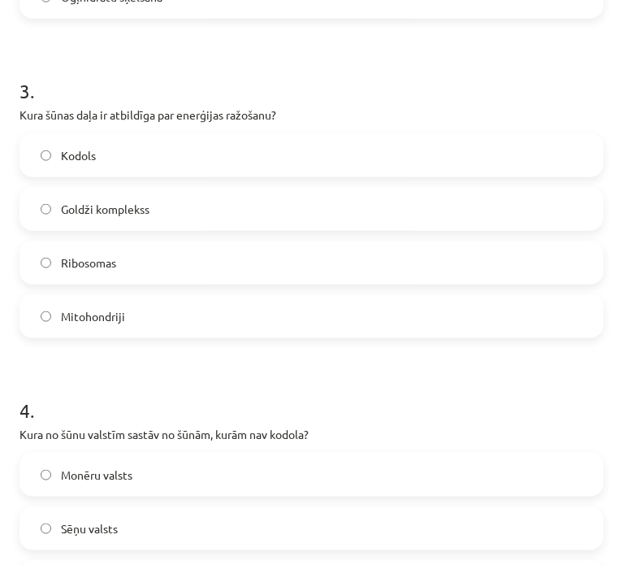
click at [156, 314] on label "Mitohondriji" at bounding box center [311, 316] width 581 height 41
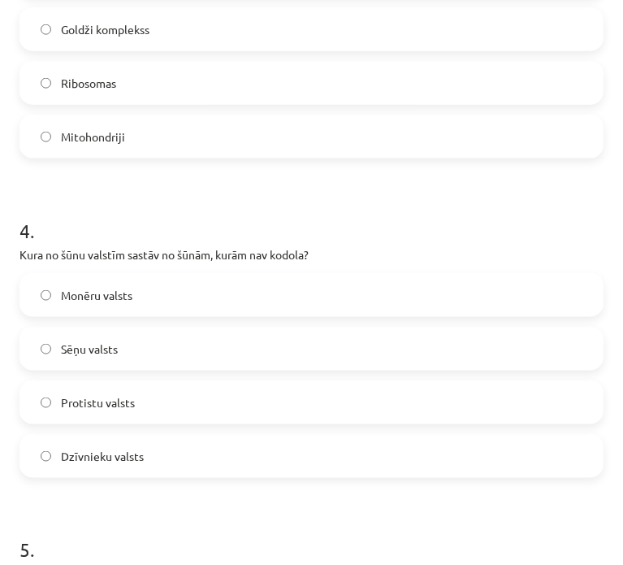
scroll to position [1124, 0]
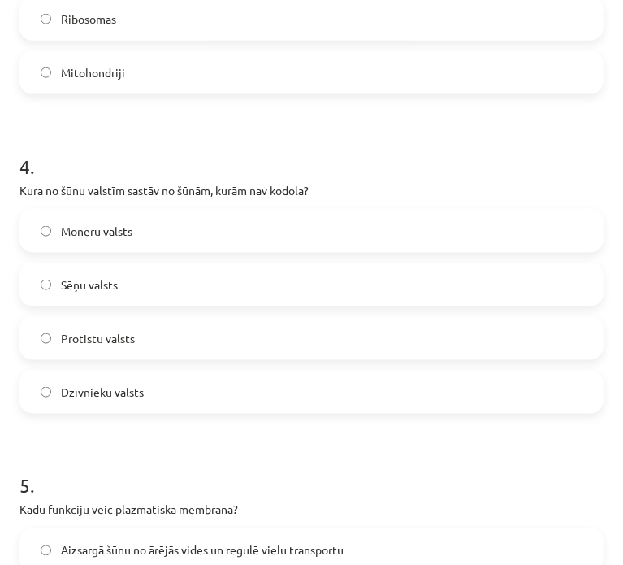
click at [184, 230] on label "Monēru valsts" at bounding box center [311, 230] width 581 height 41
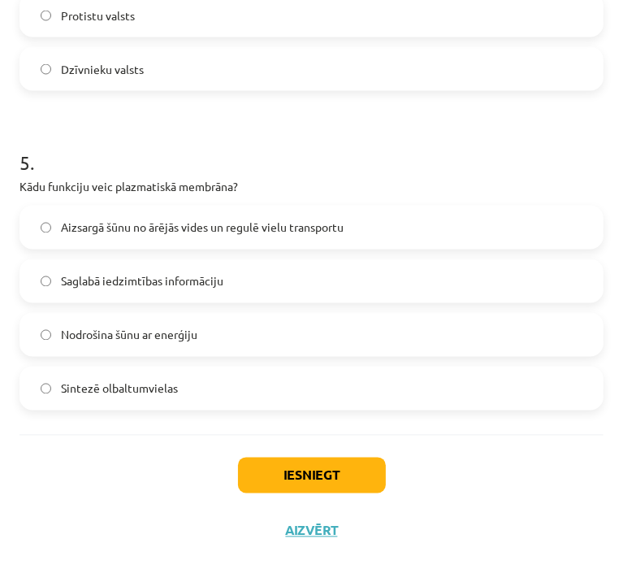
scroll to position [1449, 0]
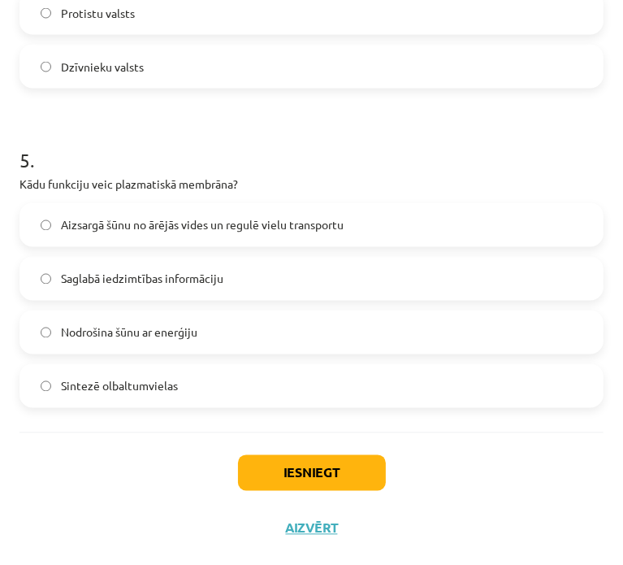
click at [195, 223] on span "Aizsargā šūnu no ārējās vides un regulē vielu transportu" at bounding box center [202, 225] width 283 height 17
click at [276, 467] on button "Iesniegt" at bounding box center [312, 473] width 148 height 36
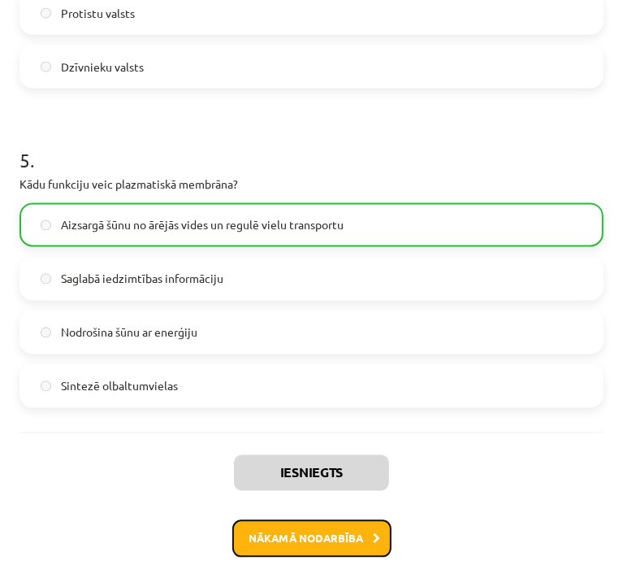
click at [242, 530] on button "Nākamā nodarbība" at bounding box center [311, 538] width 159 height 37
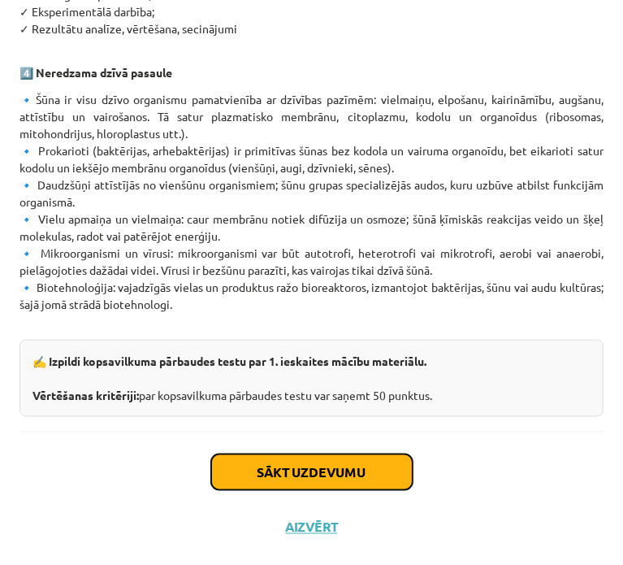
click at [348, 470] on button "Sākt uzdevumu" at bounding box center [312, 472] width 202 height 36
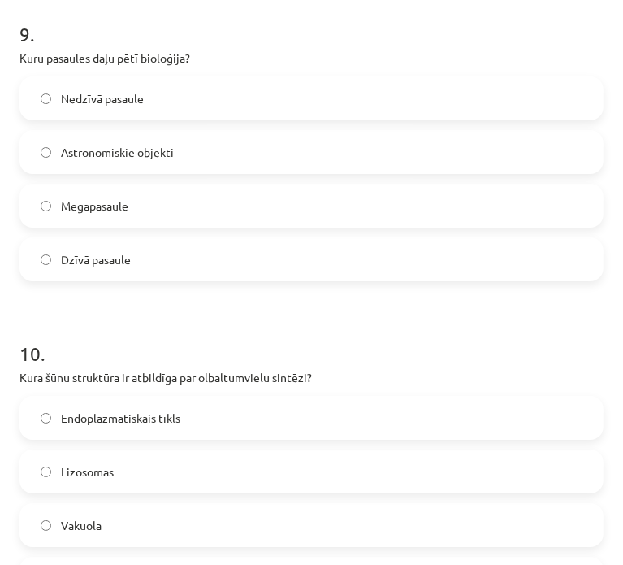
scroll to position [3063, 0]
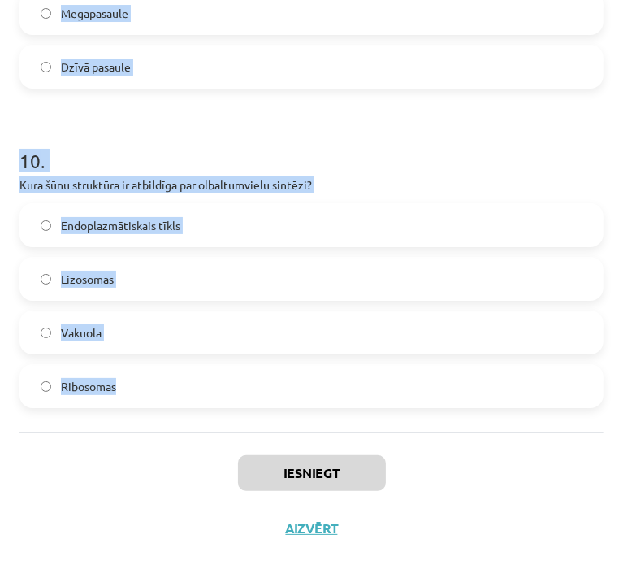
drag, startPoint x: 55, startPoint y: 335, endPoint x: 181, endPoint y: 416, distance: 149.9
copy form "1 . Kura šūnas daļa nodrošina šūnas iedzimtības informāciju? Kodols Mitohondrij…"
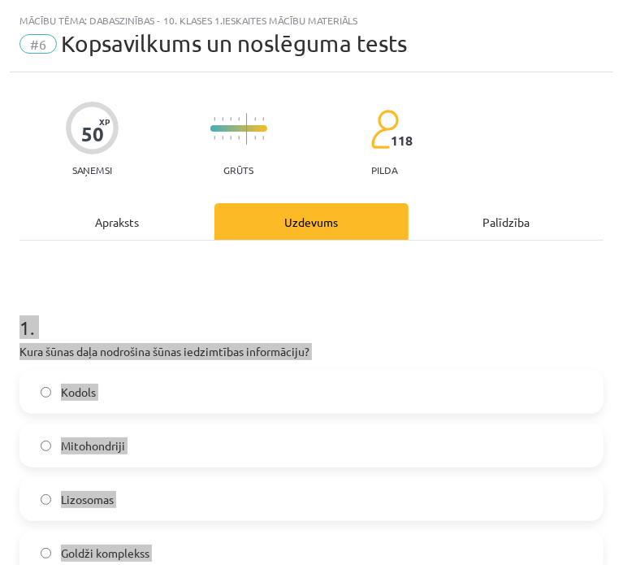
scroll to position [0, 0]
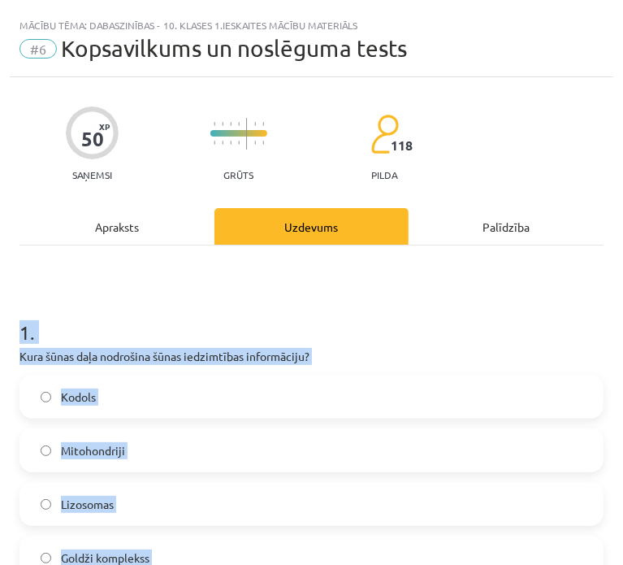
drag, startPoint x: 184, startPoint y: 310, endPoint x: 186, endPoint y: 319, distance: 9.3
click at [184, 310] on h1 "1 ." at bounding box center [312, 318] width 584 height 50
click at [137, 417] on div "Kodols Mitohondriji Lizosomas Goldži komplekss" at bounding box center [312, 477] width 584 height 205
click at [142, 391] on label "Kodols" at bounding box center [311, 396] width 581 height 41
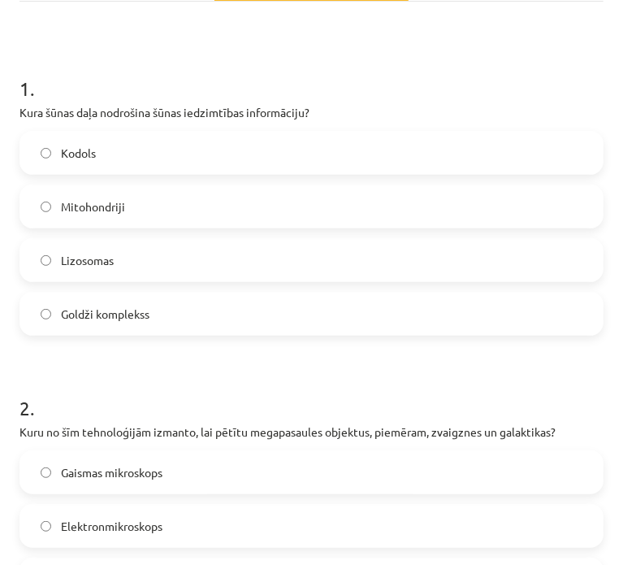
scroll to position [406, 0]
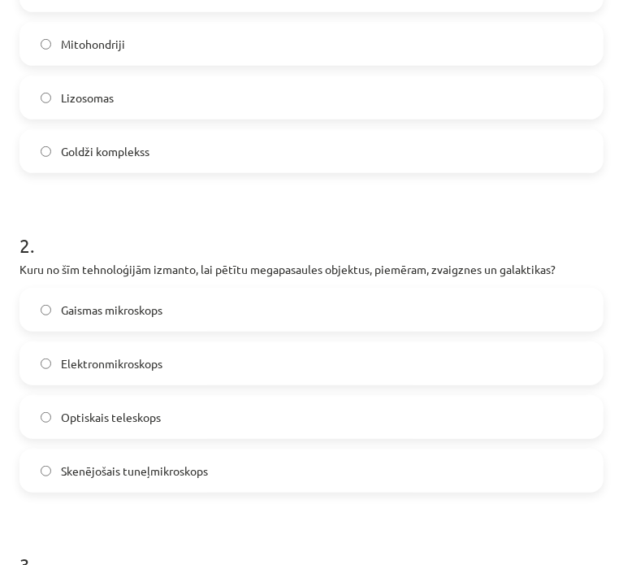
click at [114, 410] on span "Optiskais teleskops" at bounding box center [111, 417] width 100 height 17
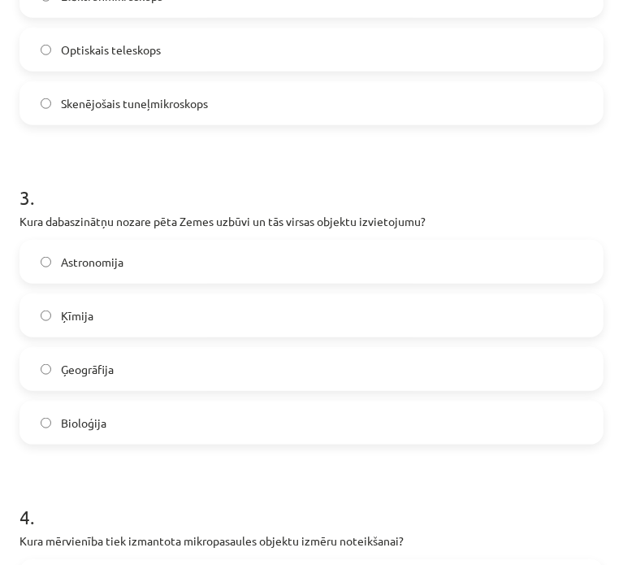
scroll to position [813, 0]
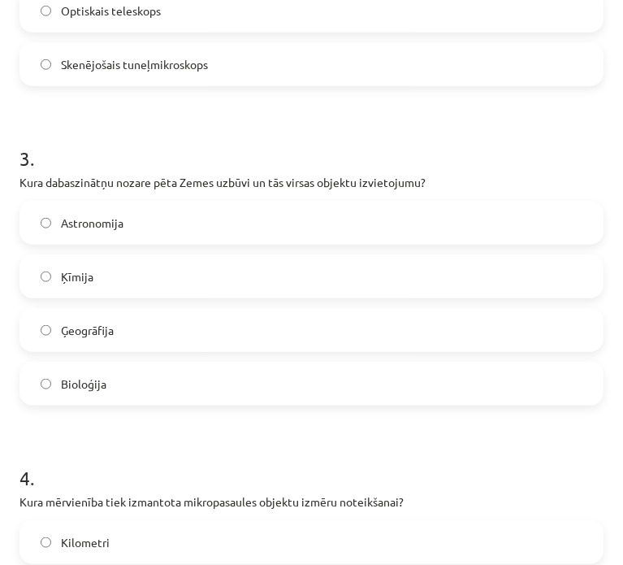
click at [183, 332] on label "Ģeogrāfija" at bounding box center [311, 330] width 581 height 41
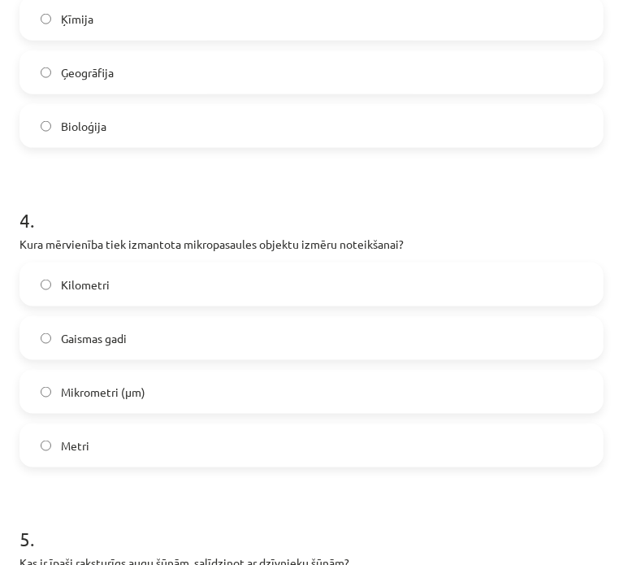
scroll to position [1138, 0]
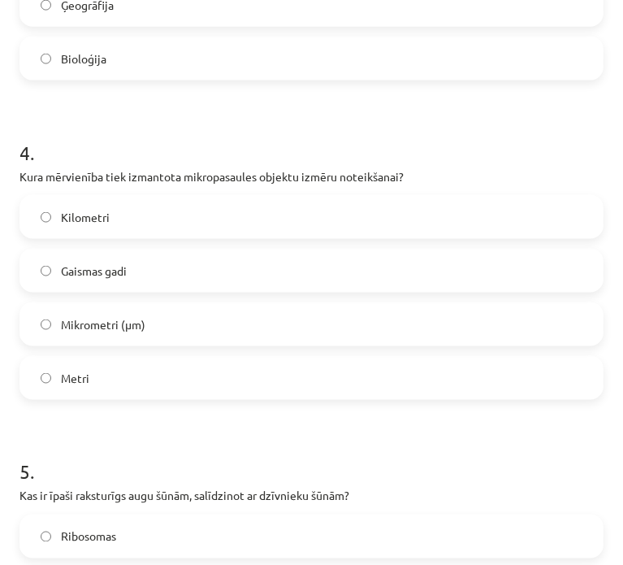
click at [151, 320] on label "Mikrometri (μm)" at bounding box center [311, 324] width 581 height 41
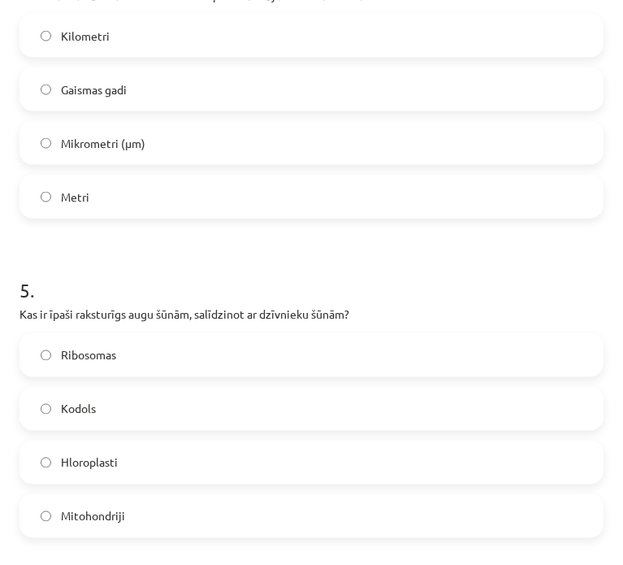
scroll to position [1381, 0]
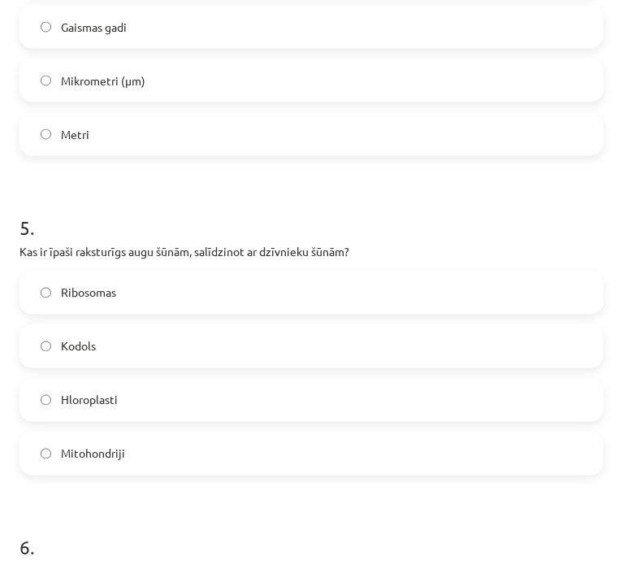
click at [128, 396] on label "Hloroplasti" at bounding box center [311, 399] width 581 height 41
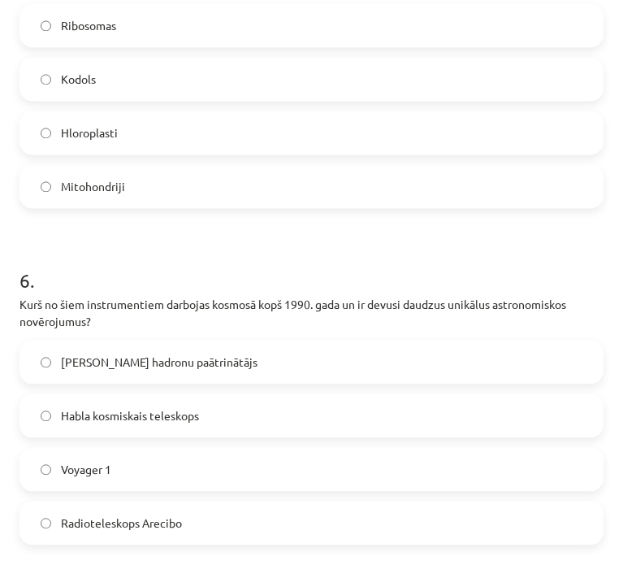
scroll to position [1706, 0]
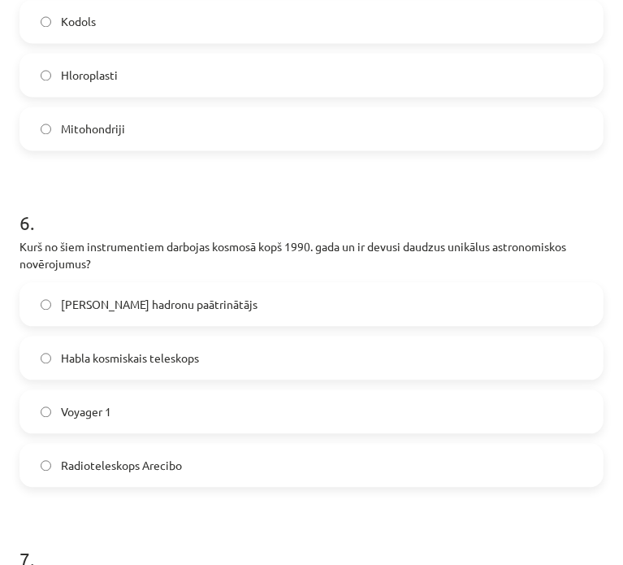
click at [188, 363] on span "Habla kosmiskais teleskops" at bounding box center [130, 357] width 138 height 17
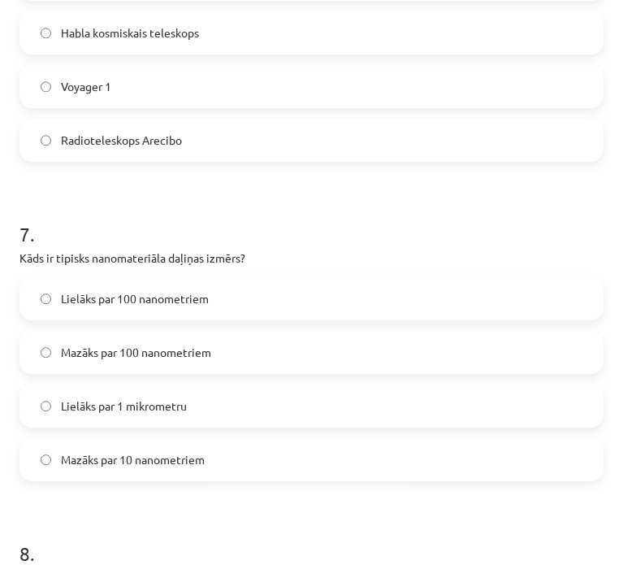
scroll to position [2194, 0]
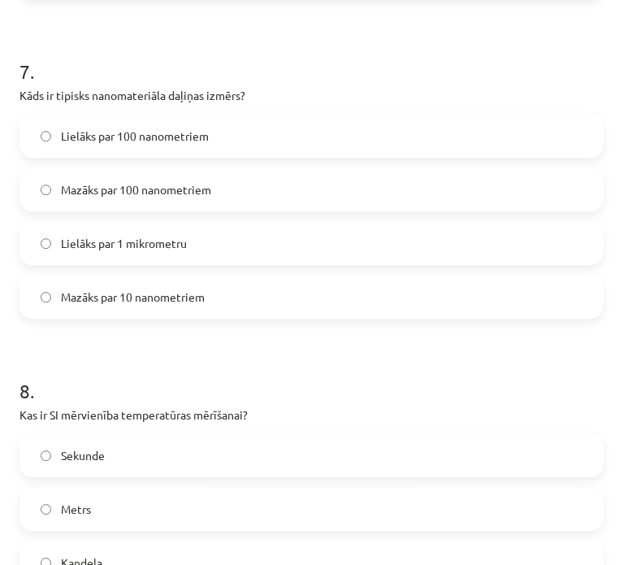
click at [168, 202] on label "Mazāks par 100 nanometriem" at bounding box center [311, 189] width 581 height 41
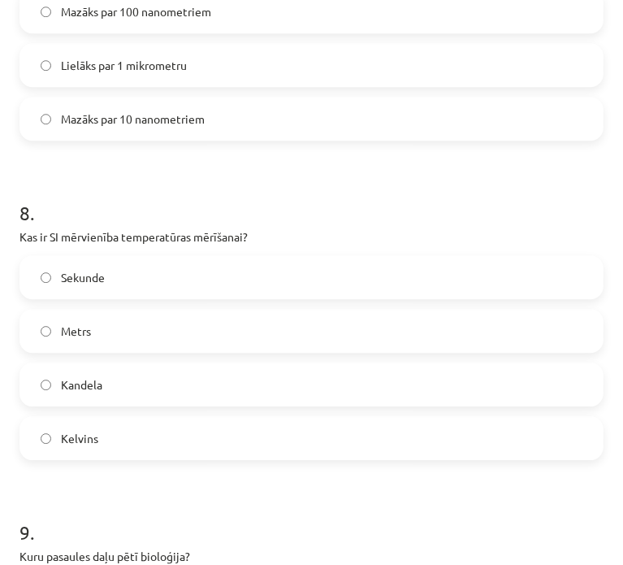
scroll to position [2438, 0]
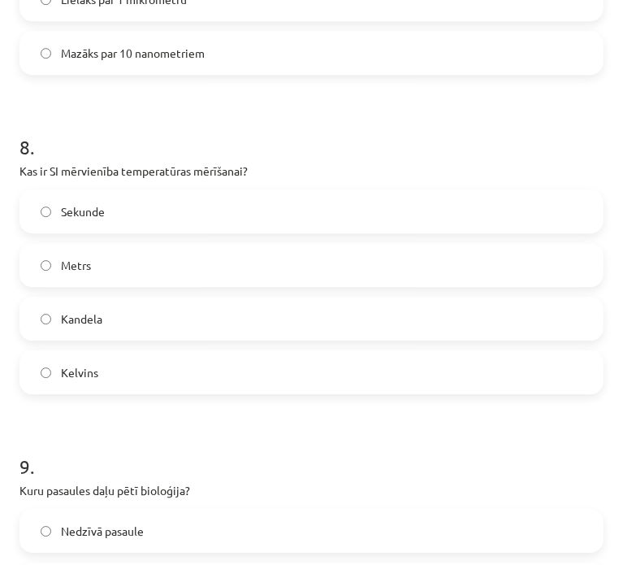
click at [186, 363] on label "Kelvins" at bounding box center [311, 372] width 581 height 41
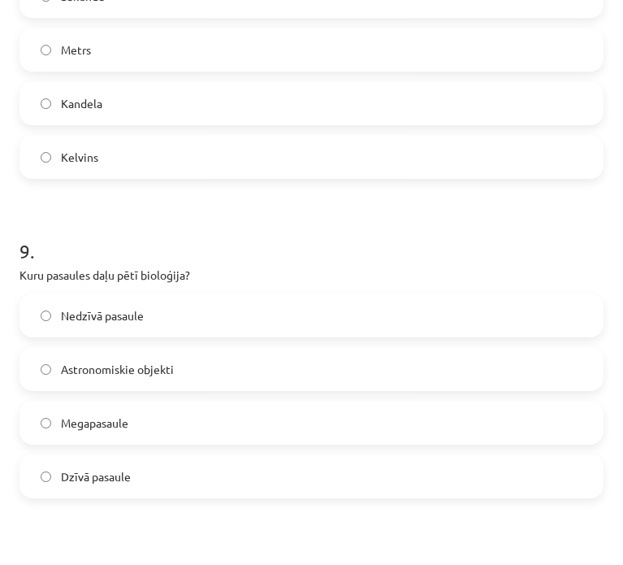
scroll to position [2682, 0]
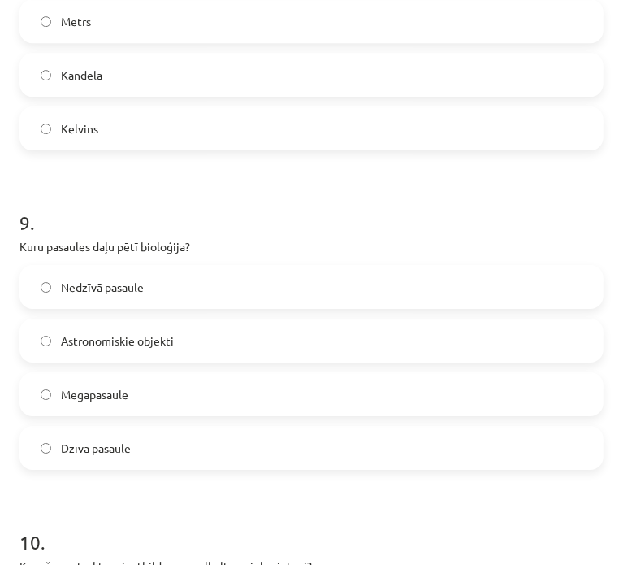
click at [179, 427] on label "Dzīvā pasaule" at bounding box center [311, 447] width 581 height 41
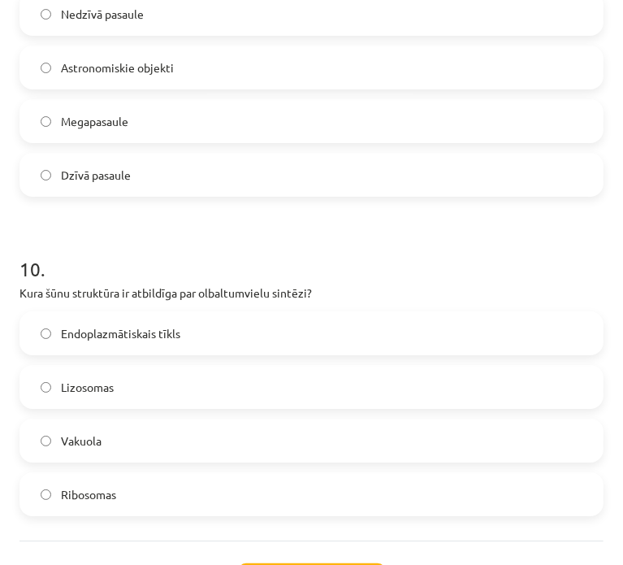
scroll to position [3007, 0]
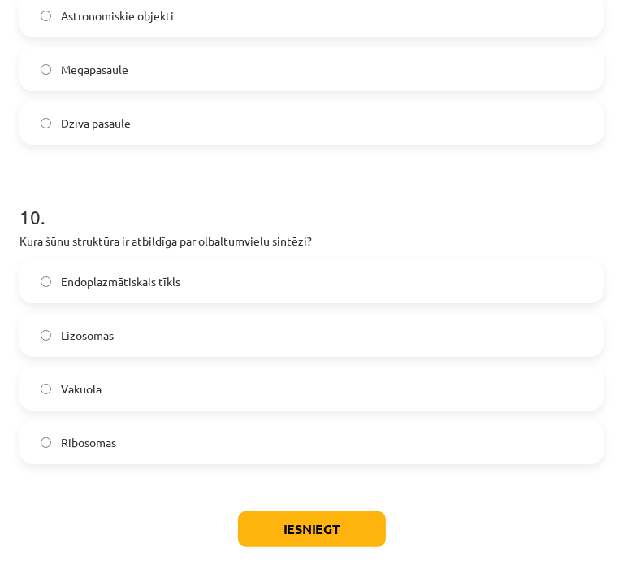
click at [132, 438] on label "Ribosomas" at bounding box center [311, 442] width 581 height 41
click at [291, 534] on button "Iesniegt" at bounding box center [312, 529] width 148 height 36
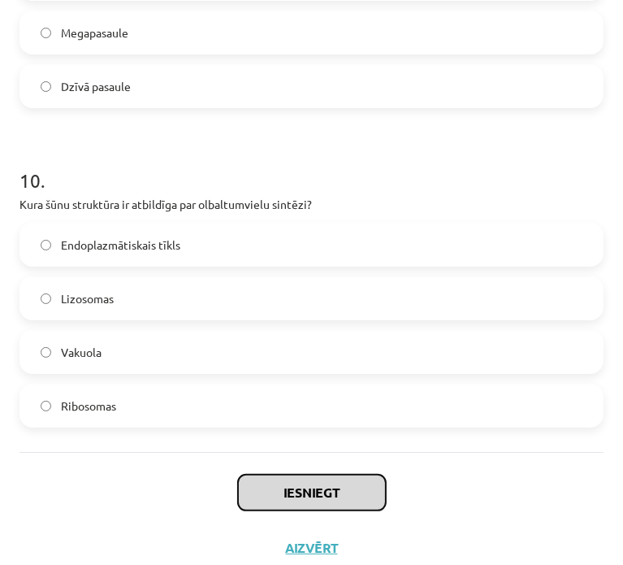
scroll to position [3063, 0]
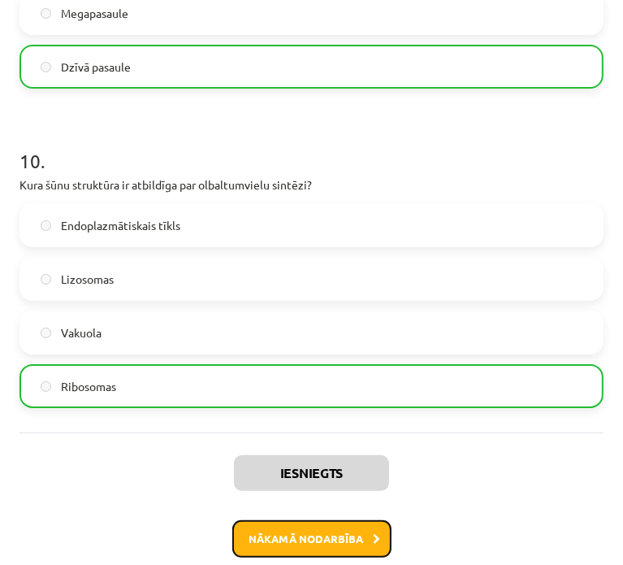
click at [286, 534] on button "Nākamā nodarbība" at bounding box center [311, 538] width 159 height 37
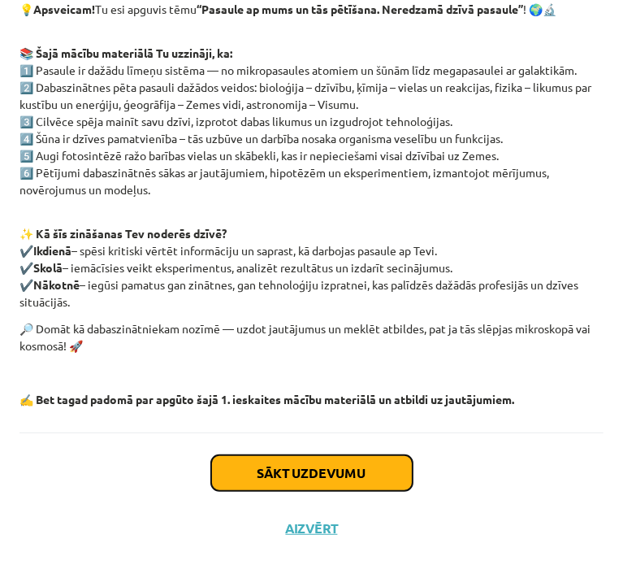
click at [292, 475] on button "Sākt uzdevumu" at bounding box center [312, 473] width 202 height 36
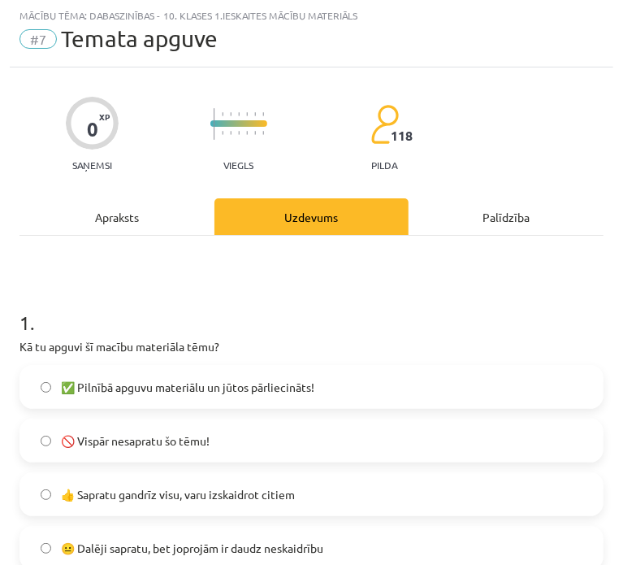
scroll to position [172, 0]
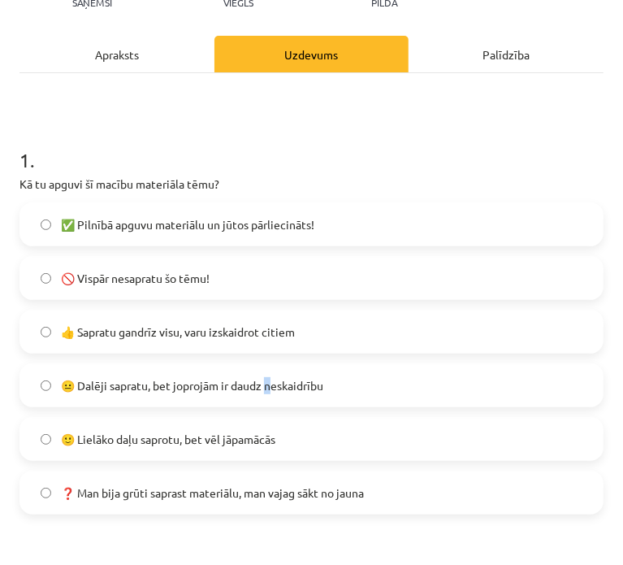
click at [270, 373] on label "😐 Dalēji sapratu, bet joprojām ir daudz neskaidrību" at bounding box center [311, 385] width 581 height 41
click at [306, 375] on label "😐 Dalēji sapratu, bet joprojām ir daudz neskaidrību" at bounding box center [311, 385] width 581 height 41
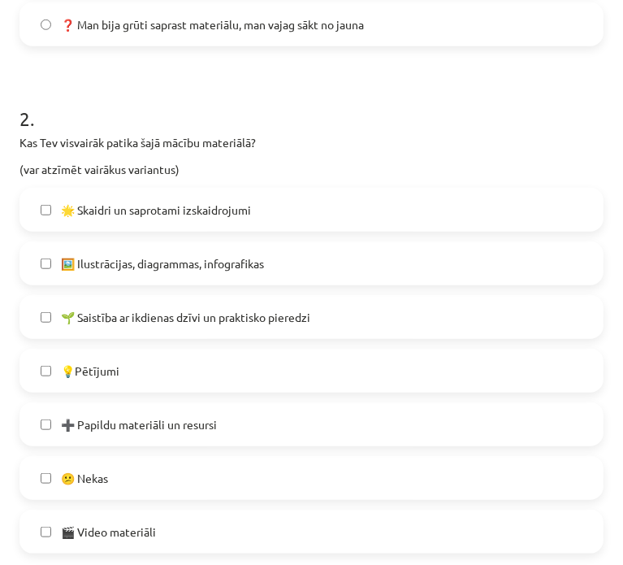
scroll to position [741, 0]
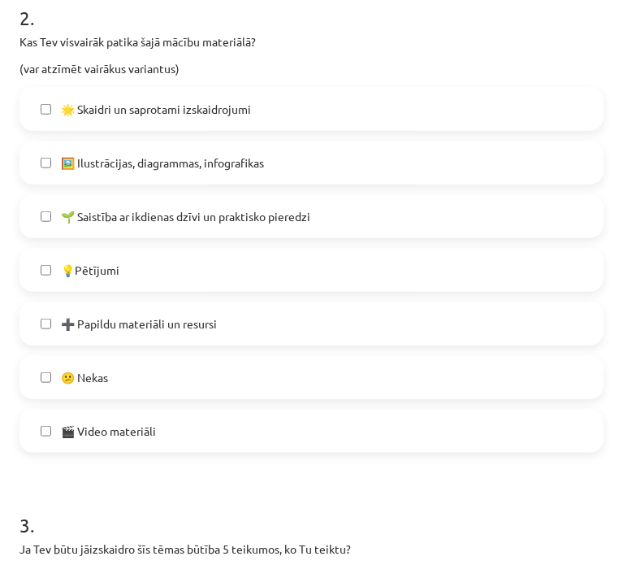
click at [150, 275] on label "💡Pētījumi" at bounding box center [311, 269] width 581 height 41
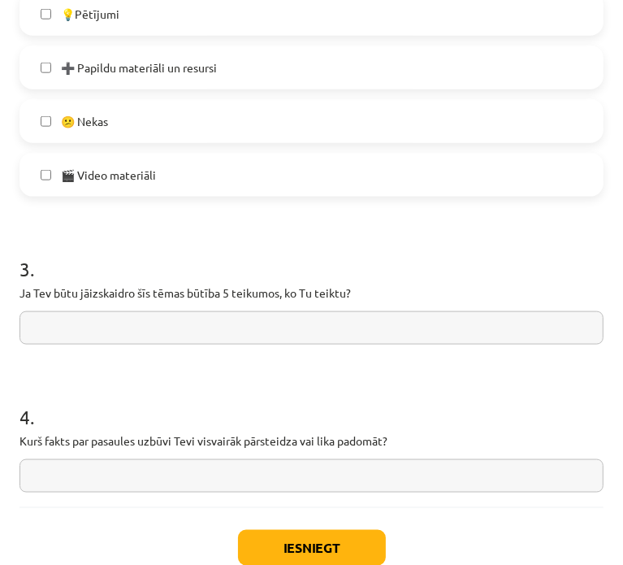
scroll to position [1072, 0]
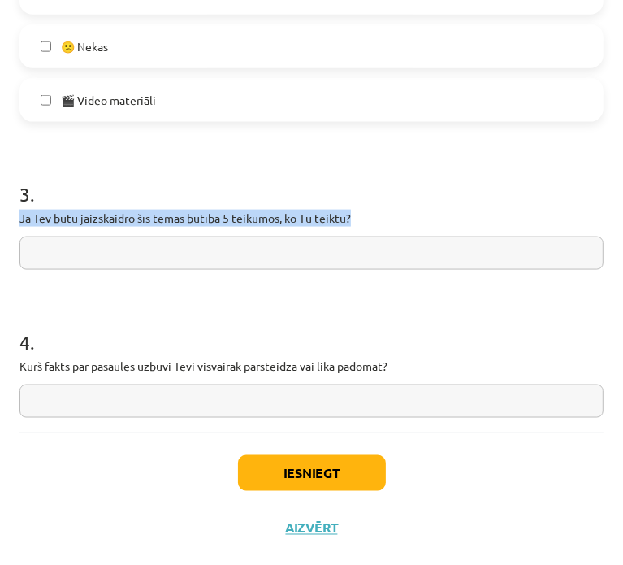
drag, startPoint x: 20, startPoint y: 219, endPoint x: 367, endPoint y: 213, distance: 347.0
click at [365, 223] on p "Ja Tev būtu jāizskaidro šīs tēmas būtība 5 teikumos, ko Tu teiktu?" at bounding box center [312, 218] width 584 height 17
copy p "Ja Tev būtu jāizskaidro šīs tēmas būtība 5 teikumos, ko Tu teiktu?"
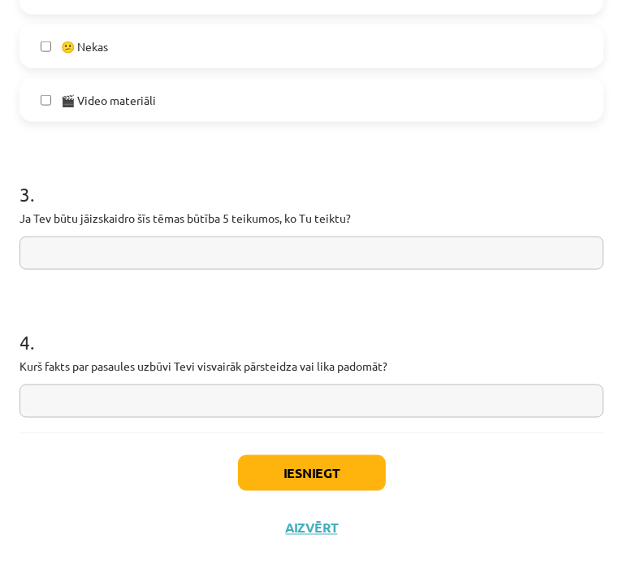
click at [397, 249] on input "text" at bounding box center [312, 252] width 584 height 33
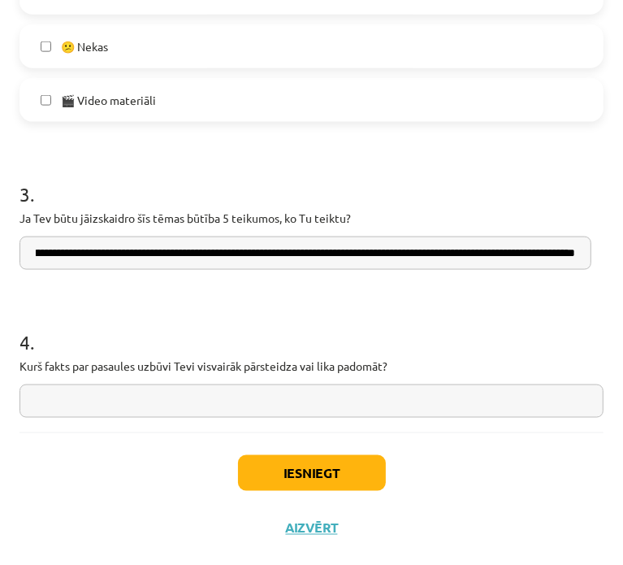
scroll to position [0, 468]
type input "**********"
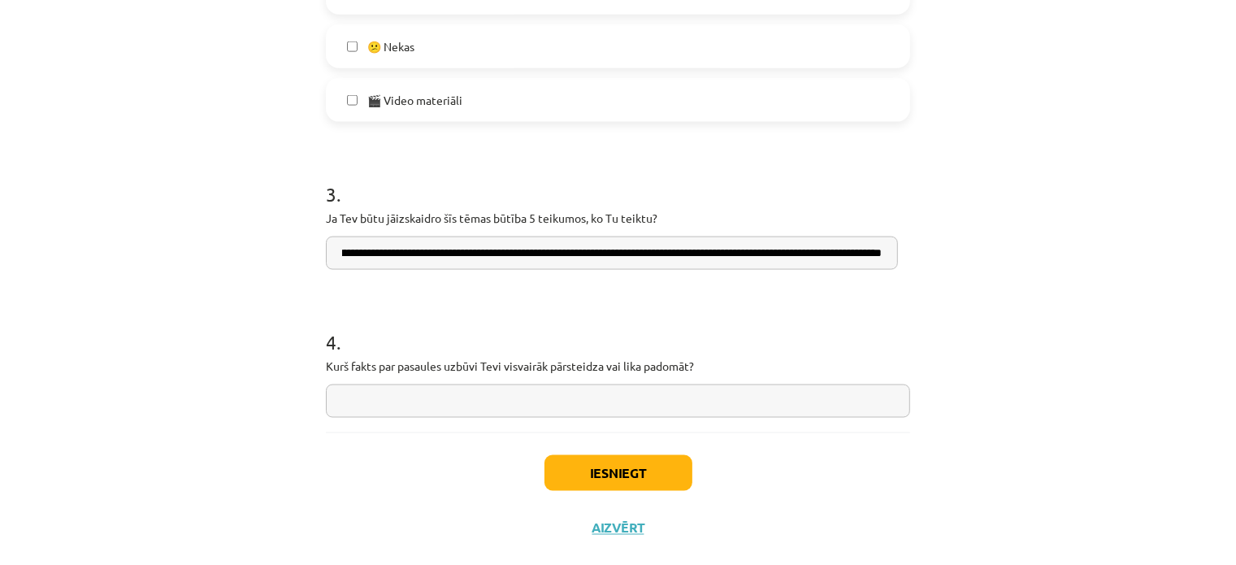
scroll to position [0, 0]
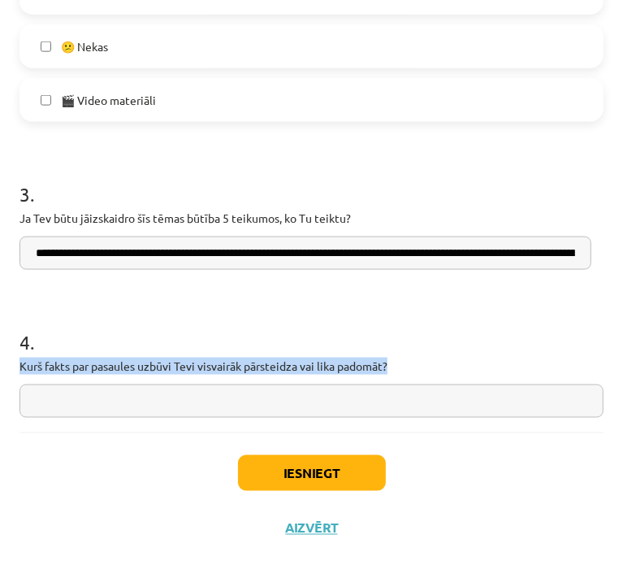
drag, startPoint x: 12, startPoint y: 358, endPoint x: 398, endPoint y: 364, distance: 386.0
copy p "Kurš fakts par pasaules uzbūvi Tevi visvairāk pārsteidza vai lika padomāt?"
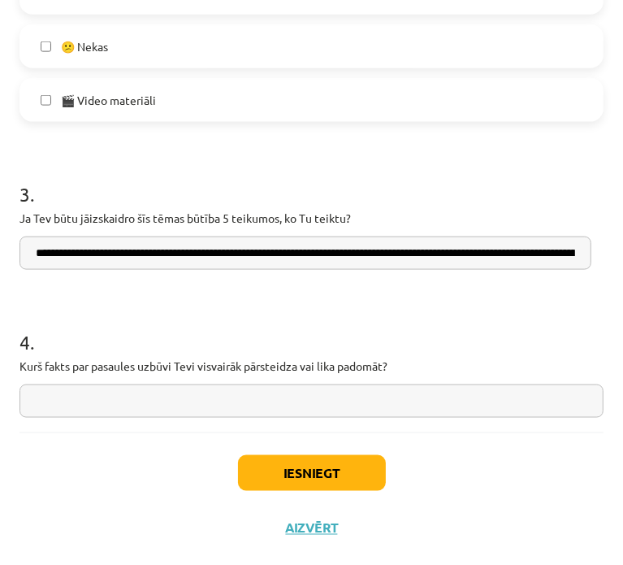
click at [389, 399] on input "text" at bounding box center [312, 400] width 584 height 33
drag, startPoint x: 339, startPoint y: 419, endPoint x: 350, endPoint y: 405, distance: 17.9
click at [358, 401] on input "text" at bounding box center [312, 400] width 584 height 33
click at [403, 396] on input "text" at bounding box center [312, 400] width 584 height 33
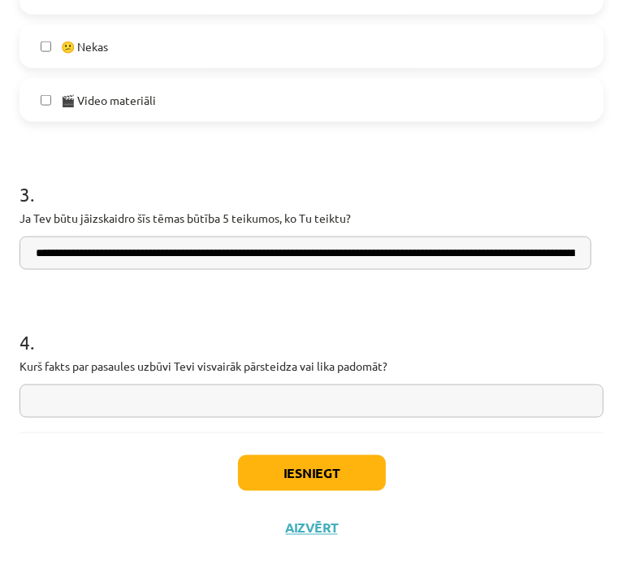
paste input "*"
click at [234, 402] on input "text" at bounding box center [312, 400] width 584 height 33
click at [235, 405] on input "text" at bounding box center [312, 400] width 584 height 33
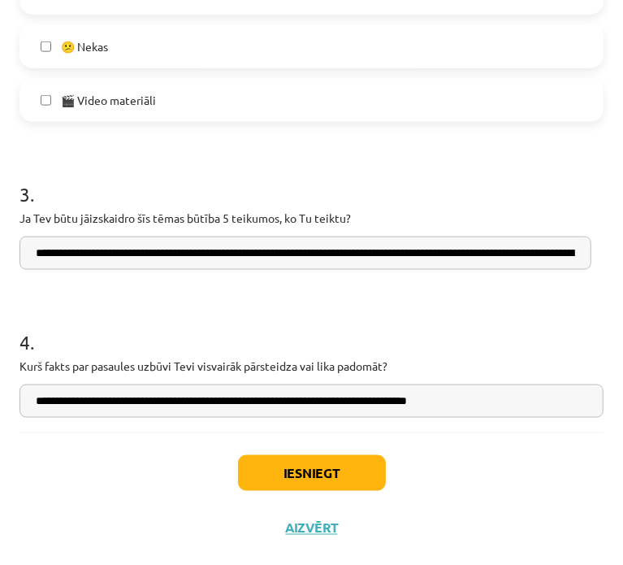
type input "**********"
click at [377, 487] on button "Iesniegt" at bounding box center [312, 473] width 148 height 36
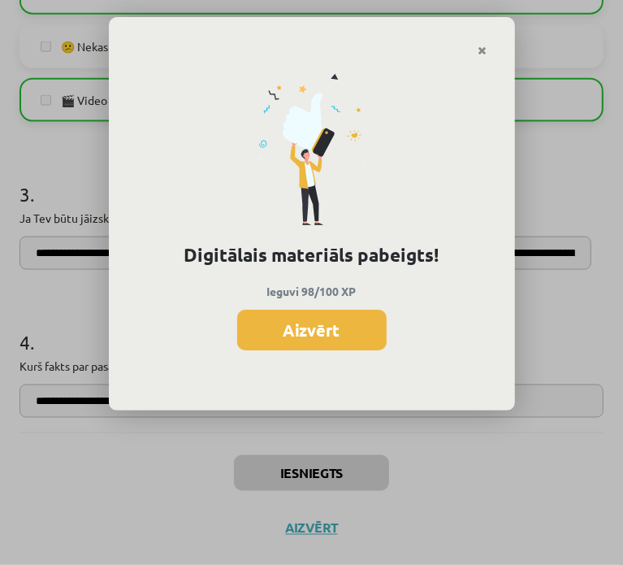
click at [280, 310] on button "Aizvērt" at bounding box center [312, 330] width 150 height 41
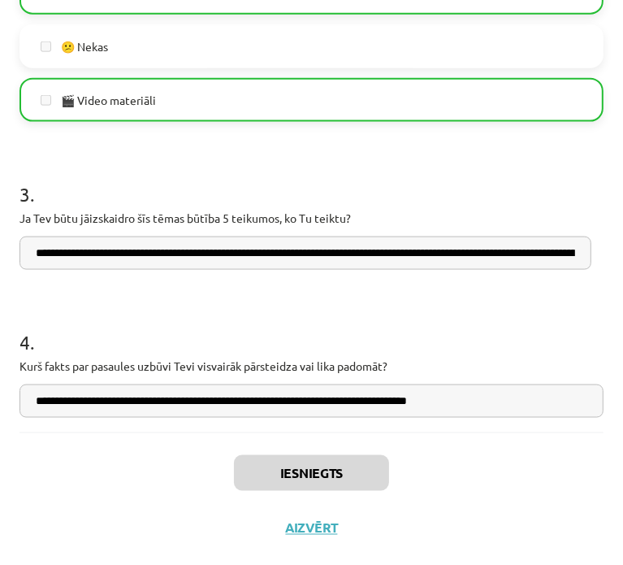
click at [283, 323] on h1 "4 ." at bounding box center [312, 327] width 584 height 50
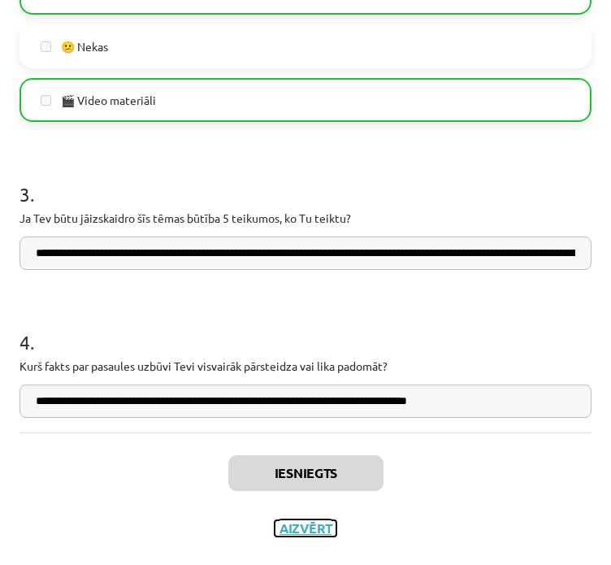
click at [289, 528] on button "Aizvērt" at bounding box center [306, 528] width 62 height 16
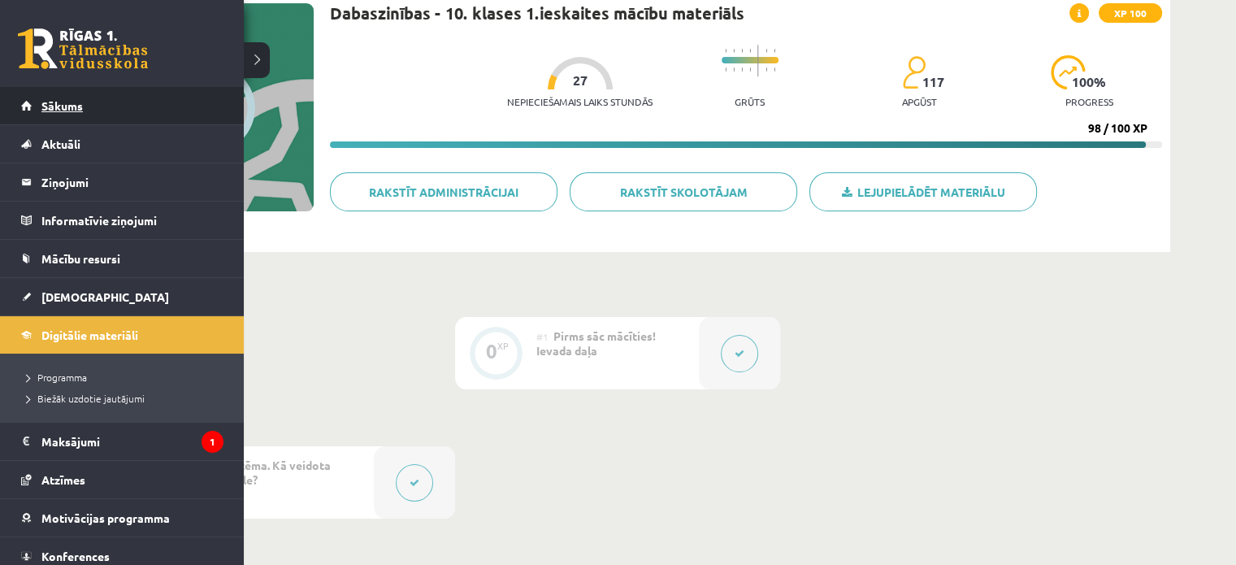
click at [54, 115] on link "Sākums" at bounding box center [122, 105] width 202 height 37
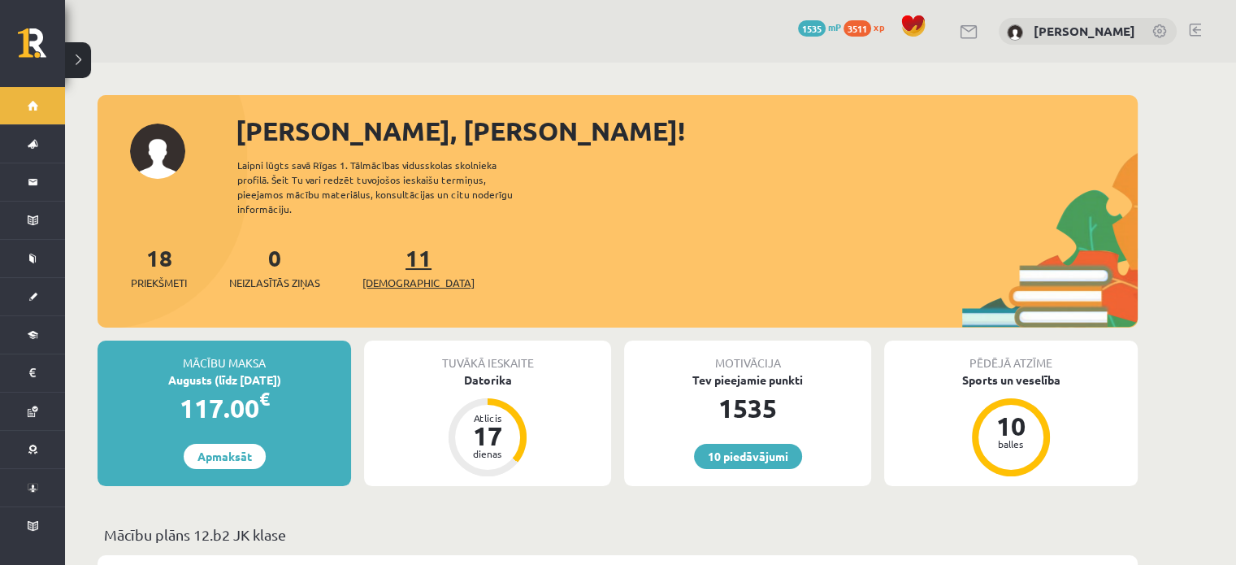
click at [393, 275] on span "[DEMOGRAPHIC_DATA]" at bounding box center [418, 283] width 112 height 16
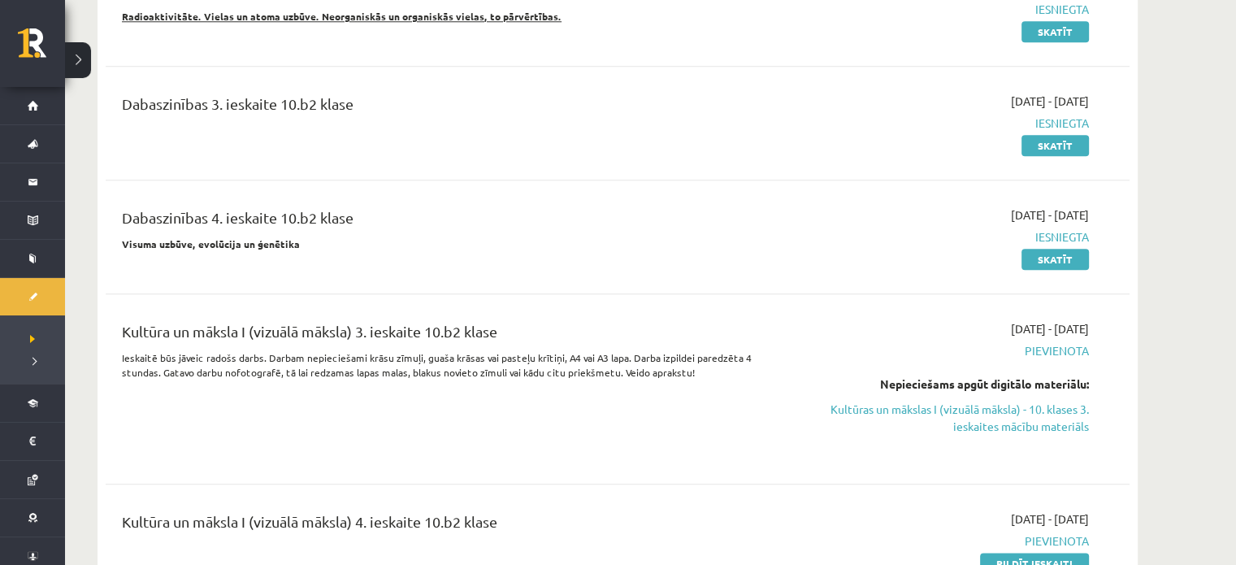
scroll to position [2194, 0]
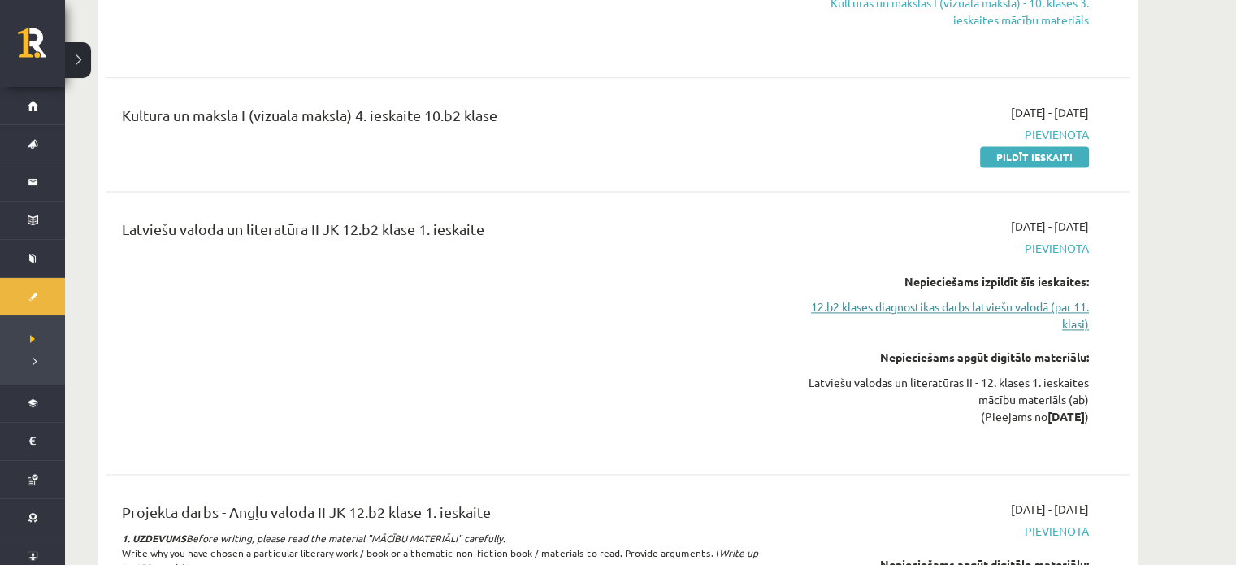
click at [877, 298] on link "12.b2 klases diagnostikas darbs latviešu valodā (par 11. klasi)" at bounding box center [936, 315] width 306 height 34
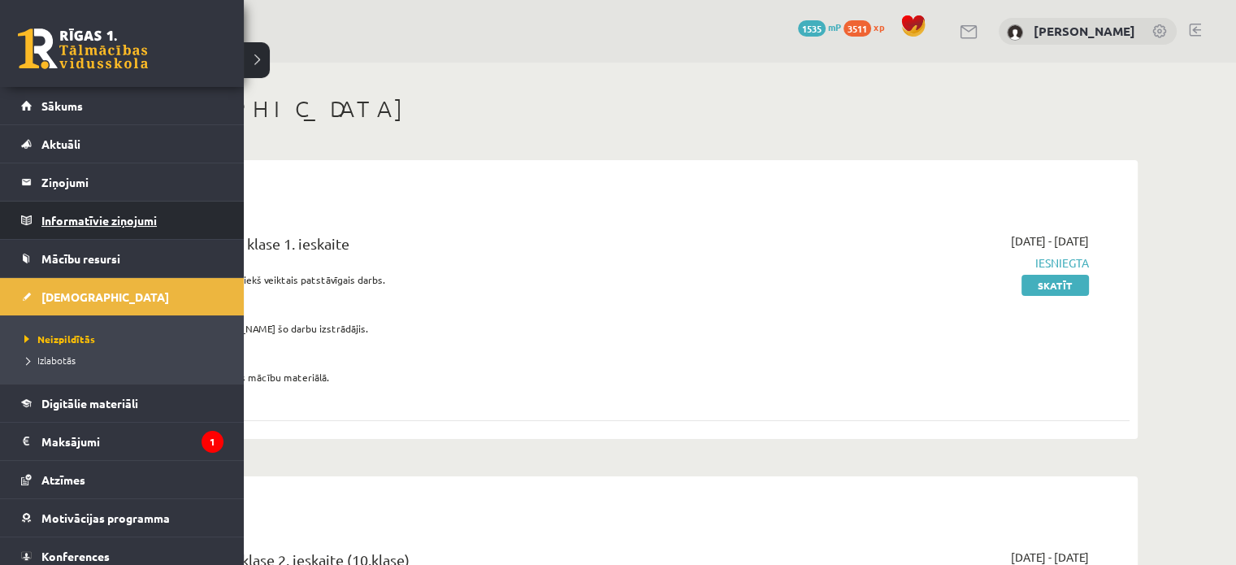
click at [72, 217] on legend "Informatīvie ziņojumi 0" at bounding box center [132, 220] width 182 height 37
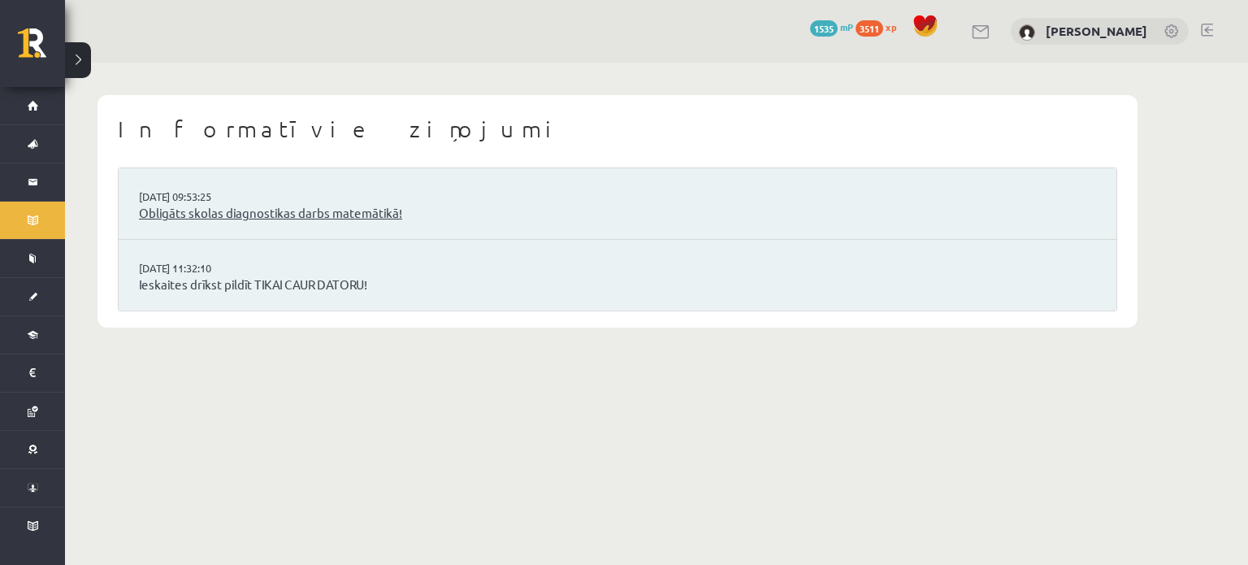
click at [293, 206] on link "Obligāts skolas diagnostikas darbs matemātikā!" at bounding box center [617, 213] width 957 height 19
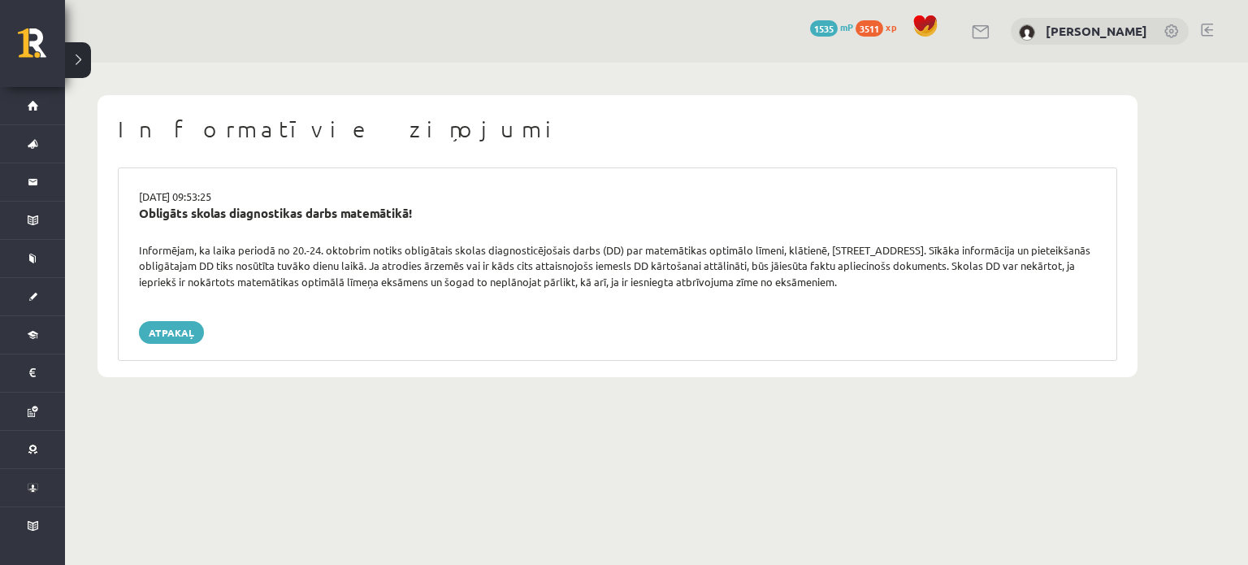
click at [861, 316] on div "[DATE] 09:53:25 Obligāts skolas diagnostikas darbs matemātikā! Informējam, ka l…" at bounding box center [617, 263] width 999 height 193
click at [155, 323] on div "[DATE] 09:53:25 Obligāts skolas diagnostikas darbs matemātikā! Informējam, ka l…" at bounding box center [617, 263] width 999 height 193
click at [162, 335] on link "Atpakaļ" at bounding box center [171, 332] width 65 height 23
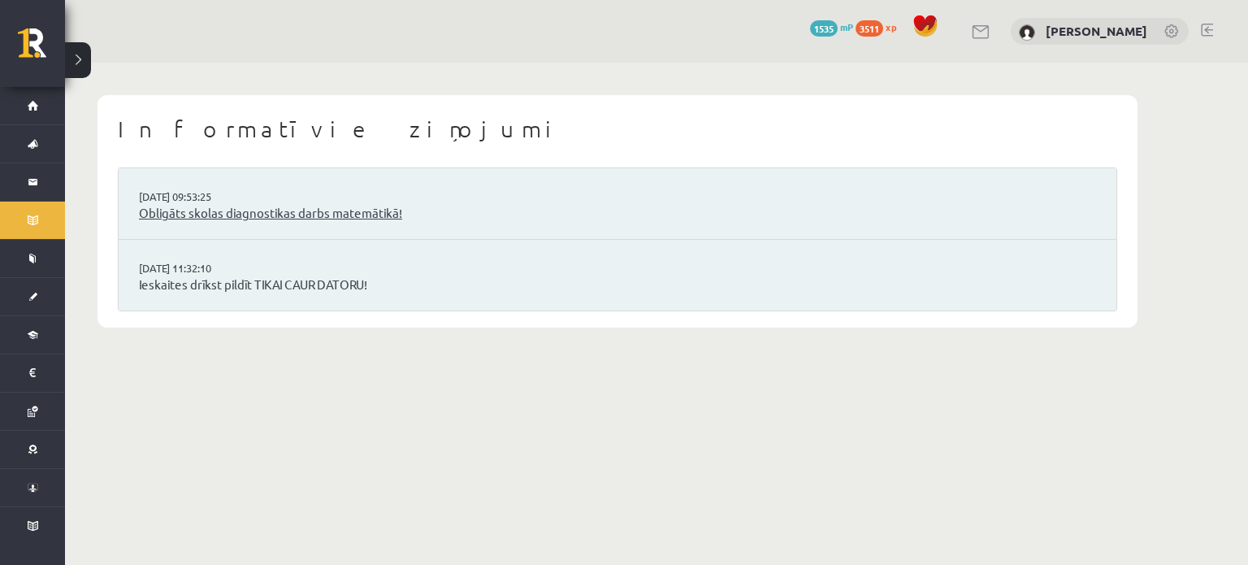
click at [286, 220] on link "Obligāts skolas diagnostikas darbs matemātikā!" at bounding box center [617, 213] width 957 height 19
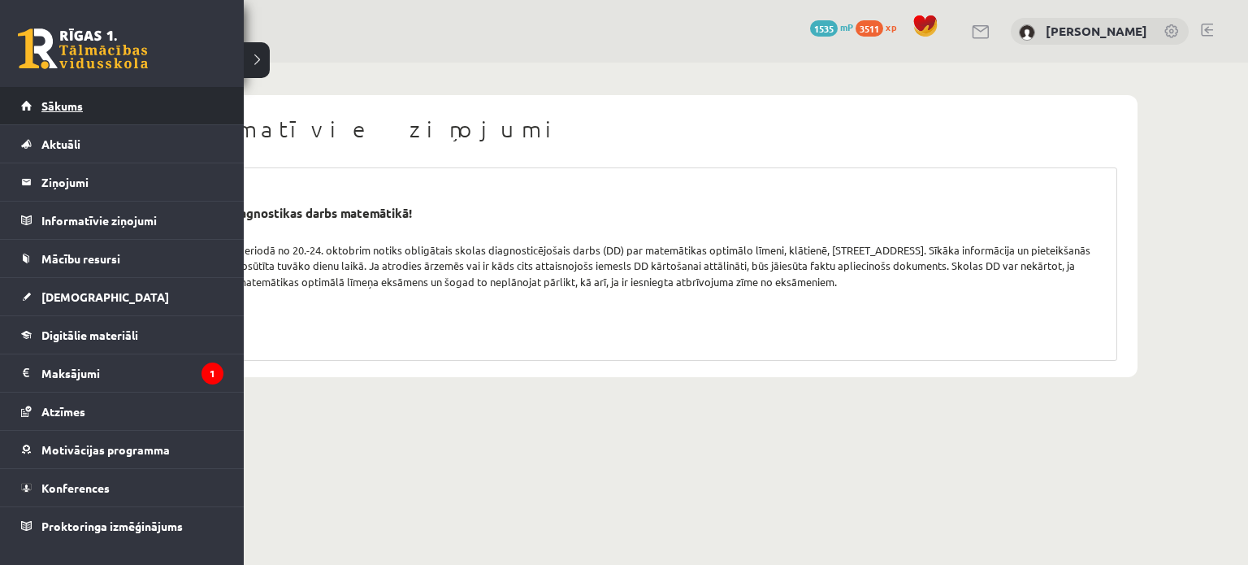
click at [87, 111] on link "Sākums" at bounding box center [122, 105] width 202 height 37
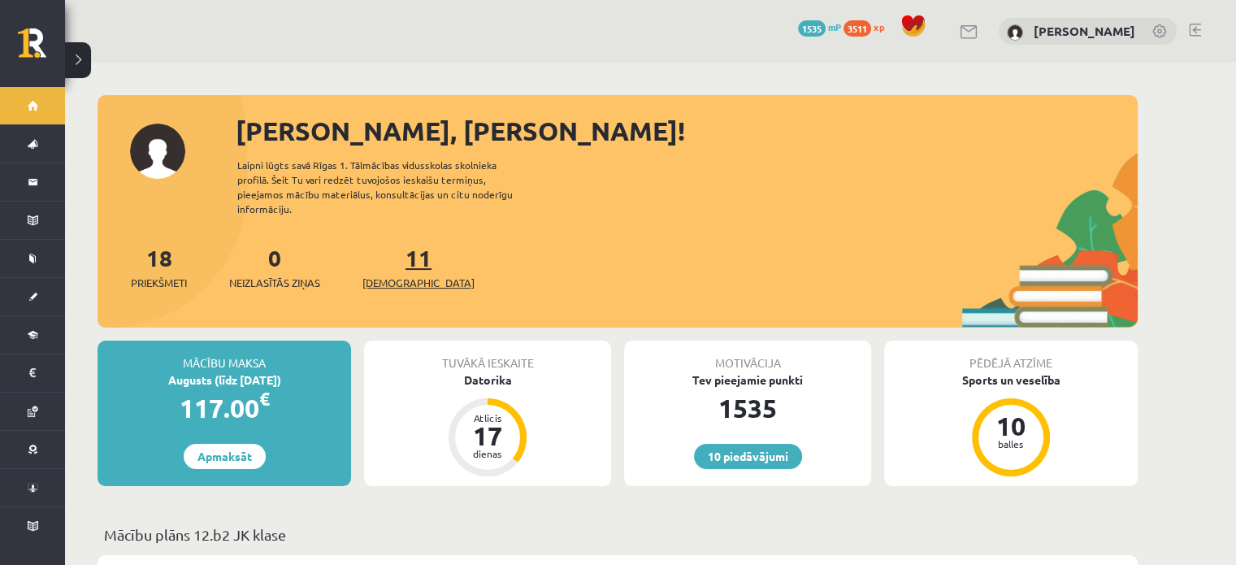
click at [406, 275] on span "[DEMOGRAPHIC_DATA]" at bounding box center [418, 283] width 112 height 16
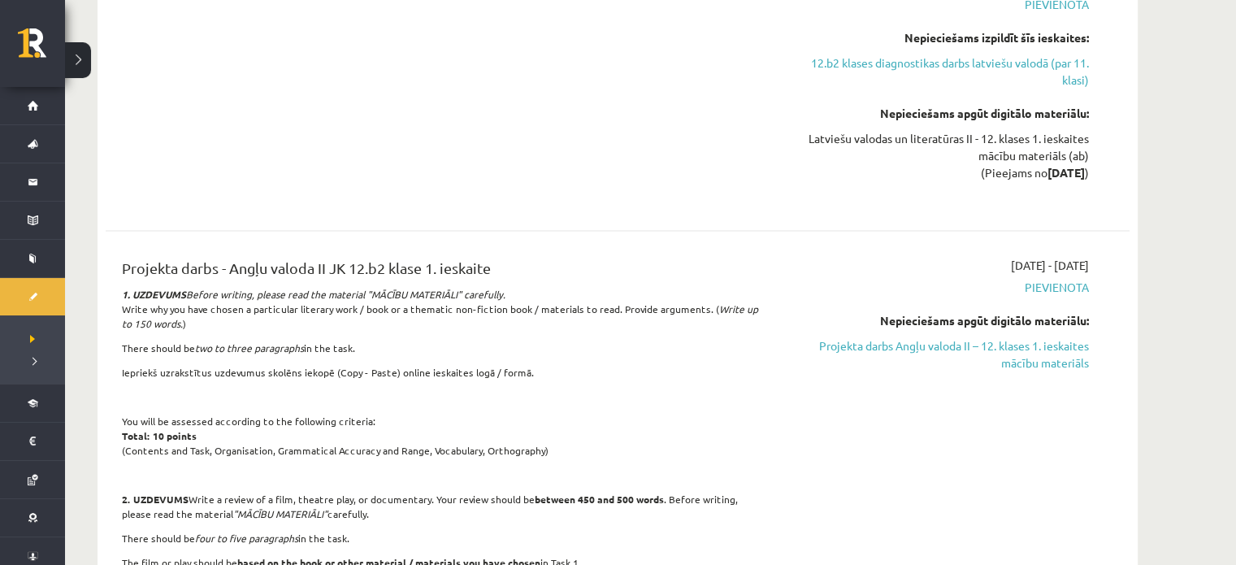
scroll to position [2357, 0]
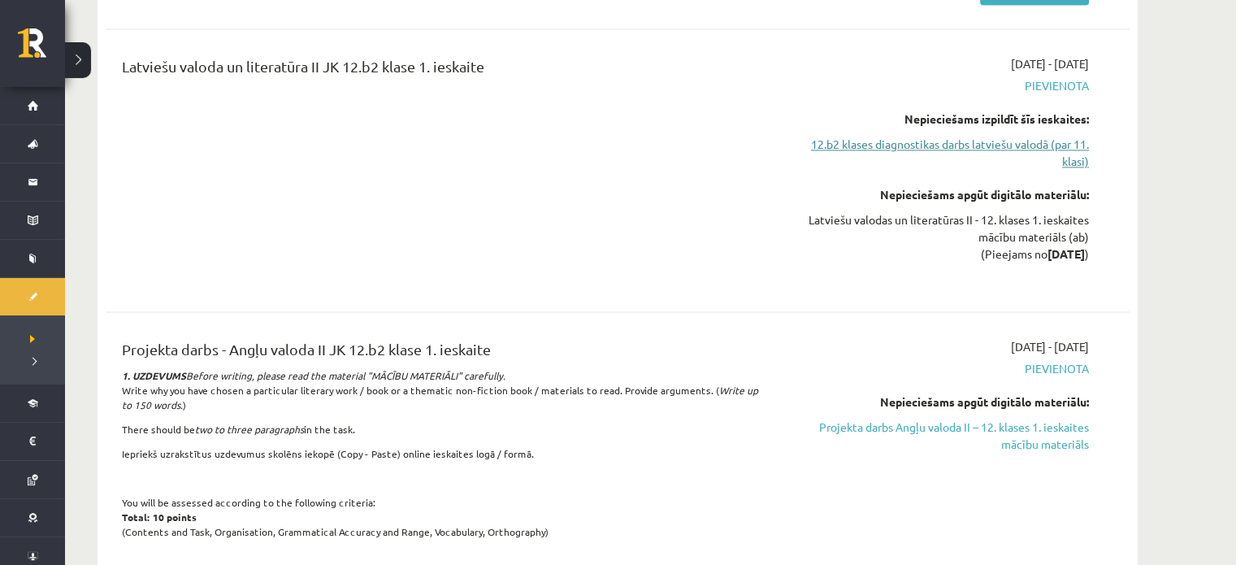
click at [952, 136] on link "12.b2 klases diagnostikas darbs latviešu valodā (par 11. klasi)" at bounding box center [936, 153] width 306 height 34
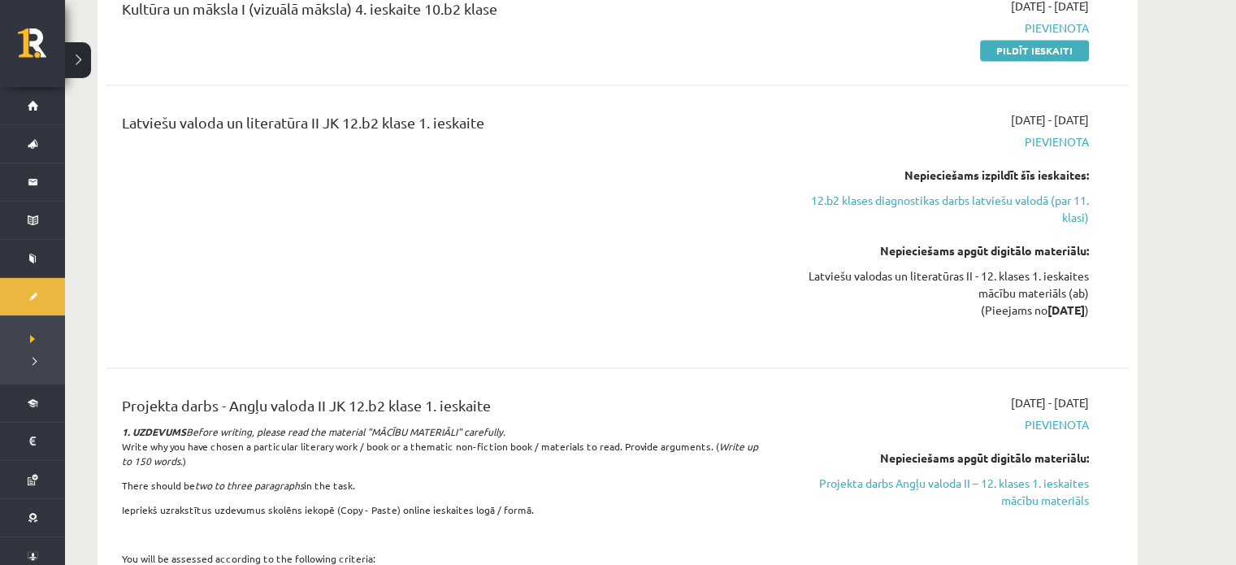
scroll to position [2126, 0]
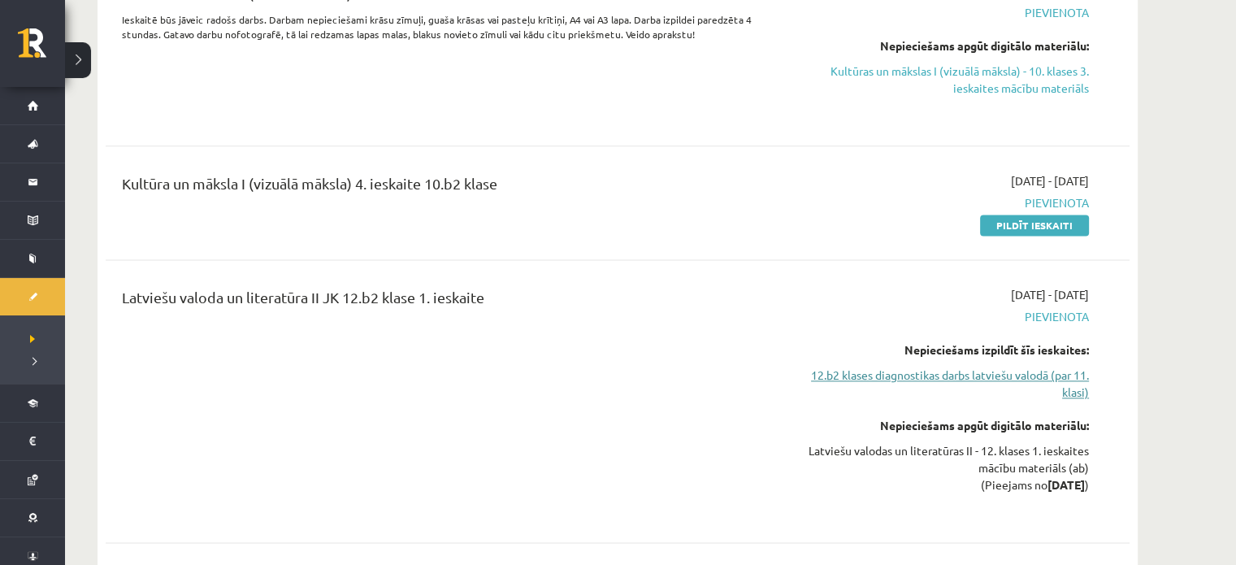
click at [983, 366] on link "12.b2 klases diagnostikas darbs latviešu valodā (par 11. klasi)" at bounding box center [936, 383] width 306 height 34
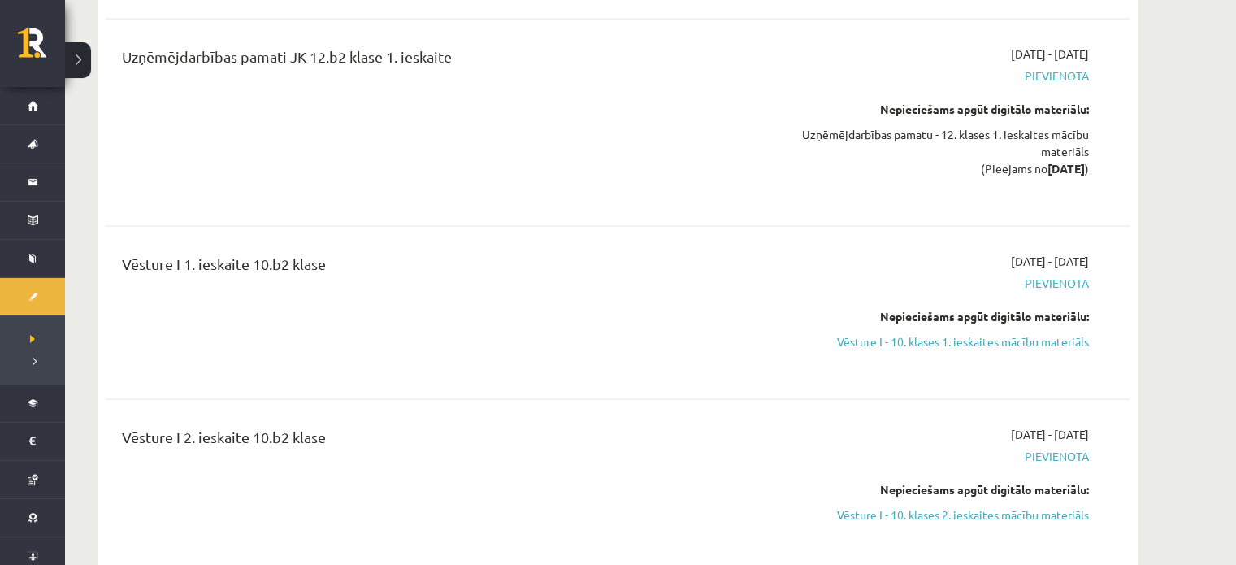
scroll to position [3263, 0]
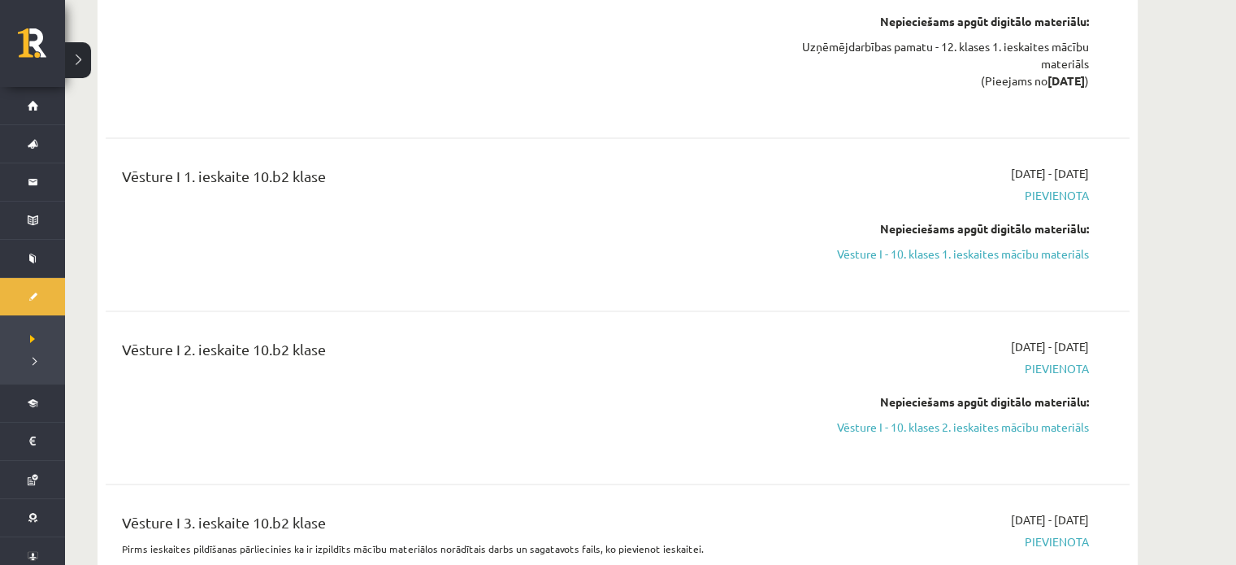
drag, startPoint x: 1034, startPoint y: 240, endPoint x: 718, endPoint y: 55, distance: 366.0
click at [1035, 245] on link "Vēsture I - 10. klases 1. ieskaites mācību materiāls" at bounding box center [936, 253] width 306 height 17
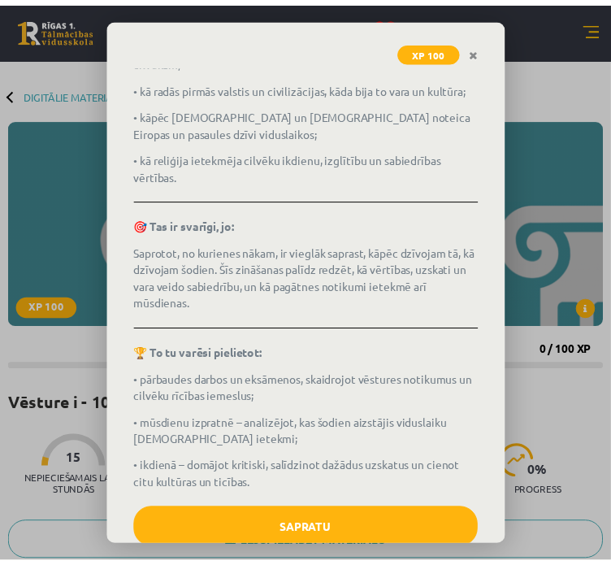
scroll to position [375, 0]
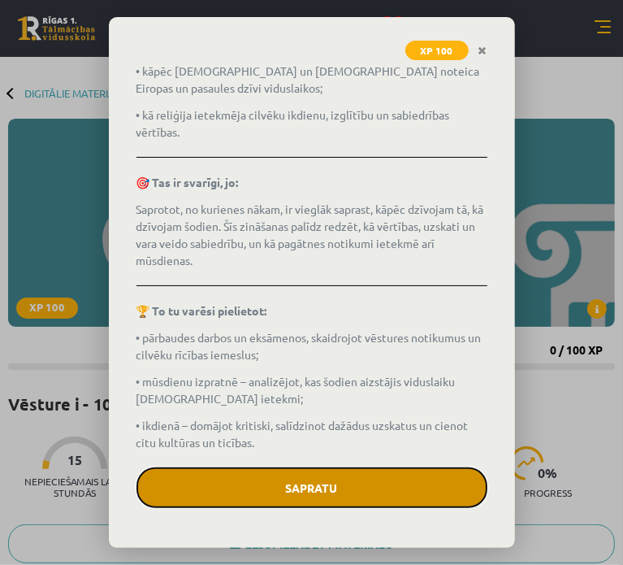
click at [338, 469] on button "Sapratu" at bounding box center [312, 487] width 351 height 41
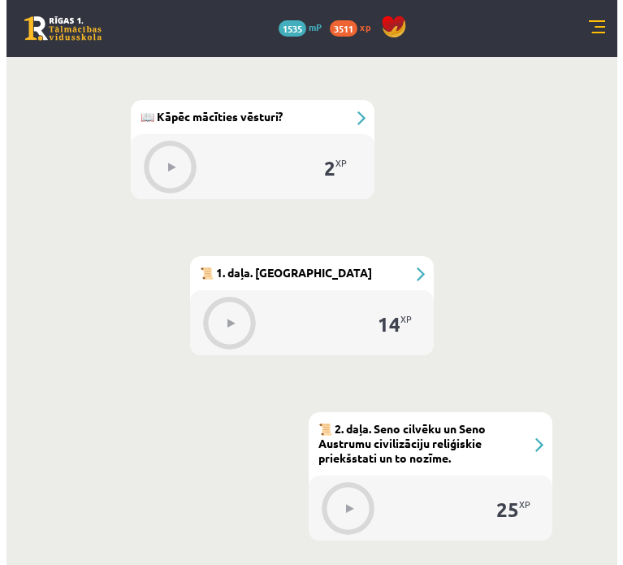
scroll to position [568, 0]
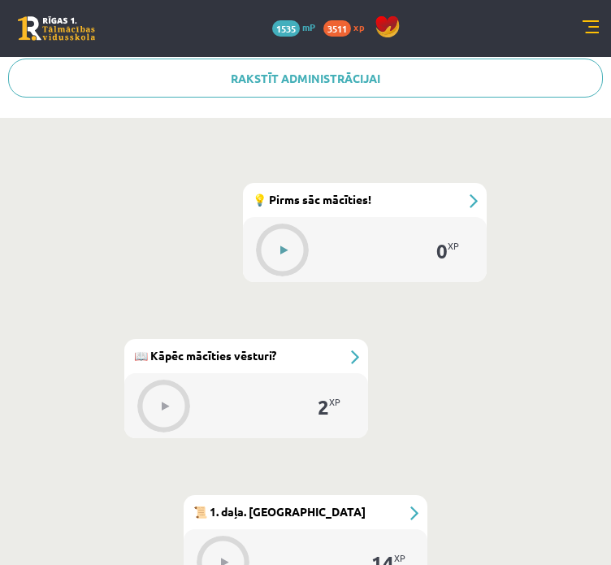
click at [290, 256] on button at bounding box center [283, 250] width 37 height 37
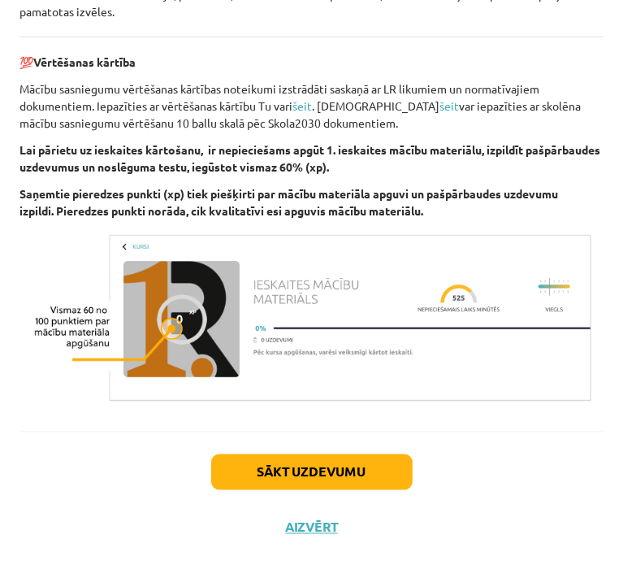
scroll to position [1216, 0]
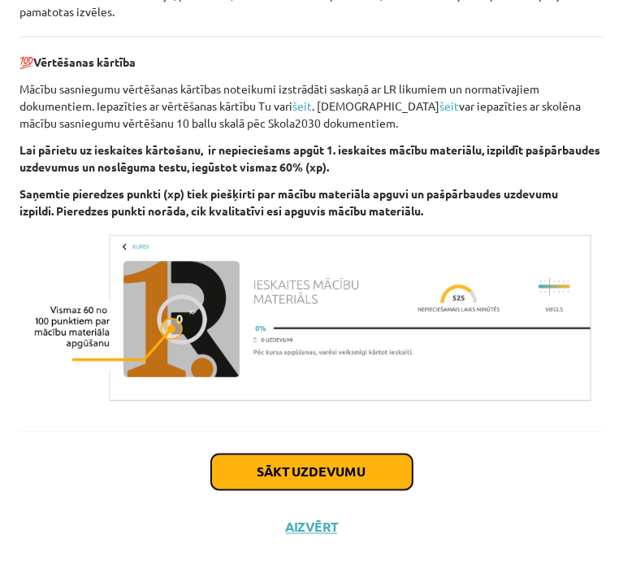
click at [280, 458] on button "Sākt uzdevumu" at bounding box center [312, 472] width 202 height 36
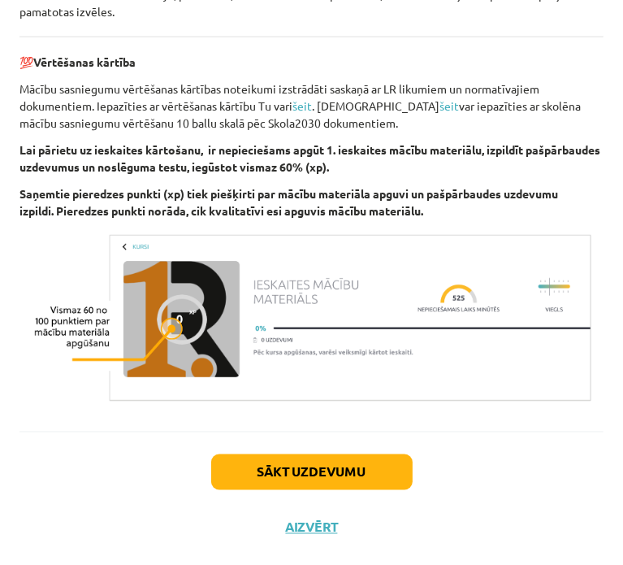
scroll to position [0, 0]
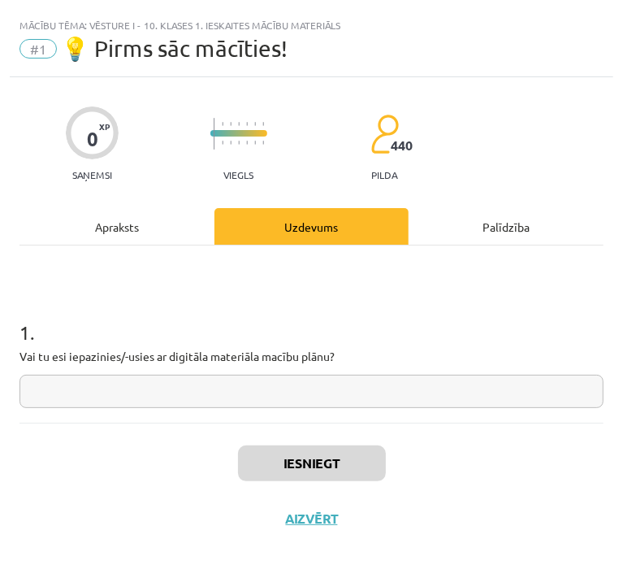
click at [89, 379] on input "text" at bounding box center [312, 391] width 584 height 33
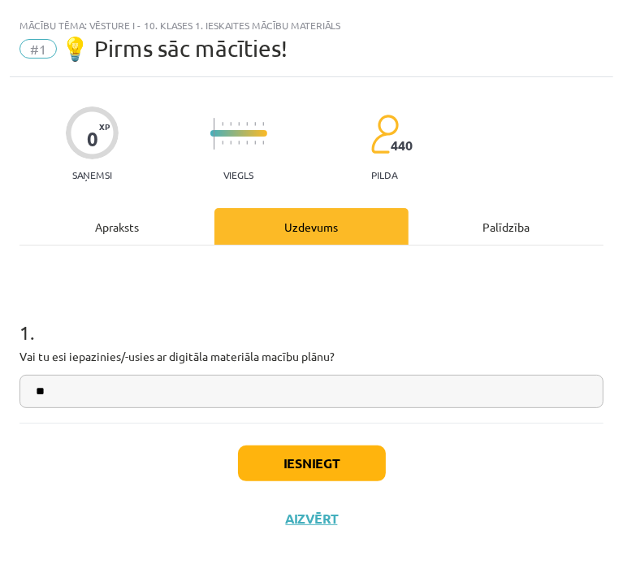
type input "**"
click at [251, 461] on button "Iesniegt" at bounding box center [312, 463] width 148 height 36
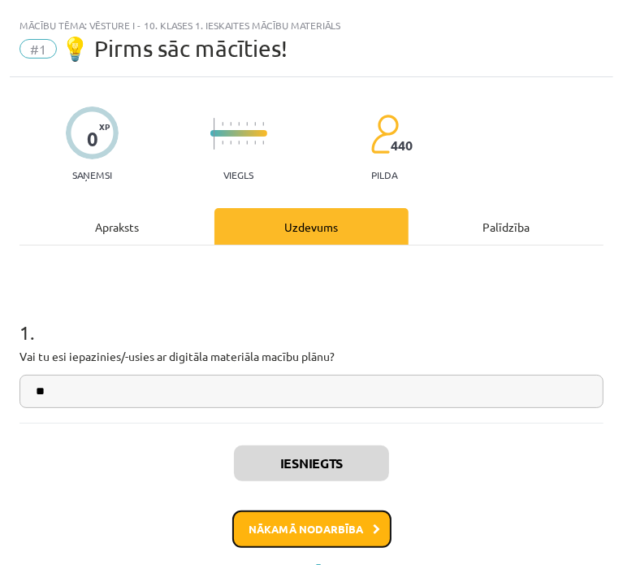
click at [320, 528] on button "Nākamā nodarbība" at bounding box center [311, 528] width 159 height 37
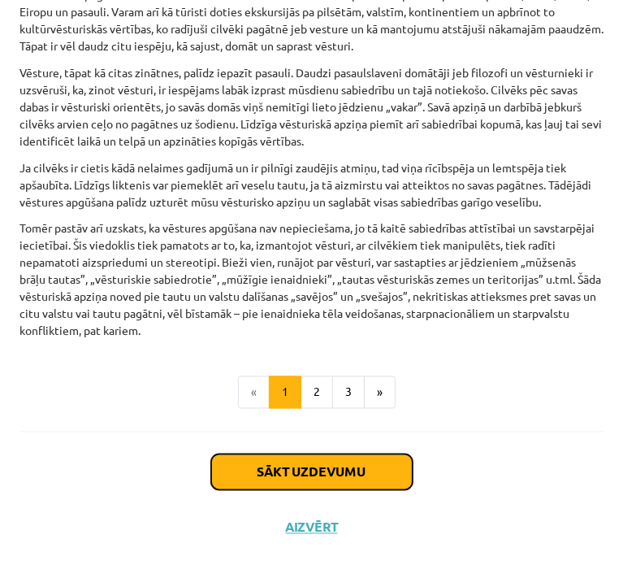
click at [297, 454] on button "Sākt uzdevumu" at bounding box center [312, 472] width 202 height 36
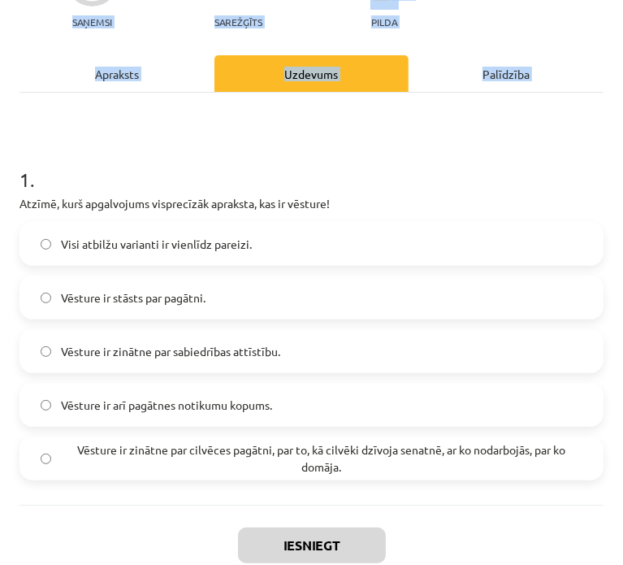
scroll to position [225, 0]
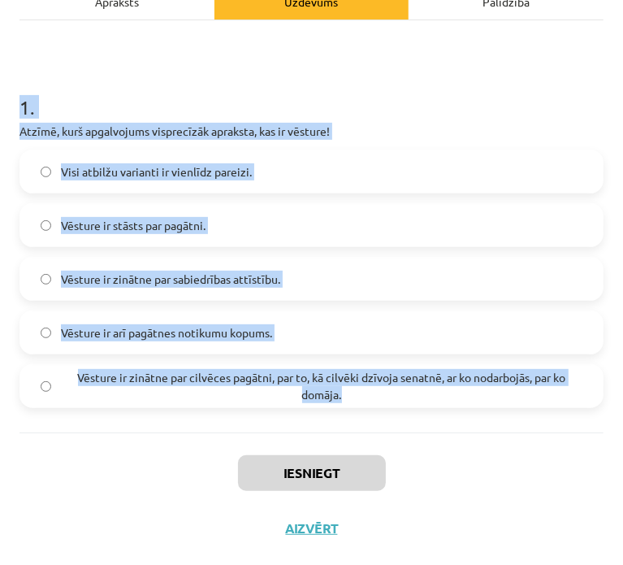
drag, startPoint x: 22, startPoint y: 243, endPoint x: 354, endPoint y: 402, distance: 368.5
click at [354, 402] on div "1 . Atzīmē, kurš apgalvojums visprecīzāk apraksta, kas ir vēsture! Visi atbilžu…" at bounding box center [312, 237] width 584 height 340
copy div "1 . Atzīmē, kurš apgalvojums visprecīzāk apraksta, kas ir vēsture! Visi atbilžu…"
click at [197, 379] on span "Vēsture ir zinātne par cilvēces pagātni, par to, kā cilvēki dzīvoja senatnē, ar…" at bounding box center [322, 386] width 522 height 34
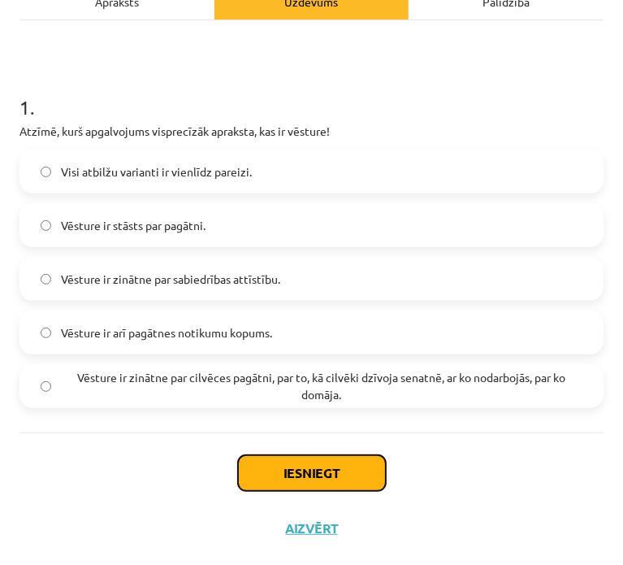
click at [258, 461] on button "Iesniegt" at bounding box center [312, 473] width 148 height 36
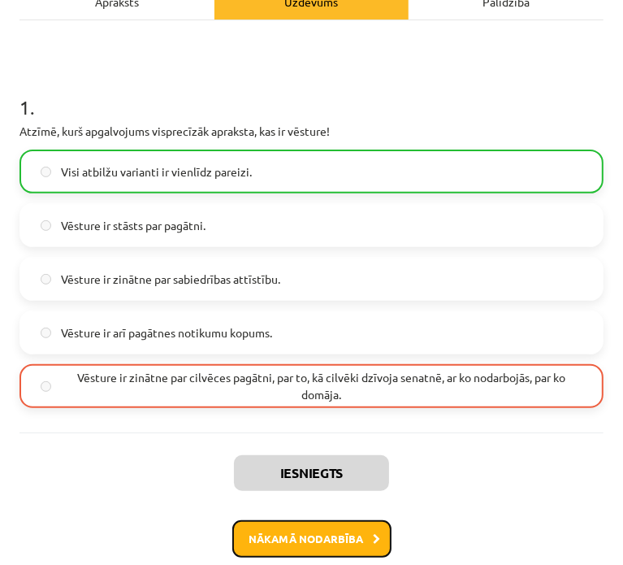
click at [296, 522] on button "Nākamā nodarbība" at bounding box center [311, 538] width 159 height 37
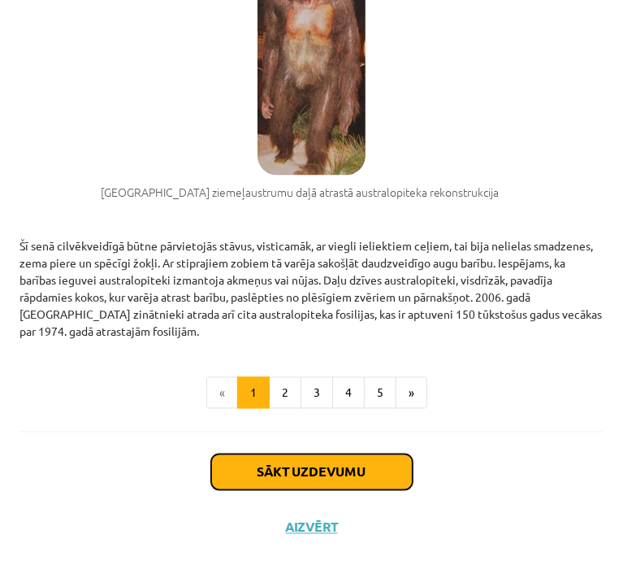
click at [289, 469] on button "Sākt uzdevumu" at bounding box center [312, 472] width 202 height 36
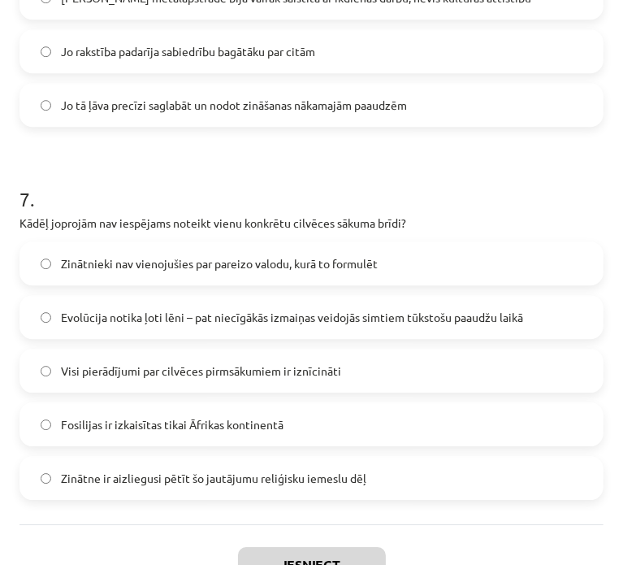
scroll to position [2480, 0]
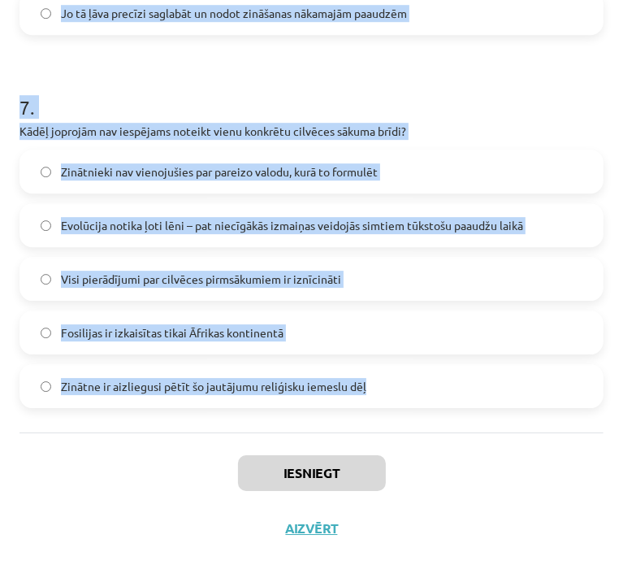
drag, startPoint x: 26, startPoint y: 327, endPoint x: 371, endPoint y: 386, distance: 350.3
copy form ". Lore ip dolorsi ametcons, adipi elitsedd eiusmo temporinc ut laboreetdolo mag…"
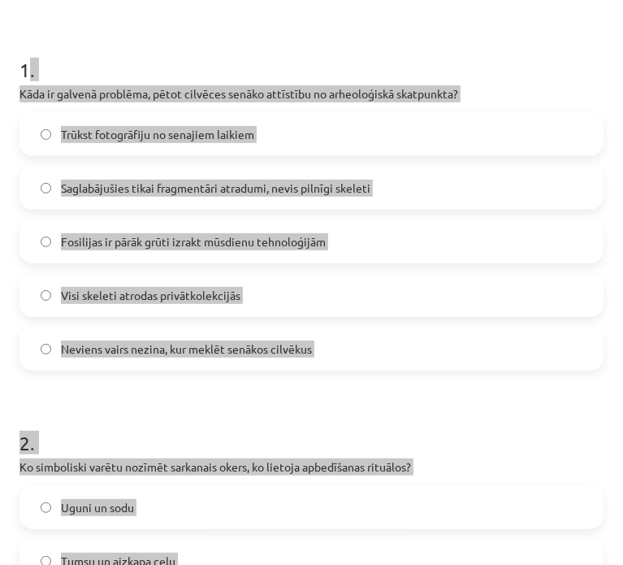
scroll to position [124, 0]
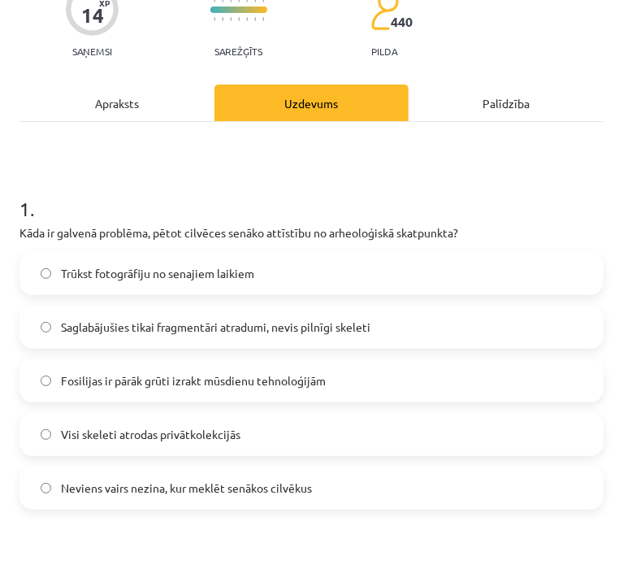
click at [305, 312] on label "Saglabājušies tikai fragmentāri atradumi, nevis pilnīgi skeleti" at bounding box center [311, 326] width 581 height 41
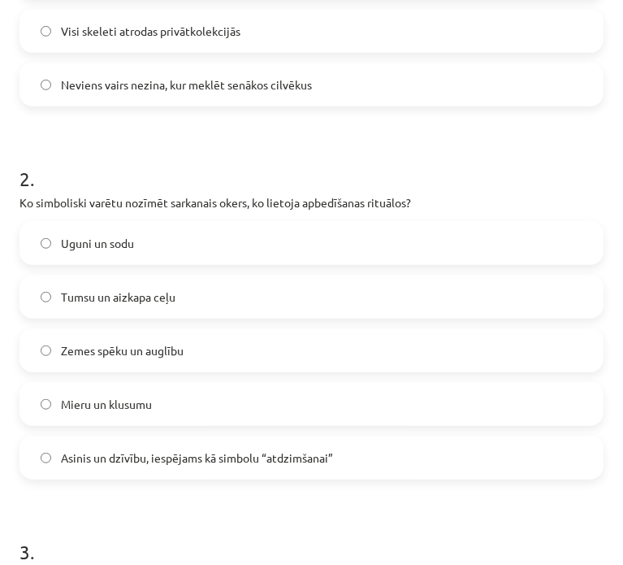
scroll to position [611, 0]
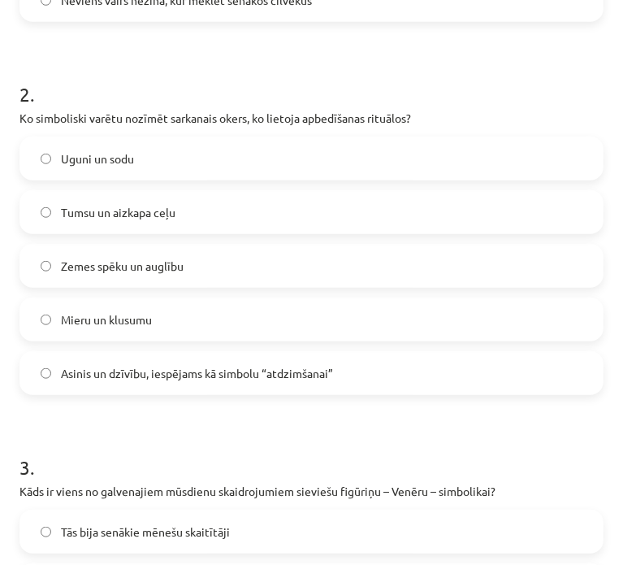
click at [296, 365] on span "Asinis un dzīvību, iespējams kā simbolu “atdzimšanai”" at bounding box center [197, 373] width 272 height 17
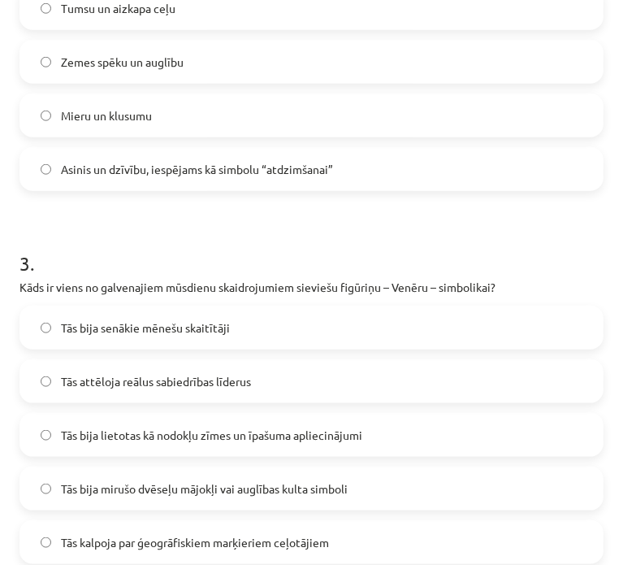
scroll to position [936, 0]
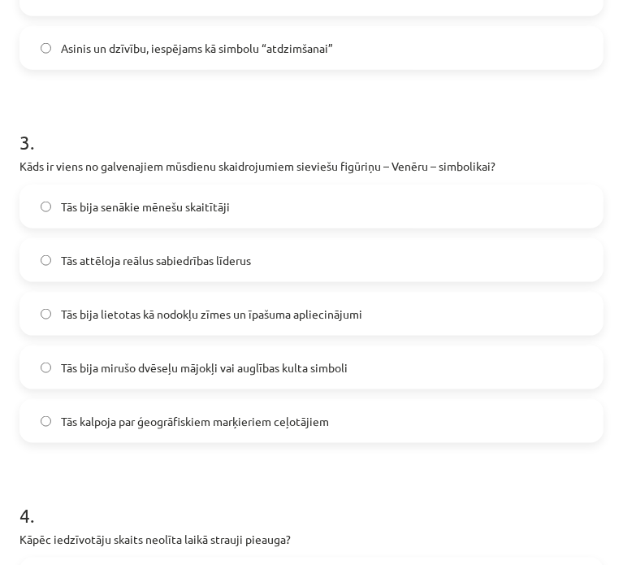
click at [215, 366] on span "Tās bija mirušo dvēseļu mājokļi vai auglības kulta simboli" at bounding box center [204, 367] width 287 height 17
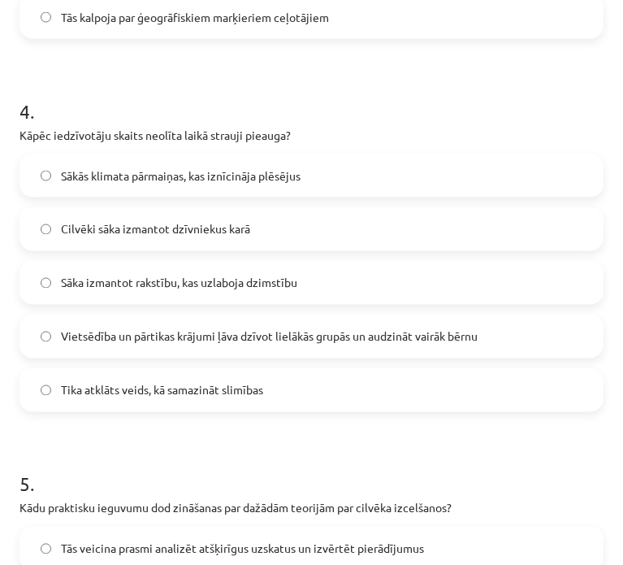
scroll to position [1342, 0]
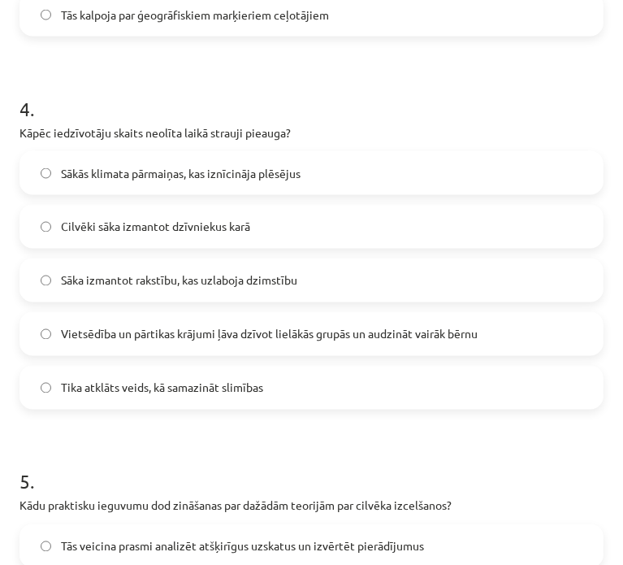
click at [280, 321] on label "Vietsēdība un pārtikas krājumi ļāva dzīvot lielākās grupās un audzināt vairāk b…" at bounding box center [311, 334] width 581 height 41
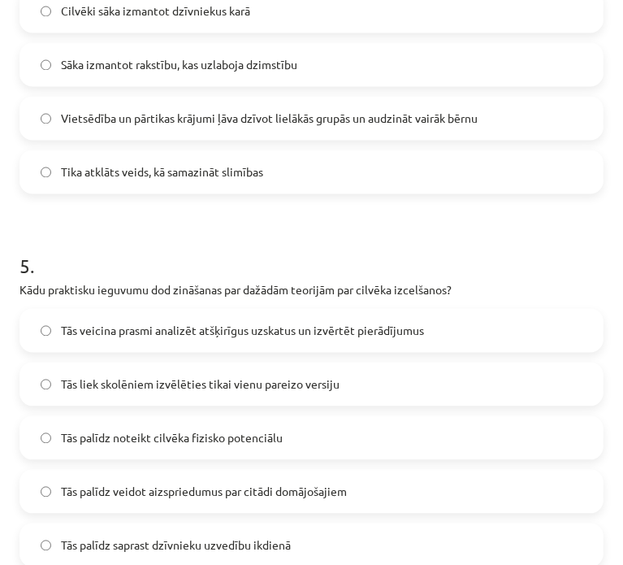
scroll to position [1586, 0]
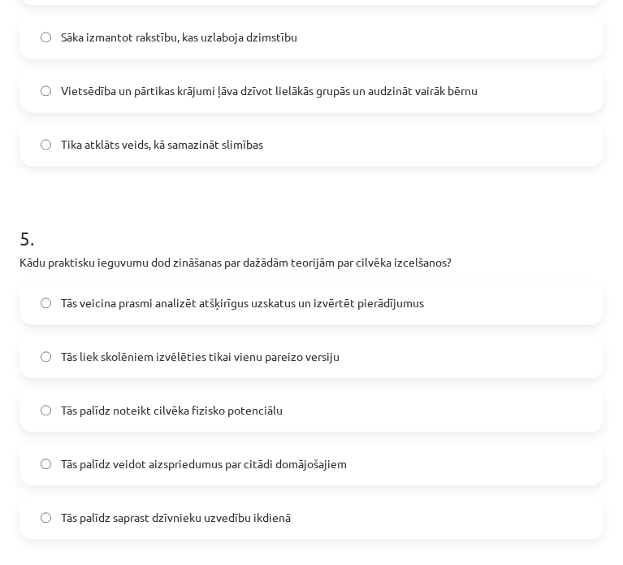
click at [179, 311] on label "Tās veicina prasmi analizēt atšķirīgus uzskatus un izvērtēt pierādījumus" at bounding box center [311, 302] width 581 height 41
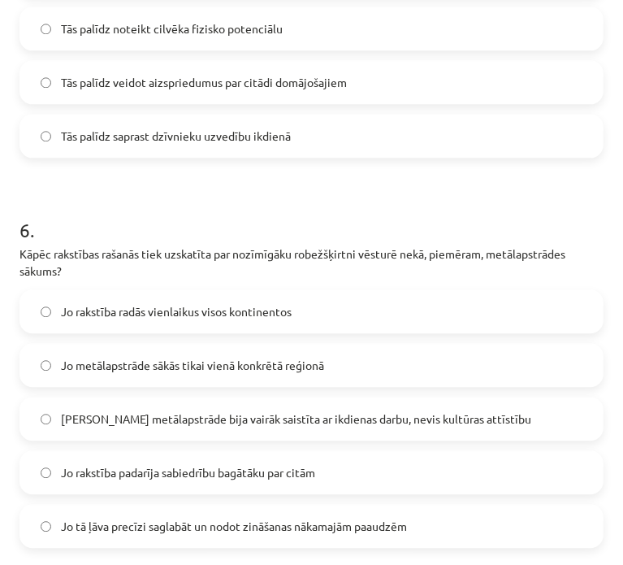
scroll to position [1992, 0]
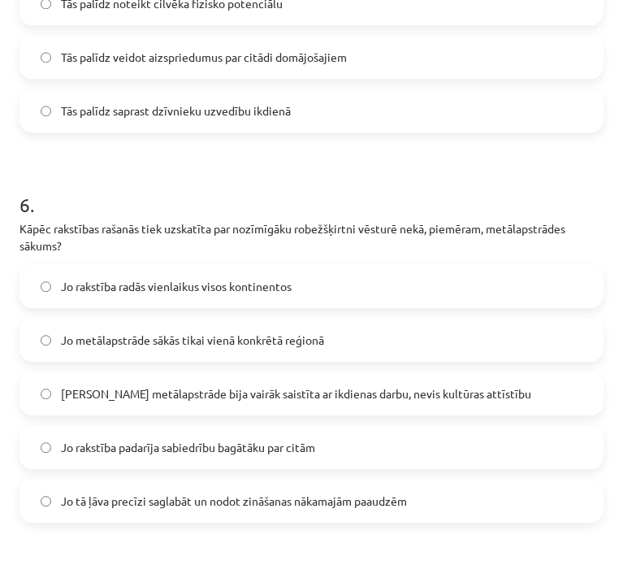
click at [167, 509] on label "Jo tā ļāva precīzi saglabāt un nodot zināšanas nākamajām paaudzēm" at bounding box center [311, 500] width 581 height 41
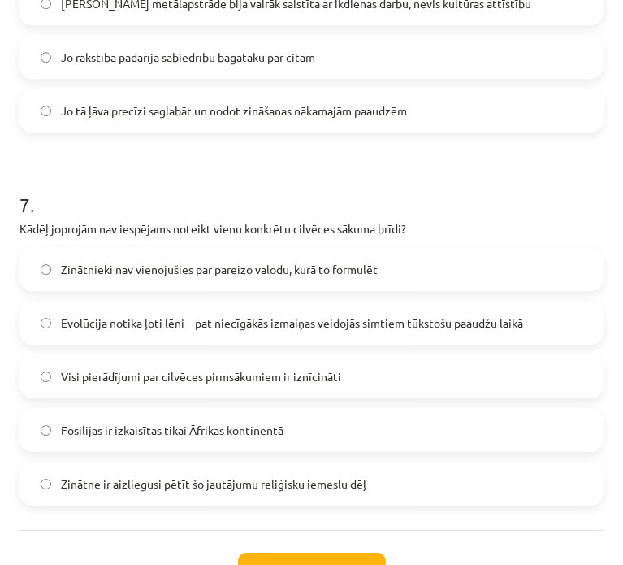
scroll to position [2399, 0]
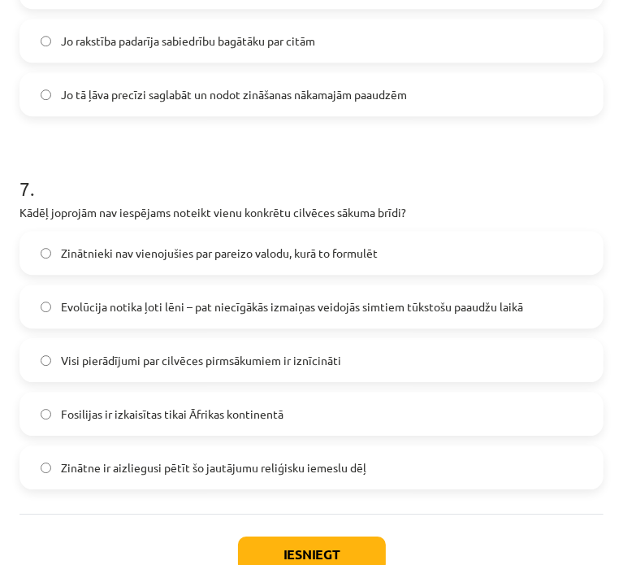
click at [176, 307] on span "Evolūcija notika ļoti lēni – pat niecīgākās izmaiņas veidojās simtiem tūkstošu …" at bounding box center [292, 306] width 462 height 17
click at [267, 536] on button "Iesniegt" at bounding box center [312, 554] width 148 height 36
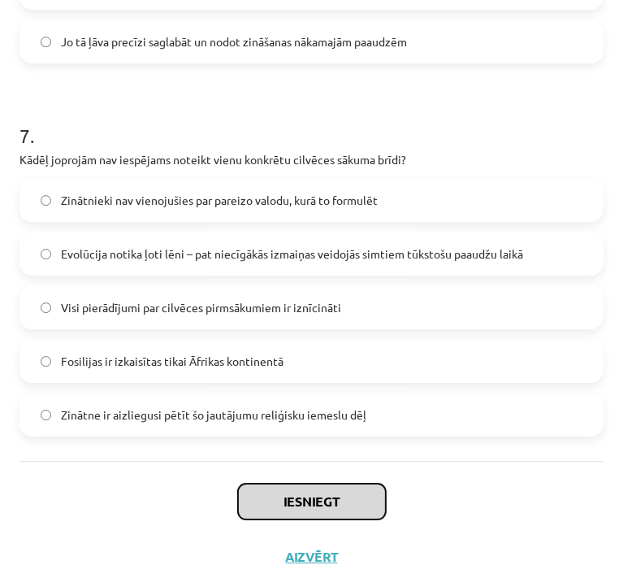
scroll to position [2480, 0]
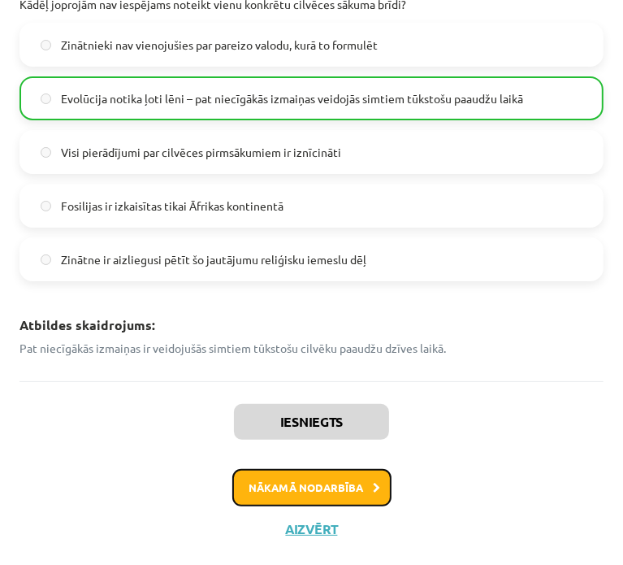
click at [267, 475] on button "Nākamā nodarbība" at bounding box center [311, 487] width 159 height 37
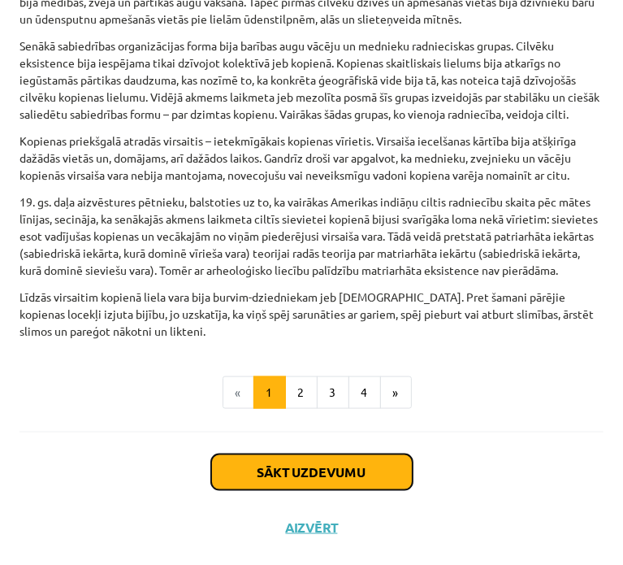
click at [296, 480] on button "Sākt uzdevumu" at bounding box center [312, 472] width 202 height 36
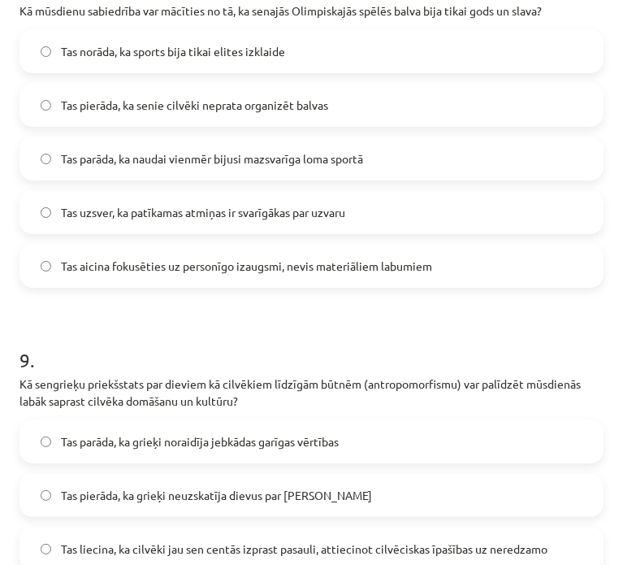
scroll to position [3312, 0]
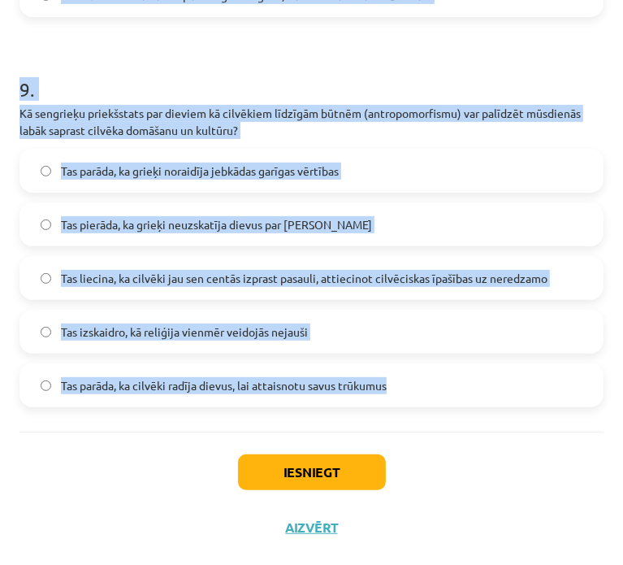
drag, startPoint x: 2, startPoint y: 184, endPoint x: 476, endPoint y: 399, distance: 520.4
click at [480, 404] on div "Mācību tēma: Vēsture i - 10. klases 1. ieskaites mācību materiāls #4 📜 2. daļa.…" at bounding box center [311, 282] width 623 height 565
copy form "0 . Lo ipsumd Sitamet consect adi elitse doeiusmod temporincid utlabor? Etdolo …"
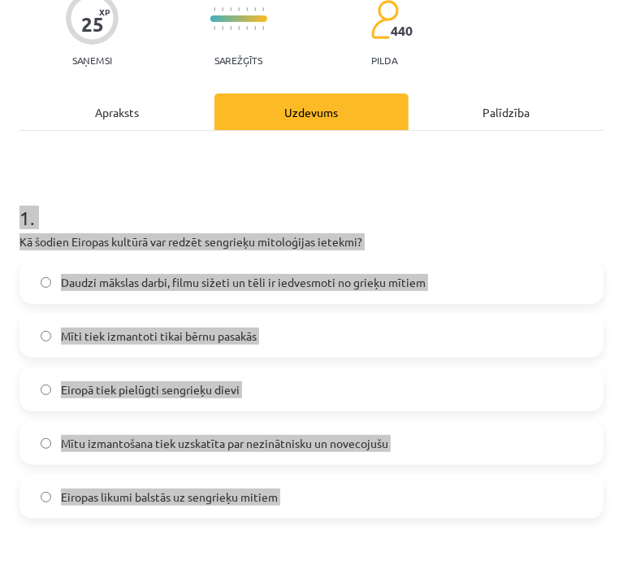
scroll to position [244, 0]
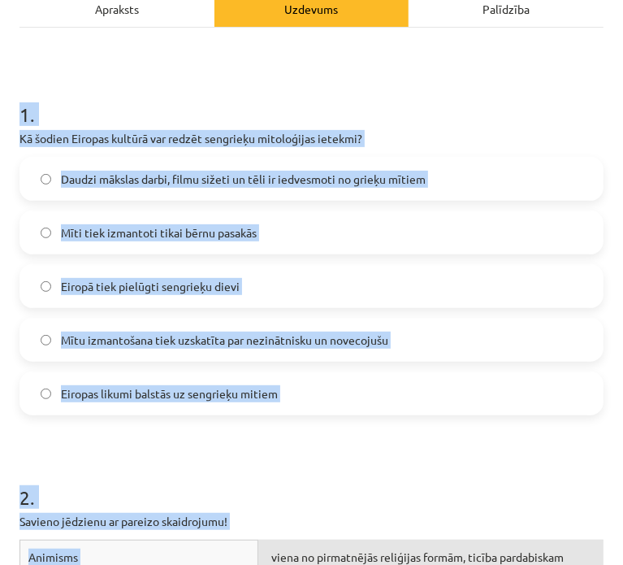
click at [259, 100] on h1 "1 ." at bounding box center [312, 100] width 584 height 50
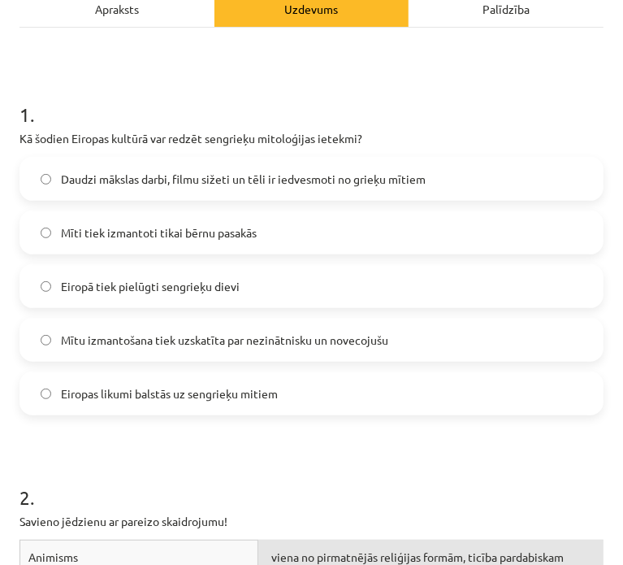
drag, startPoint x: 207, startPoint y: 197, endPoint x: 219, endPoint y: 184, distance: 16.7
click at [213, 192] on label "Daudzi mākslas darbi, filmu sižeti un tēli ir iedvesmoti no grieķu mītiem" at bounding box center [311, 178] width 581 height 41
click at [219, 184] on span "Daudzi mākslas darbi, filmu sižeti un tēli ir iedvesmoti no grieķu mītiem" at bounding box center [243, 179] width 365 height 17
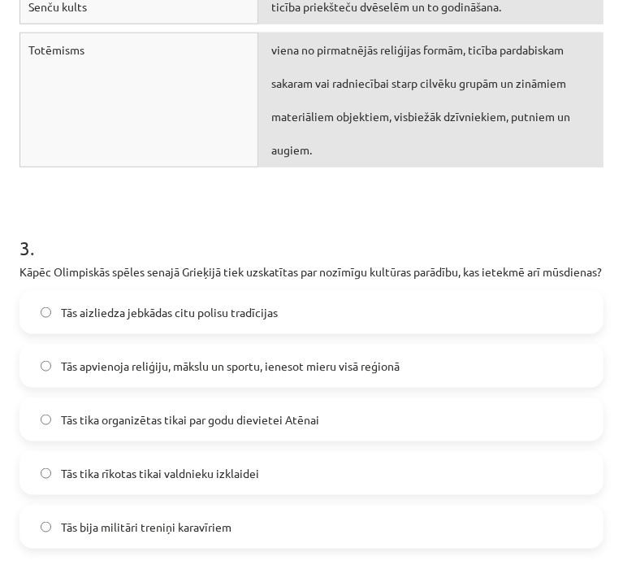
scroll to position [975, 0]
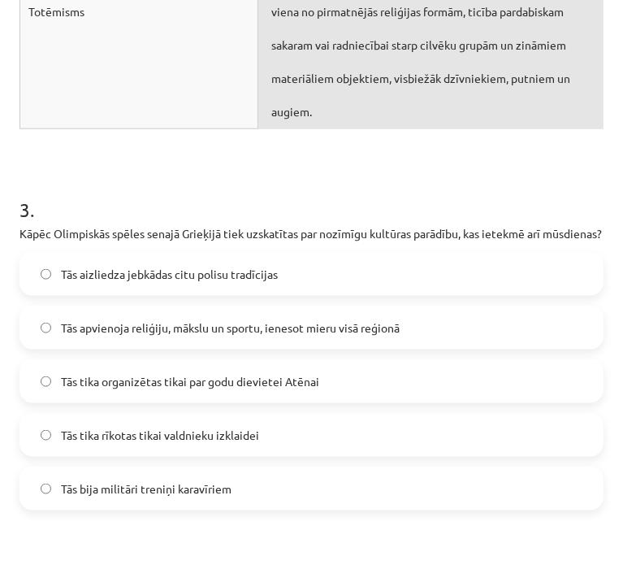
click at [280, 336] on span "Tās apvienoja reliģiju, mākslu un sportu, ienesot mieru visā reģionā" at bounding box center [230, 327] width 339 height 17
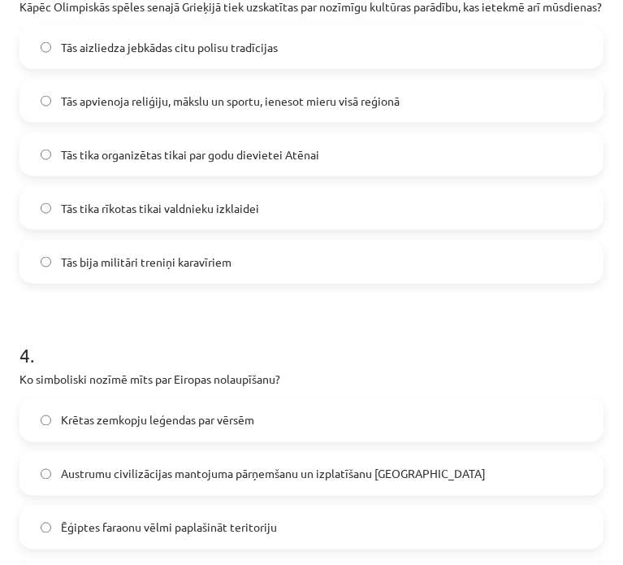
scroll to position [1300, 0]
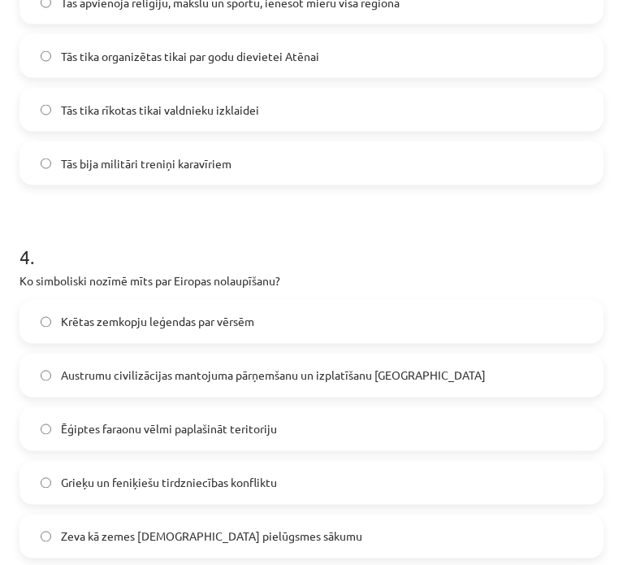
click at [280, 384] on span "Austrumu civilizācijas mantojuma pārņemšanu un izplatīšanu [GEOGRAPHIC_DATA]" at bounding box center [273, 375] width 425 height 17
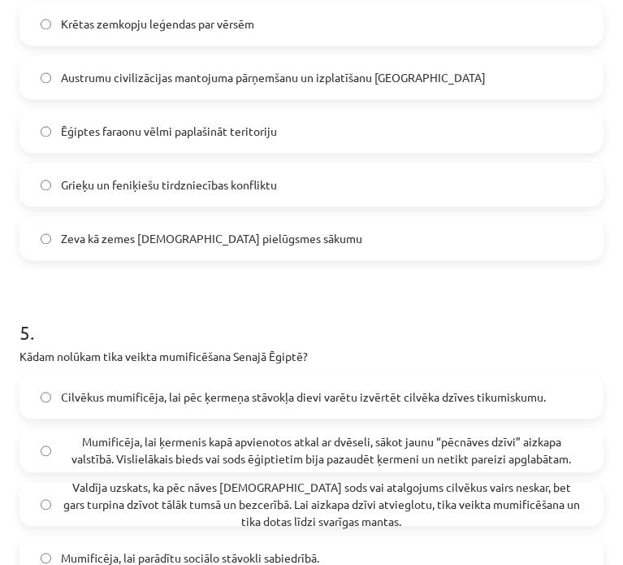
scroll to position [1706, 0]
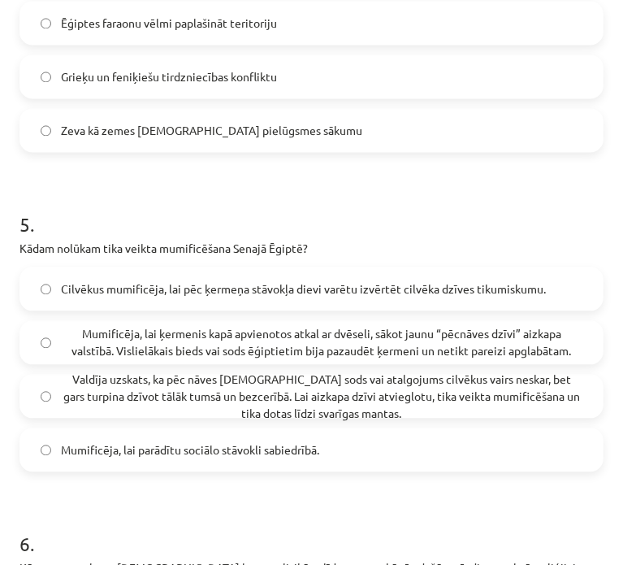
click at [199, 359] on span "Mumificēja, lai ķermenis kapā apvienotos atkal ar dvēseli, sākot jaunu “pēcnāve…" at bounding box center [322, 342] width 522 height 34
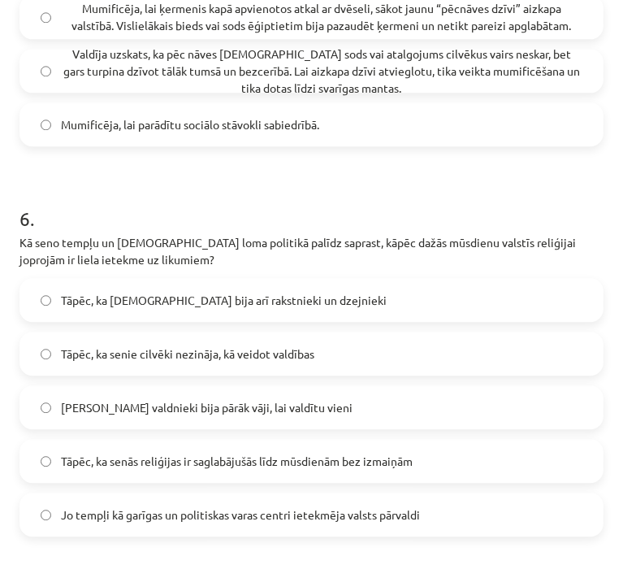
scroll to position [2113, 0]
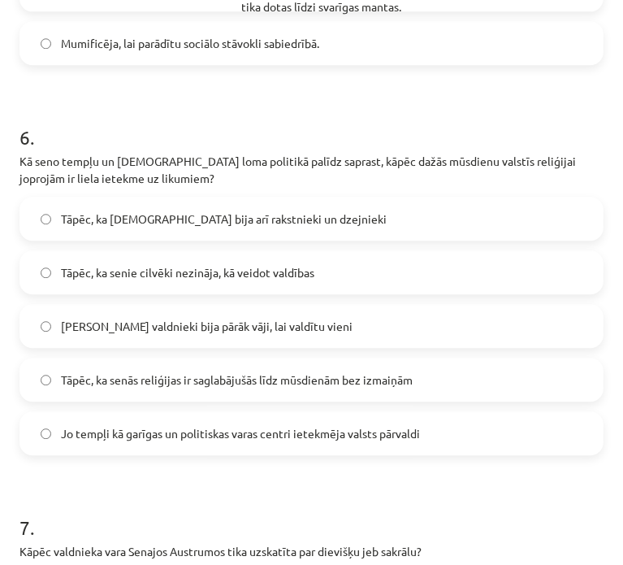
click at [158, 438] on label "Jo tempļi kā garīgas un politiskas varas centri ietekmēja valsts pārvaldi" at bounding box center [311, 433] width 581 height 41
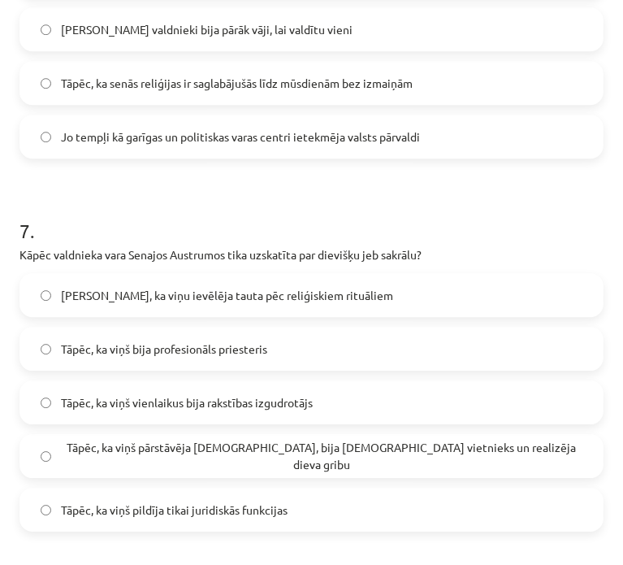
scroll to position [2438, 0]
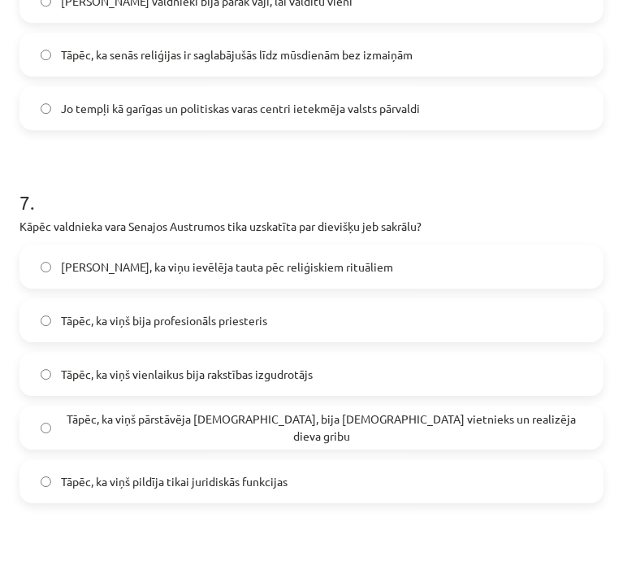
click at [241, 444] on span "Tāpēc, ka viņš pārstāvēja [DEMOGRAPHIC_DATA], bija [DEMOGRAPHIC_DATA] vietnieks…" at bounding box center [322, 427] width 522 height 34
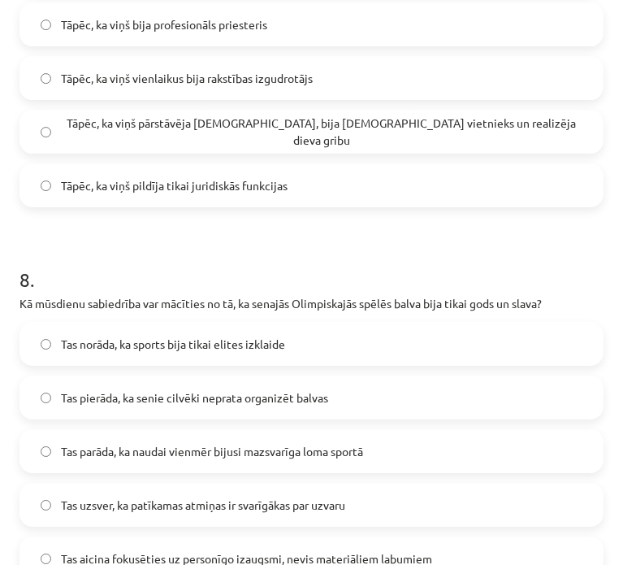
scroll to position [2844, 0]
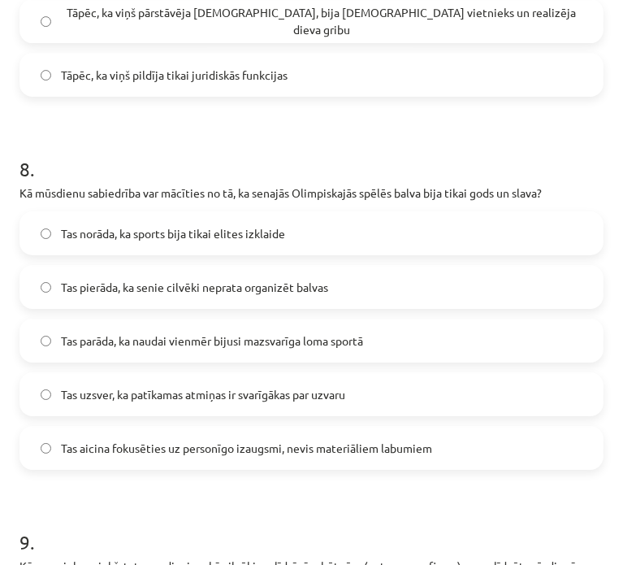
click at [203, 457] on span "Tas aicina fokusēties uz personīgo izaugsmi, nevis materiāliem labumiem" at bounding box center [246, 448] width 371 height 17
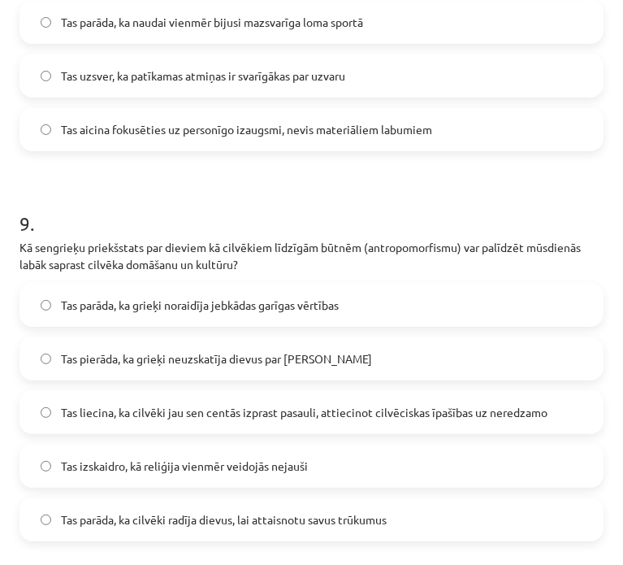
scroll to position [3250, 0]
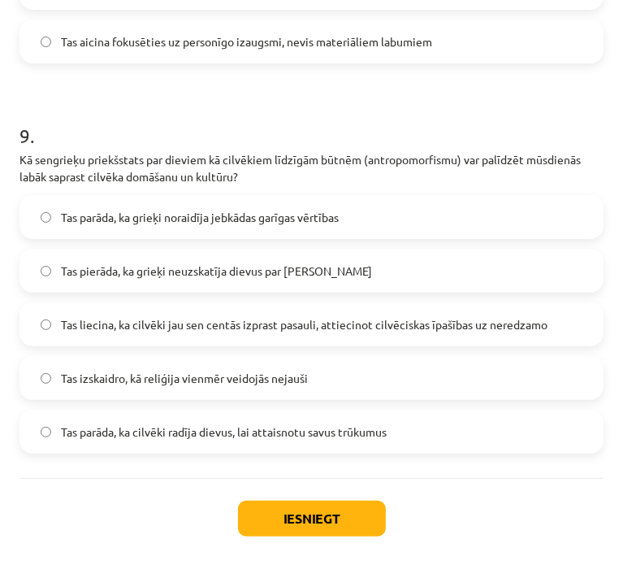
click at [195, 333] on span "Tas liecina, ka cilvēki jau sen centās izprast pasauli, attiecinot cilvēciskas …" at bounding box center [304, 324] width 487 height 17
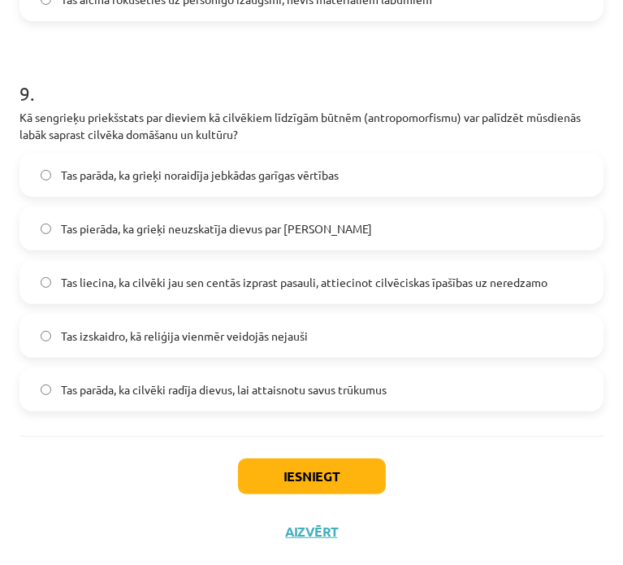
scroll to position [3312, 0]
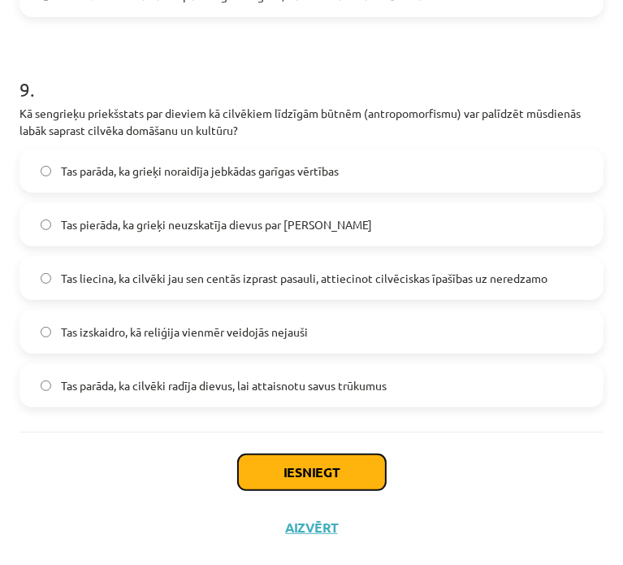
click at [332, 470] on button "Iesniegt" at bounding box center [312, 472] width 148 height 36
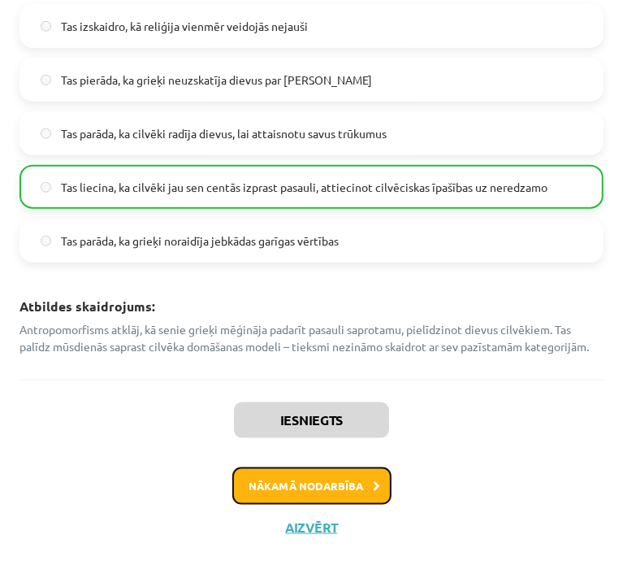
click at [286, 483] on button "Nākamā nodarbība" at bounding box center [311, 485] width 159 height 37
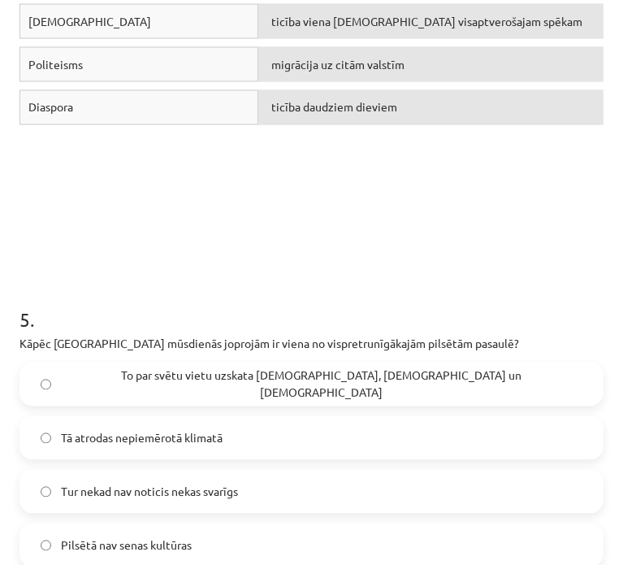
scroll to position [1684, 0]
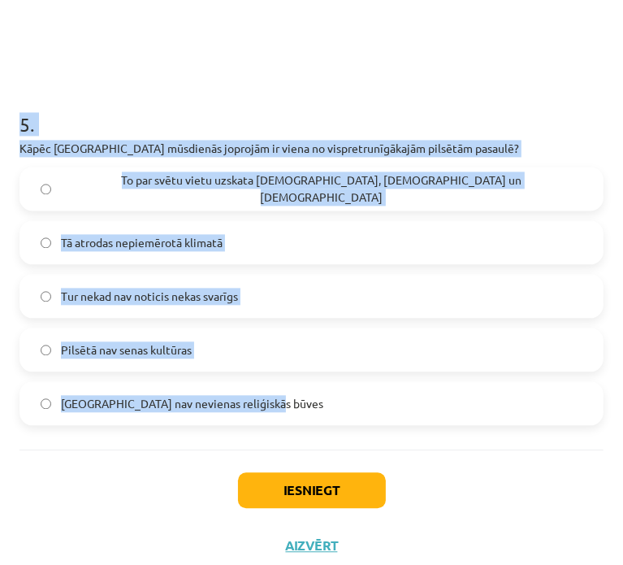
drag, startPoint x: 30, startPoint y: 332, endPoint x: 319, endPoint y: 386, distance: 293.4
copy form "0 . Loremipsu dolor Sita consect adipisci elit: Seddo Eius Temporin Utlab 4 . E…"
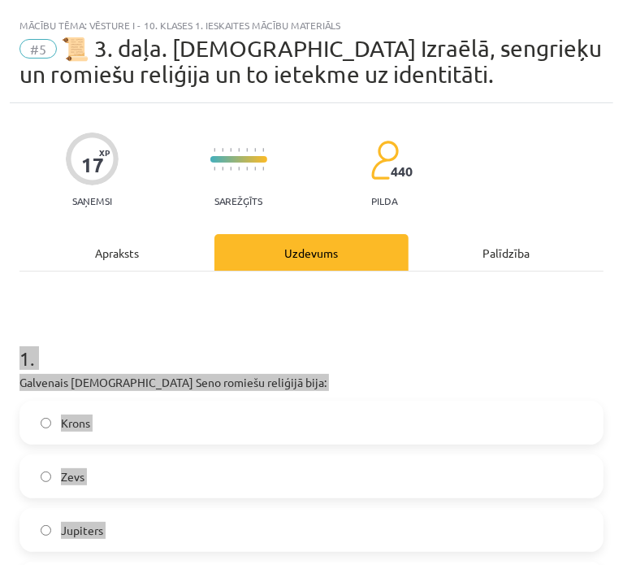
scroll to position [244, 0]
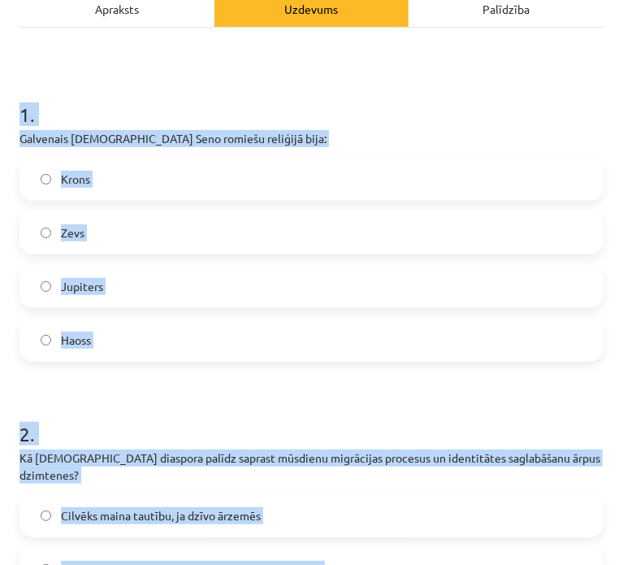
click at [143, 284] on label "Jupiters" at bounding box center [311, 286] width 581 height 41
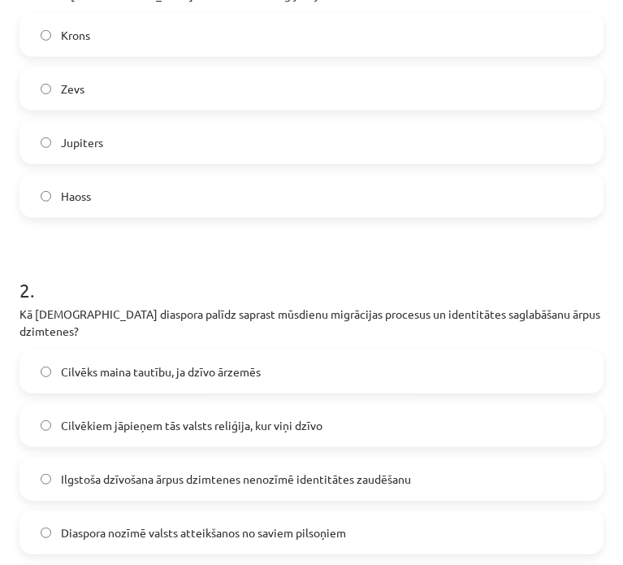
scroll to position [569, 0]
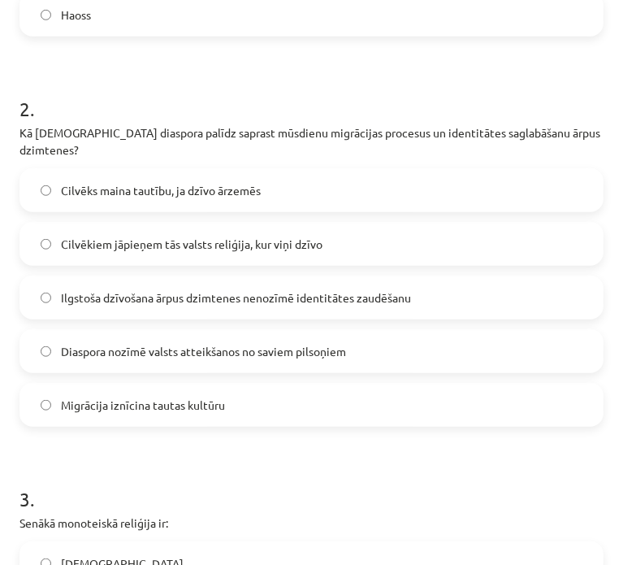
click at [172, 289] on label "Ilgstoša dzīvošana ārpus dzimtenes nenozīmē identitātes zaudēšanu" at bounding box center [311, 297] width 581 height 41
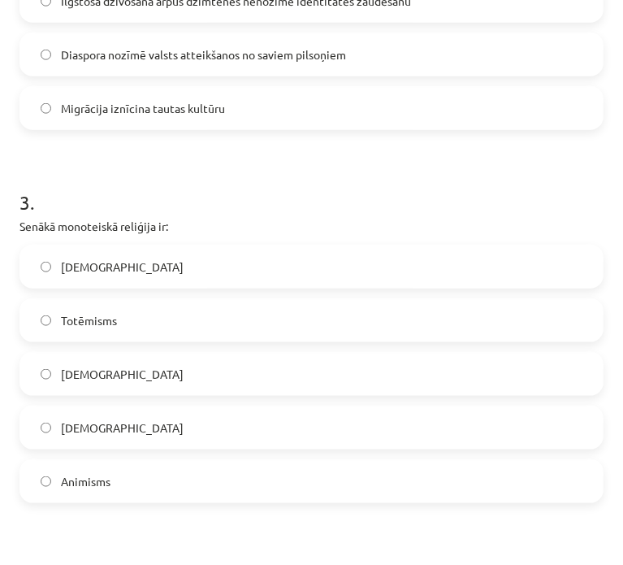
scroll to position [894, 0]
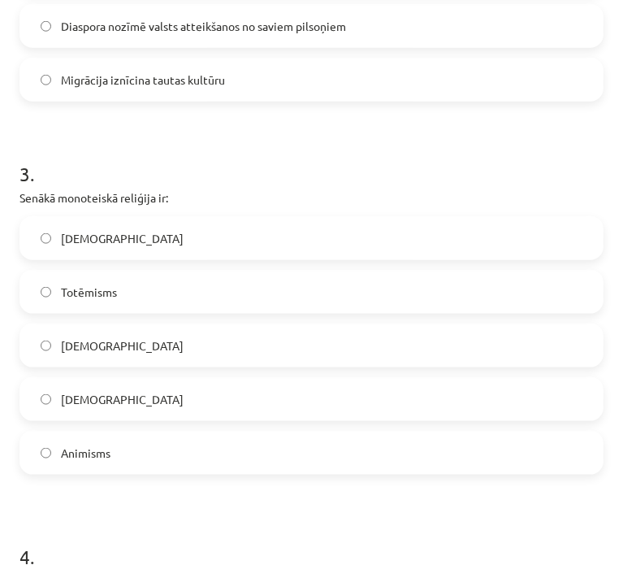
click at [124, 226] on label "[DEMOGRAPHIC_DATA]" at bounding box center [311, 238] width 581 height 41
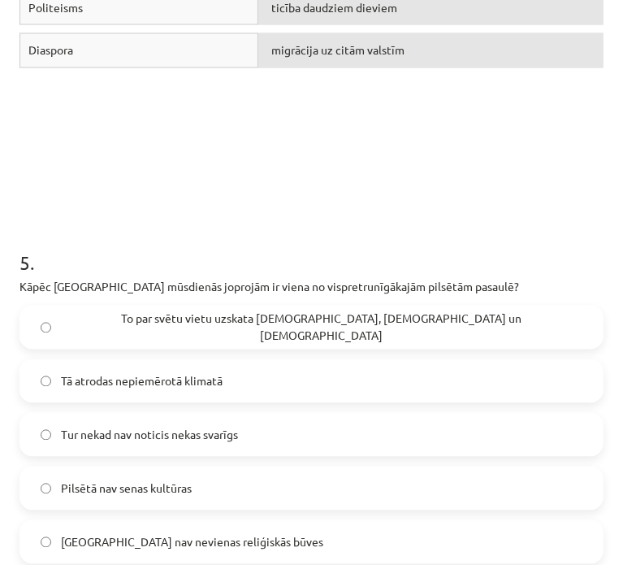
scroll to position [1625, 0]
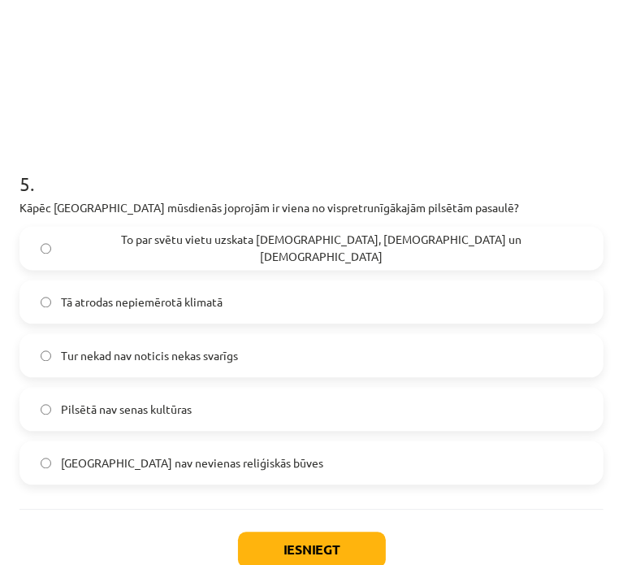
click at [225, 239] on label "To par svētu vietu uzskata [DEMOGRAPHIC_DATA], [DEMOGRAPHIC_DATA] un [DEMOGRAPH…" at bounding box center [311, 248] width 581 height 41
click at [289, 531] on button "Iesniegt" at bounding box center [312, 549] width 148 height 36
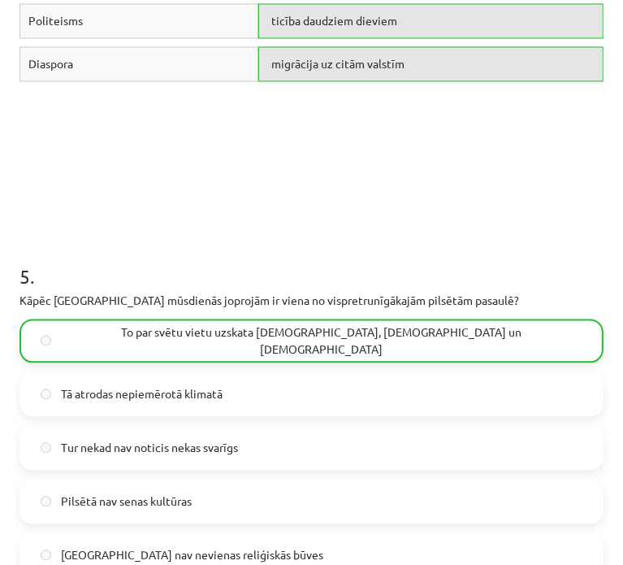
scroll to position [1717, 0]
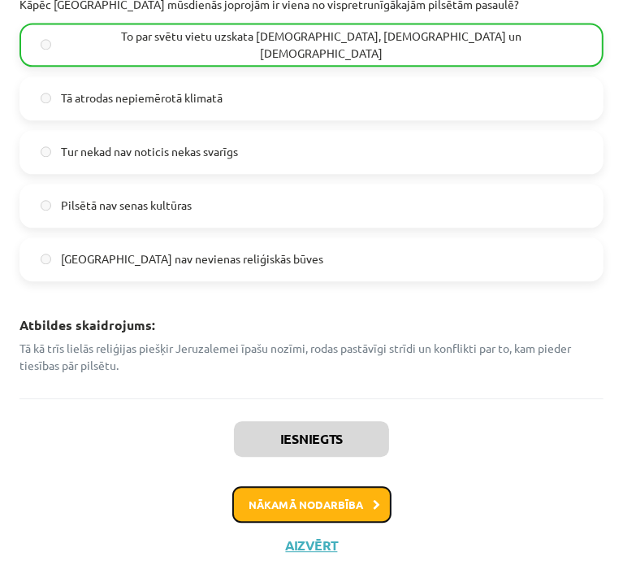
click at [307, 486] on button "Nākamā nodarbība" at bounding box center [311, 504] width 159 height 37
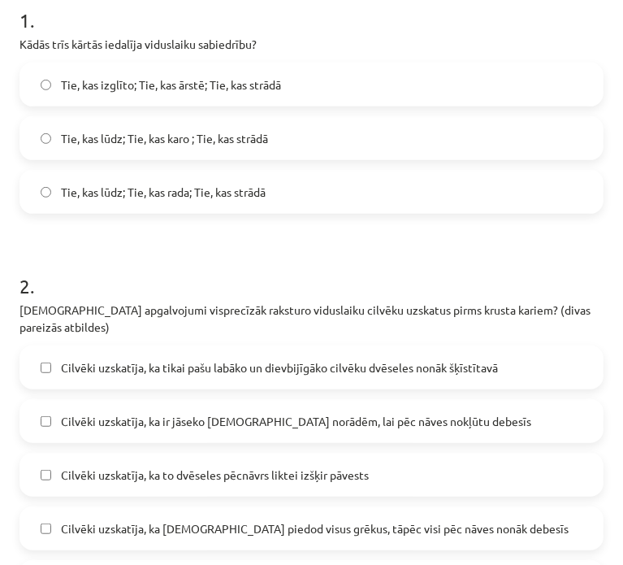
scroll to position [836, 0]
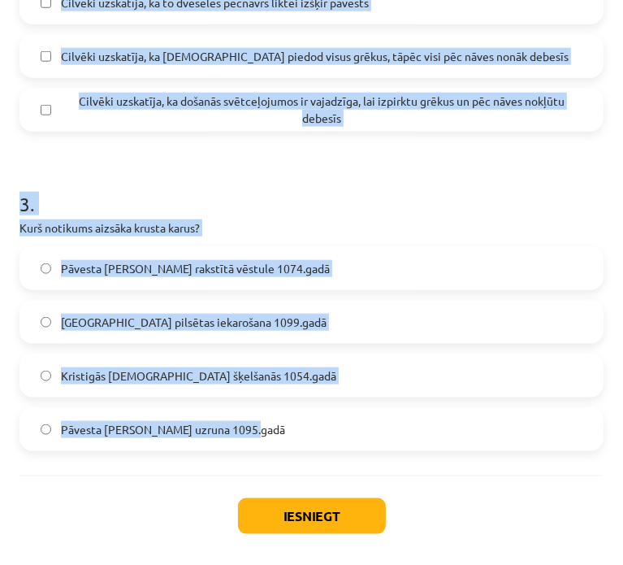
drag, startPoint x: 37, startPoint y: 370, endPoint x: 280, endPoint y: 417, distance: 246.7
click at [280, 417] on div "Mācību tēma: Vēsture i - 10. klases 1. ieskaites mācību materiāls #6 📜 4. daļa.…" at bounding box center [311, 282] width 623 height 565
copy form "4 . Lorem ipsu dolors ametcons adipiscing elitseddoe? Tem, inc utlabor; Etd, ma…"
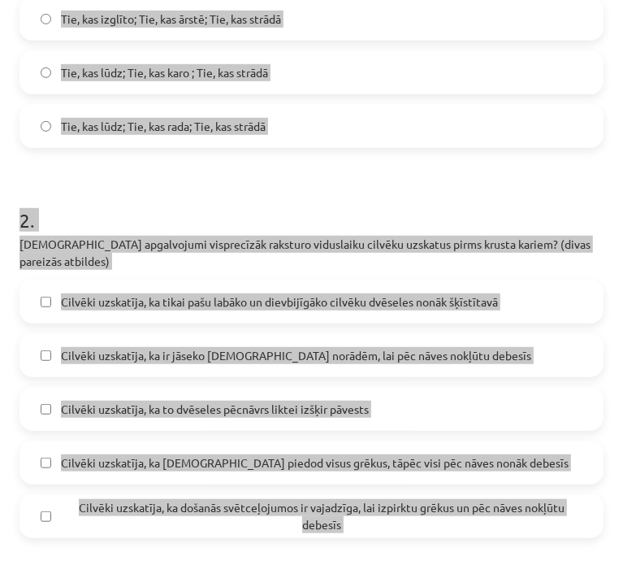
scroll to position [186, 0]
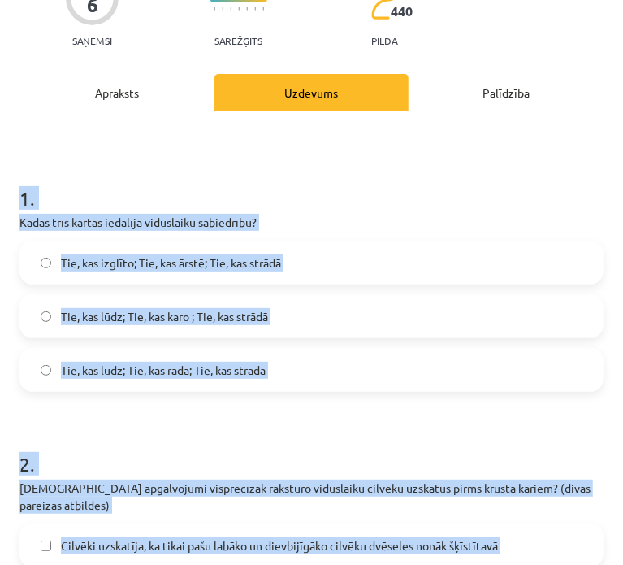
click at [335, 424] on h1 "2 ." at bounding box center [312, 449] width 584 height 50
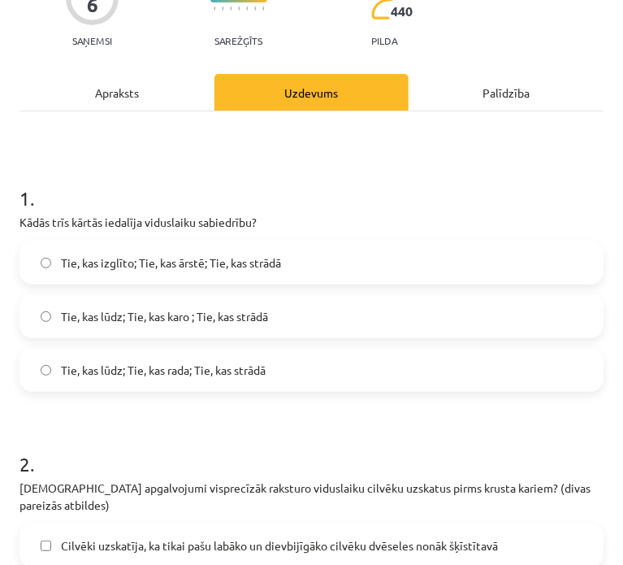
click at [183, 305] on label "Tie, kas lūdz; Tie, kas karo ; Tie, kas strādā" at bounding box center [311, 316] width 581 height 41
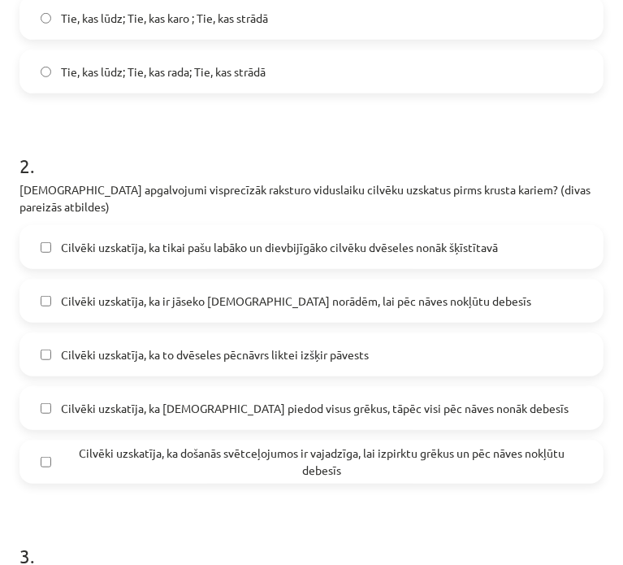
scroll to position [511, 0]
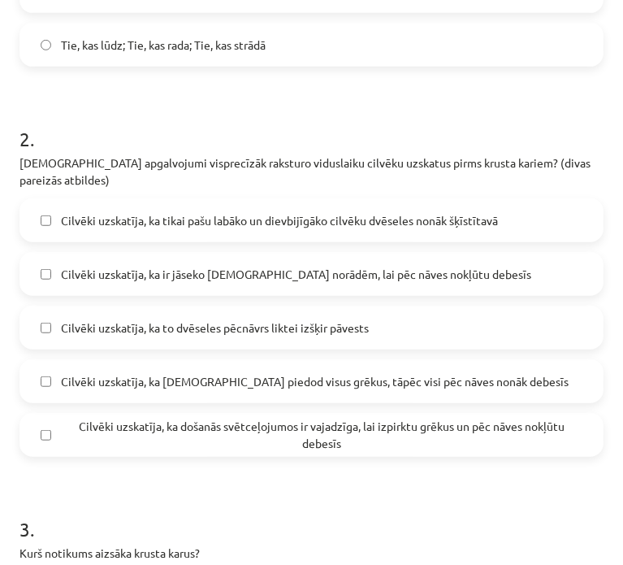
click at [323, 266] on span "Cilvēki uzskatīja, ka ir jāseko [DEMOGRAPHIC_DATA] norādēm, lai pēc nāves nokļū…" at bounding box center [296, 274] width 470 height 17
click at [270, 418] on span "Cilvēki uzskatīja, ka došanās svētceļojumos ir vajadzīga, lai izpirktu grēkus u…" at bounding box center [322, 435] width 522 height 34
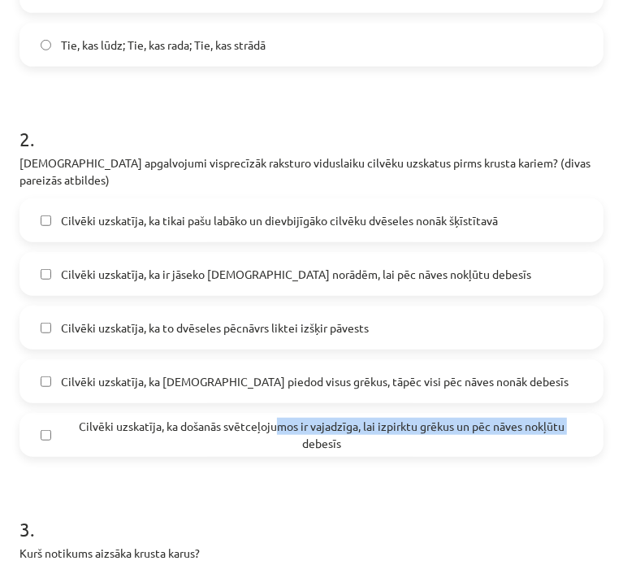
click at [286, 418] on span "Cilvēki uzskatīja, ka došanās svētceļojumos ir vajadzīga, lai izpirktu grēkus u…" at bounding box center [322, 435] width 522 height 34
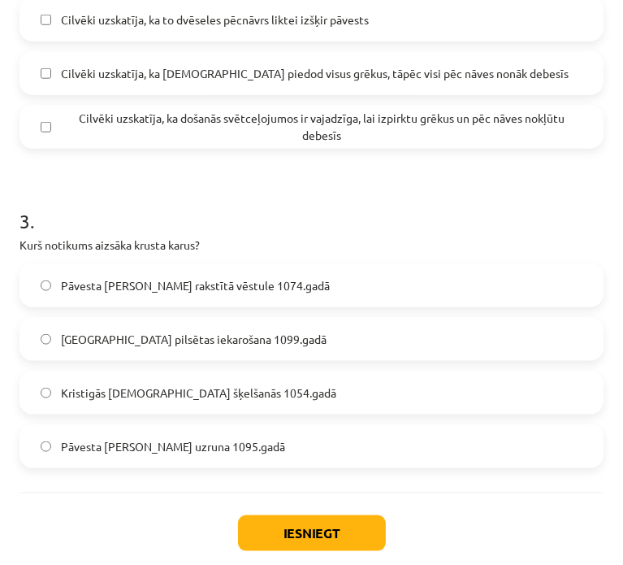
scroll to position [836, 0]
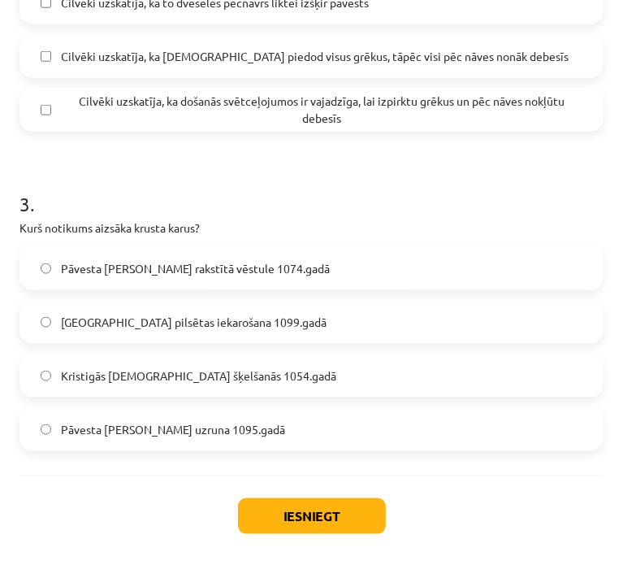
click at [240, 409] on label "Pāvesta [PERSON_NAME] uzruna 1095.gadā" at bounding box center [311, 429] width 581 height 41
click at [257, 475] on div "Iesniegt Aizvērt" at bounding box center [312, 532] width 584 height 114
click at [260, 498] on button "Iesniegt" at bounding box center [312, 516] width 148 height 36
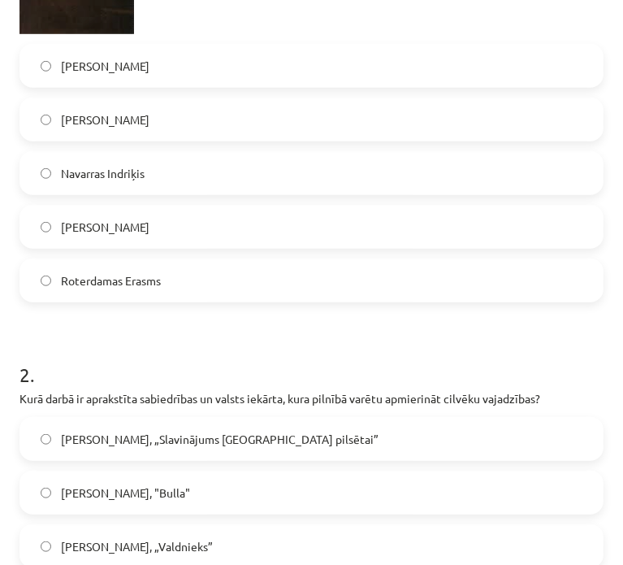
scroll to position [1092, 0]
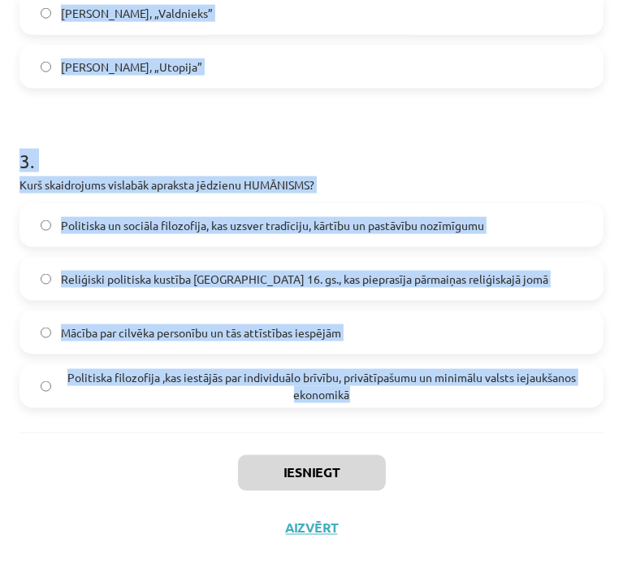
drag, startPoint x: 24, startPoint y: 368, endPoint x: 457, endPoint y: 373, distance: 433.1
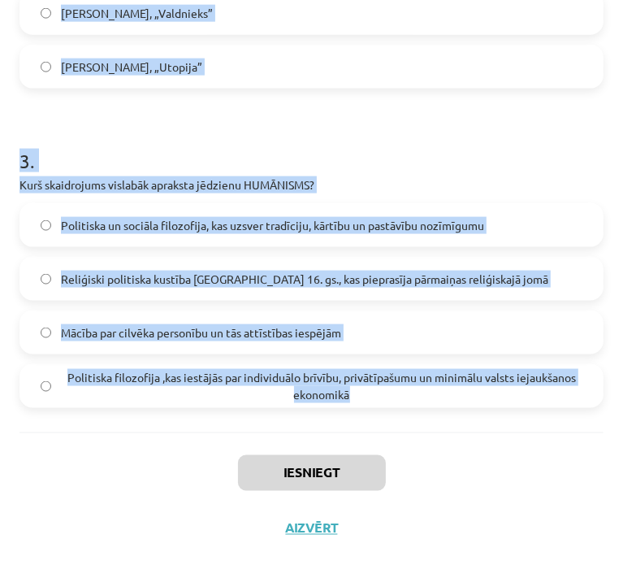
drag, startPoint x: 23, startPoint y: 391, endPoint x: 533, endPoint y: 387, distance: 510.3
copy form "1 . Kurš cilvēks ir attēlots šajā attēlā? [PERSON_NAME] [PERSON_NAME] Navarras …"
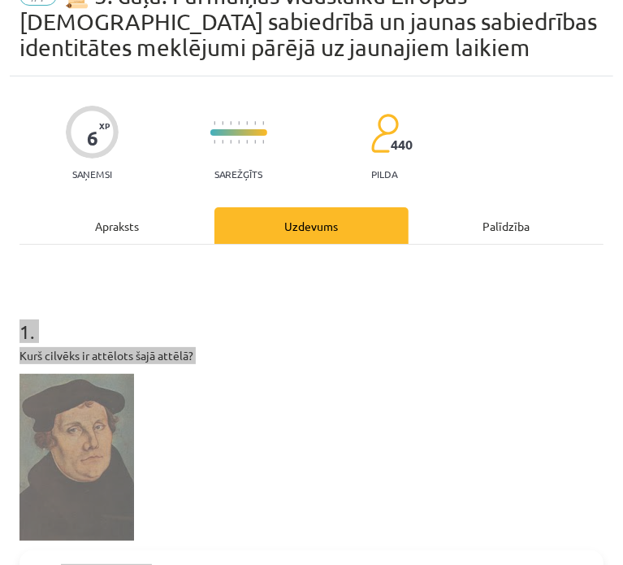
scroll to position [81, 0]
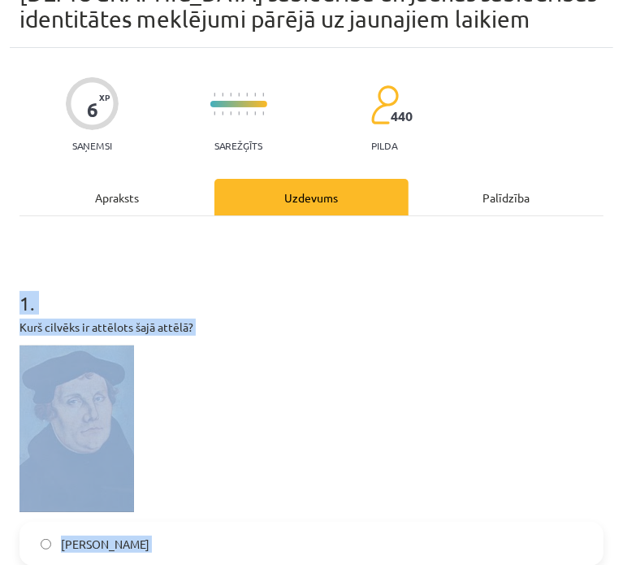
click at [253, 308] on h1 "1 ." at bounding box center [312, 288] width 584 height 50
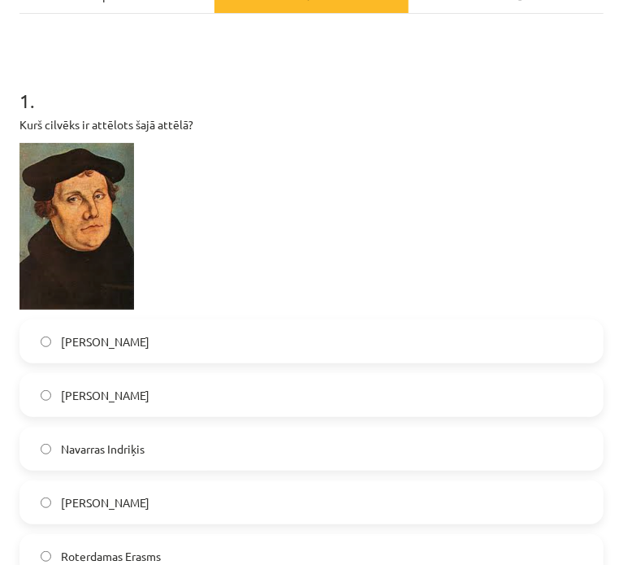
scroll to position [325, 0]
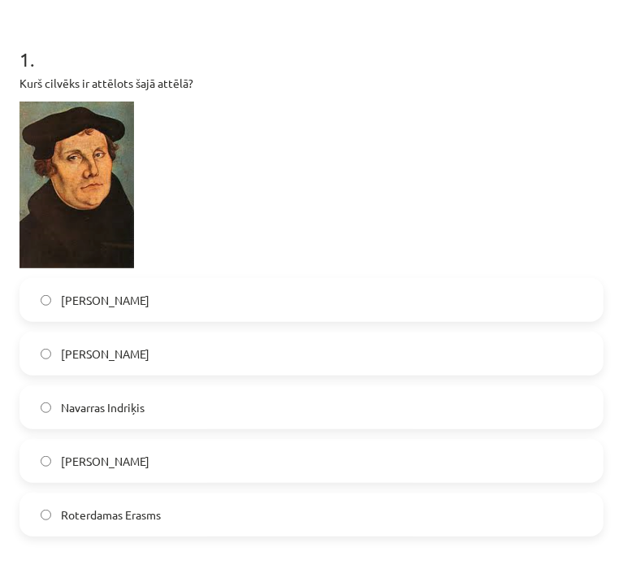
click at [130, 309] on label "Nikolo Makjavelli" at bounding box center [311, 300] width 581 height 41
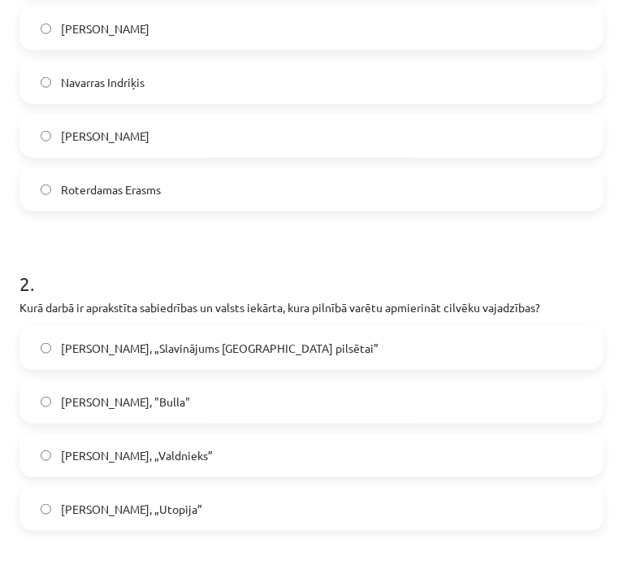
scroll to position [813, 0]
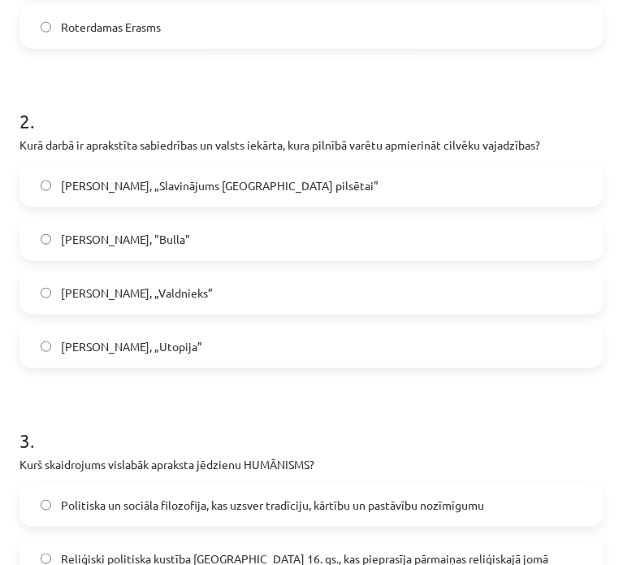
click at [191, 349] on label "Tomass Mors, „Utopija”" at bounding box center [311, 346] width 581 height 41
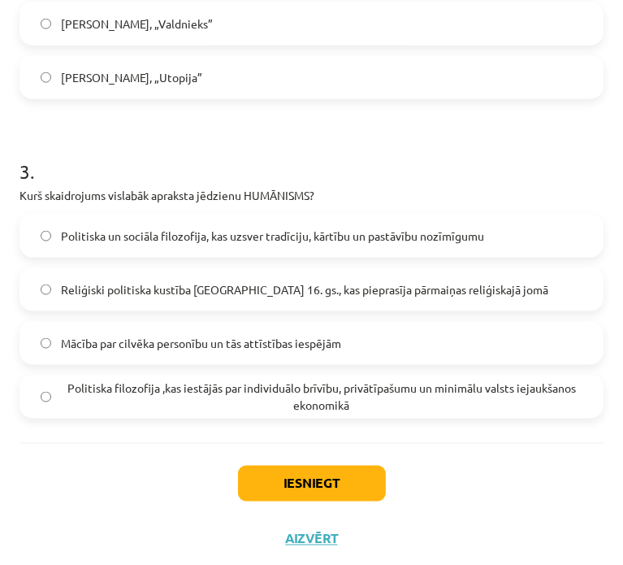
scroll to position [1092, 0]
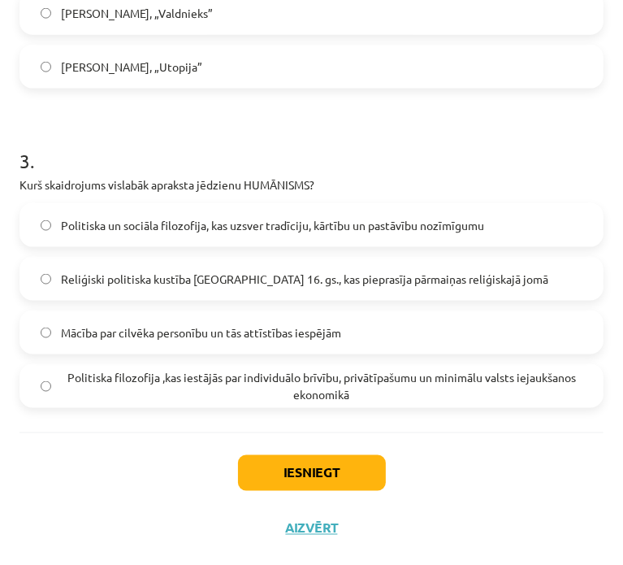
click at [176, 330] on span "Mācība par cilvēka personību un tās attīstības iespējām" at bounding box center [201, 332] width 280 height 17
click at [339, 461] on button "Iesniegt" at bounding box center [312, 473] width 148 height 36
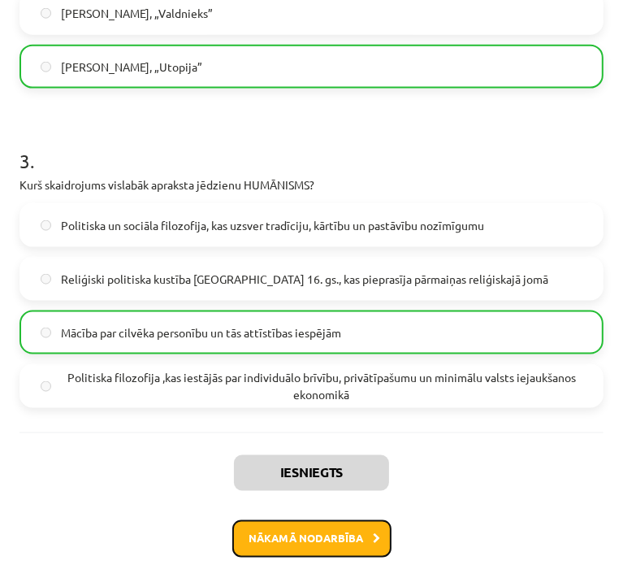
click at [296, 542] on button "Nākamā nodarbība" at bounding box center [311, 538] width 159 height 37
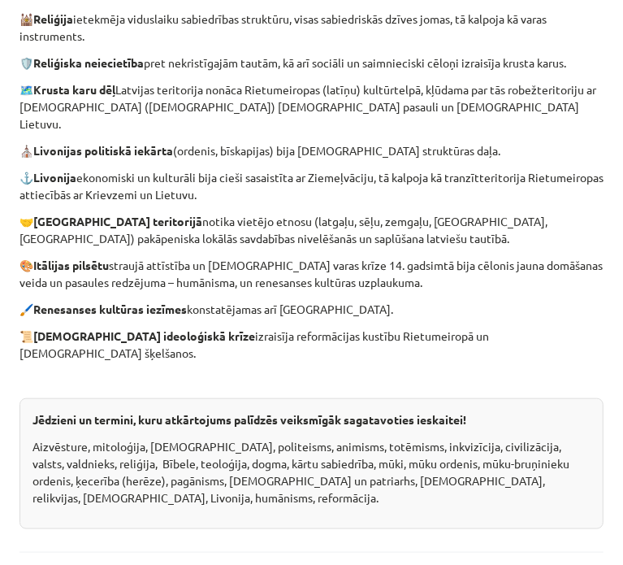
scroll to position [820, 0]
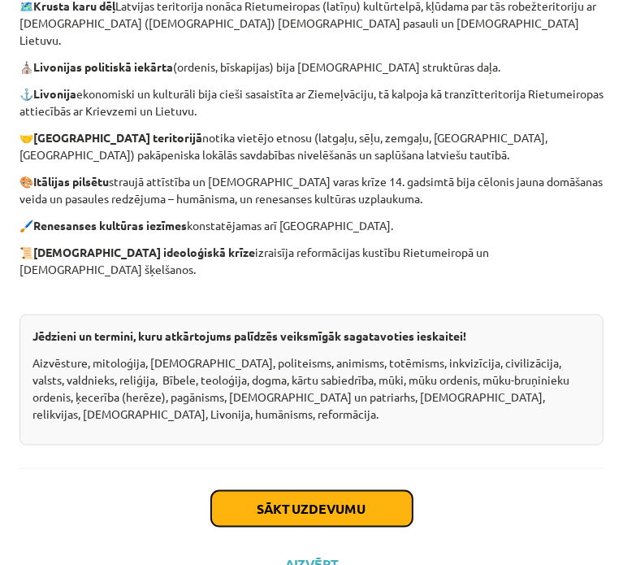
click at [267, 491] on button "Sākt uzdevumu" at bounding box center [312, 509] width 202 height 36
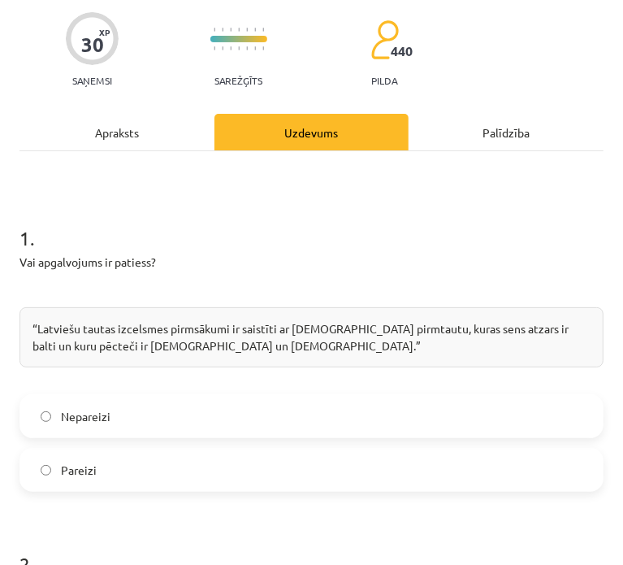
scroll to position [254, 0]
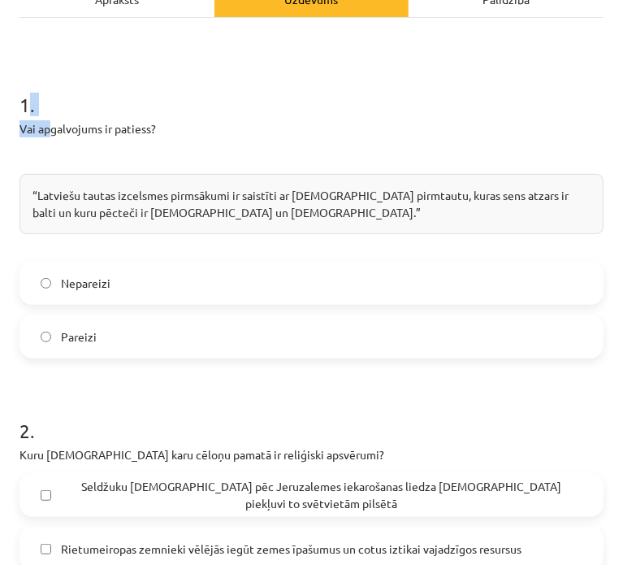
drag, startPoint x: 26, startPoint y: 93, endPoint x: 0, endPoint y: 92, distance: 26.1
click at [46, 123] on div "1 . Vai apgalvojums ir patiess? “Latviešu tautas izcelsmes pirmsākumi ir saistī…" at bounding box center [312, 211] width 584 height 293
click at [3, 87] on div "Mācību tēma: Vēsture i - 10. klases 1. ieskaites mācību materiāls #8 ✅ ​Kopsavi…" at bounding box center [311, 282] width 623 height 565
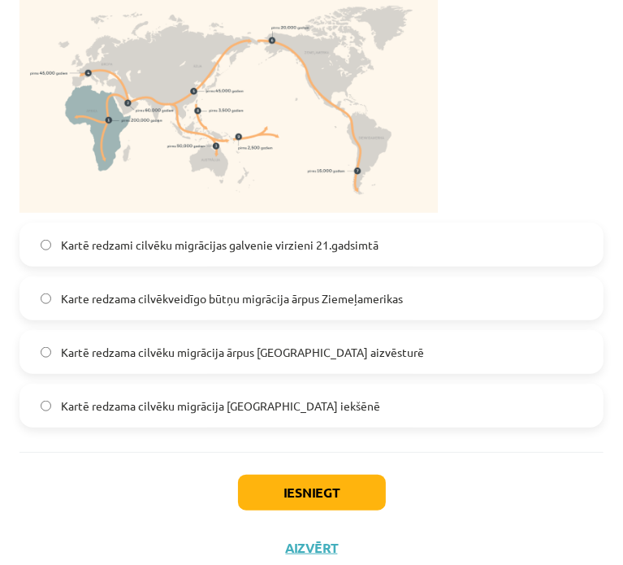
scroll to position [3783, 0]
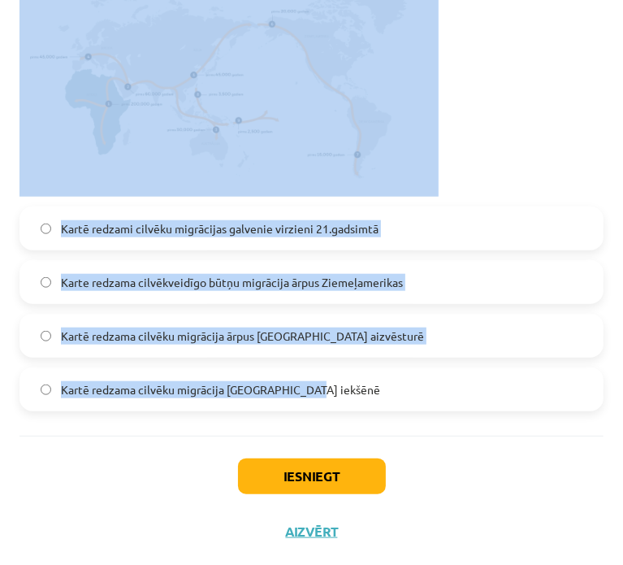
drag, startPoint x: 16, startPoint y: 99, endPoint x: 293, endPoint y: 381, distance: 395.3
click at [419, 393] on div "Mācību tēma: Vēsture i - 10. klases 1. ieskaites mācību materiāls #8 ✅ ​Kopsavi…" at bounding box center [311, 282] width 623 height 565
copy form "1 . Vai apgalvojums ir patiess? “Latviešu tautas izcelsmes pirmsākumi ir saistī…"
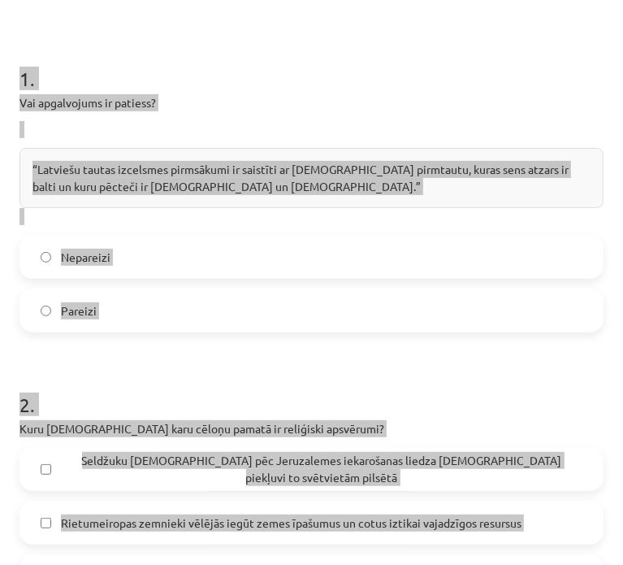
scroll to position [325, 0]
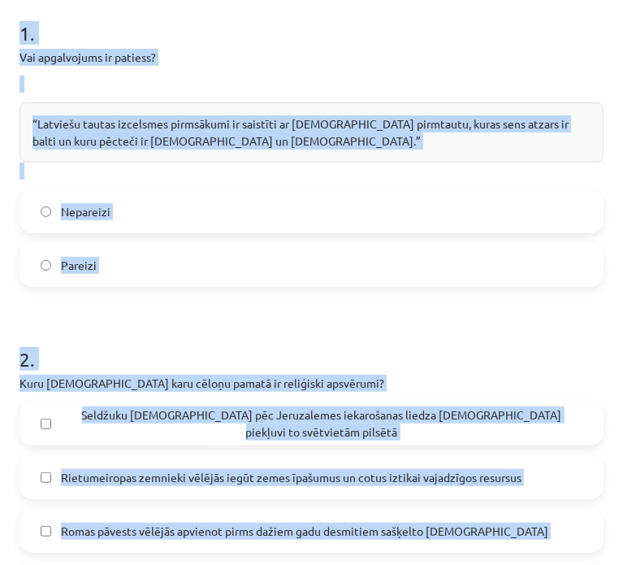
click at [184, 262] on label "Pareizi" at bounding box center [311, 265] width 581 height 41
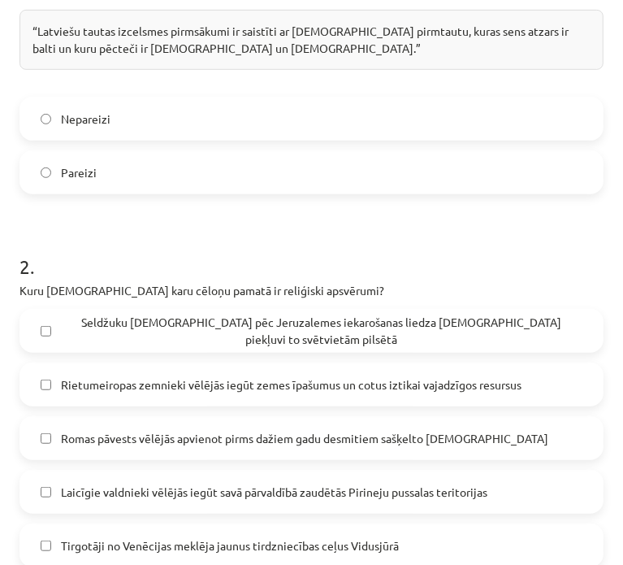
scroll to position [488, 0]
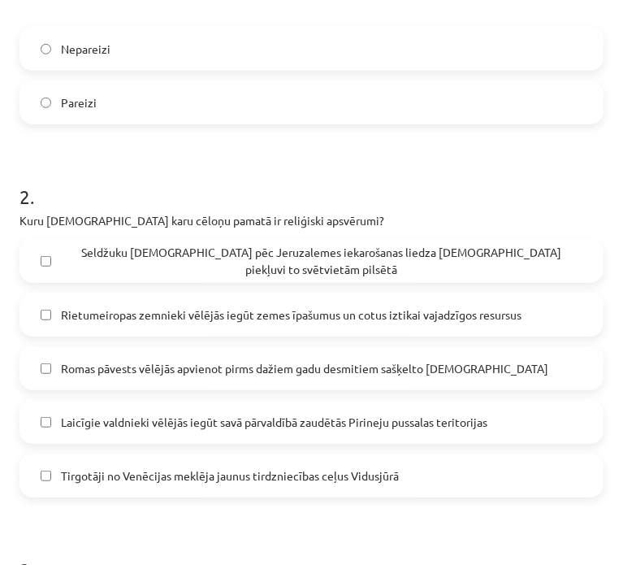
click at [186, 267] on span "Seldžuku musulmaņi pēc Jeruzalemes iekarošanas liedza kristiešiem piekļuvi to s…" at bounding box center [322, 261] width 522 height 34
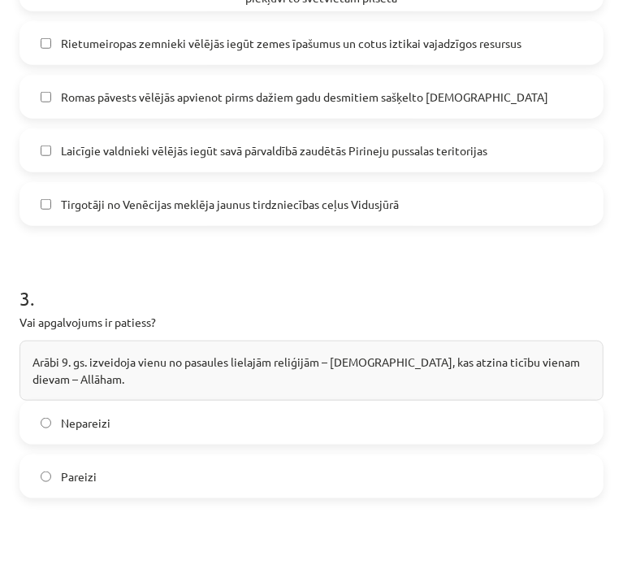
scroll to position [731, 0]
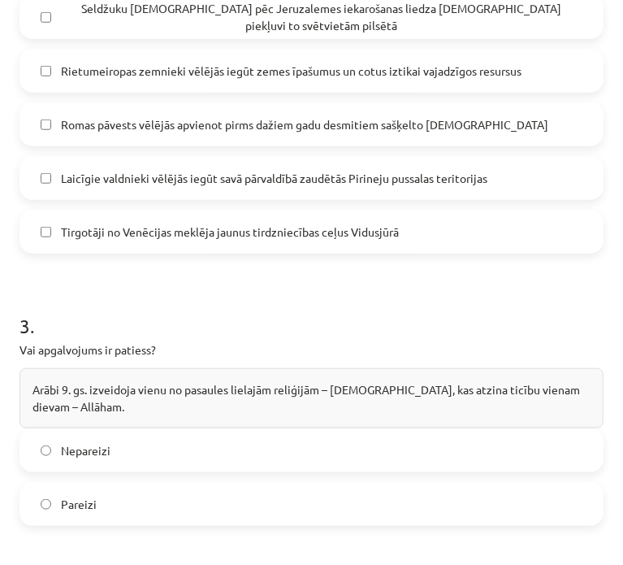
click at [172, 186] on label "Laicīgie valdnieki vēlējās iegūt savā pārvaldībā zaudētās Pirineju pussalas ter…" at bounding box center [311, 178] width 581 height 41
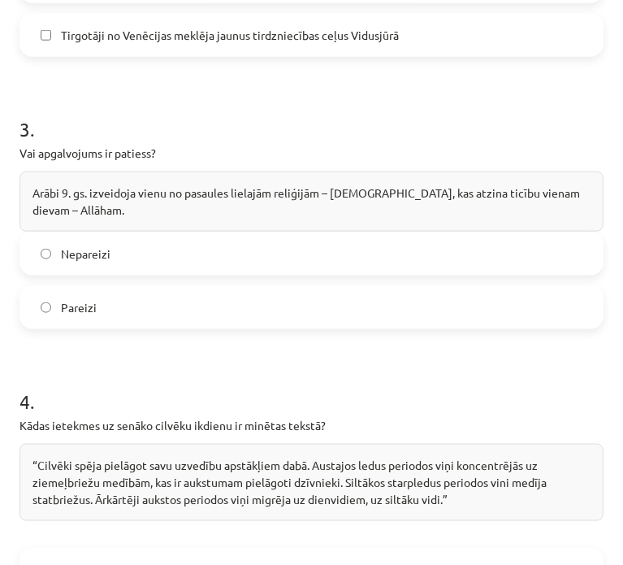
scroll to position [975, 0]
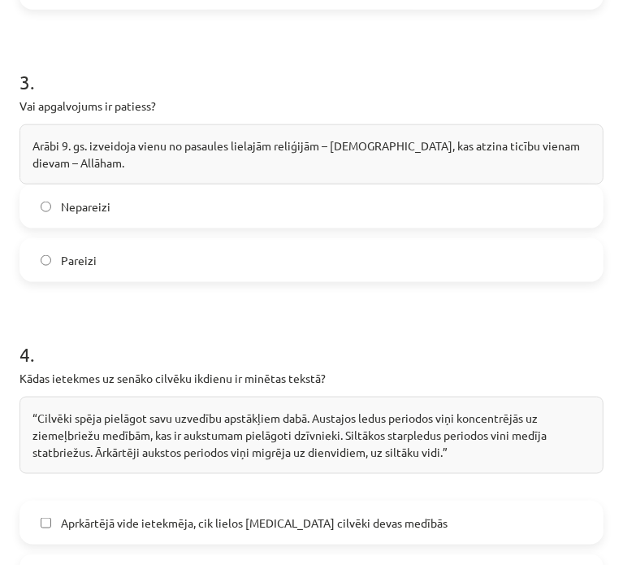
click at [147, 217] on label "Nepareizi" at bounding box center [311, 206] width 581 height 41
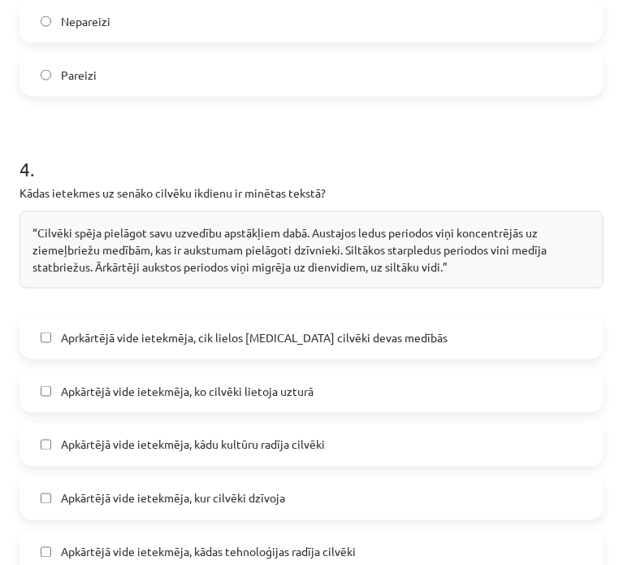
scroll to position [1219, 0]
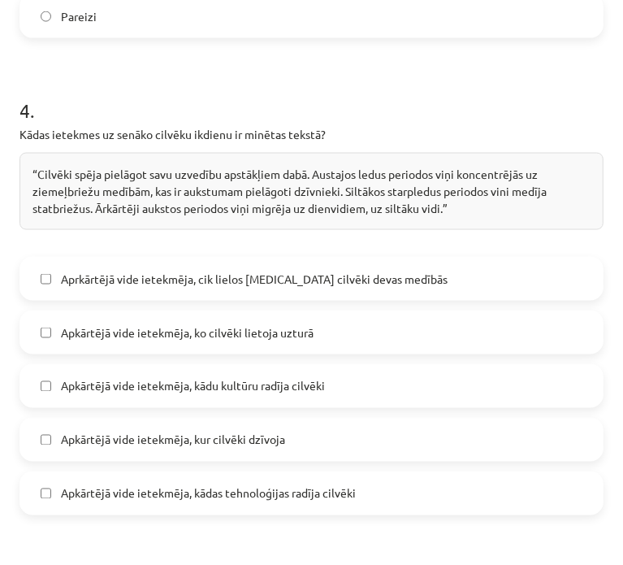
click at [204, 331] on span "Apkārtējā vide ietekmēja, ko cilvēki lietoja uzturā" at bounding box center [187, 332] width 253 height 17
click at [344, 444] on label "Apkārtējā vide ietekmēja, kur cilvēki dzīvoja" at bounding box center [311, 439] width 581 height 41
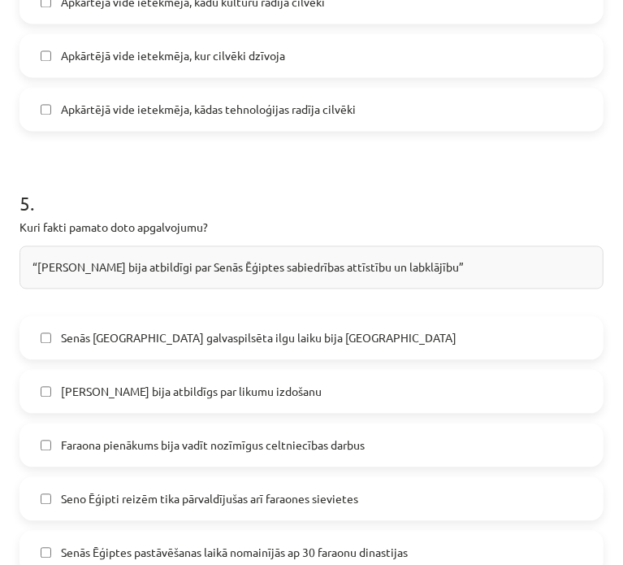
scroll to position [1625, 0]
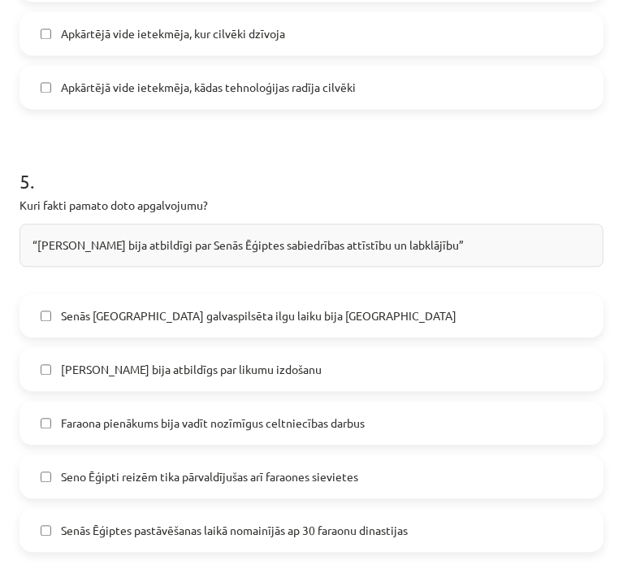
click at [198, 373] on span "Faraons bija atbildīgs par likumu izdošanu" at bounding box center [191, 369] width 261 height 17
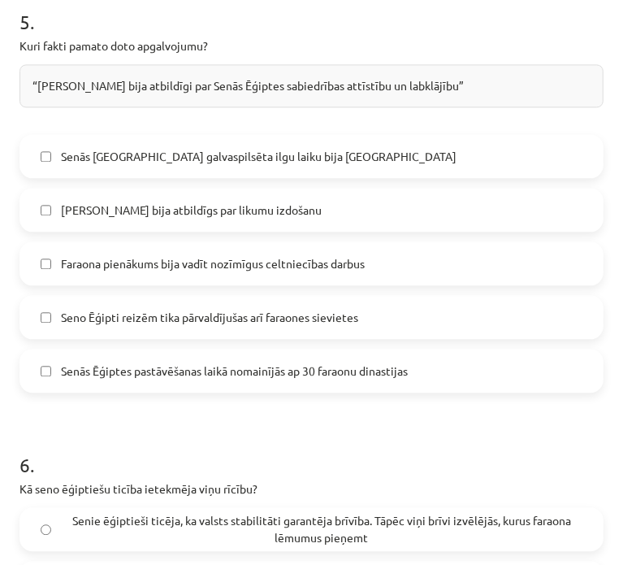
scroll to position [1788, 0]
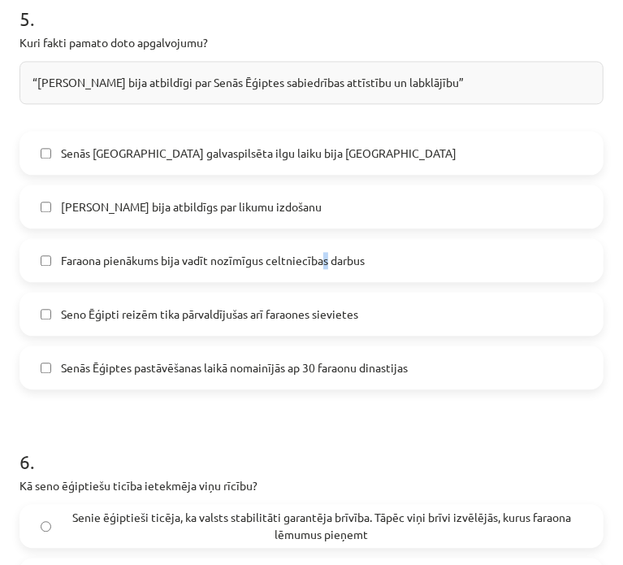
click at [323, 273] on label "Faraona pienākums bija vadīt nozīmīgus celtniecības darbus" at bounding box center [311, 260] width 581 height 41
click at [302, 261] on span "Faraona pienākums bija vadīt nozīmīgus celtniecības darbus" at bounding box center [213, 260] width 304 height 17
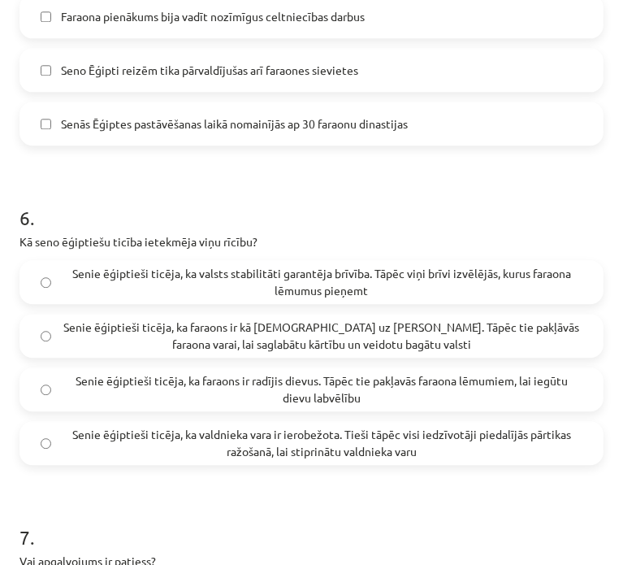
click at [379, 346] on span "Senie ēģiptieši ticēja, ka faraons ir kā dievs uz Zemes. Tāpēc tie pakļāvās far…" at bounding box center [322, 336] width 522 height 34
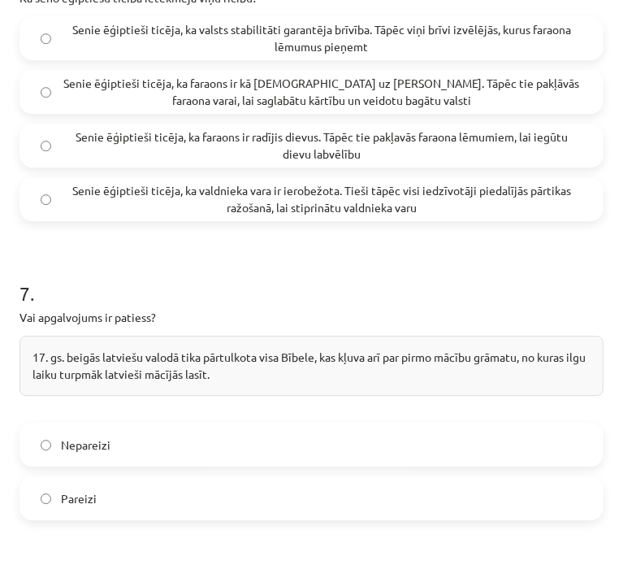
scroll to position [2357, 0]
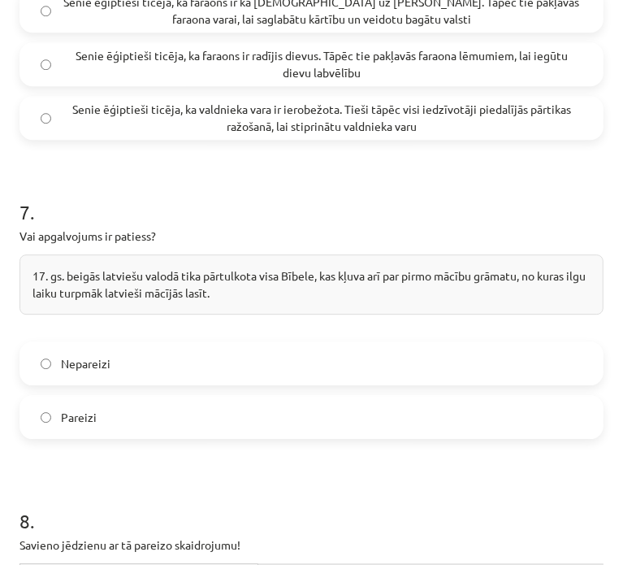
click at [192, 387] on div "Nepareizi Pareizi" at bounding box center [312, 390] width 584 height 98
click at [192, 359] on label "Nepareizi" at bounding box center [311, 363] width 581 height 41
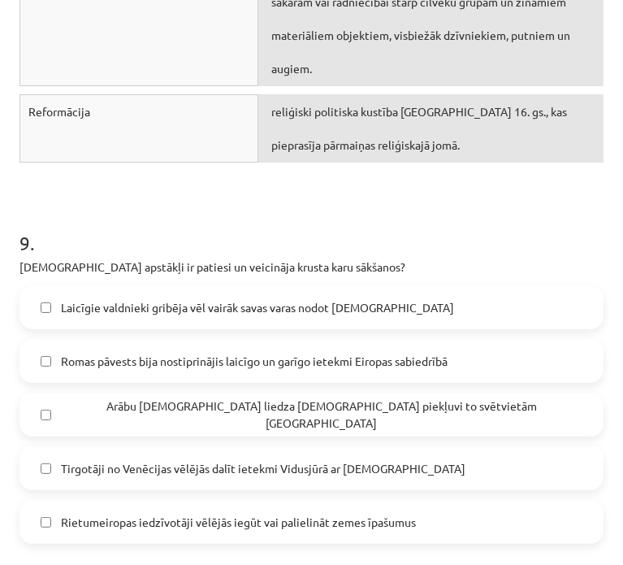
scroll to position [3250, 0]
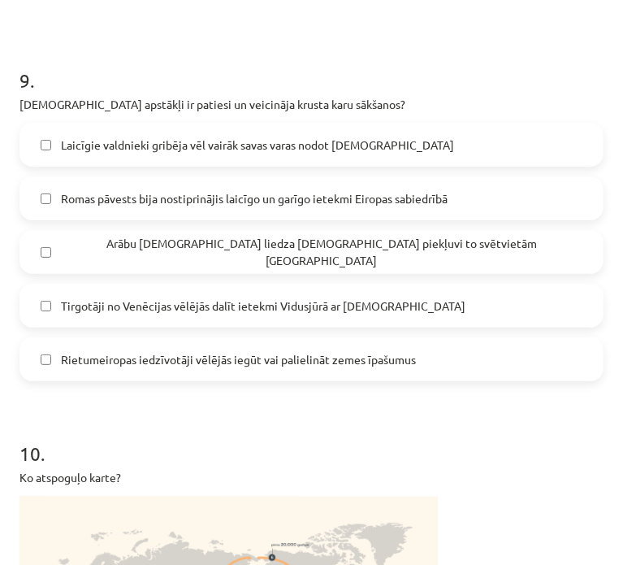
click at [186, 198] on span "Romas pāvests bija nostiprinājis laicīgo un garīgo ietekmi Eiropas sabiedrībā" at bounding box center [254, 198] width 387 height 17
click at [192, 246] on span "Arābu musulmaņi liedza kristiešiem piekļuvi to svētvietām Jeruzālemē" at bounding box center [322, 252] width 522 height 34
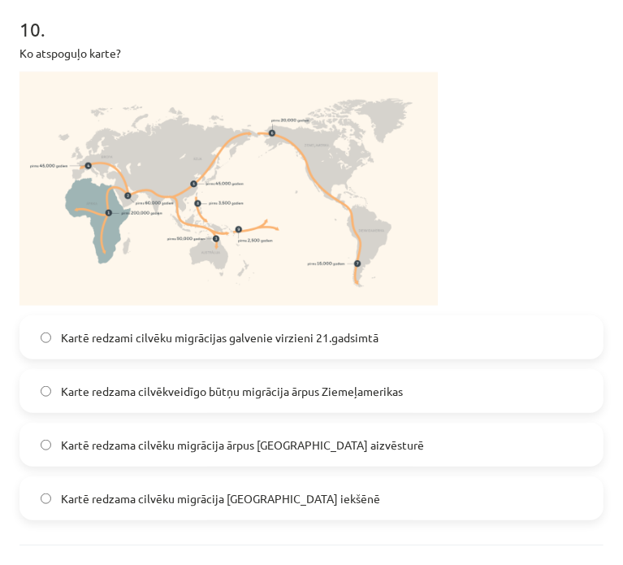
scroll to position [3702, 0]
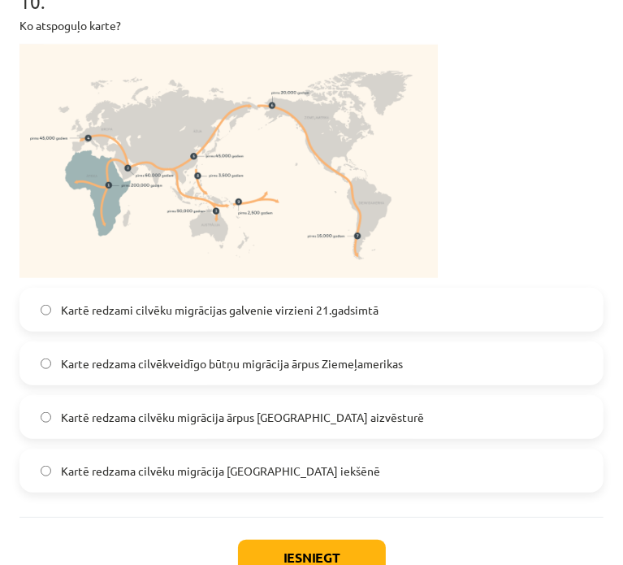
click at [212, 316] on label "Kartē redzami cilvēku migrācijas galvenie virzieni 21.gadsimtā" at bounding box center [311, 309] width 581 height 41
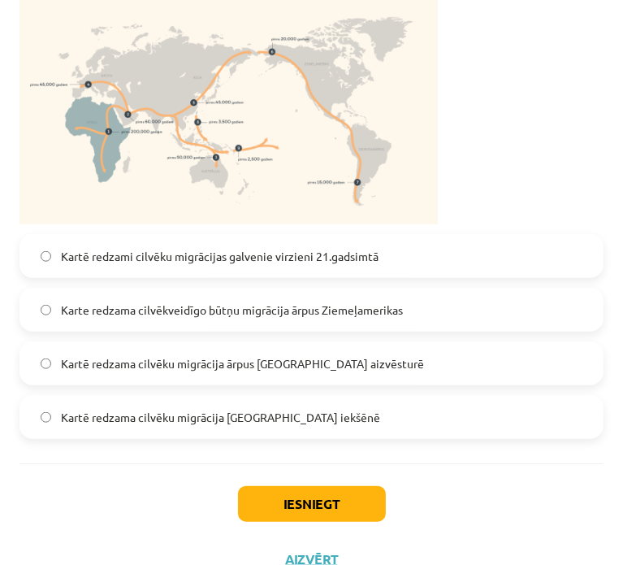
scroll to position [3783, 0]
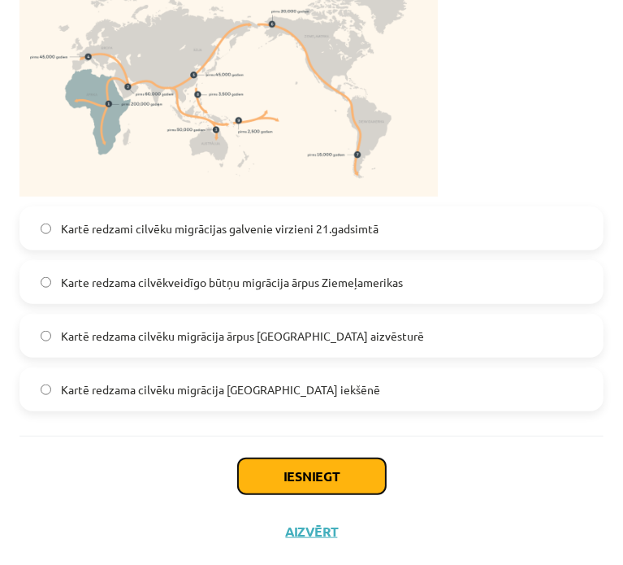
click at [283, 479] on button "Iesniegt" at bounding box center [312, 476] width 148 height 36
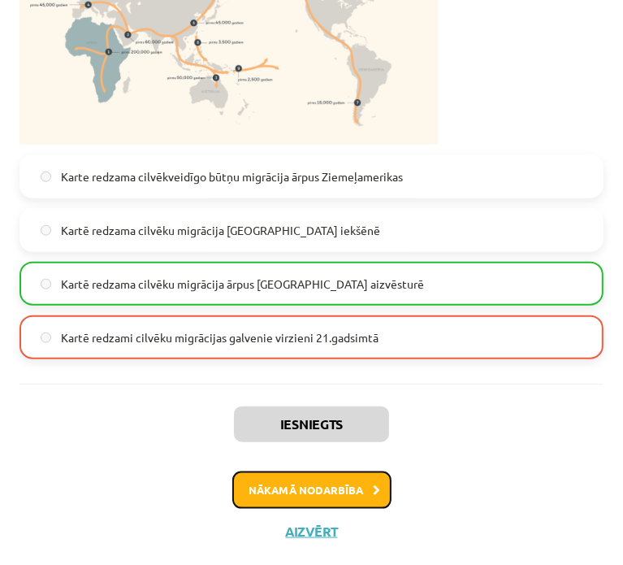
click at [317, 488] on button "Nākamā nodarbība" at bounding box center [311, 489] width 159 height 37
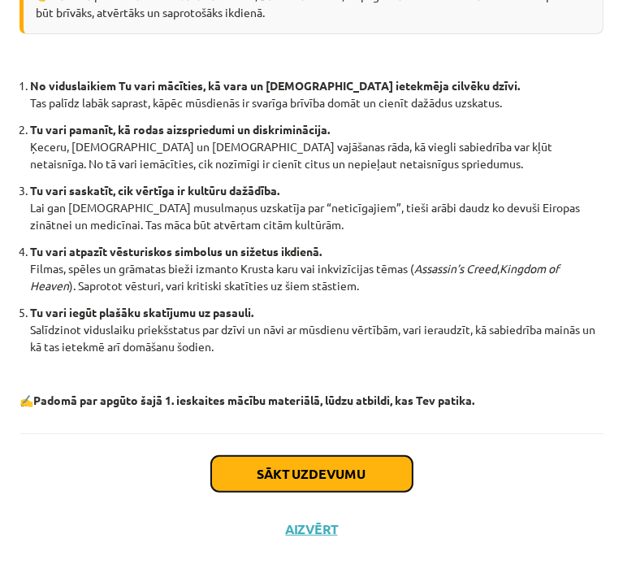
click at [306, 462] on button "Sākt uzdevumu" at bounding box center [312, 474] width 202 height 36
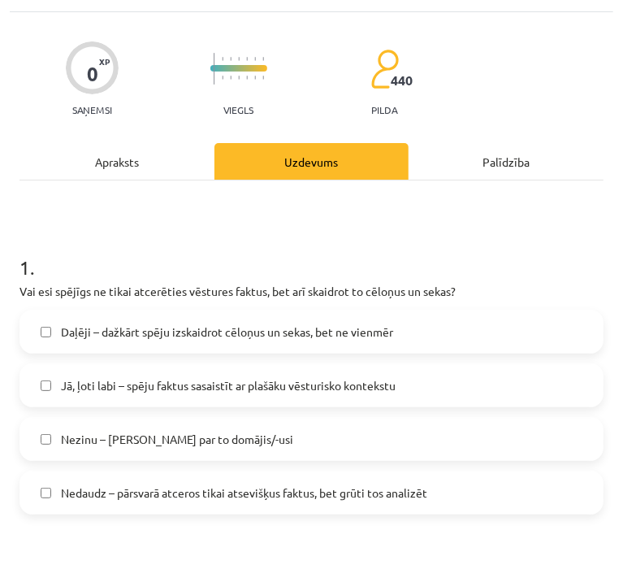
scroll to position [254, 0]
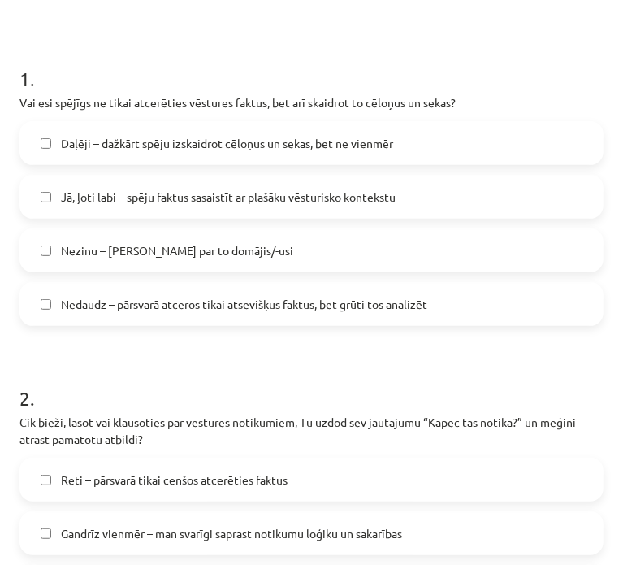
click at [168, 150] on span "Daļēji – dažkārt spēju izskaidrot cēloņus un sekas, bet ne vienmēr" at bounding box center [227, 143] width 332 height 17
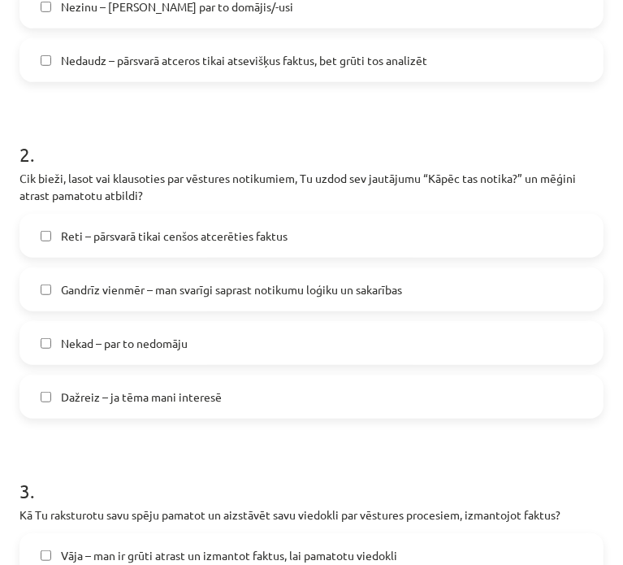
scroll to position [579, 0]
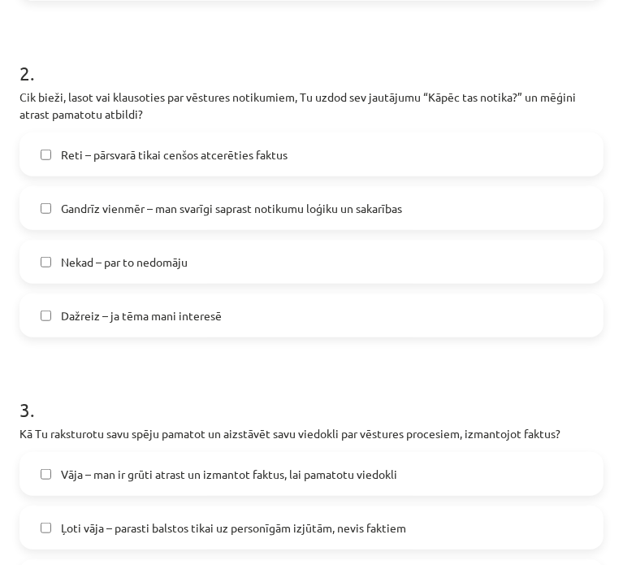
click at [234, 313] on label "Dažreiz – ja tēma mani interesē" at bounding box center [311, 315] width 581 height 41
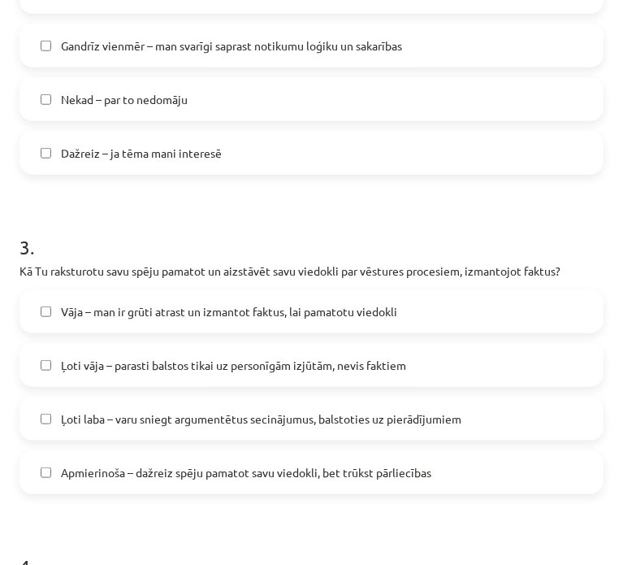
scroll to position [904, 0]
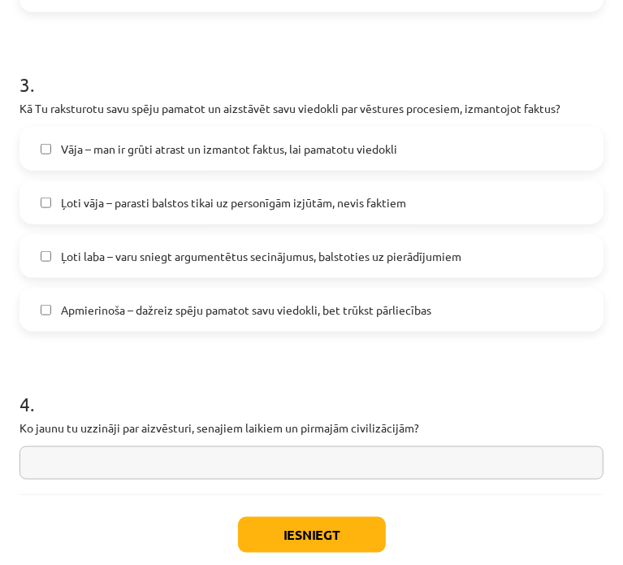
click at [328, 313] on span "Apmierinoša – dažreiz spēju pamatot savu viedokli, bet trūkst pārliecības" at bounding box center [246, 309] width 371 height 17
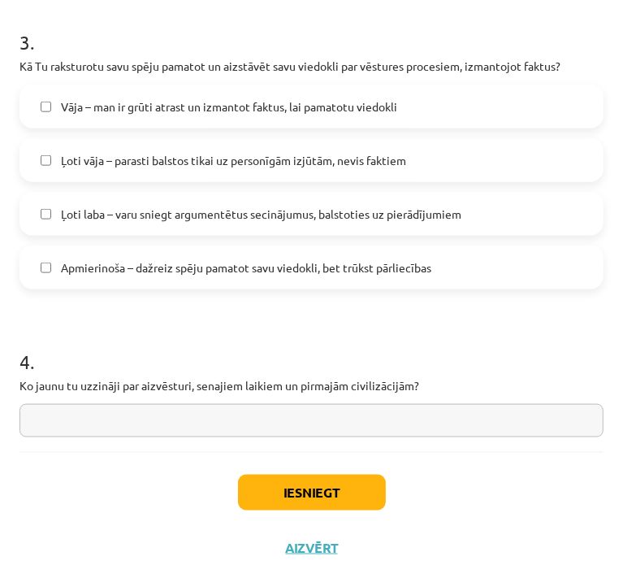
scroll to position [965, 0]
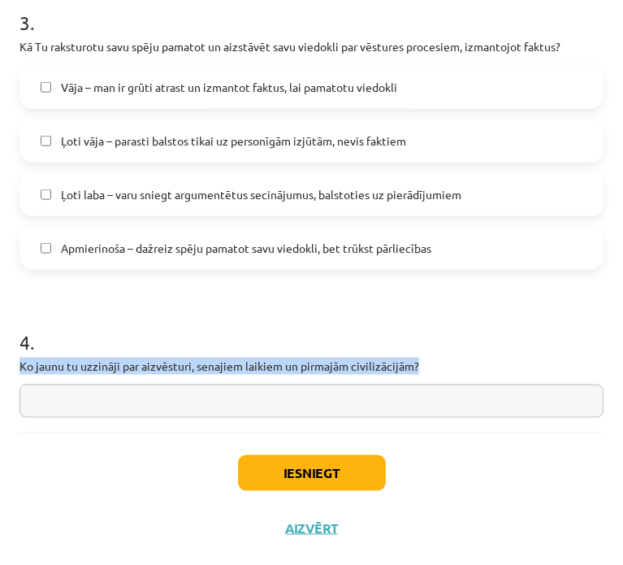
drag, startPoint x: 17, startPoint y: 367, endPoint x: 427, endPoint y: 374, distance: 409.6
copy p "Ko jaunu tu uzzināji par aizvēsturi, senajiem laikiem un pirmajām civilizācijām?"
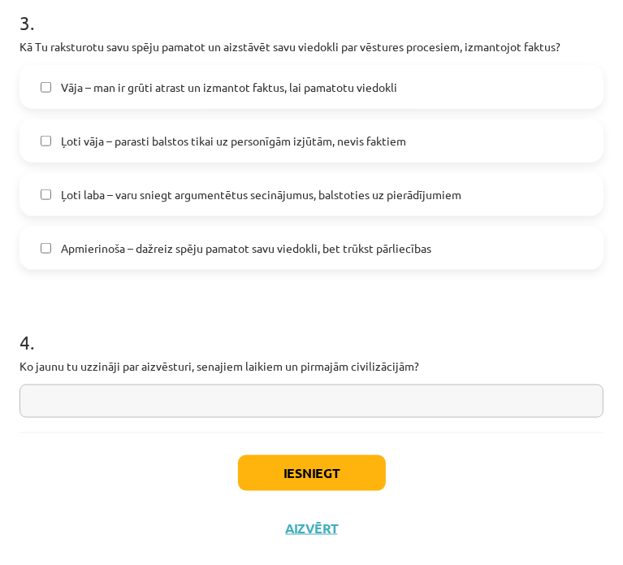
click at [452, 302] on h1 "4 ." at bounding box center [312, 327] width 584 height 50
click at [382, 412] on input "text" at bounding box center [312, 400] width 584 height 33
click at [280, 379] on div "4 . Ko jaunu tu uzzināji par aizvēsturi, senajiem laikiem un pirmajām civilizāc…" at bounding box center [312, 359] width 584 height 115
drag, startPoint x: 283, startPoint y: 429, endPoint x: 264, endPoint y: 441, distance: 22.3
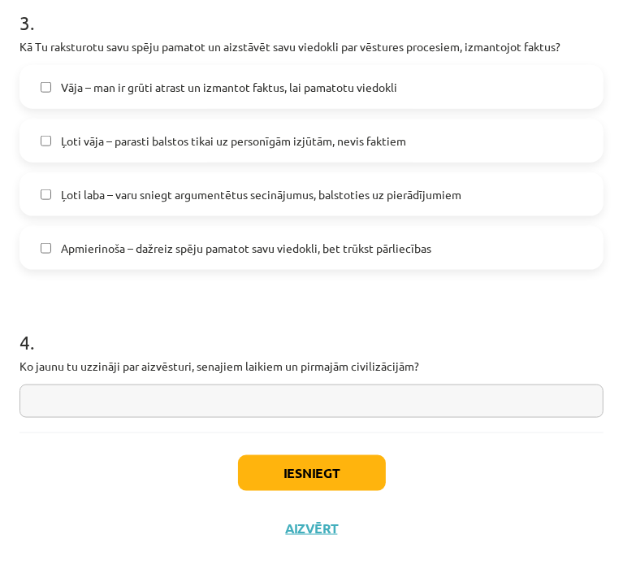
click at [278, 405] on input "text" at bounding box center [312, 400] width 584 height 33
click at [147, 397] on input "**********" at bounding box center [312, 400] width 584 height 33
click at [280, 405] on input "**********" at bounding box center [312, 400] width 584 height 33
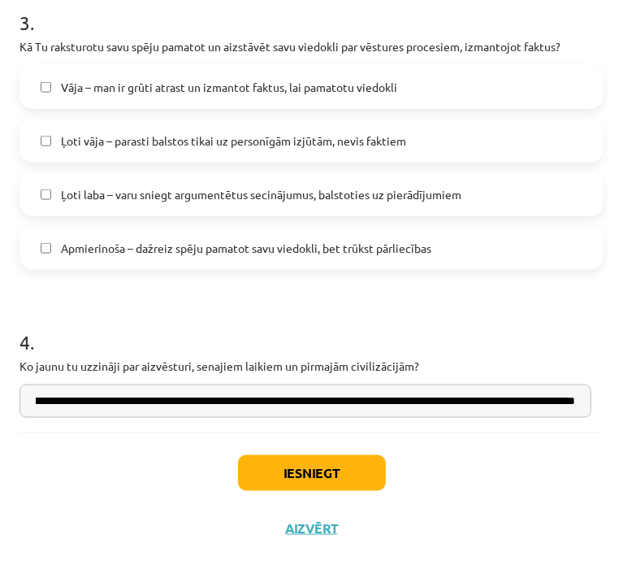
scroll to position [0, 221]
type input "**********"
click at [345, 471] on button "Iesniegt" at bounding box center [312, 473] width 148 height 36
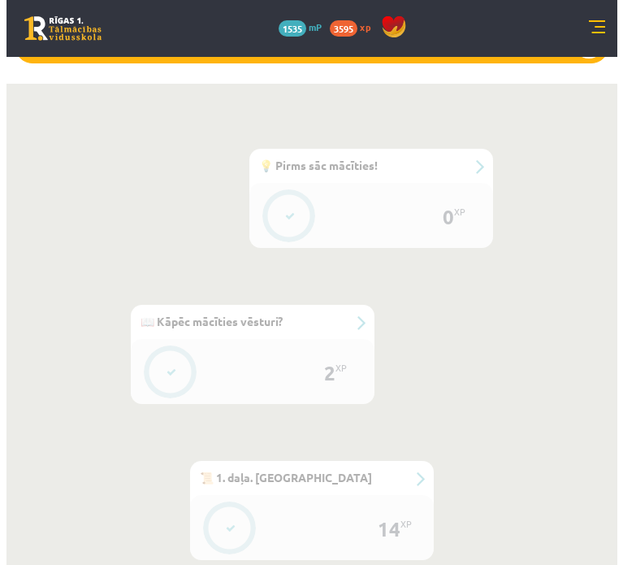
scroll to position [539, 0]
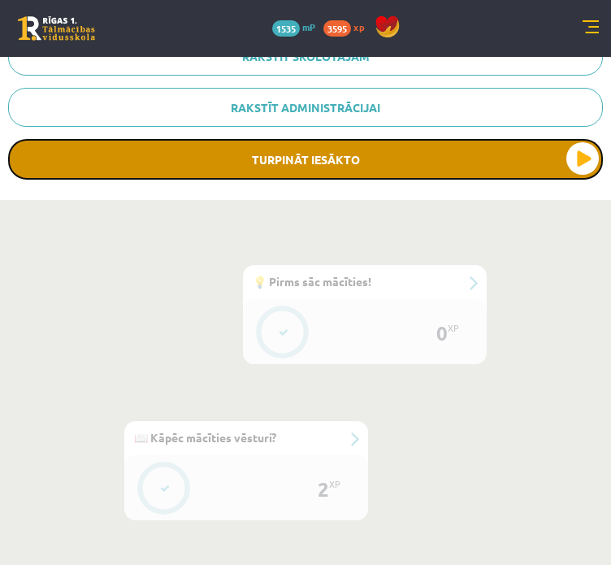
click at [407, 170] on button "Turpināt iesākto" at bounding box center [305, 159] width 595 height 41
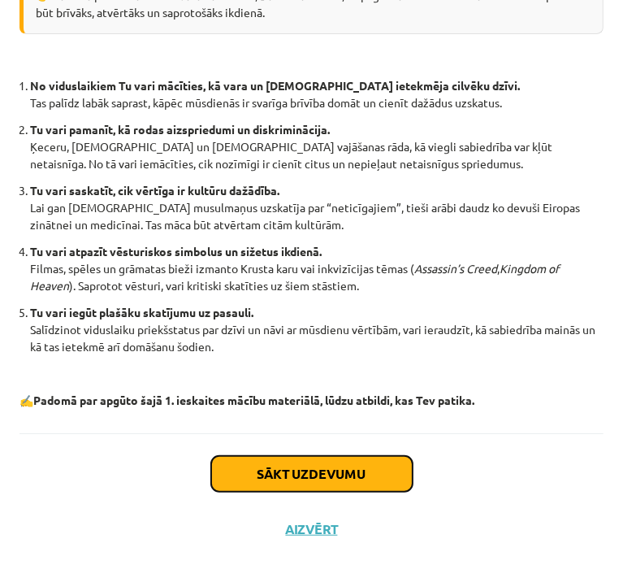
click at [312, 476] on button "Sākt uzdevumu" at bounding box center [312, 474] width 202 height 36
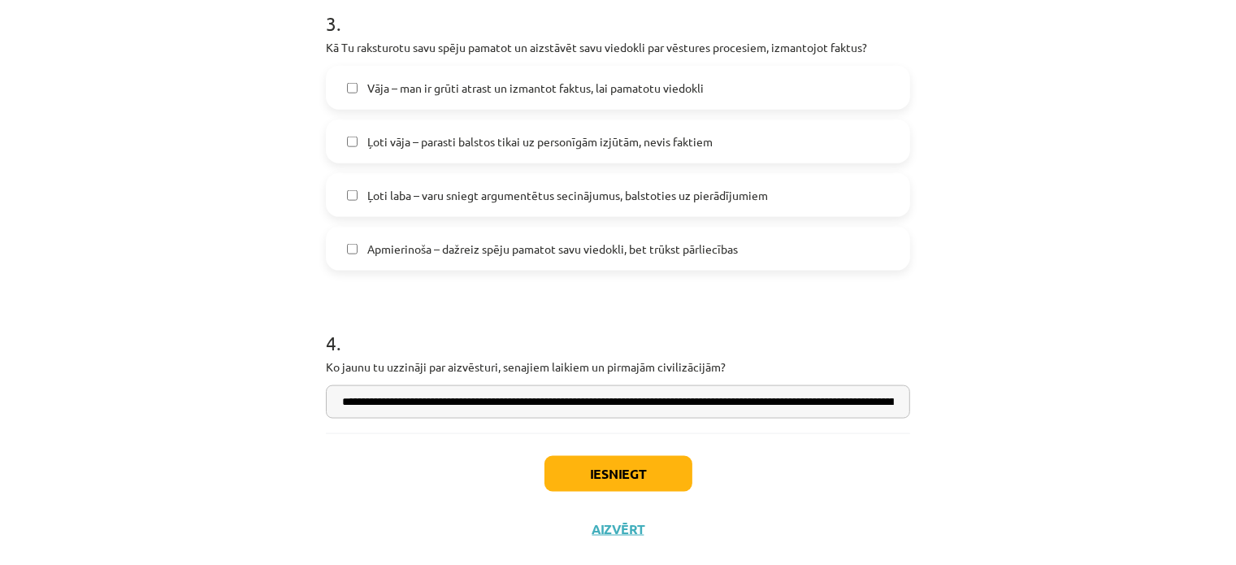
scroll to position [965, 0]
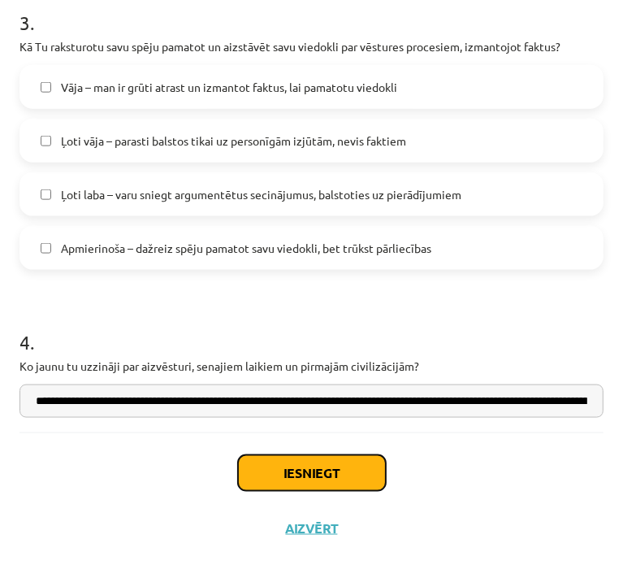
click at [321, 461] on button "Iesniegt" at bounding box center [312, 473] width 148 height 36
click at [313, 474] on button "Iesniegt" at bounding box center [312, 473] width 148 height 36
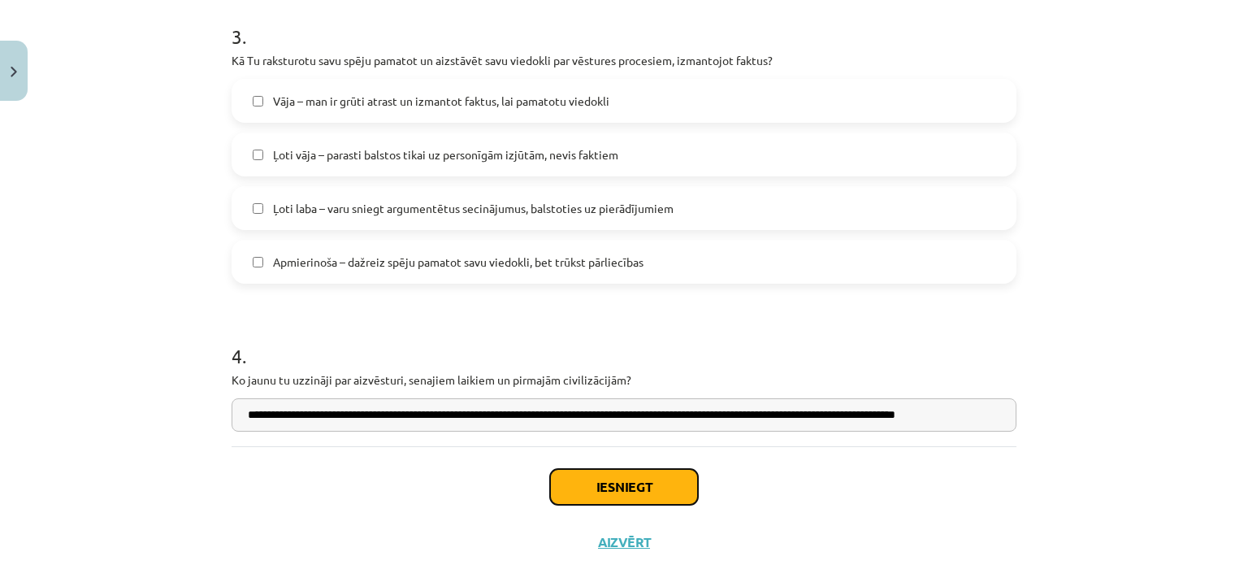
click at [622, 474] on button "Iesniegt" at bounding box center [624, 487] width 148 height 36
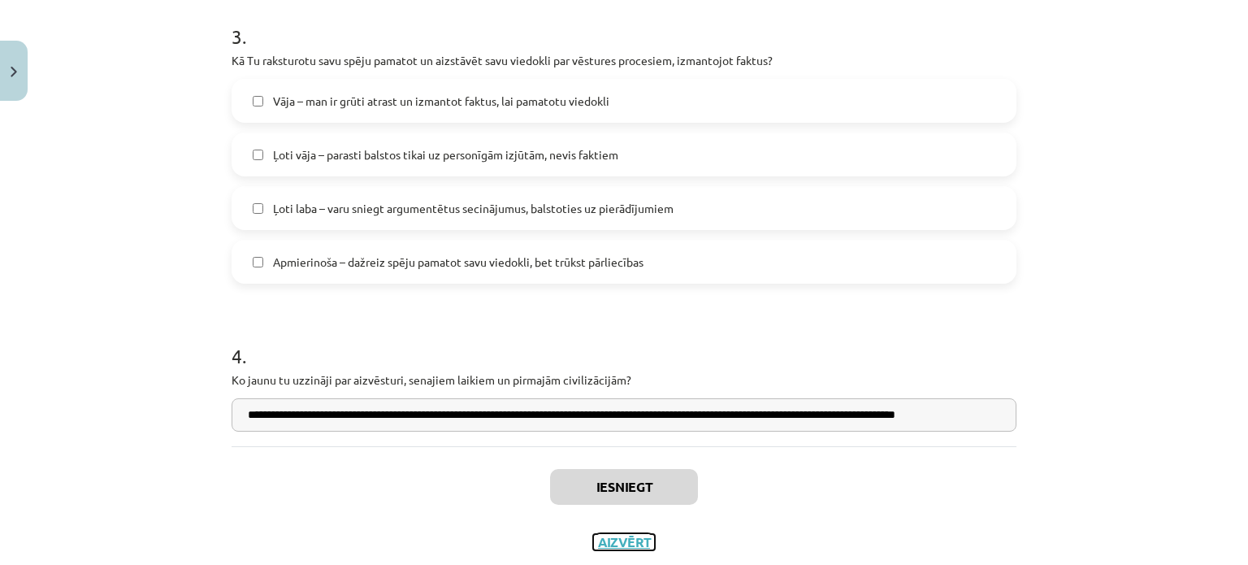
click at [622, 546] on button "Aizvērt" at bounding box center [624, 542] width 62 height 16
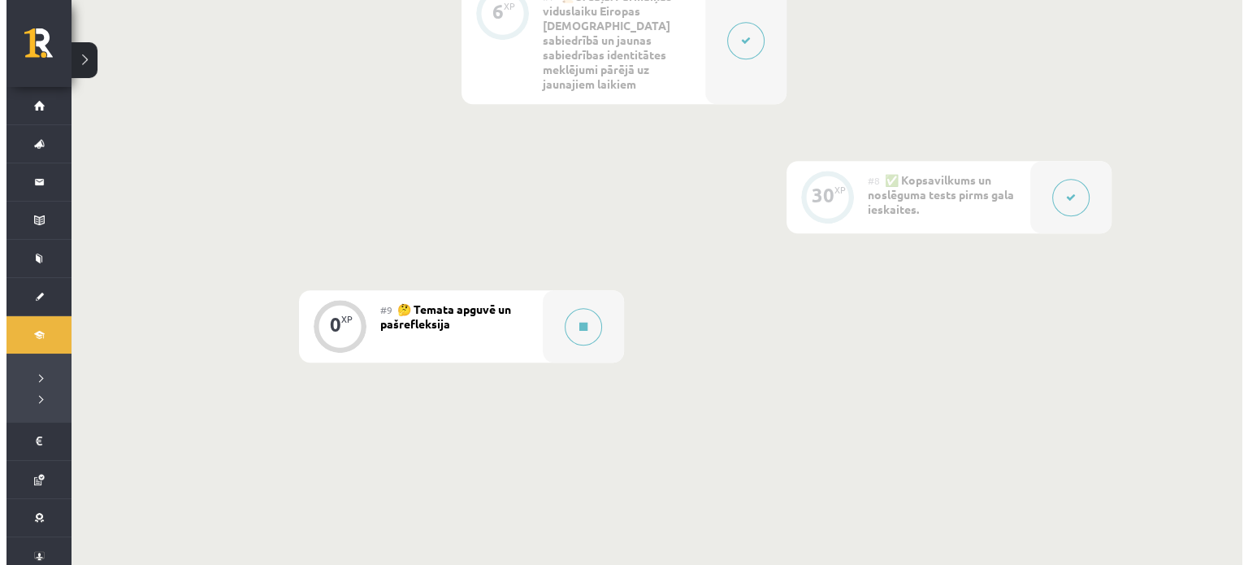
scroll to position [1324, 0]
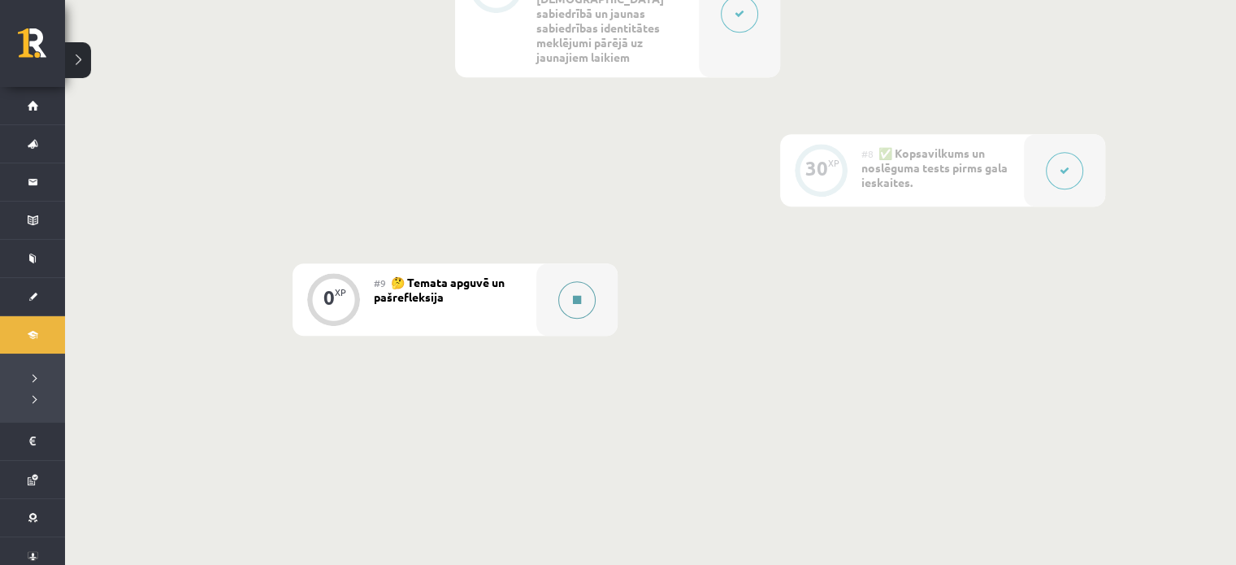
click at [593, 281] on button at bounding box center [576, 299] width 37 height 37
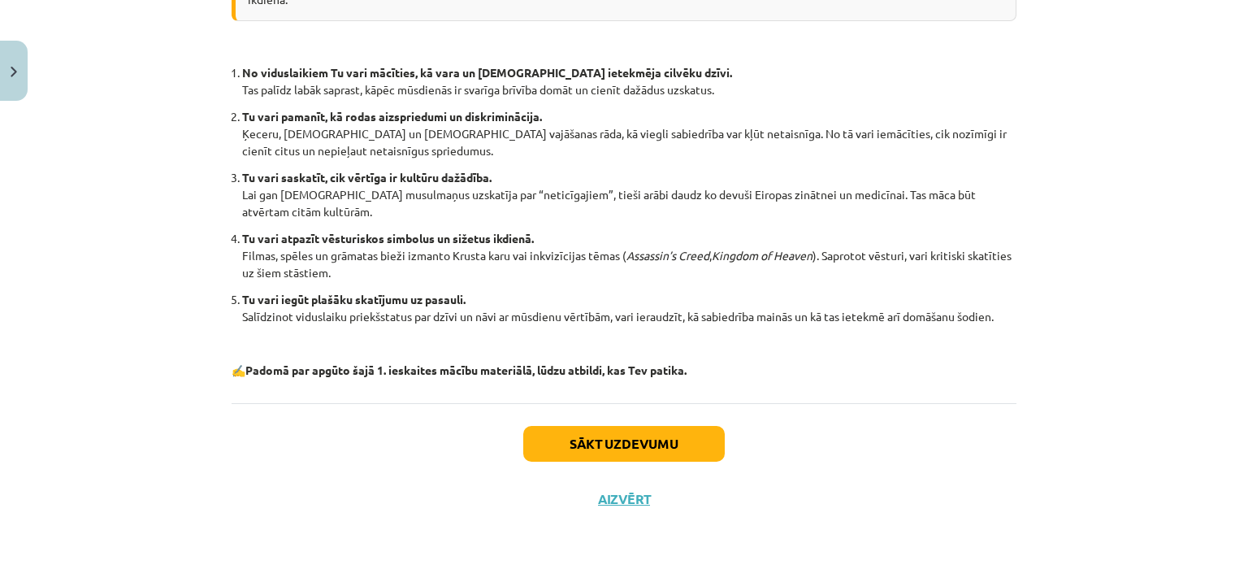
click at [622, 465] on div "Sākt uzdevumu Aizvērt" at bounding box center [624, 460] width 785 height 114
click at [622, 448] on button "Sākt uzdevumu" at bounding box center [624, 444] width 202 height 36
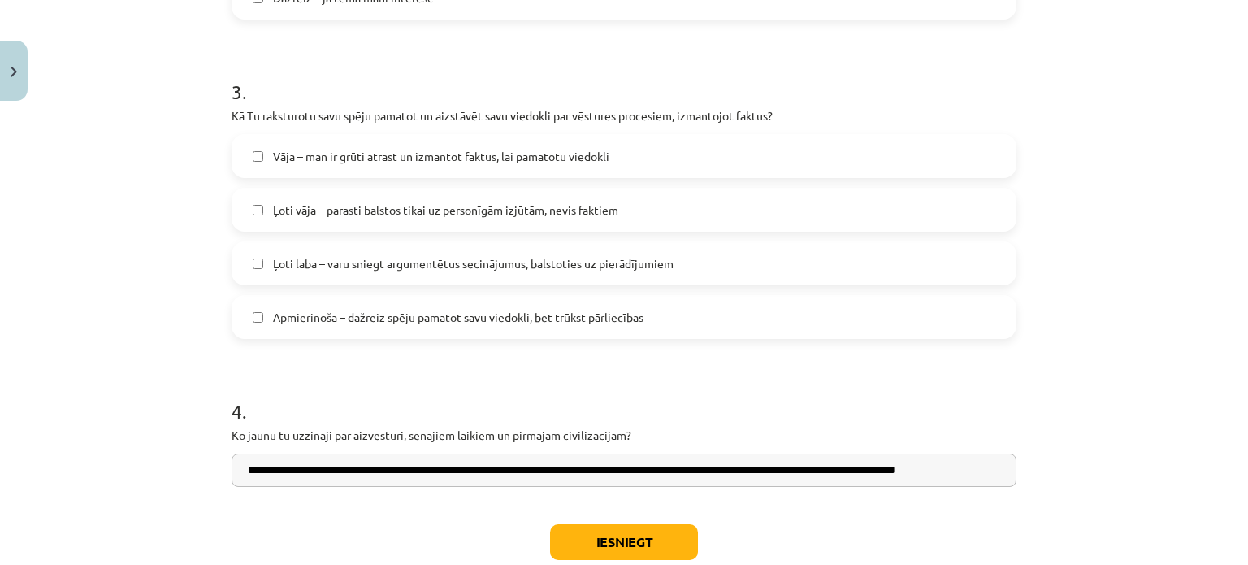
scroll to position [1010, 0]
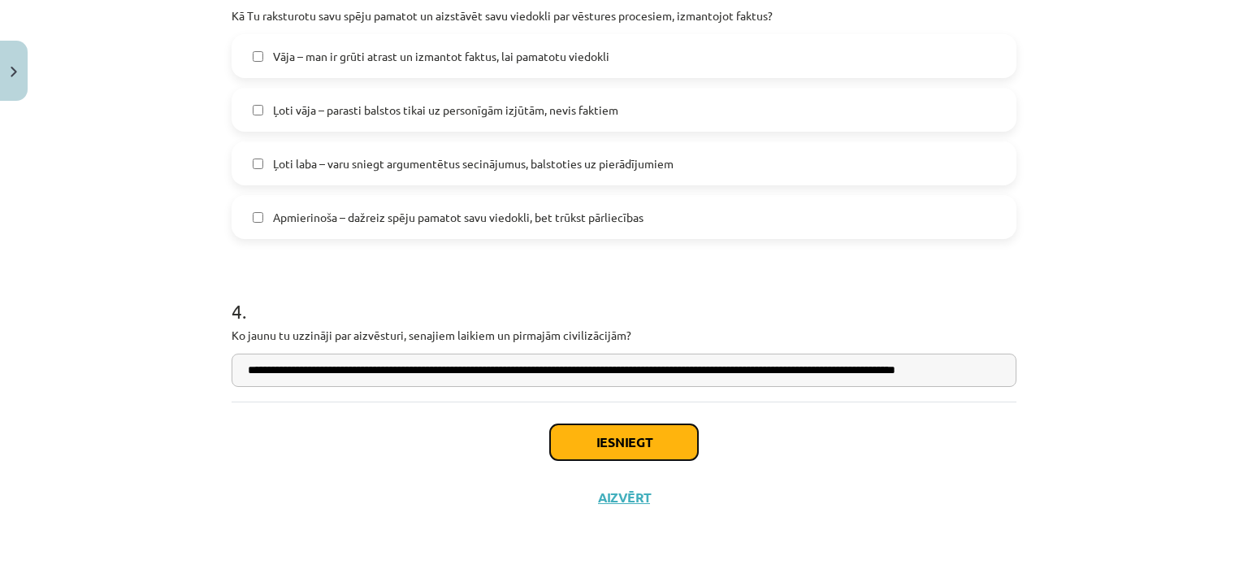
click at [605, 454] on button "Iesniegt" at bounding box center [624, 442] width 148 height 36
click at [585, 422] on div "Iesniegt Aizvērt" at bounding box center [624, 458] width 785 height 114
click at [588, 431] on button "Iesniegt" at bounding box center [624, 442] width 148 height 36
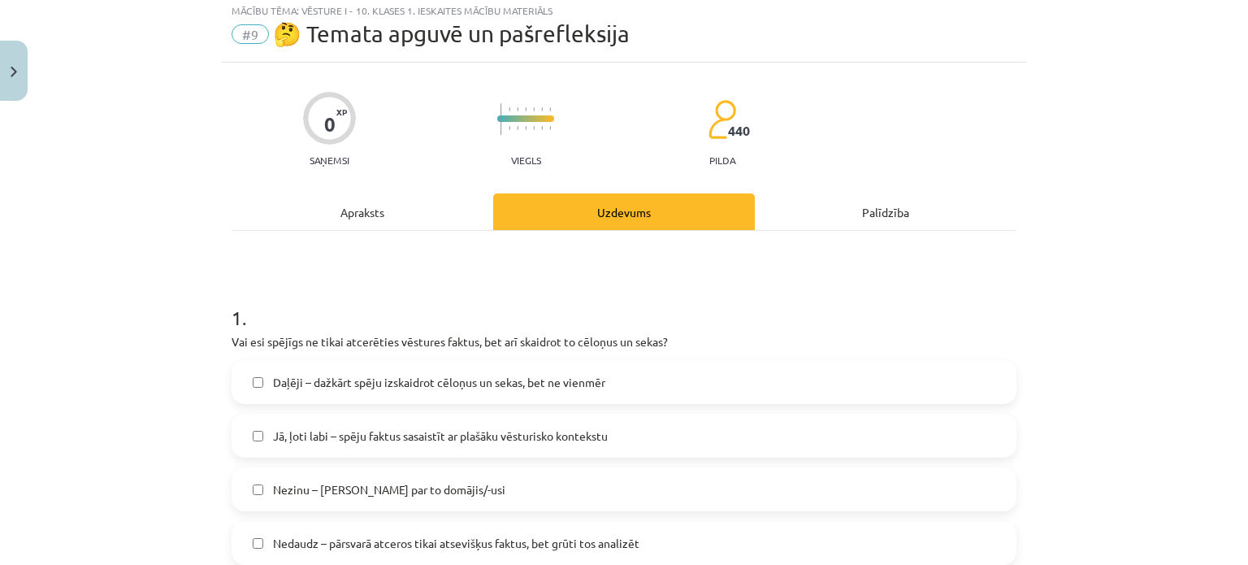
scroll to position [0, 0]
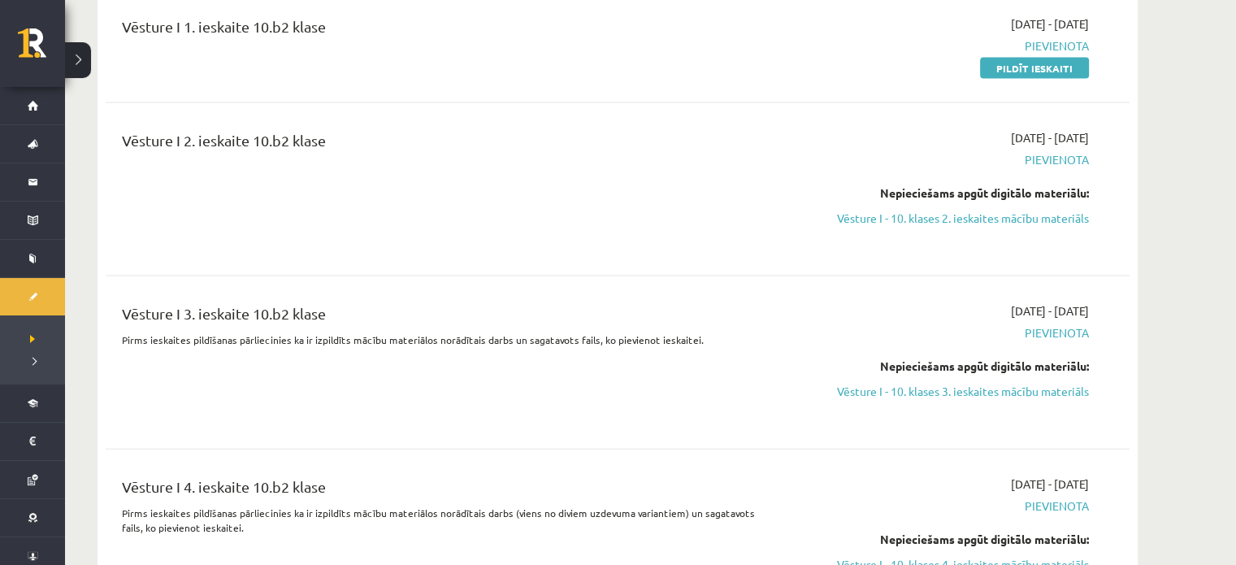
scroll to position [3413, 0]
click at [930, 210] on link "Vēsture I - 10. klases 2. ieskaites mācību materiāls" at bounding box center [936, 218] width 306 height 17
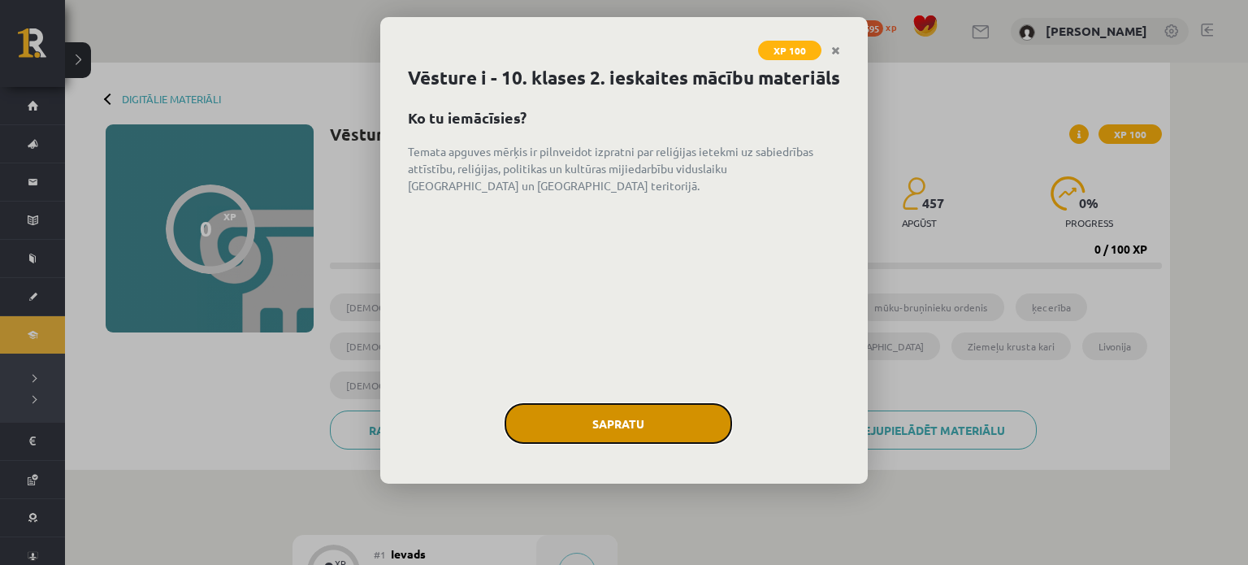
click at [618, 443] on button "Sapratu" at bounding box center [619, 423] width 228 height 41
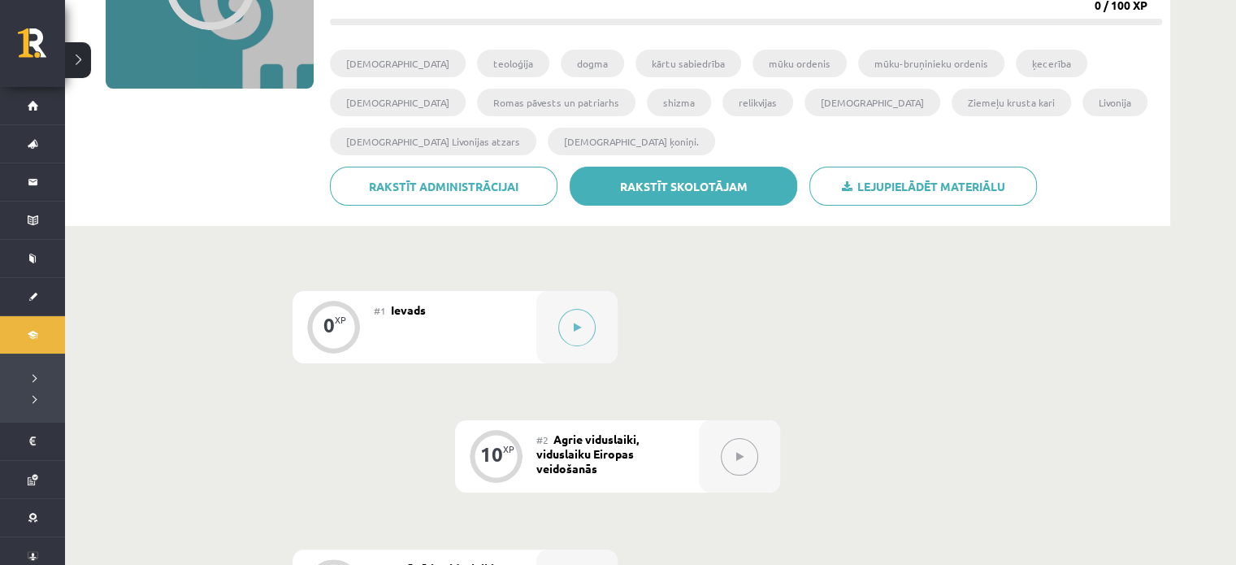
scroll to position [81, 0]
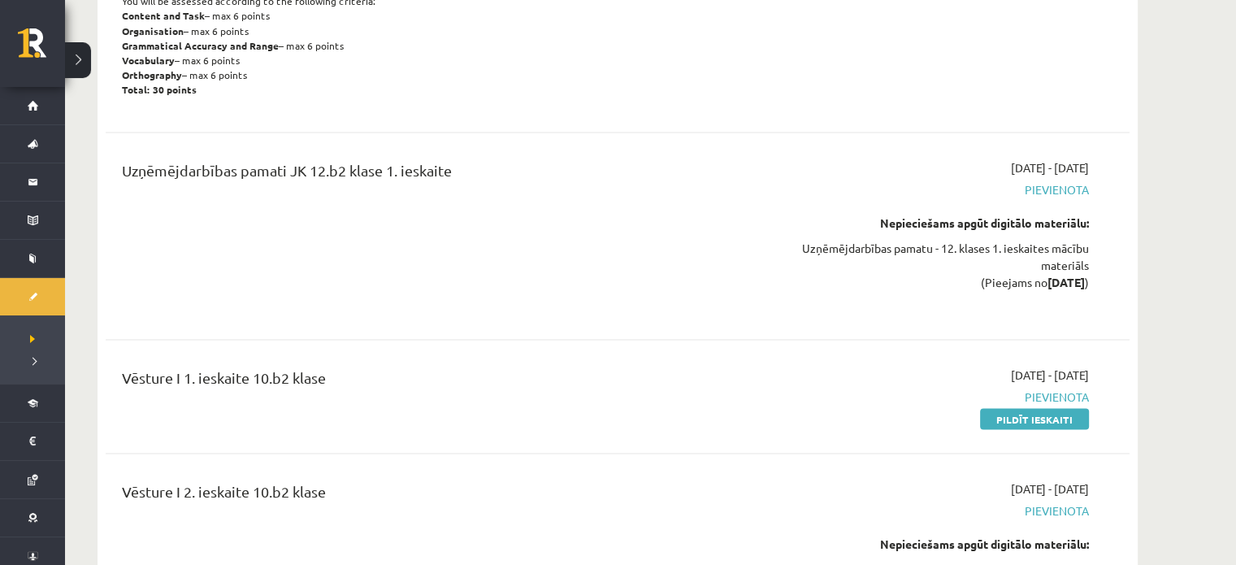
scroll to position [3003, 0]
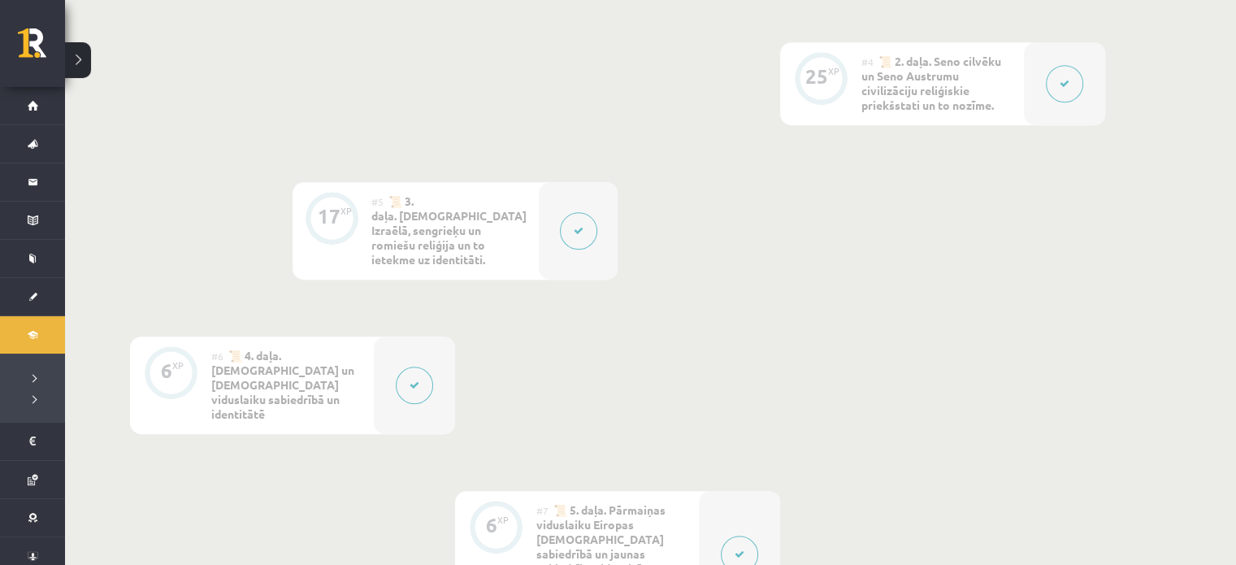
scroll to position [674, 0]
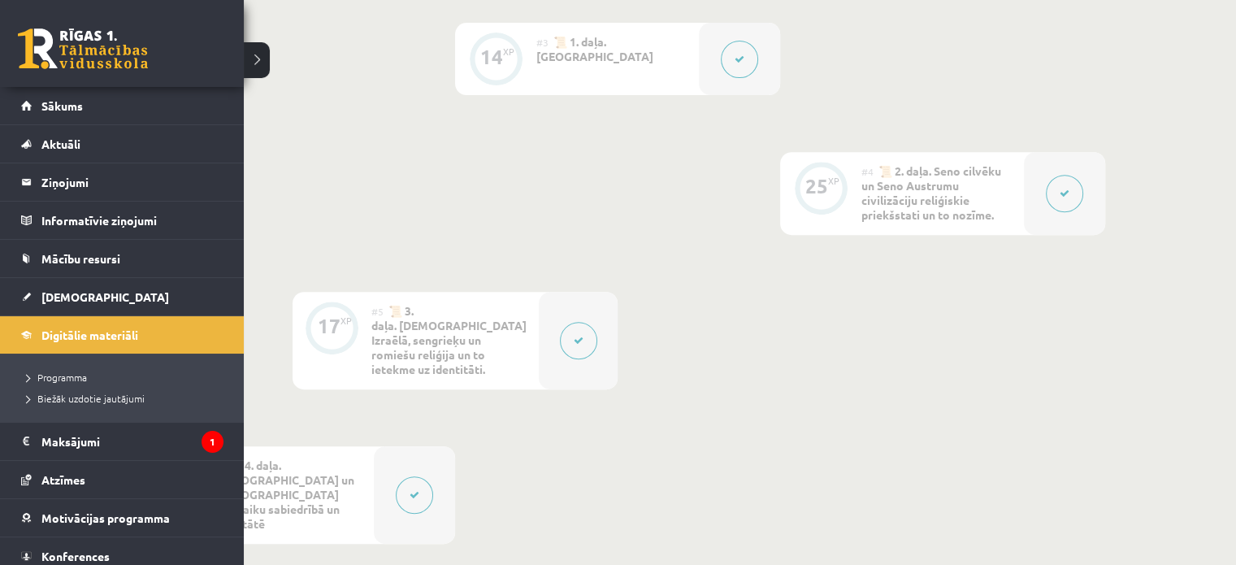
click at [122, 54] on link at bounding box center [83, 48] width 130 height 41
